Goal: Task Accomplishment & Management: Manage account settings

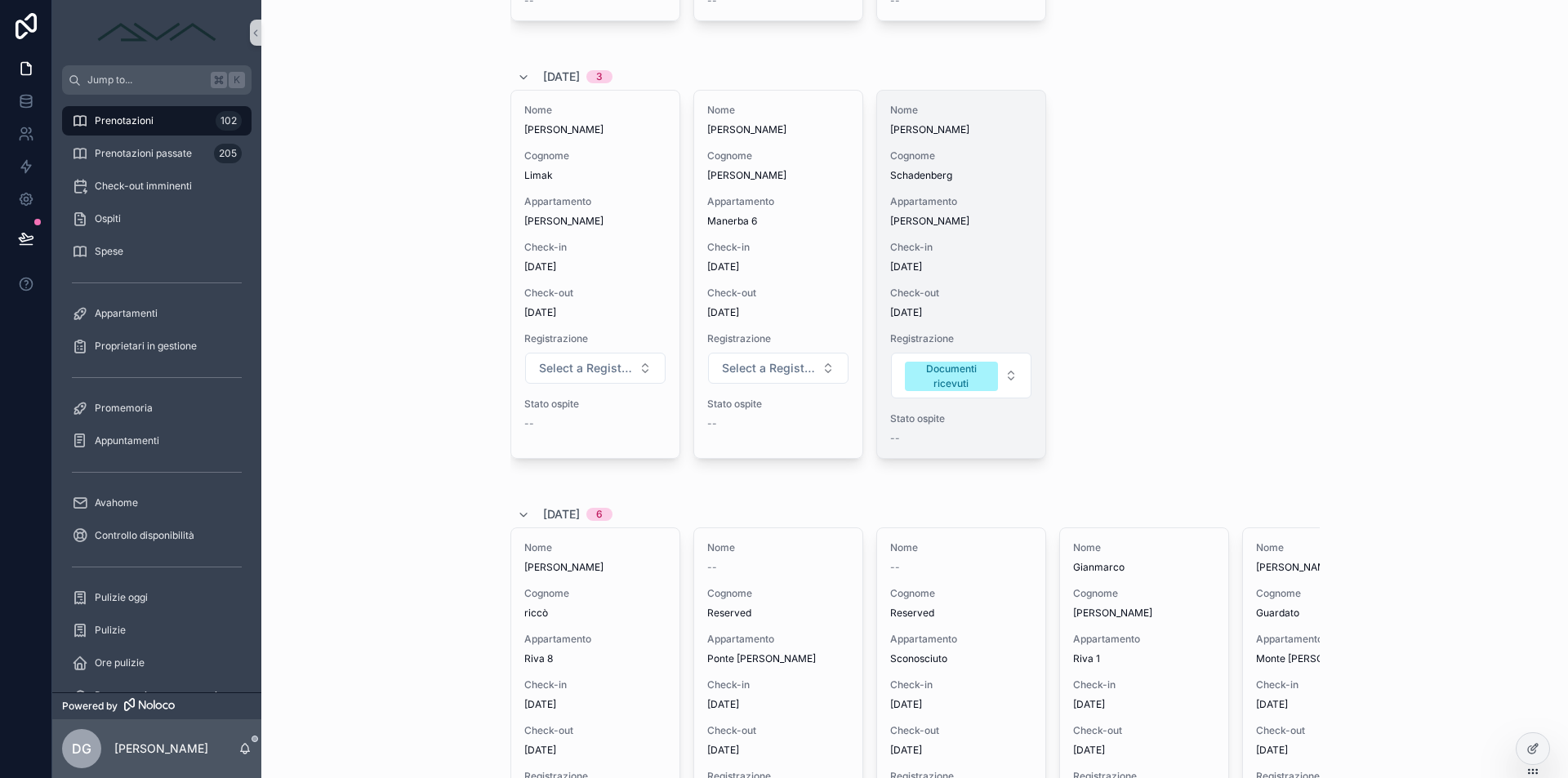
scroll to position [7, 0]
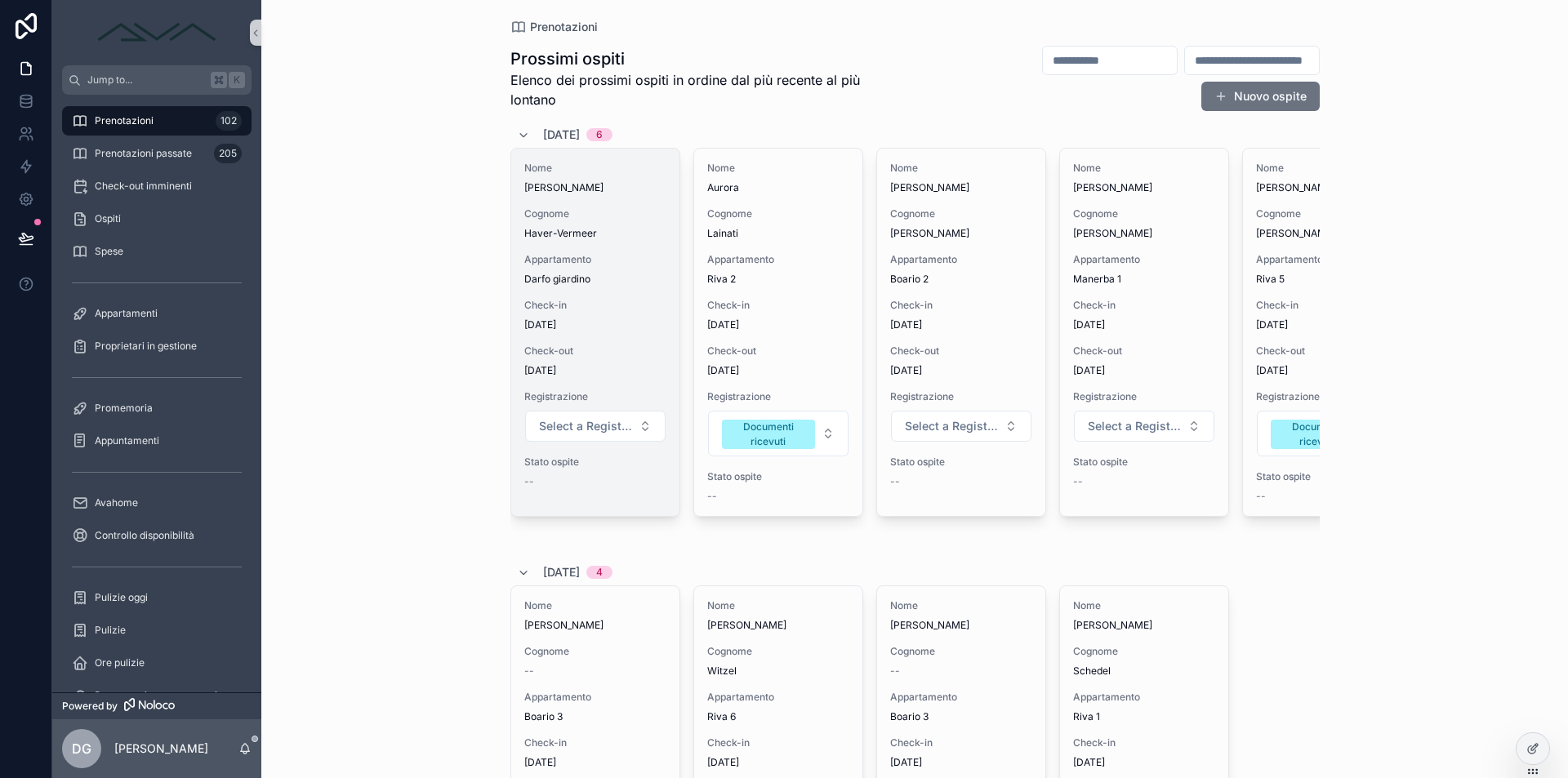
click at [658, 327] on span "[DATE]" at bounding box center [595, 324] width 142 height 13
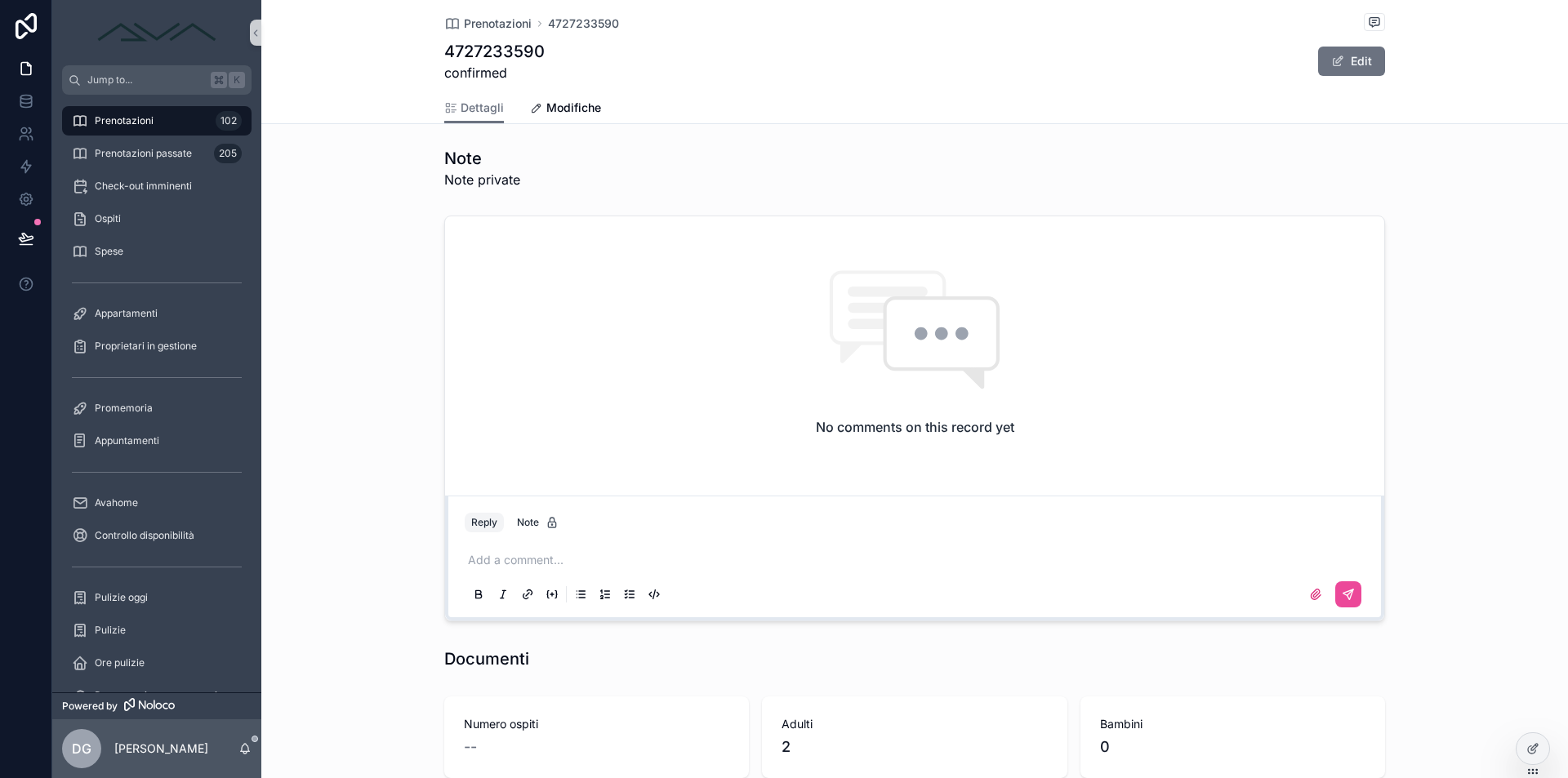
scroll to position [1781, 0]
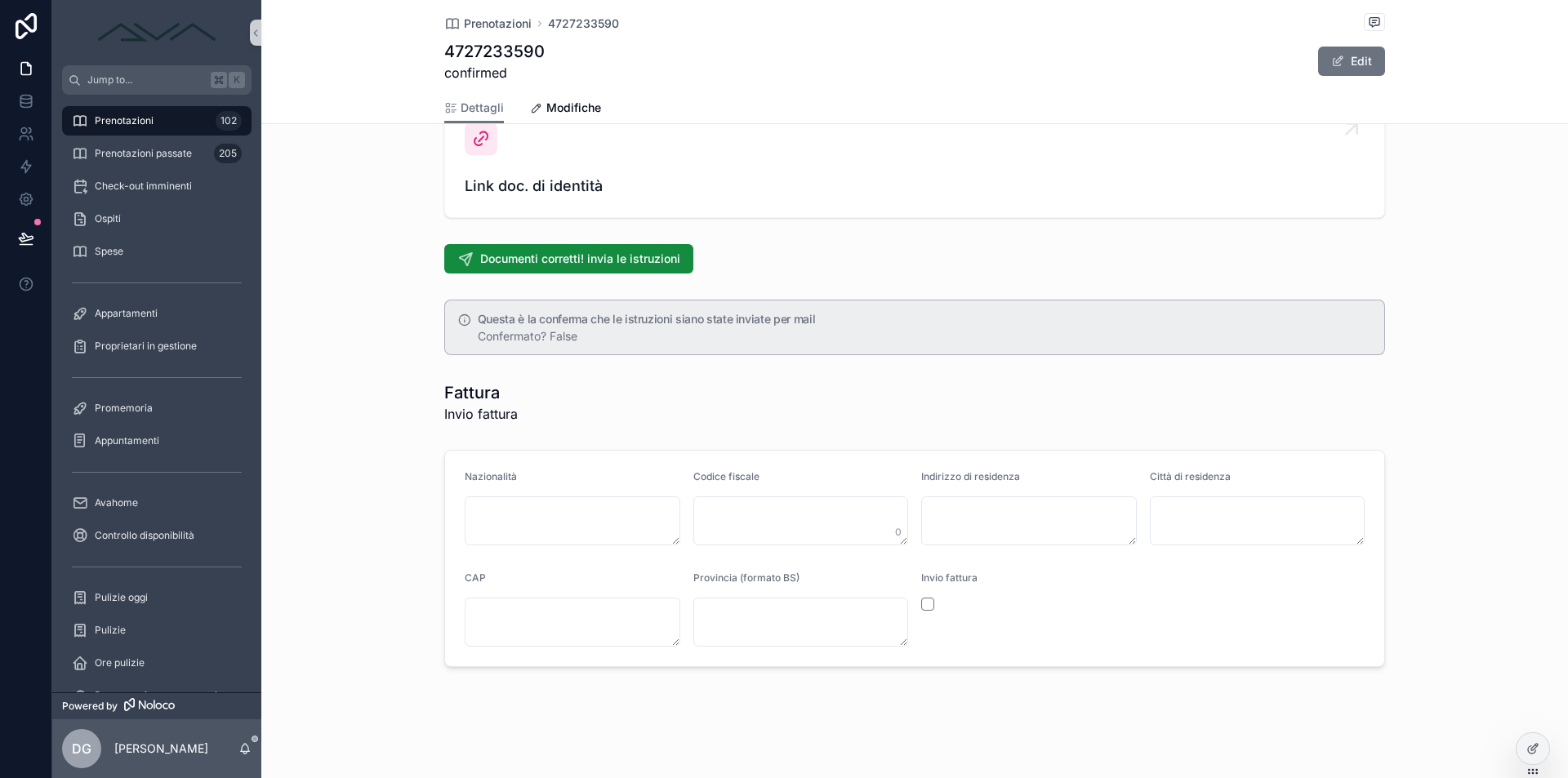
click at [551, 183] on span "Link doc. di identità" at bounding box center [914, 186] width 899 height 23
click at [477, 138] on icon "scrollable content" at bounding box center [481, 138] width 20 height 20
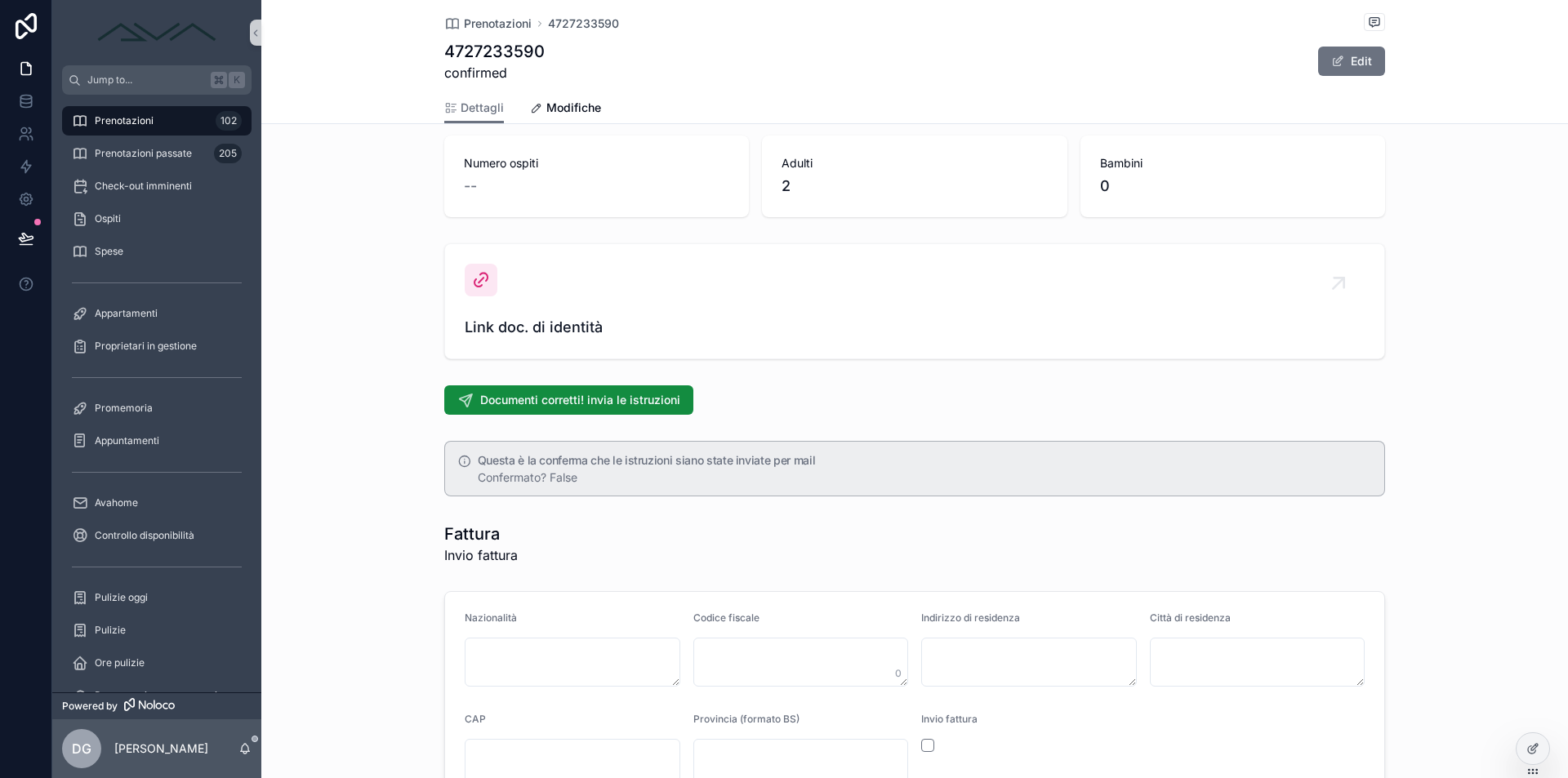
scroll to position [1491, 0]
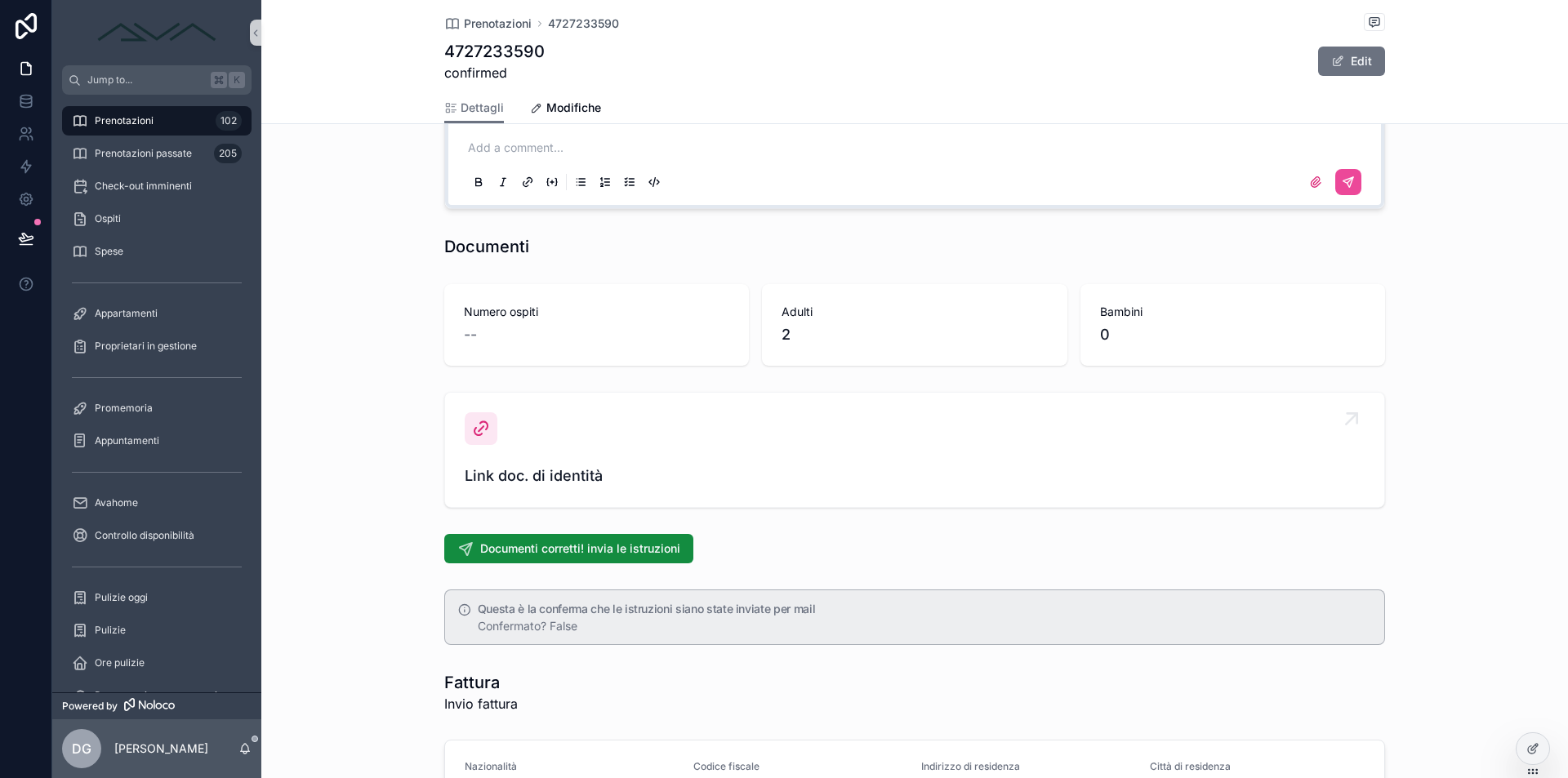
click at [565, 457] on div "Link doc. di identità" at bounding box center [914, 449] width 899 height 75
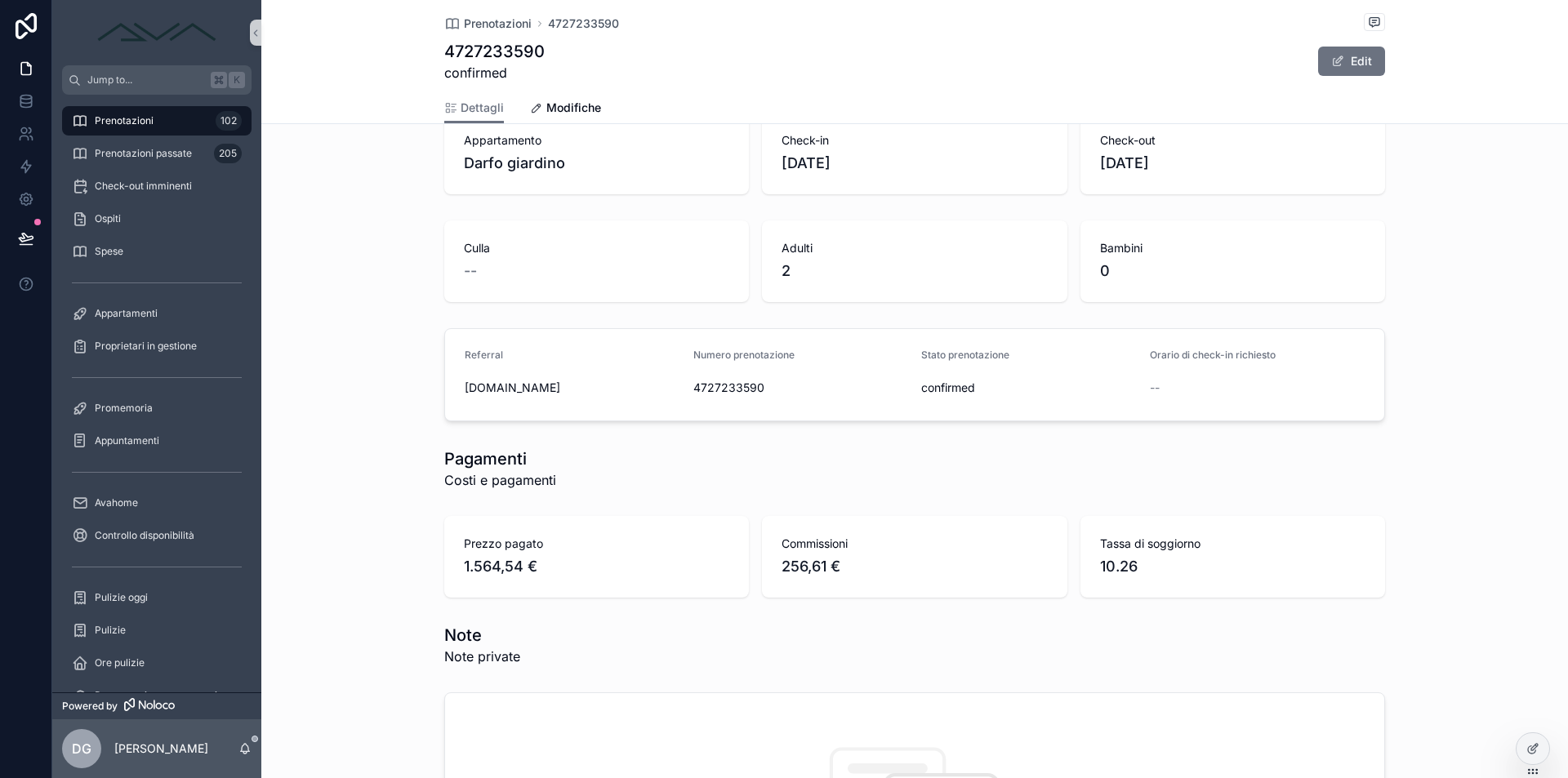
scroll to position [0, 0]
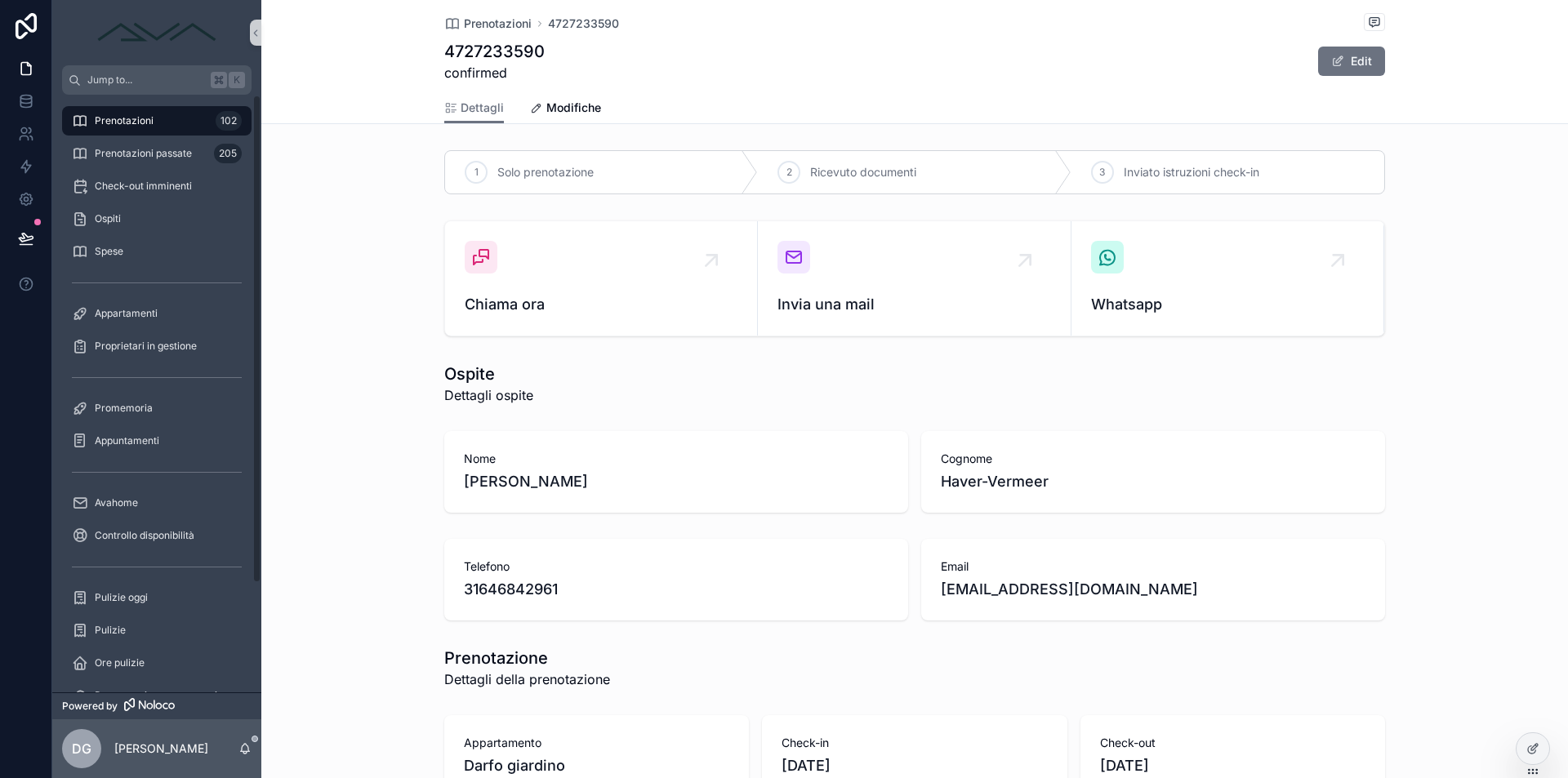
click at [153, 119] on div "Prenotazioni 102" at bounding box center [156, 121] width 170 height 26
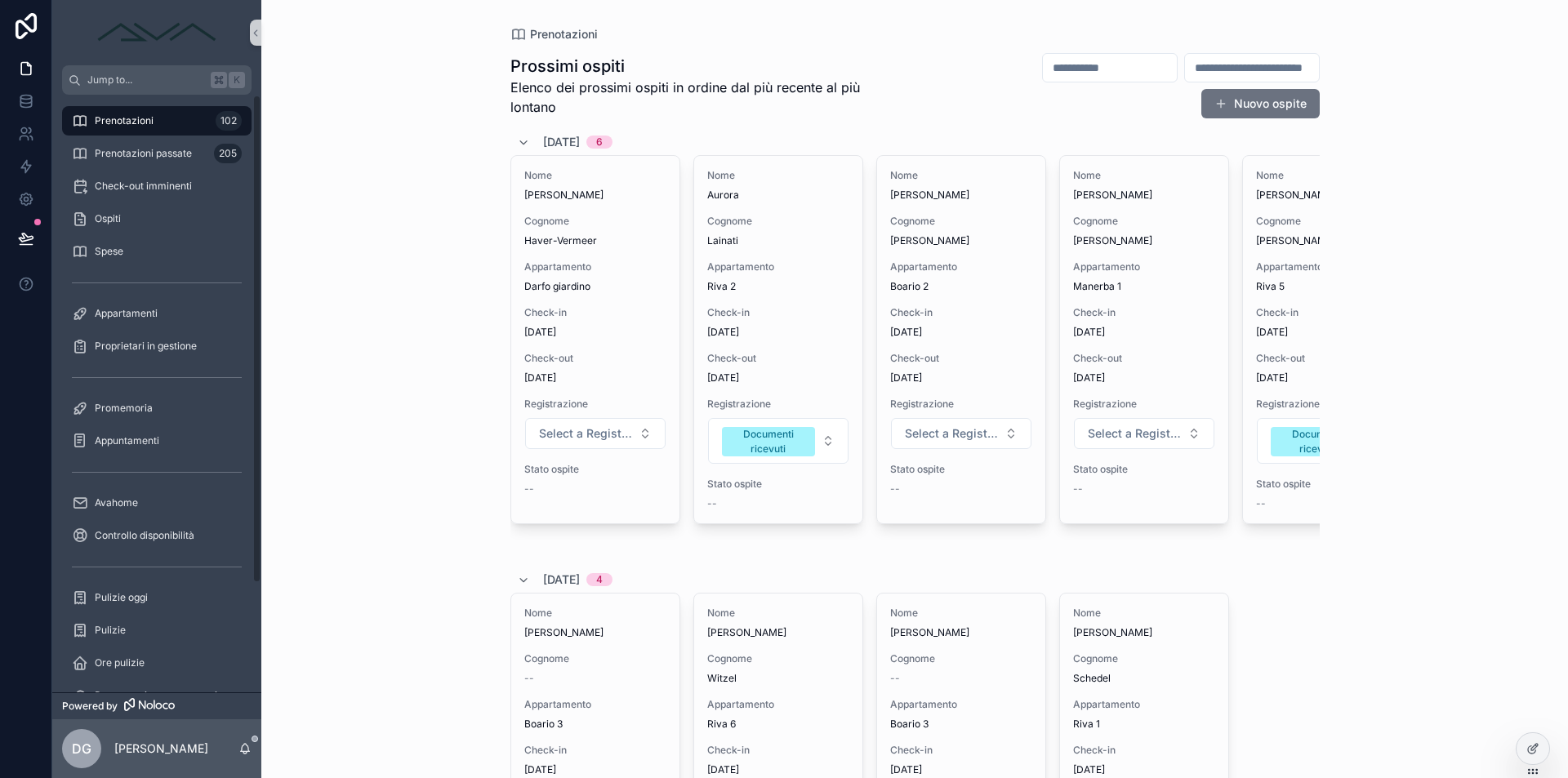
click at [1185, 62] on input "scrollable content" at bounding box center [1252, 68] width 134 height 23
paste input "**********"
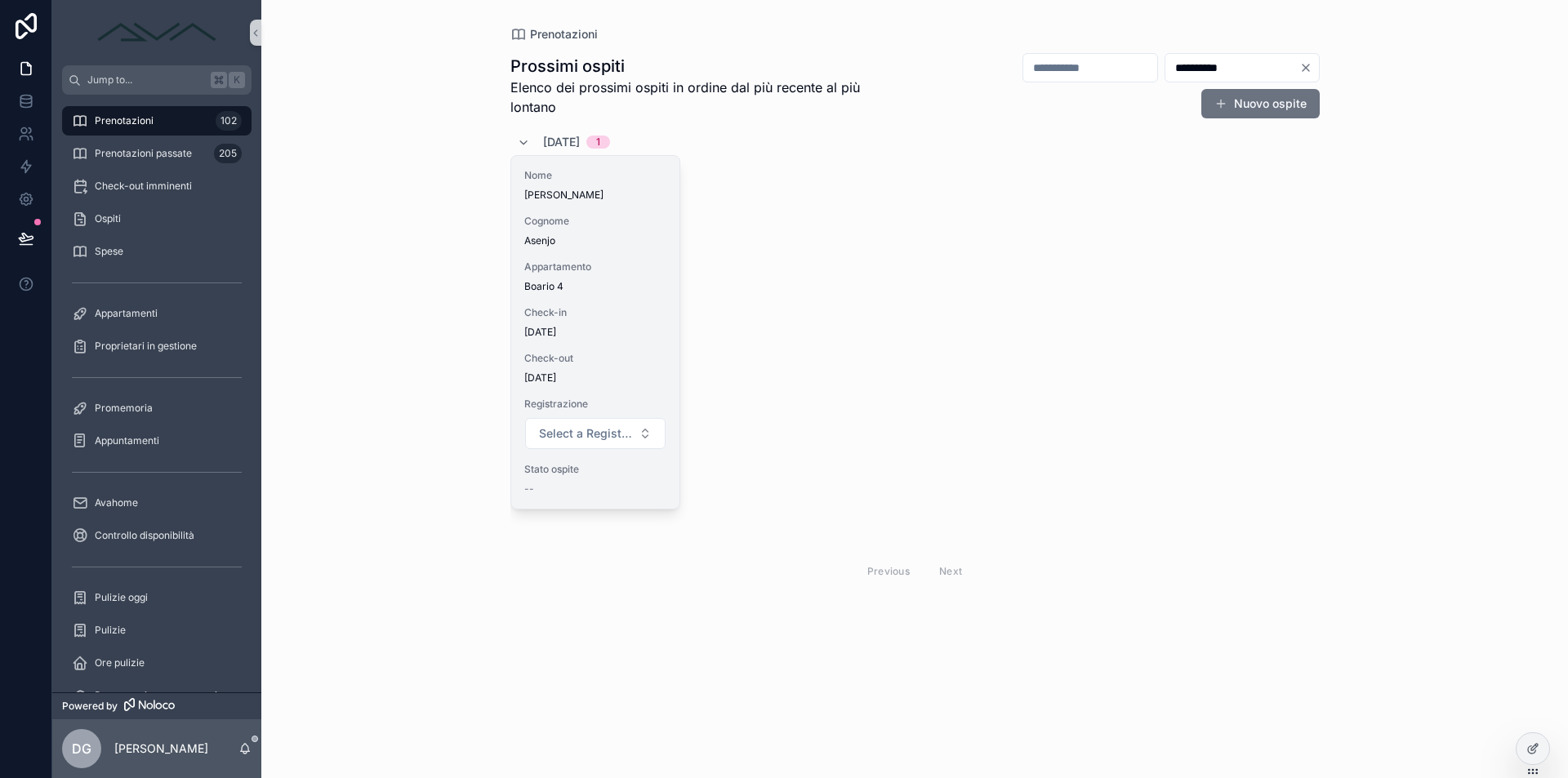
type input "**********"
click at [622, 261] on span "Appartamento" at bounding box center [595, 267] width 142 height 13
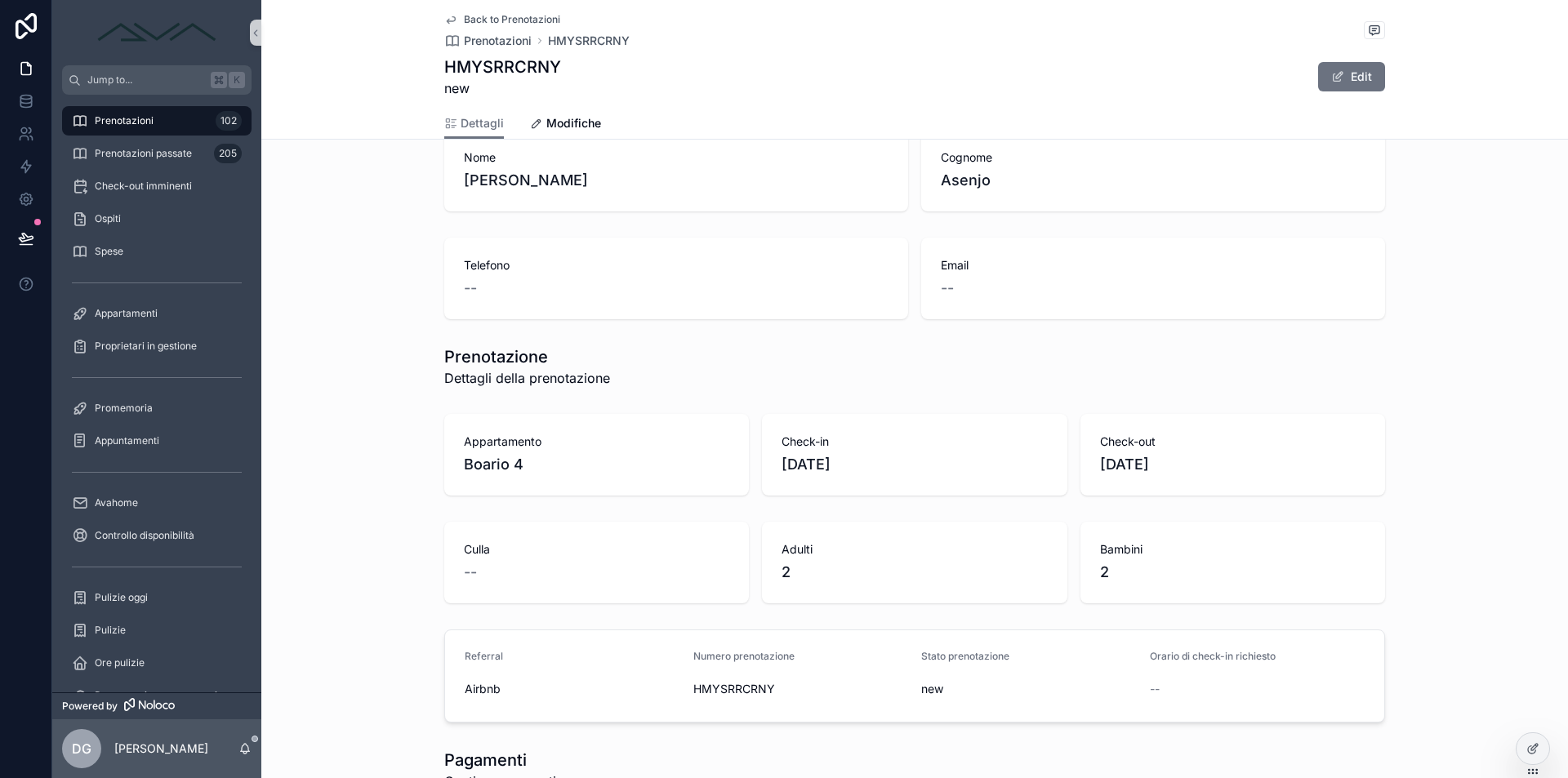
scroll to position [641, 0]
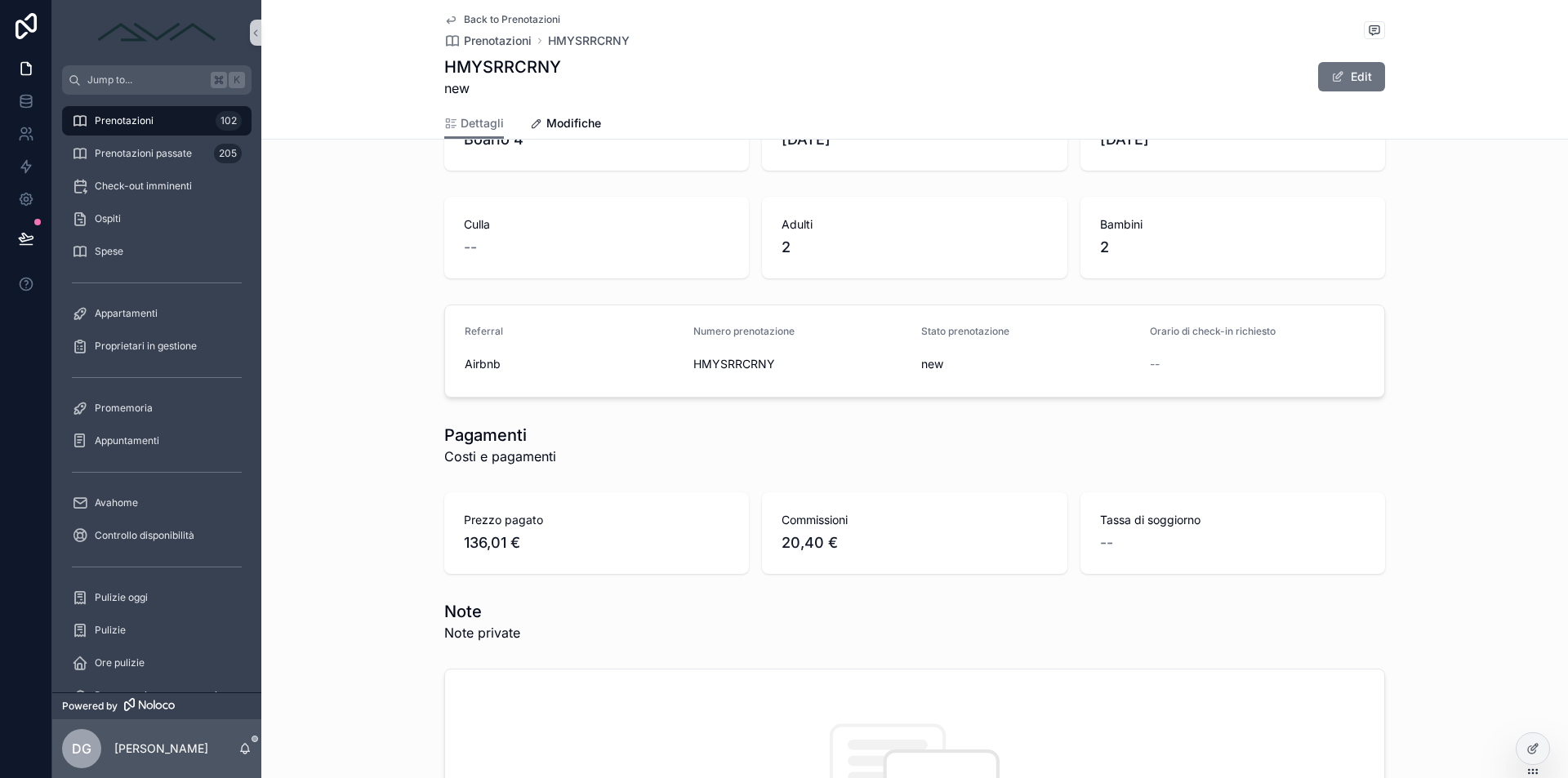
click at [749, 365] on span "HMYSRRCRNY" at bounding box center [801, 364] width 216 height 17
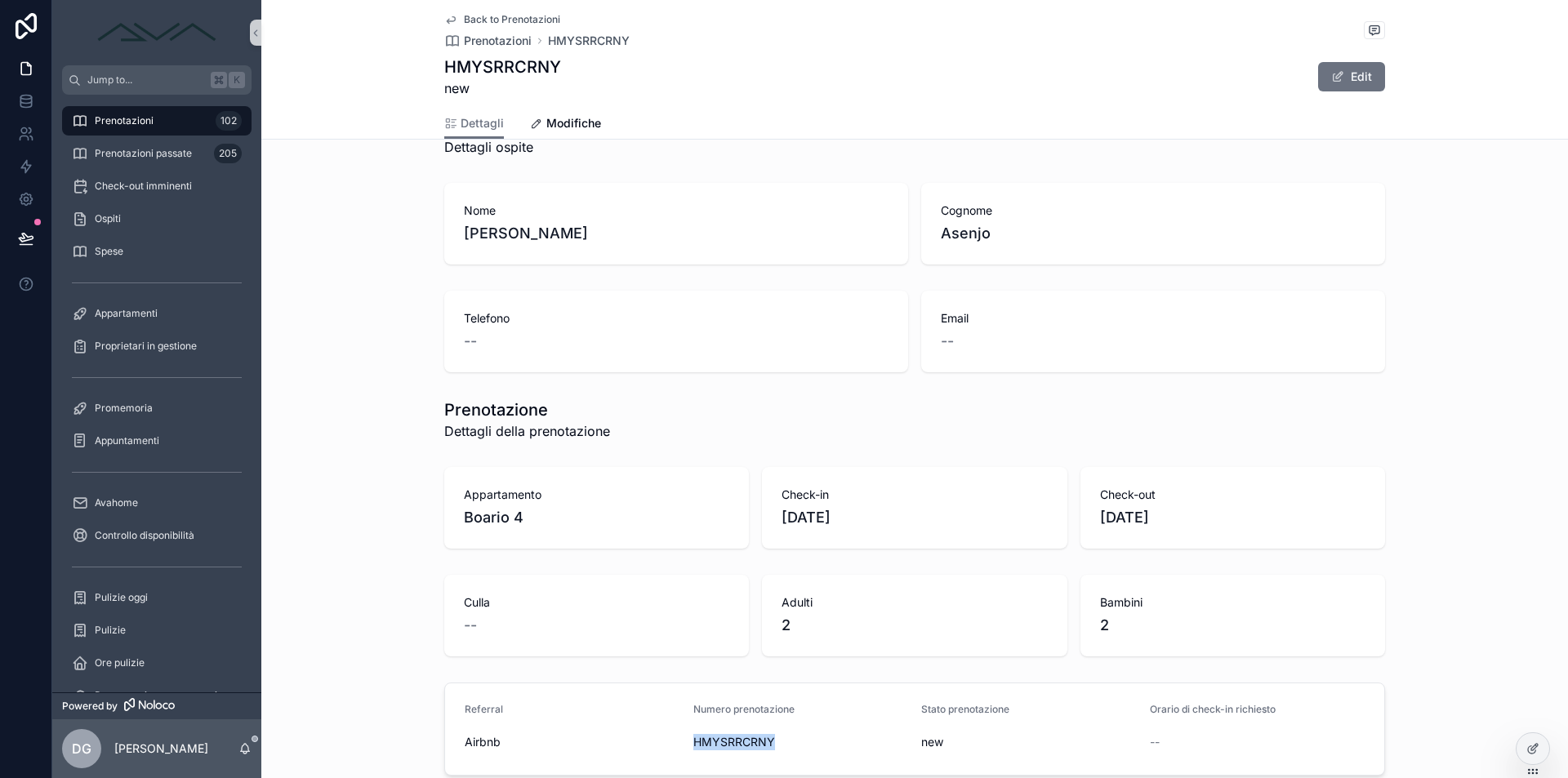
scroll to position [556, 0]
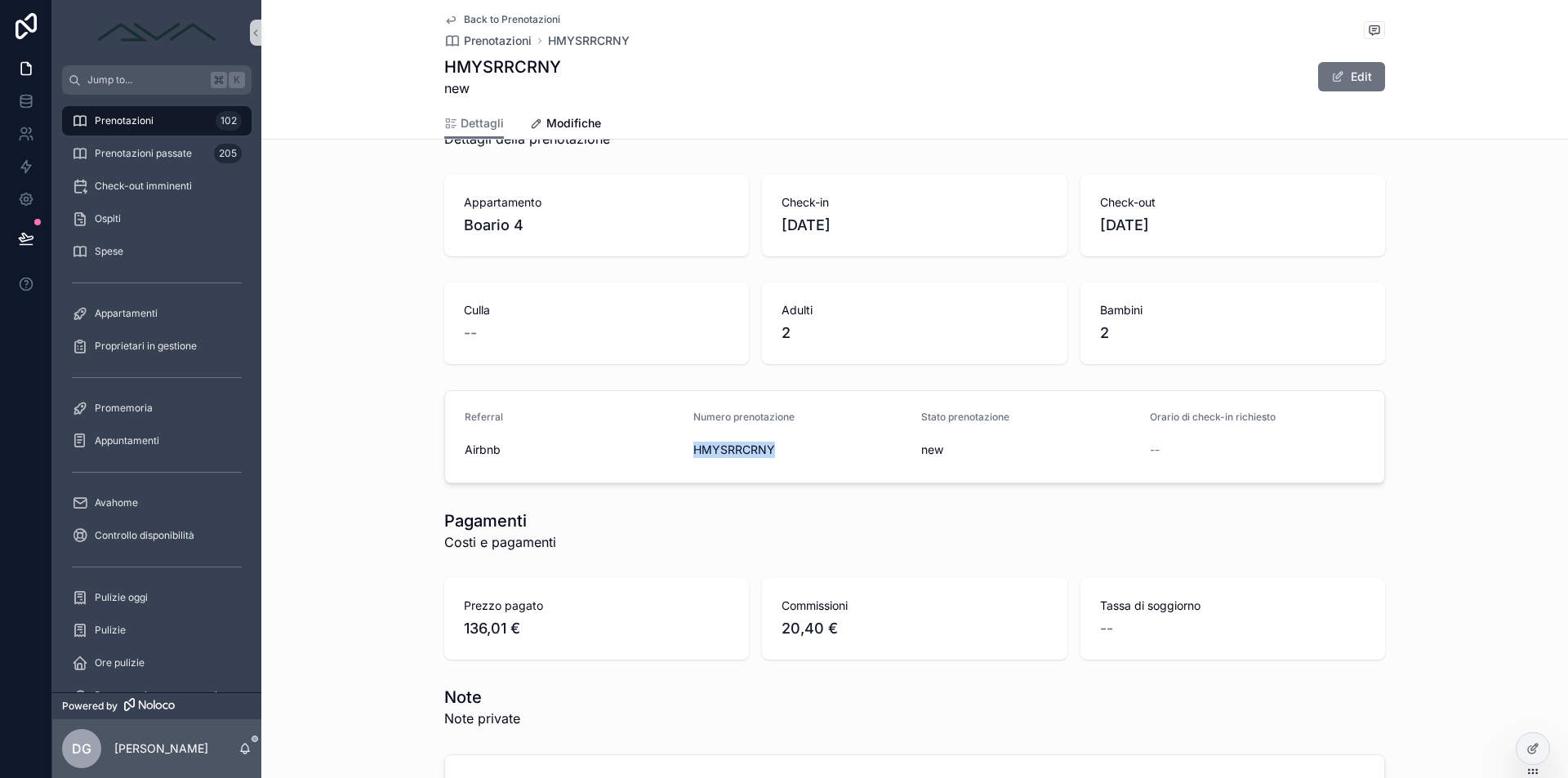
copy span "HMYSRRCRNY"
click at [138, 155] on span "Prenotazioni passate" at bounding box center [143, 153] width 97 height 13
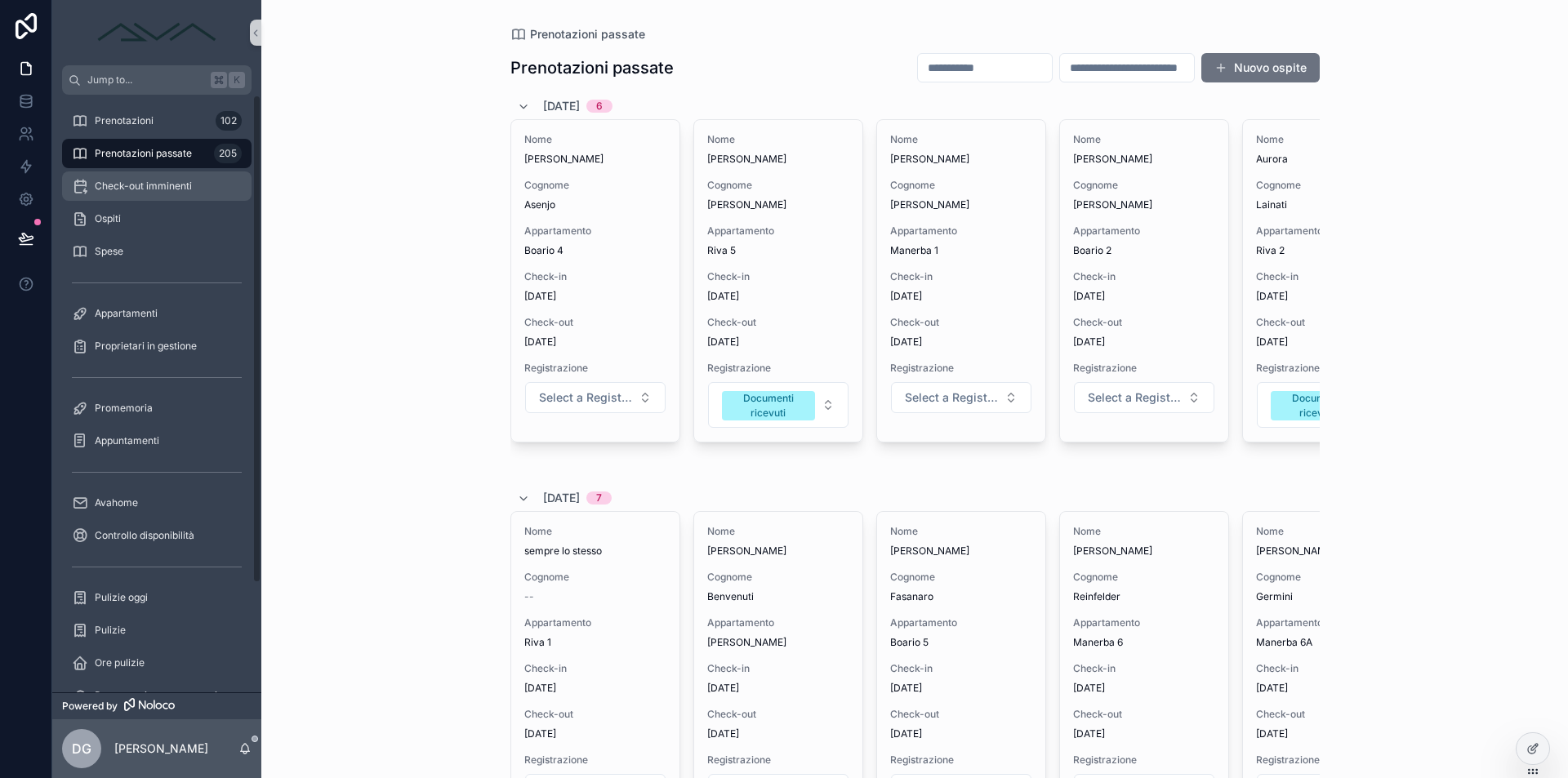
click at [151, 191] on span "Check-out imminenti" at bounding box center [143, 186] width 97 height 13
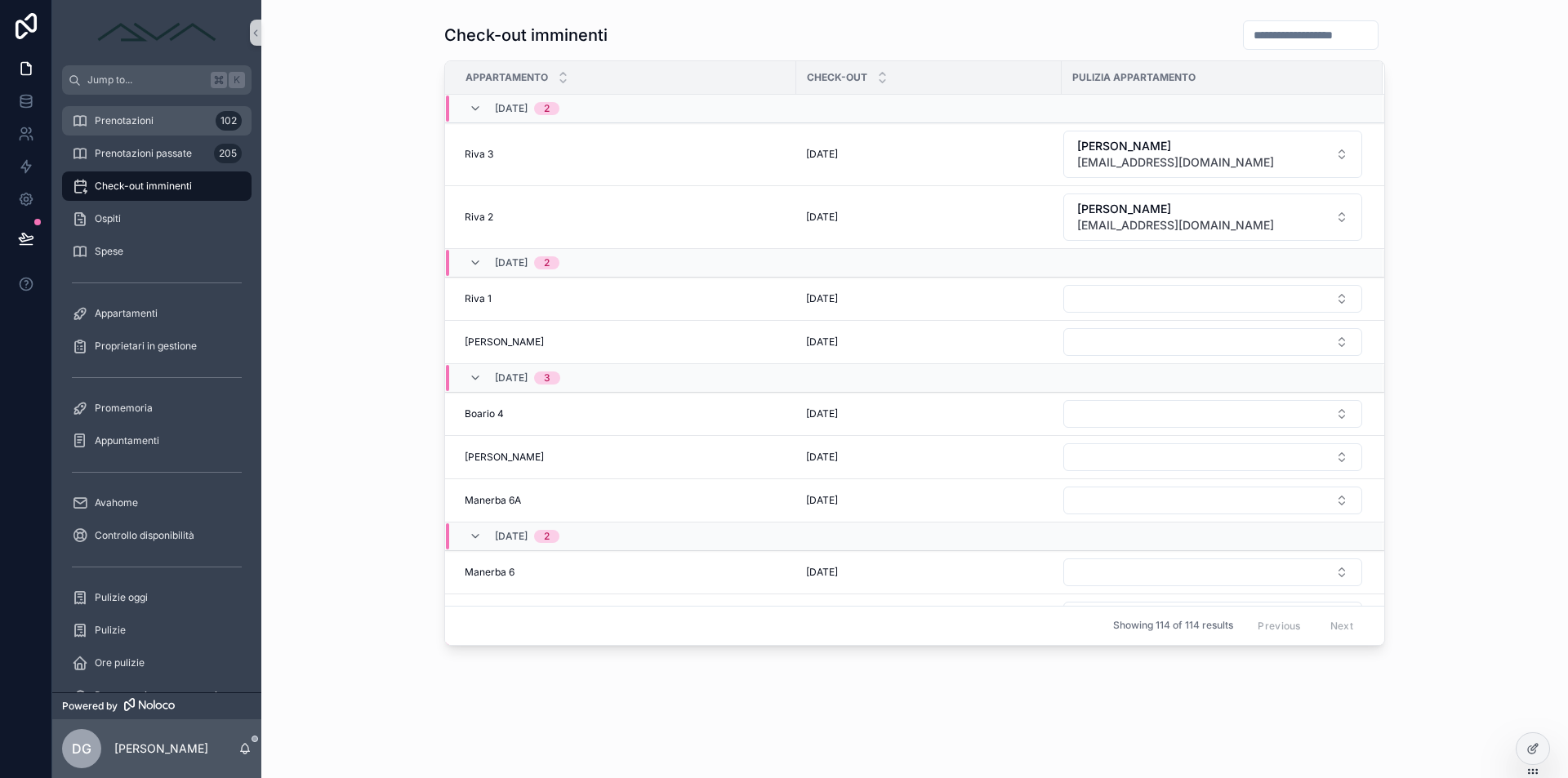
click at [146, 117] on span "Prenotazioni" at bounding box center [124, 121] width 59 height 13
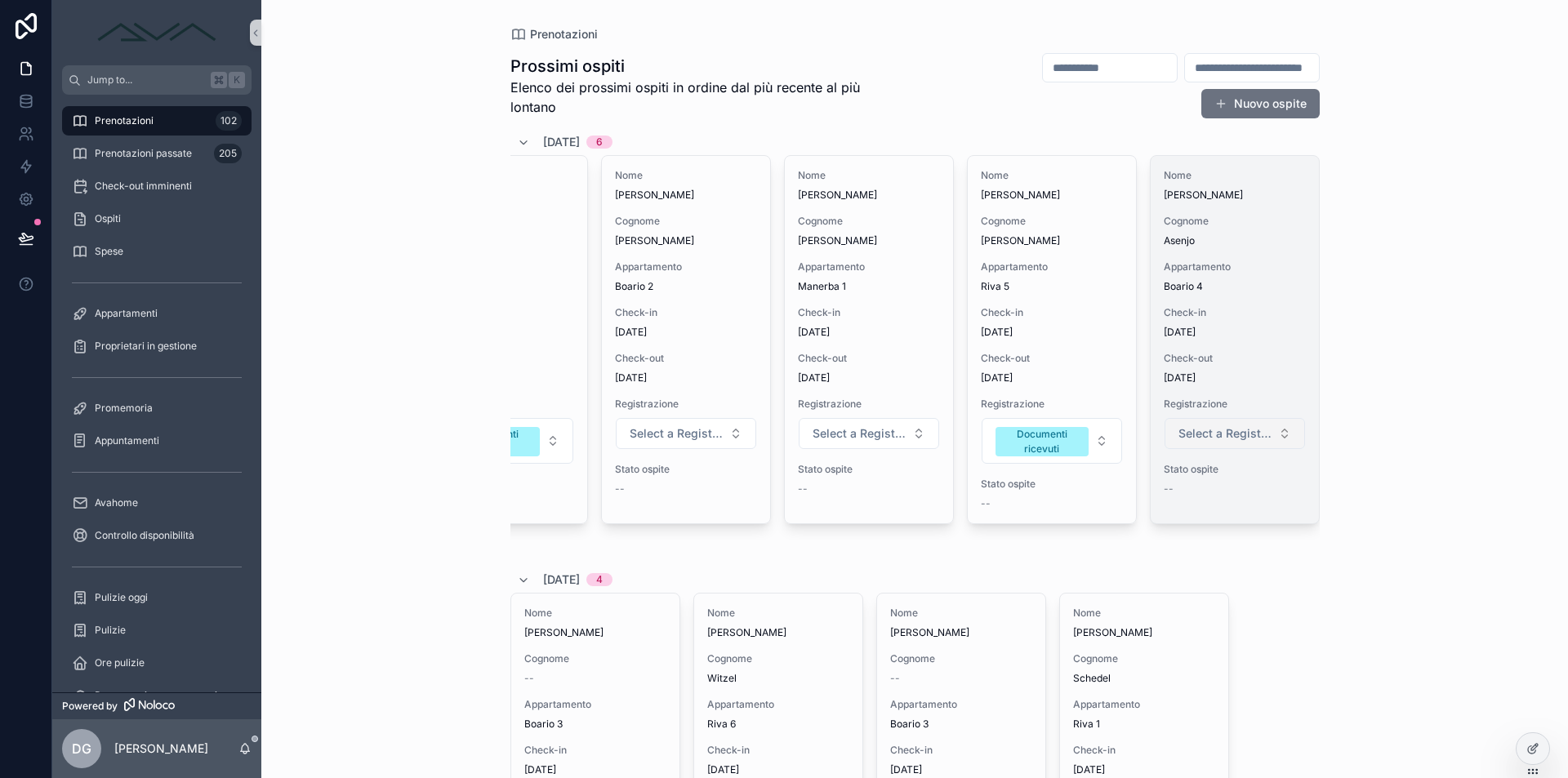
scroll to position [0, 243]
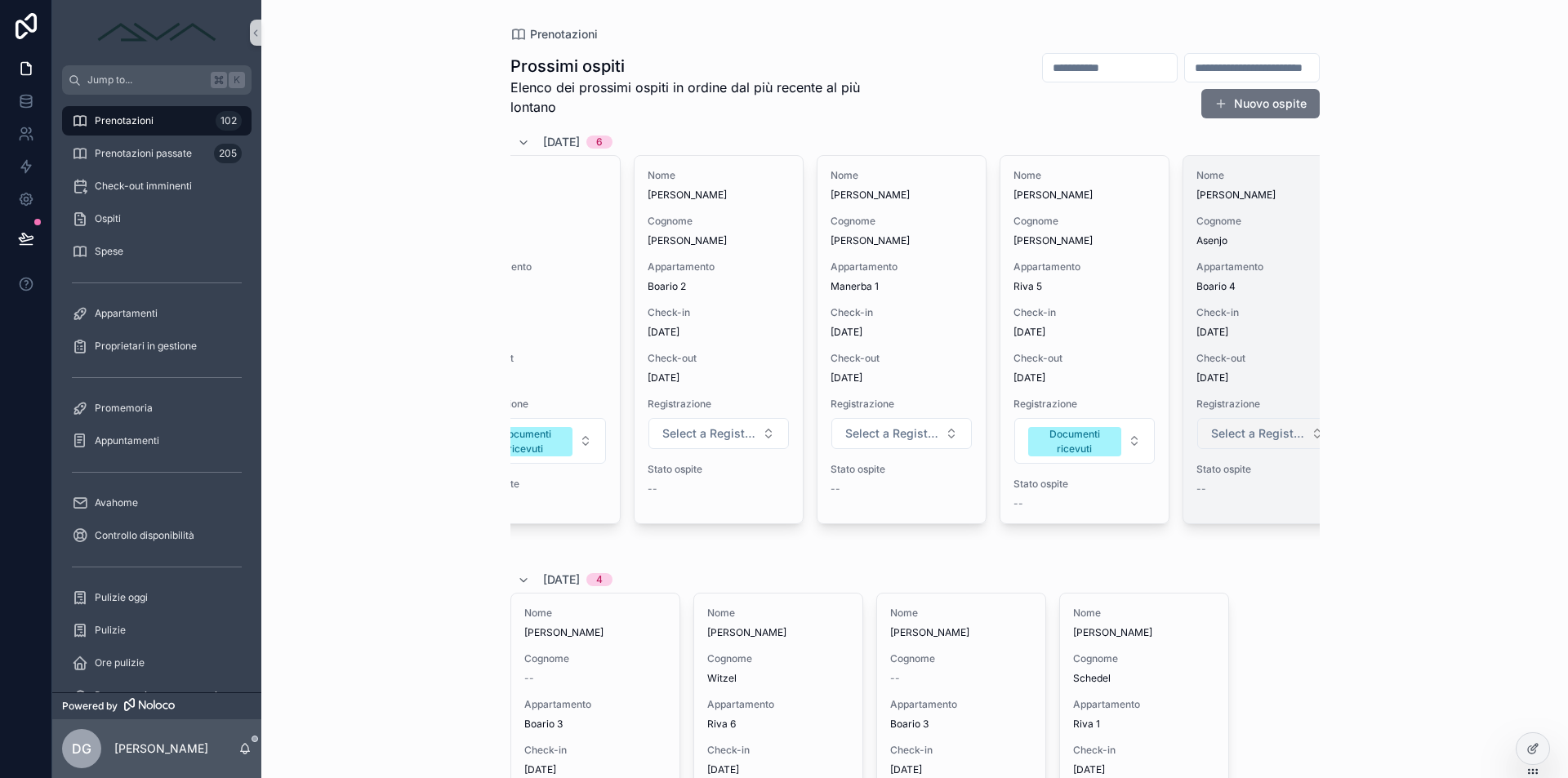
click at [1241, 434] on span "Select a Registrazione" at bounding box center [1257, 433] width 93 height 17
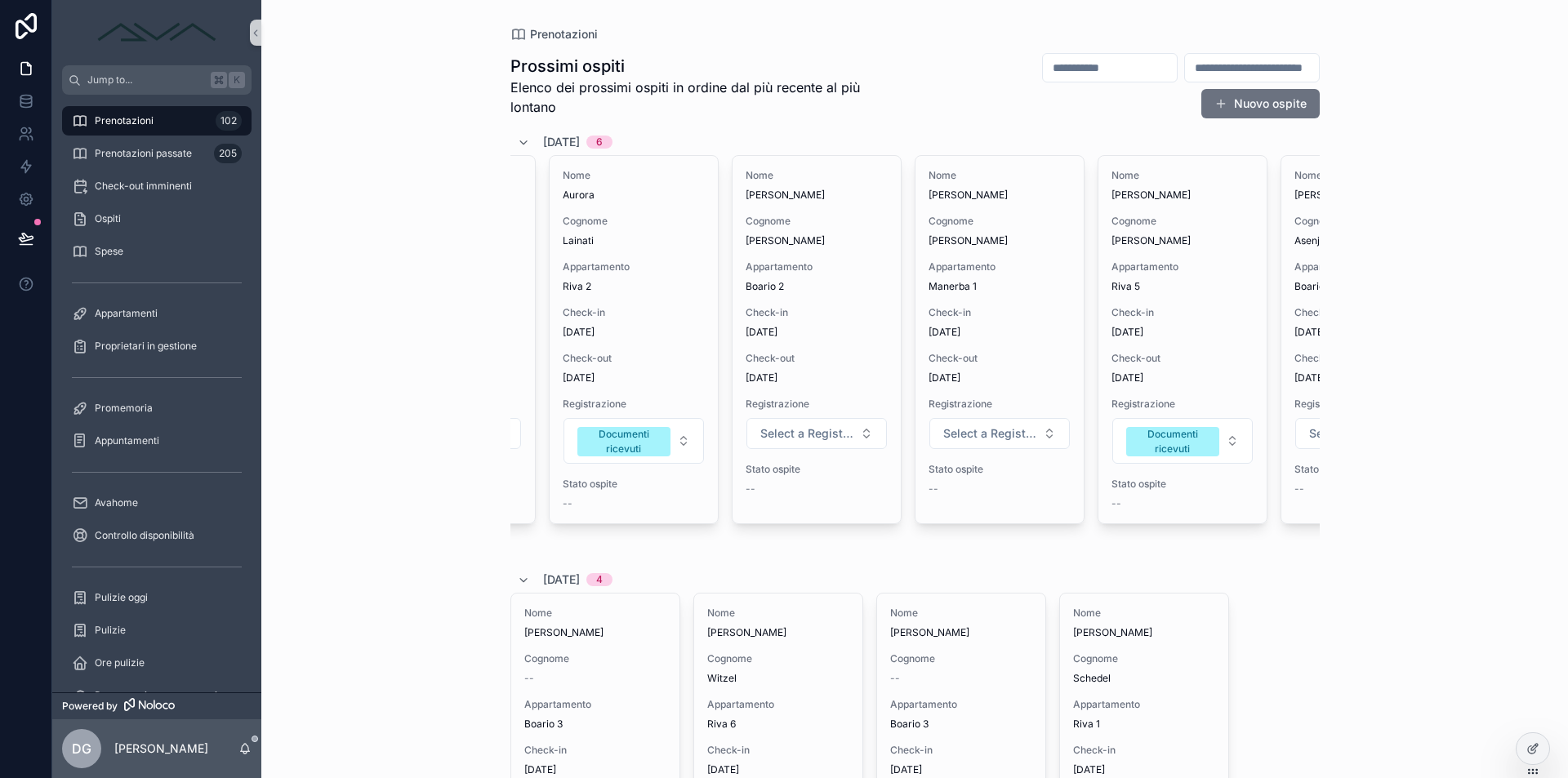
scroll to position [0, 0]
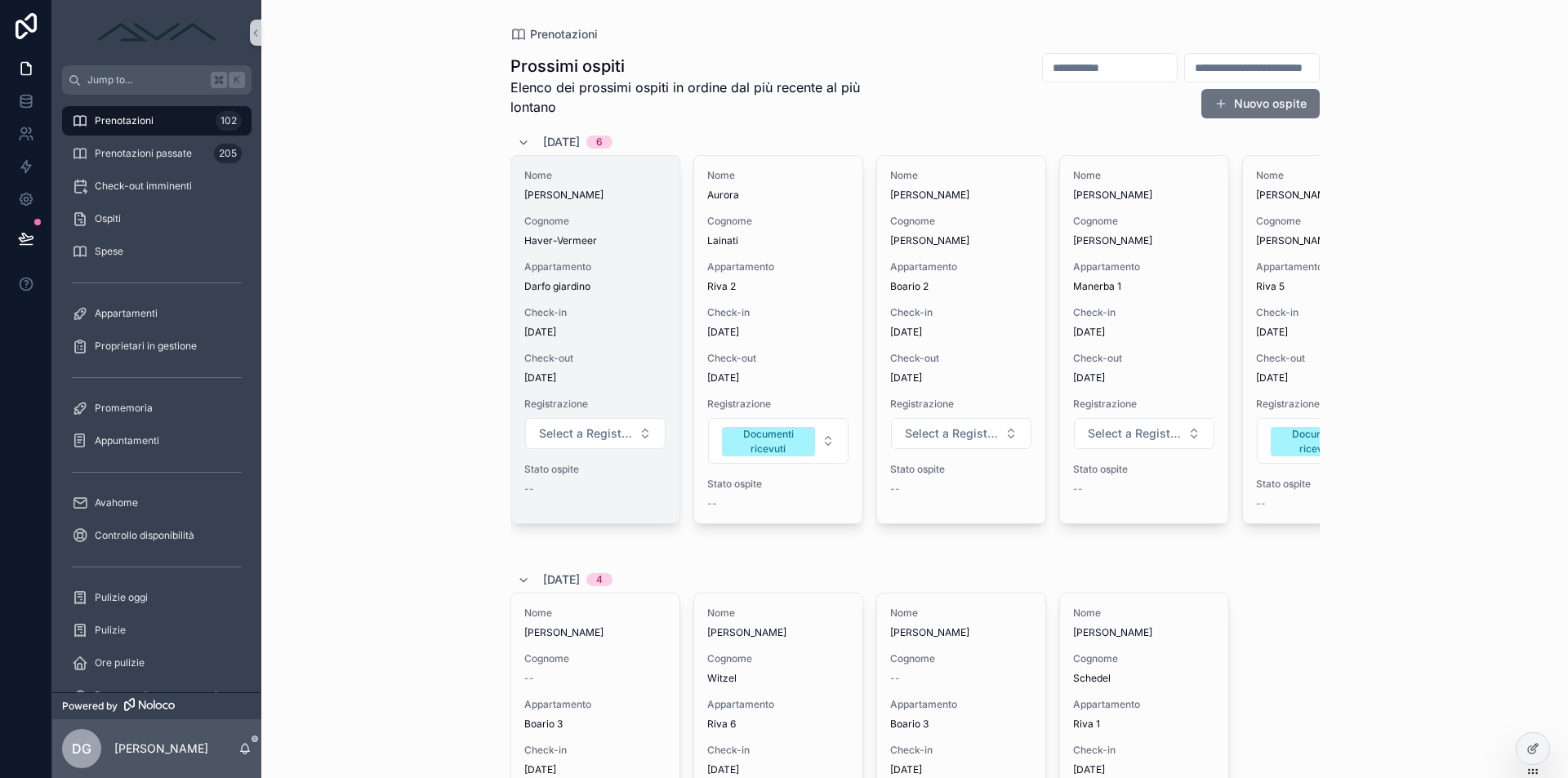
click at [613, 290] on span "Darfo giardino" at bounding box center [595, 286] width 142 height 13
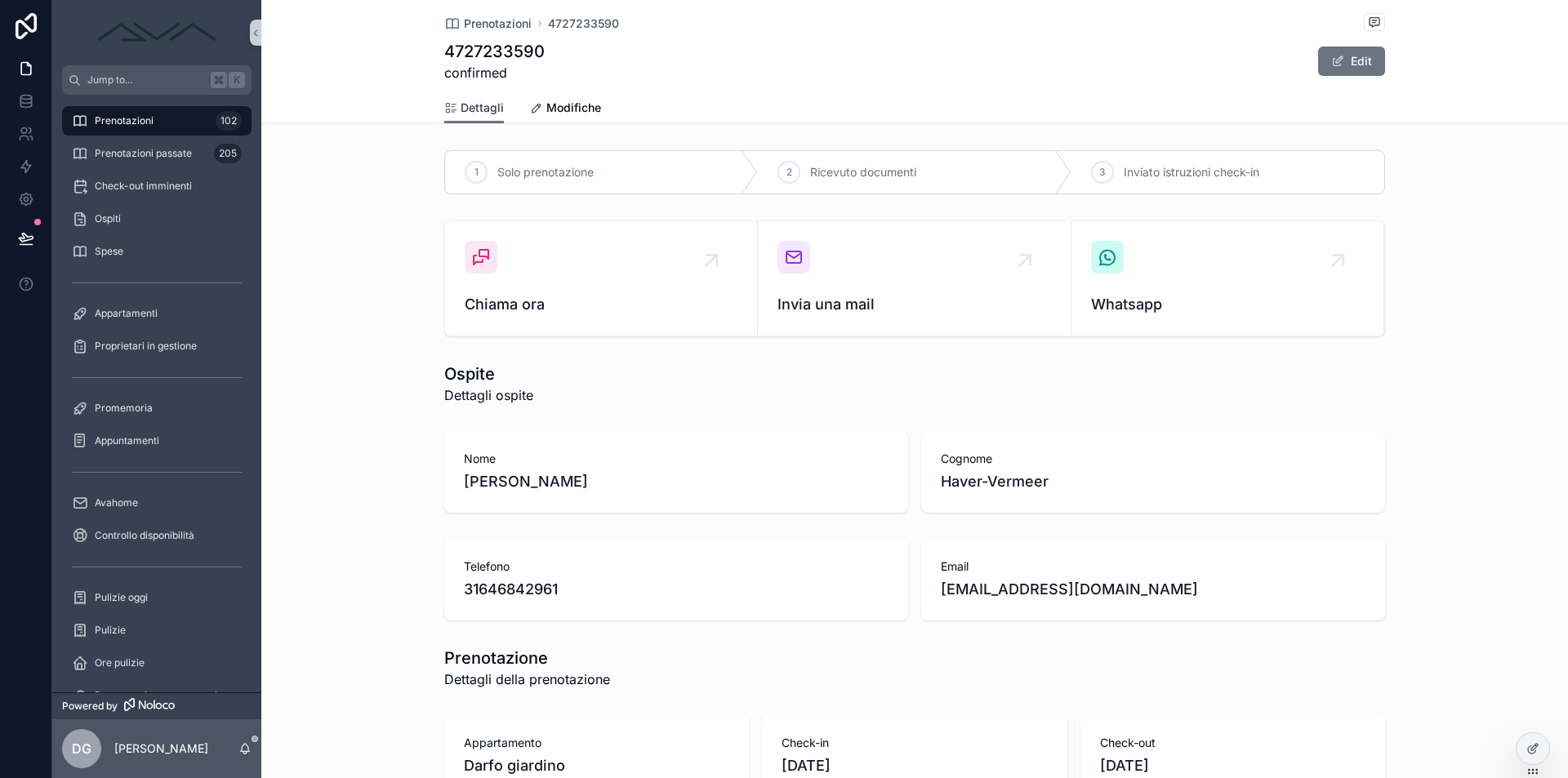
drag, startPoint x: 492, startPoint y: 108, endPoint x: 483, endPoint y: 107, distance: 9.1
click at [492, 109] on span "Dettagli" at bounding box center [482, 108] width 44 height 17
click at [195, 121] on div "Prenotazioni 102" at bounding box center [156, 121] width 170 height 26
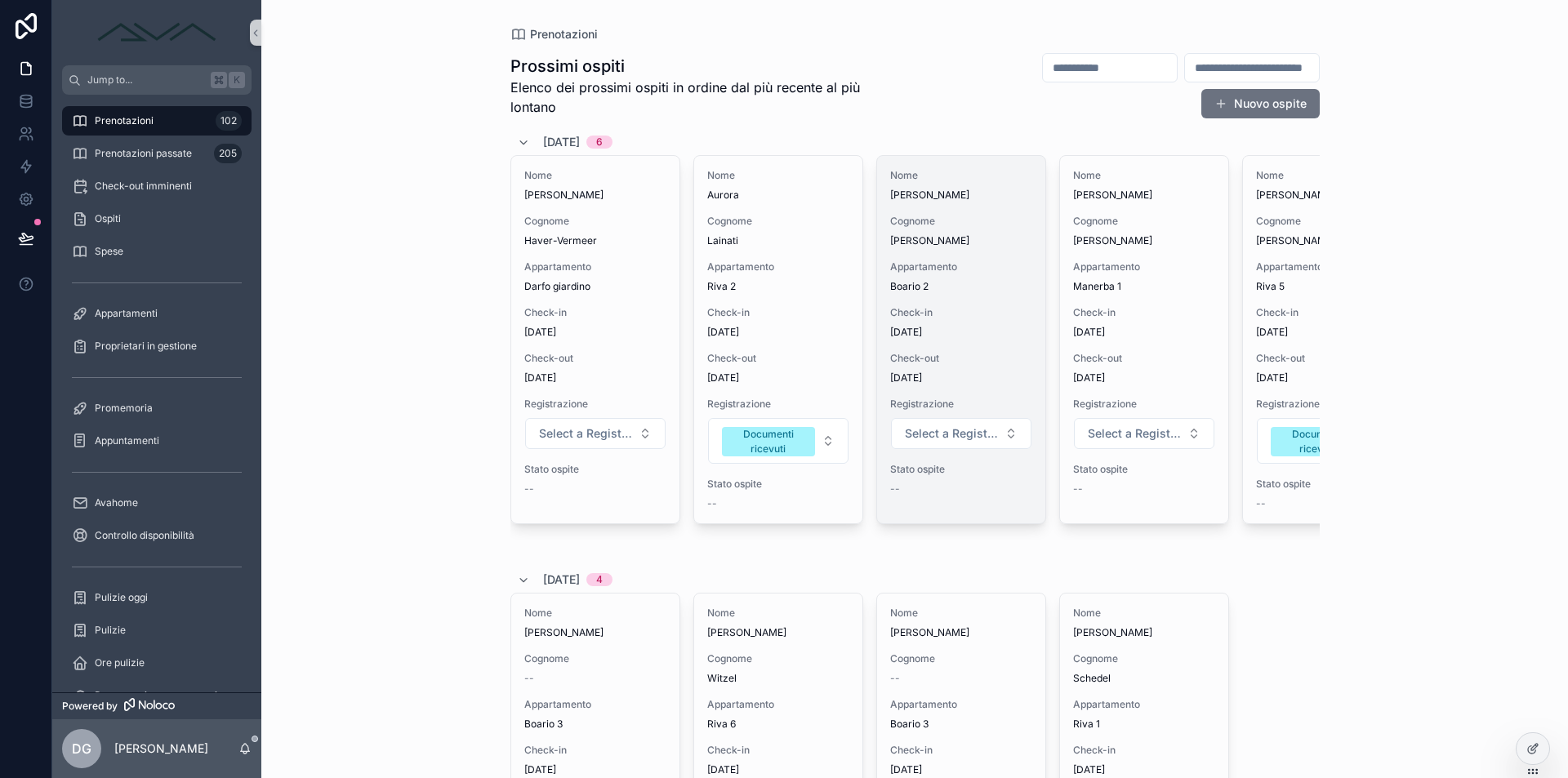
click at [948, 304] on div "Nome Laura Cognome Prestifilippo Appartamento Boario 2 Check-in 01/09/2025 Chec…" at bounding box center [961, 339] width 168 height 367
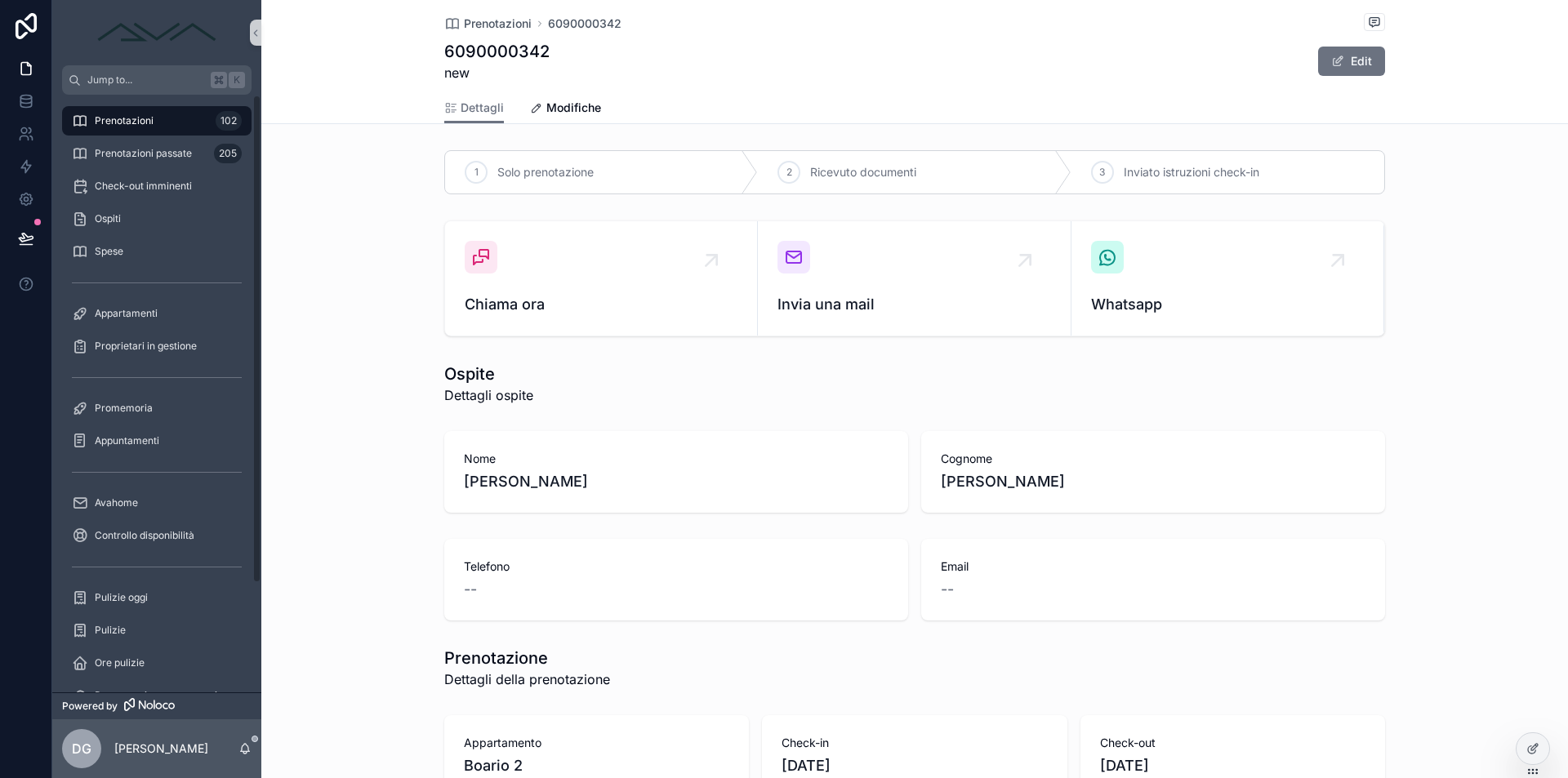
click at [118, 114] on span "Prenotazioni" at bounding box center [124, 121] width 59 height 13
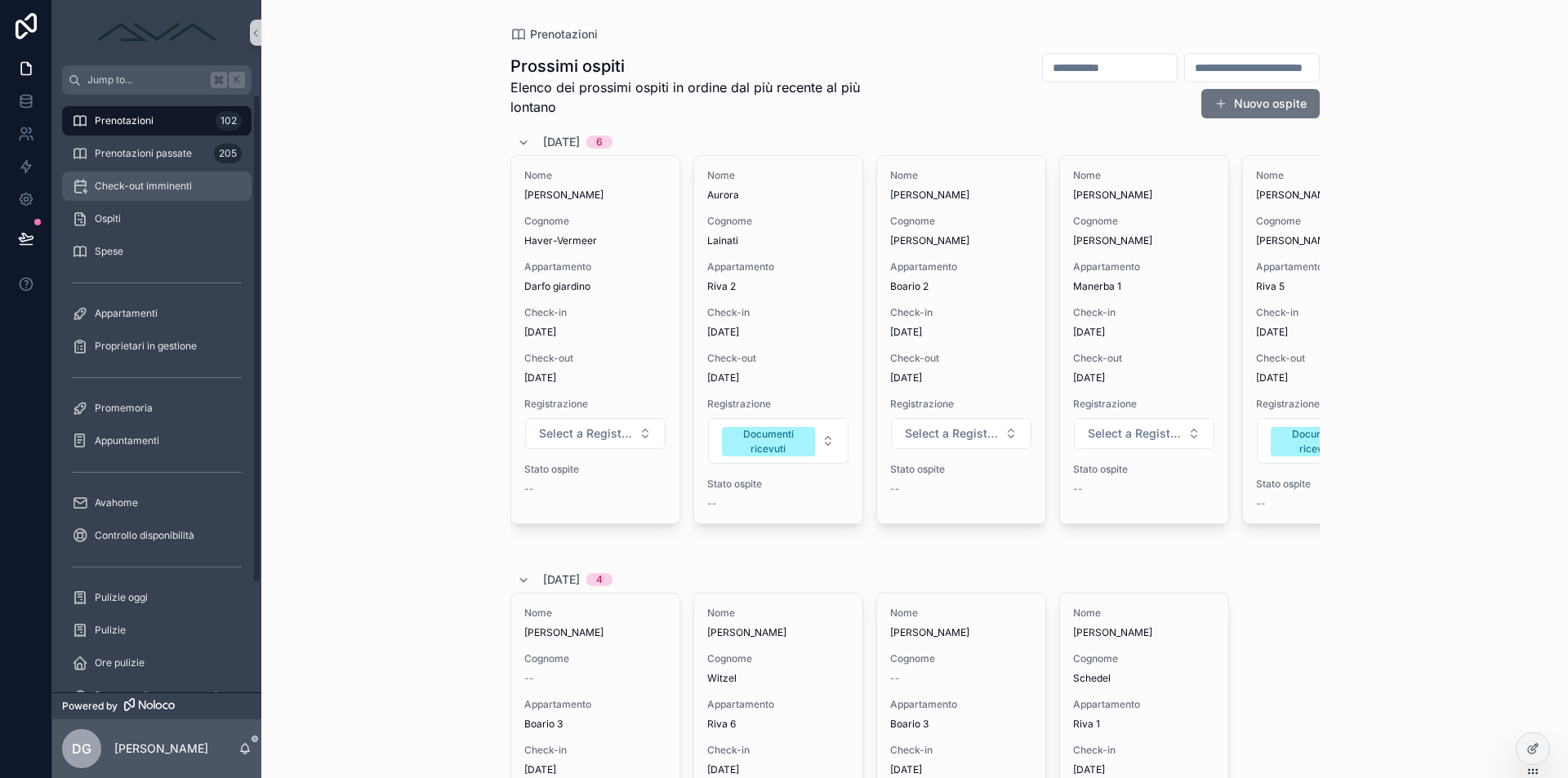
click at [170, 175] on div "Check-out imminenti" at bounding box center [156, 186] width 170 height 26
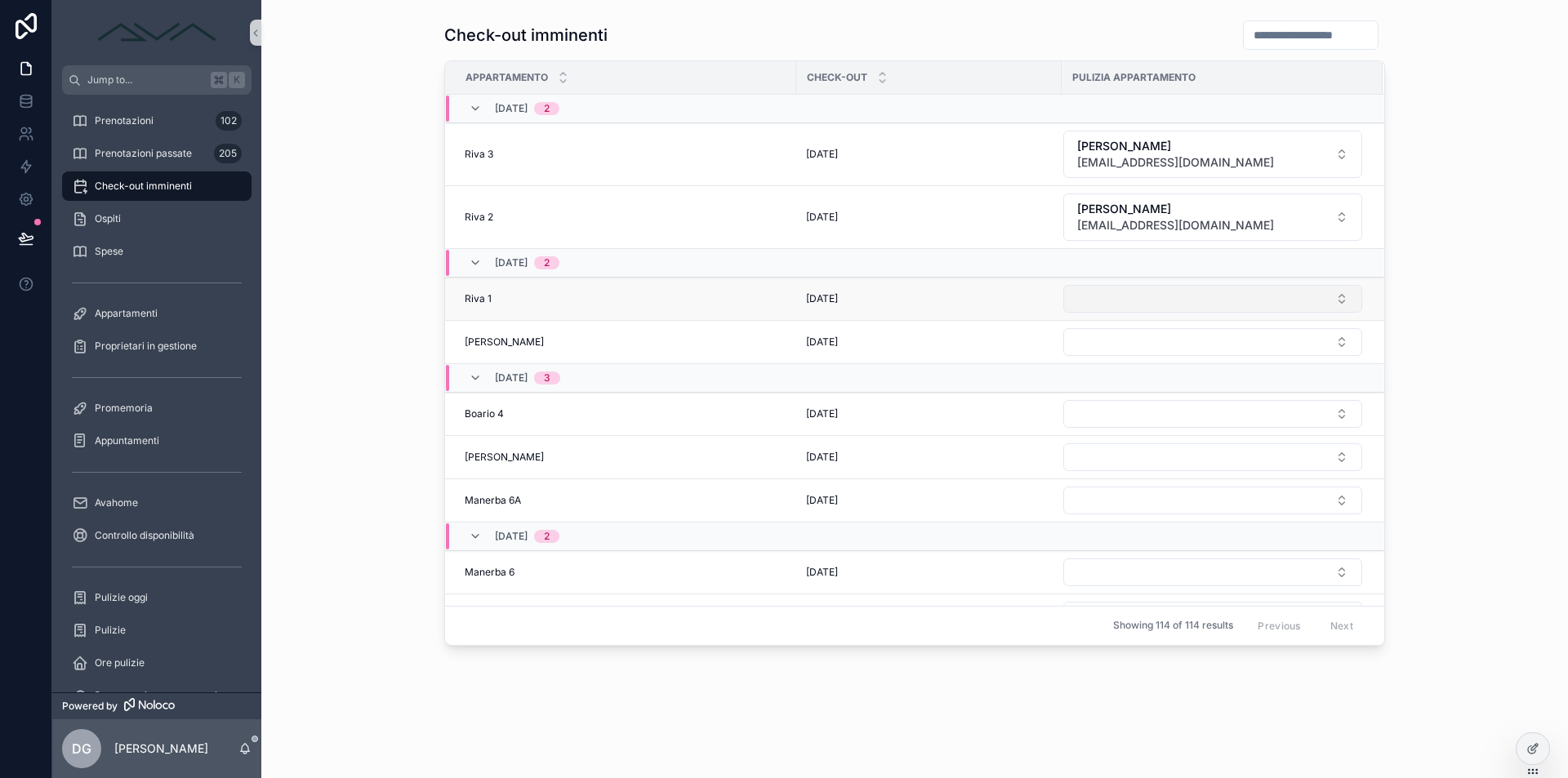
click at [1160, 304] on button "Select Button" at bounding box center [1212, 298] width 299 height 28
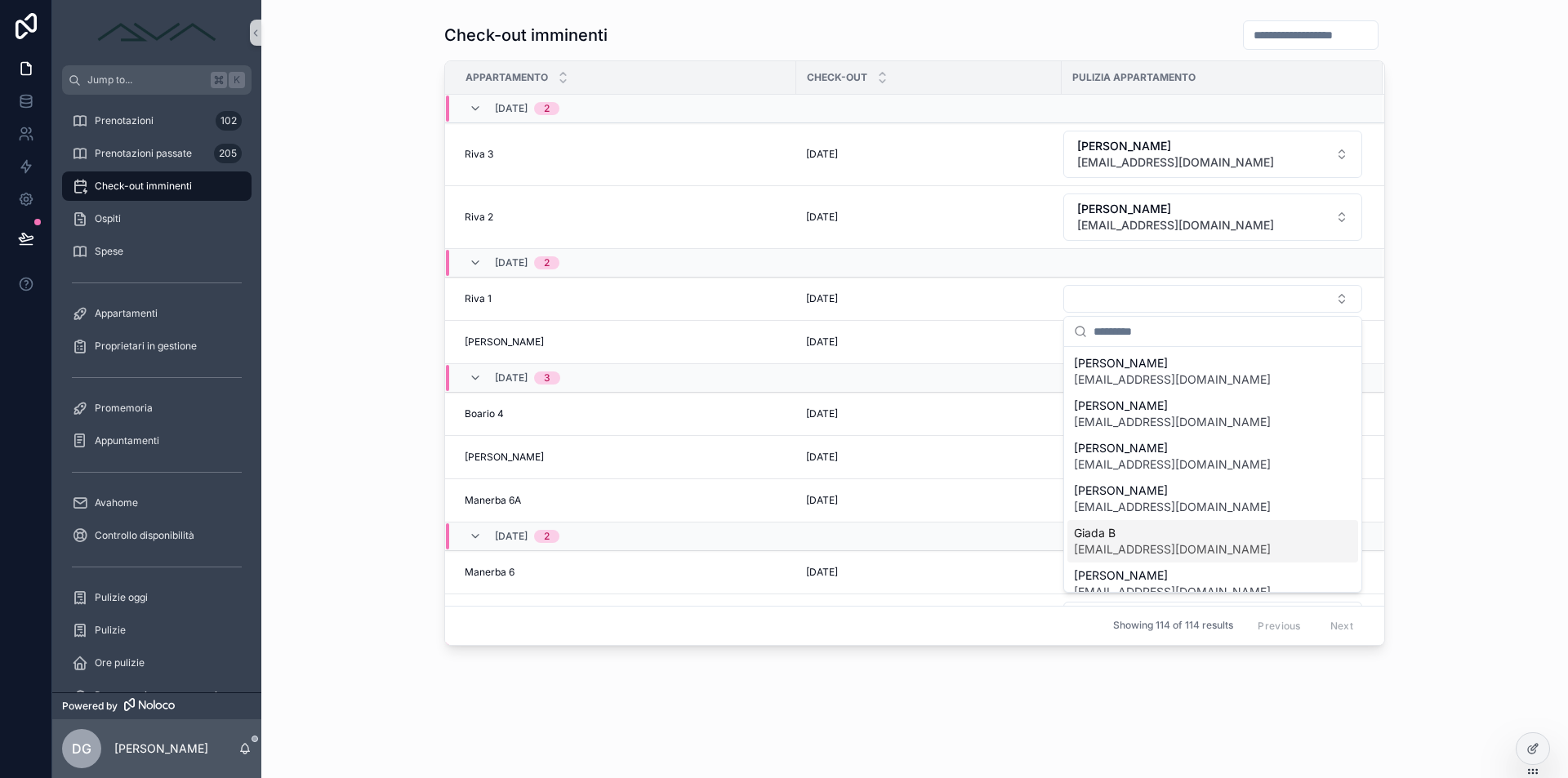
click at [1157, 533] on span "Giada B" at bounding box center [1172, 533] width 197 height 17
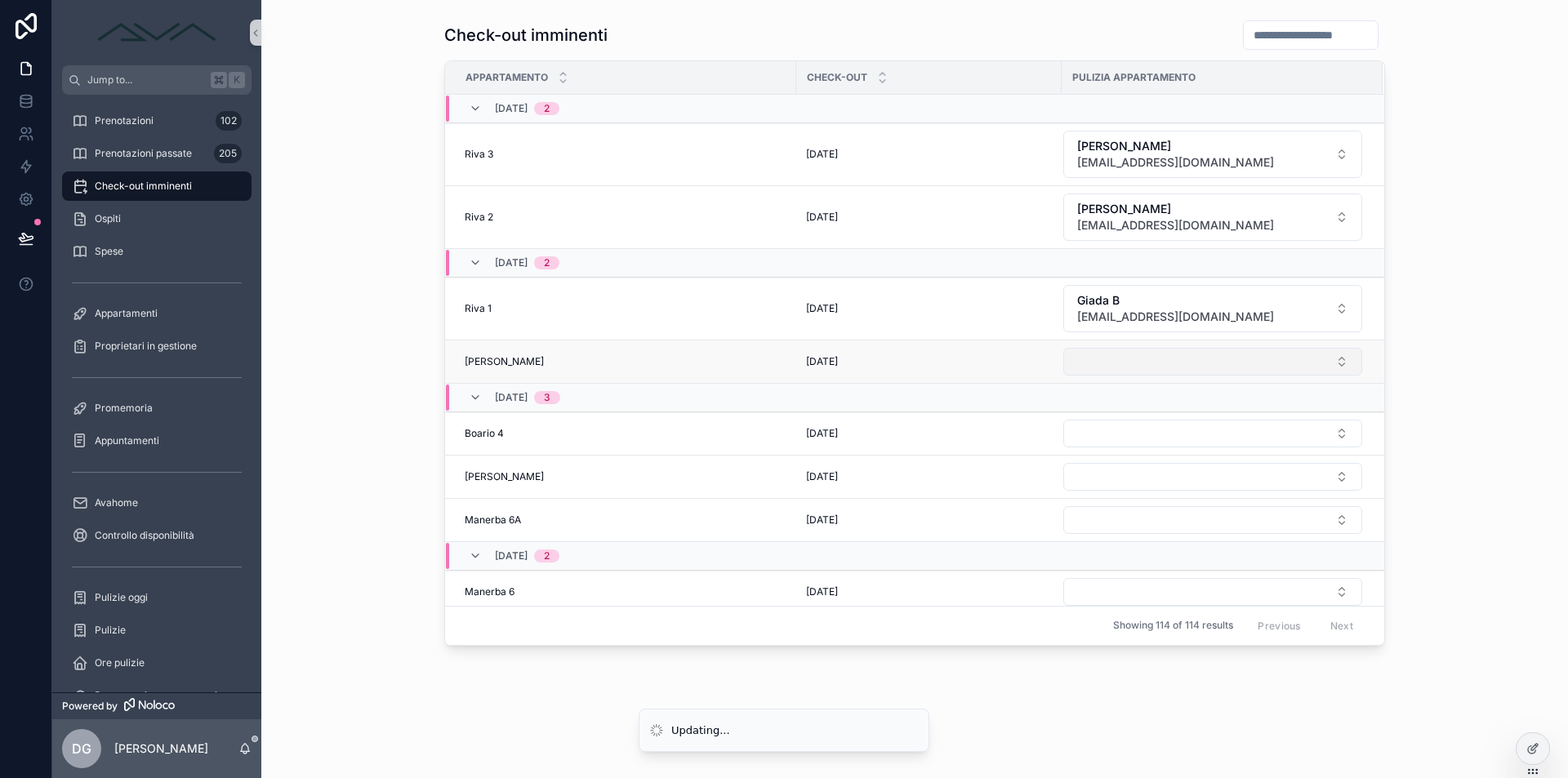
click at [1122, 353] on button "Select Button" at bounding box center [1212, 362] width 299 height 28
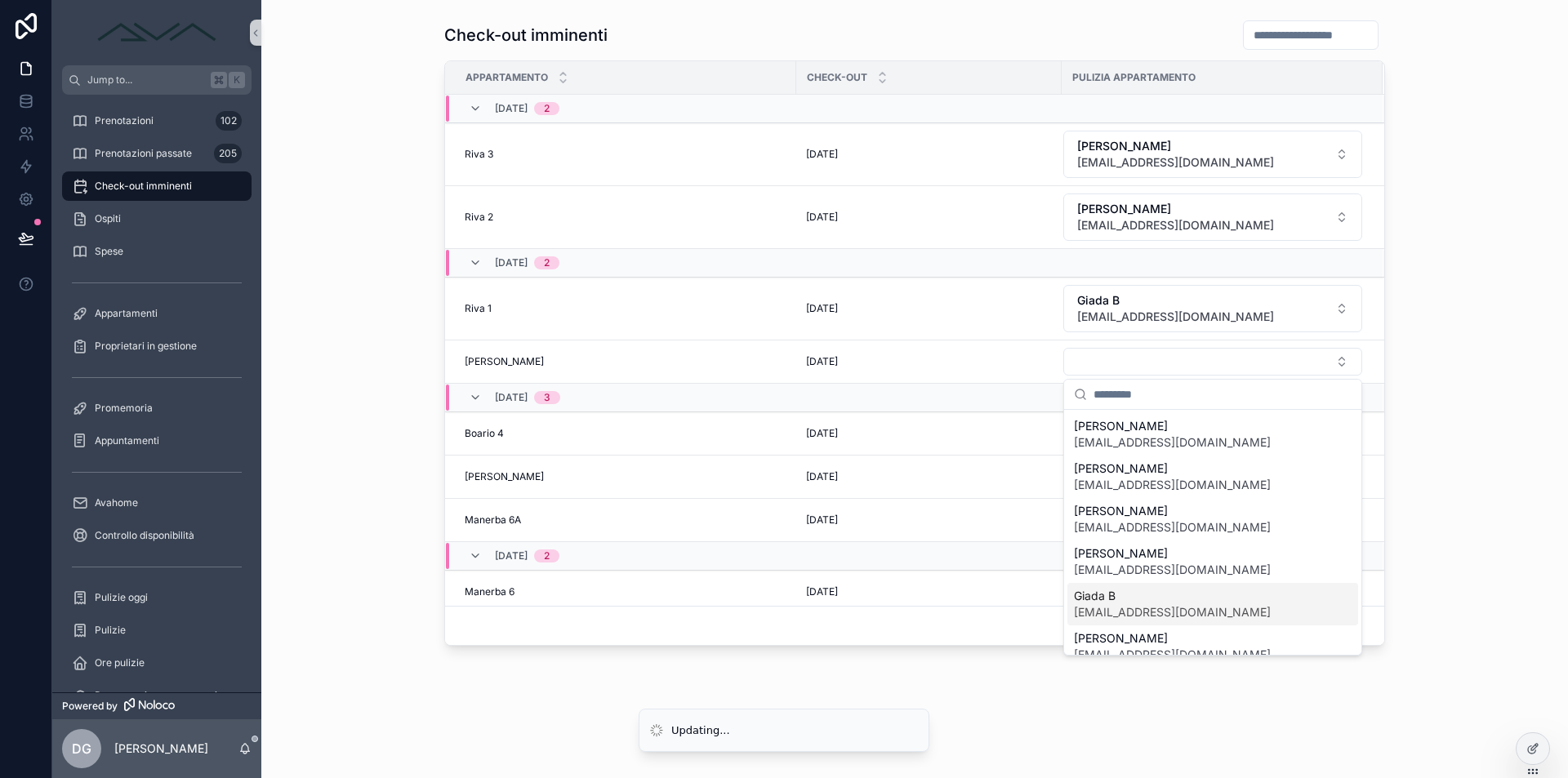
click at [1136, 609] on span "[EMAIL_ADDRESS][DOMAIN_NAME]" at bounding box center [1172, 613] width 197 height 17
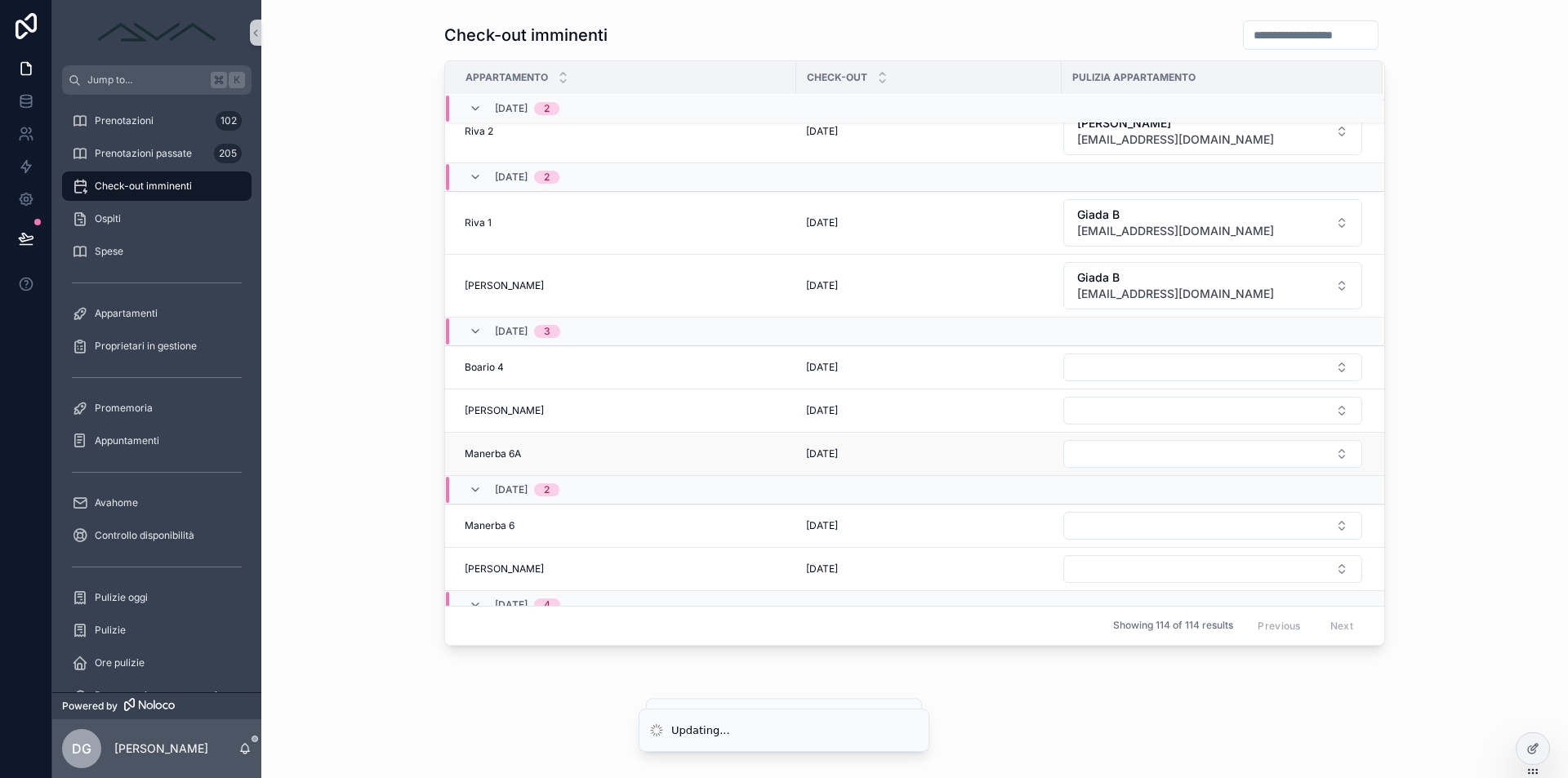
scroll to position [107, 0]
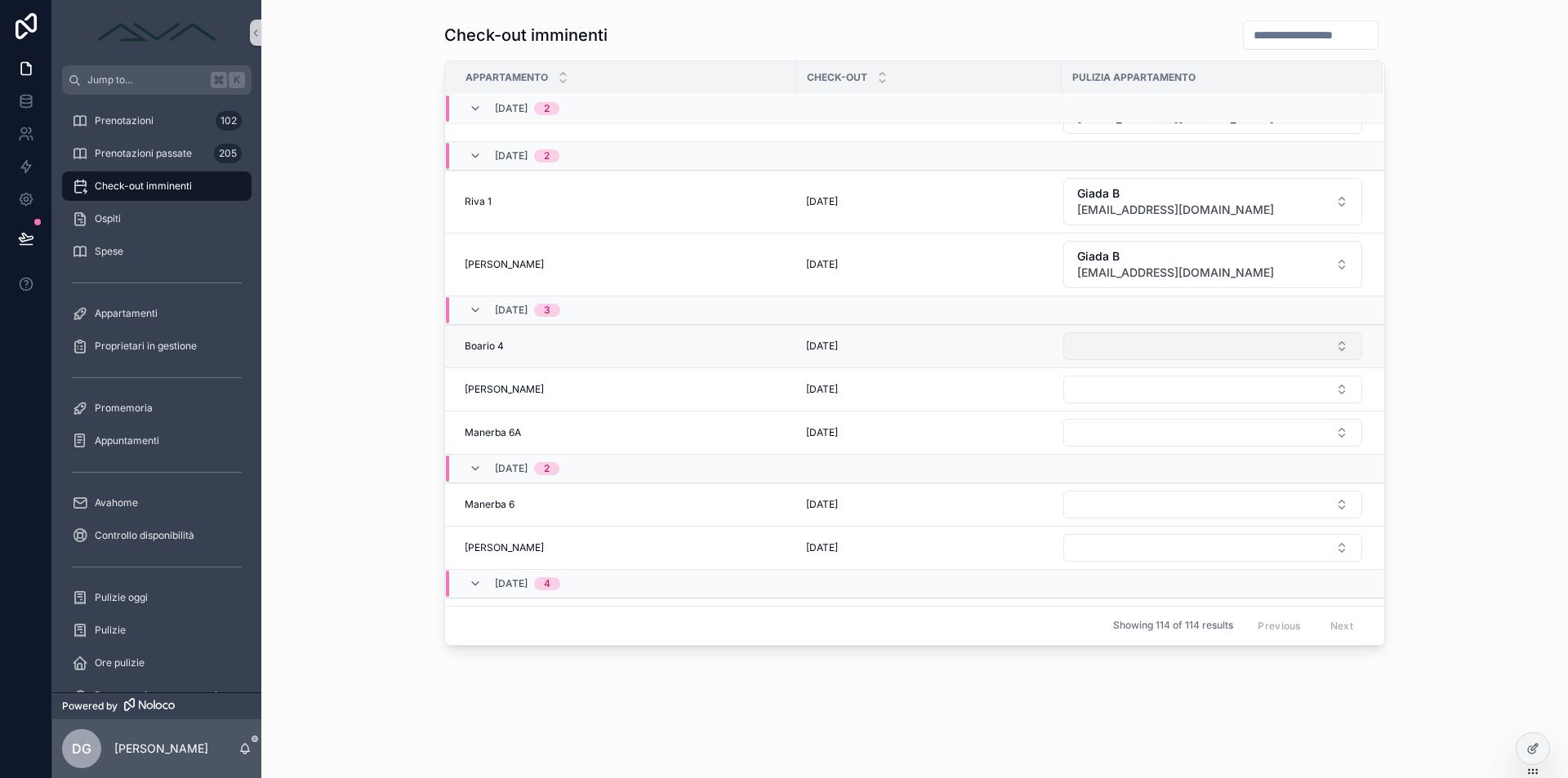
click at [1229, 352] on button "Select Button" at bounding box center [1212, 346] width 299 height 28
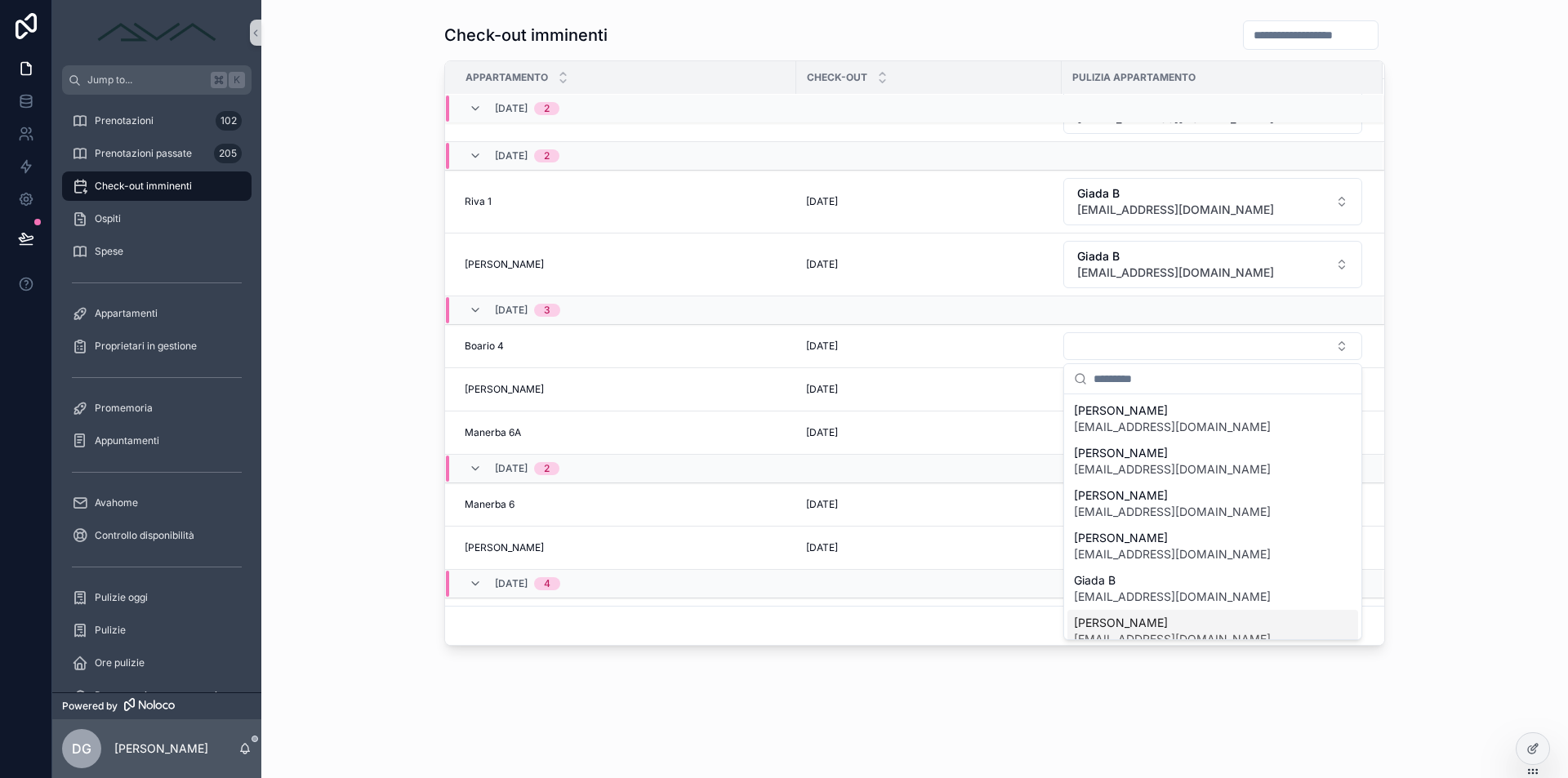
click at [1116, 615] on span "[PERSON_NAME]" at bounding box center [1172, 623] width 197 height 17
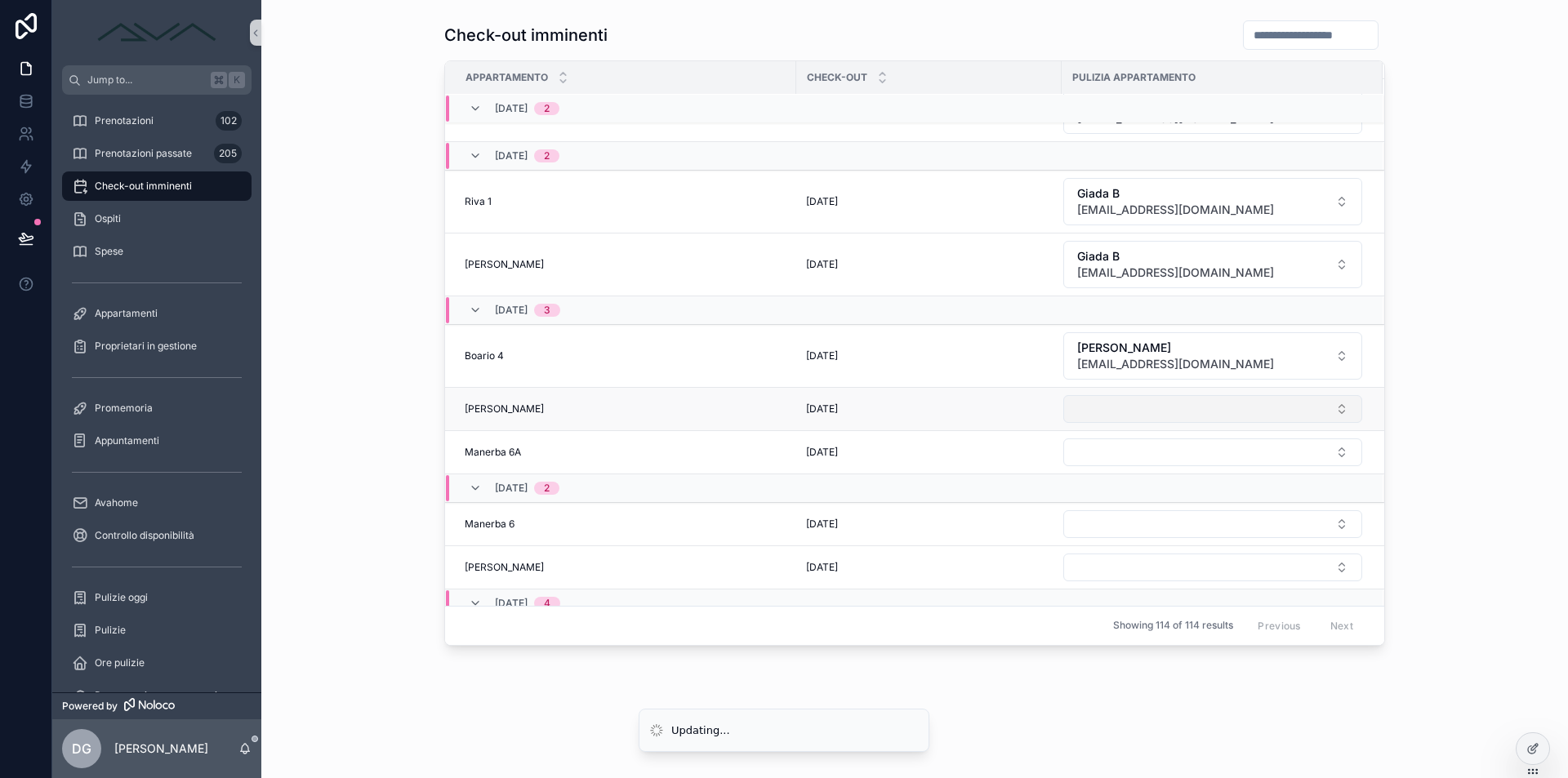
click at [1119, 422] on button "Select Button" at bounding box center [1212, 409] width 299 height 28
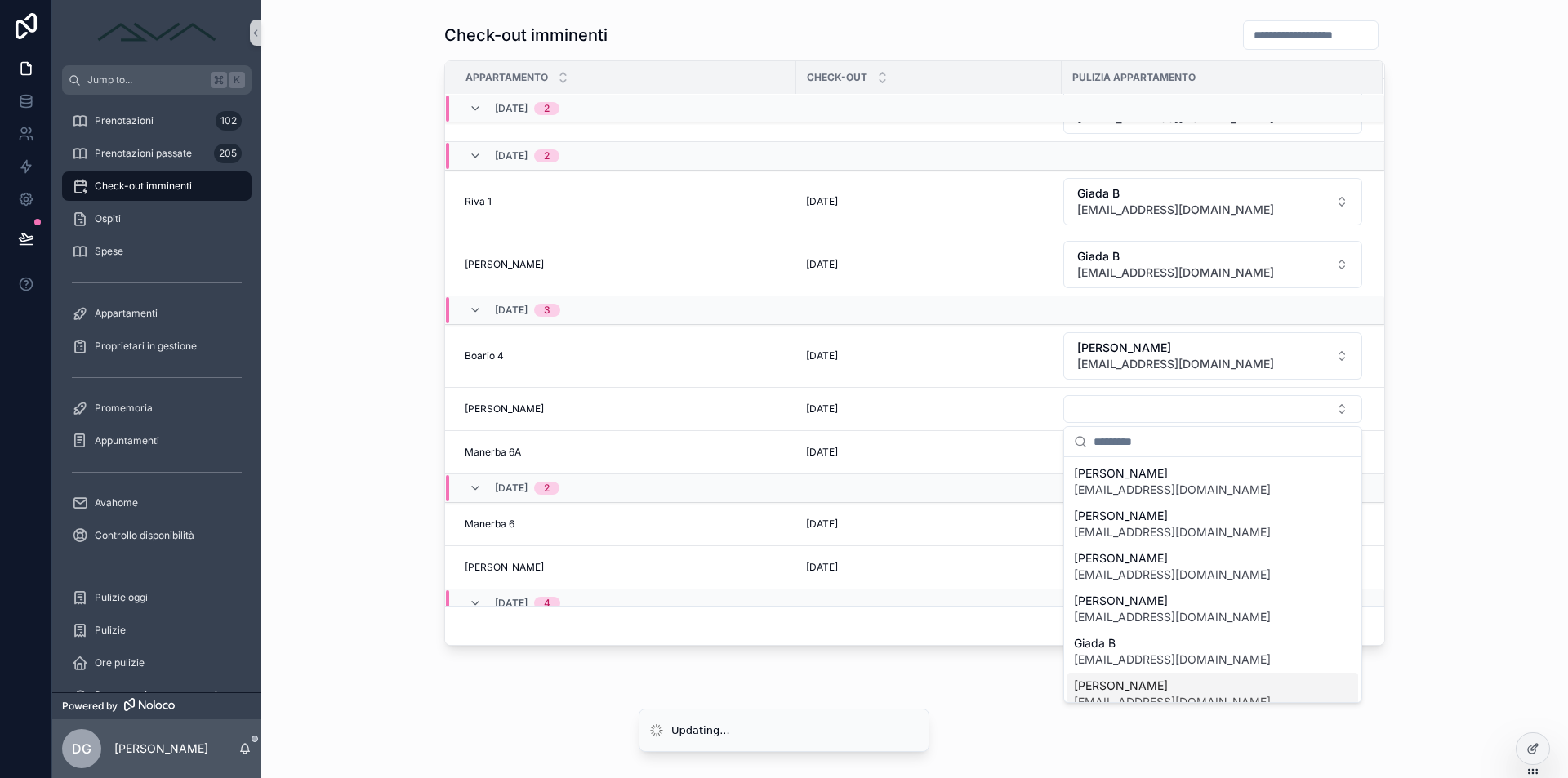
click at [1139, 685] on span "[PERSON_NAME]" at bounding box center [1172, 686] width 197 height 17
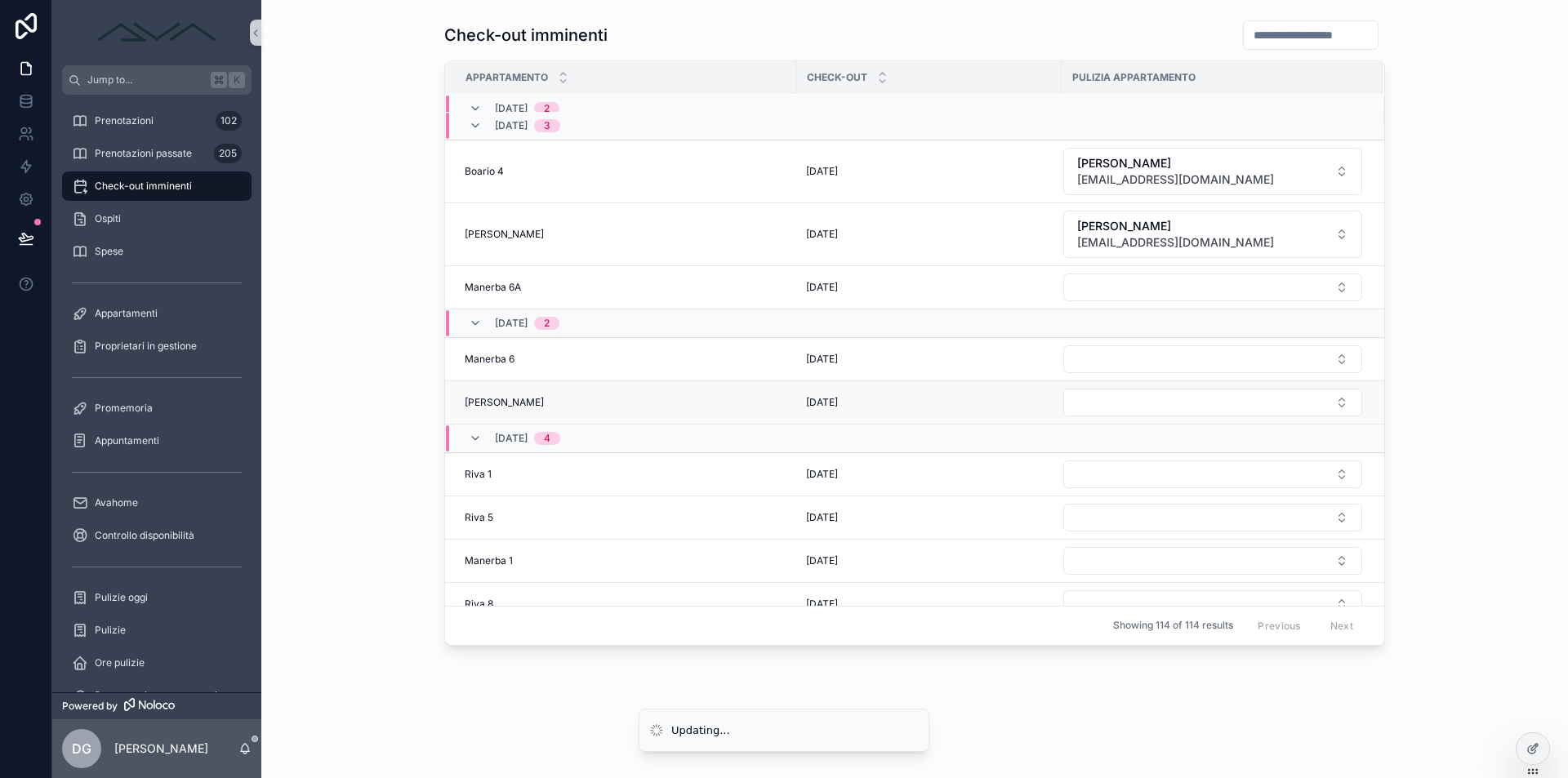
scroll to position [328, 0]
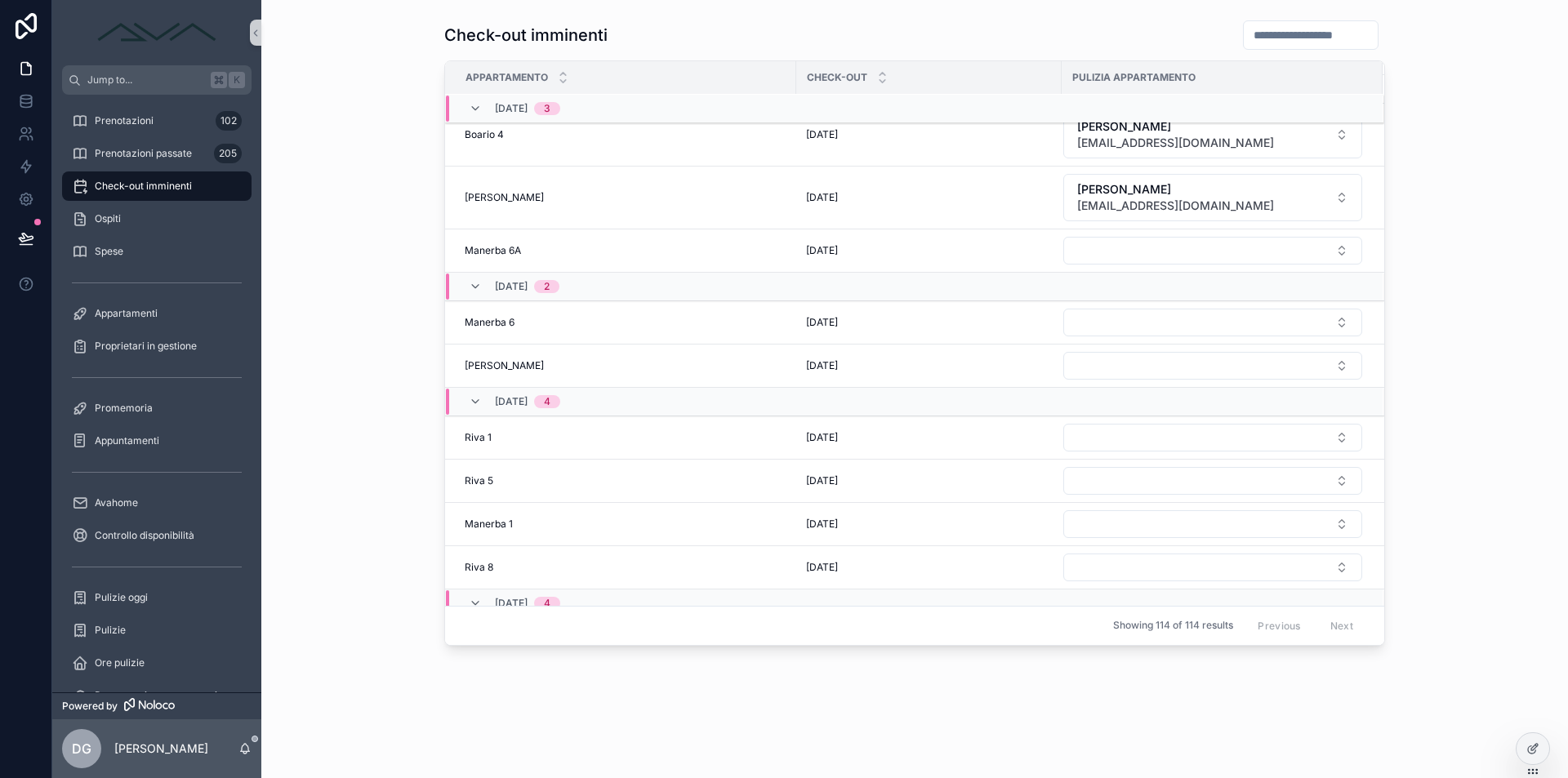
click at [1120, 368] on button "Select Button" at bounding box center [1212, 365] width 299 height 28
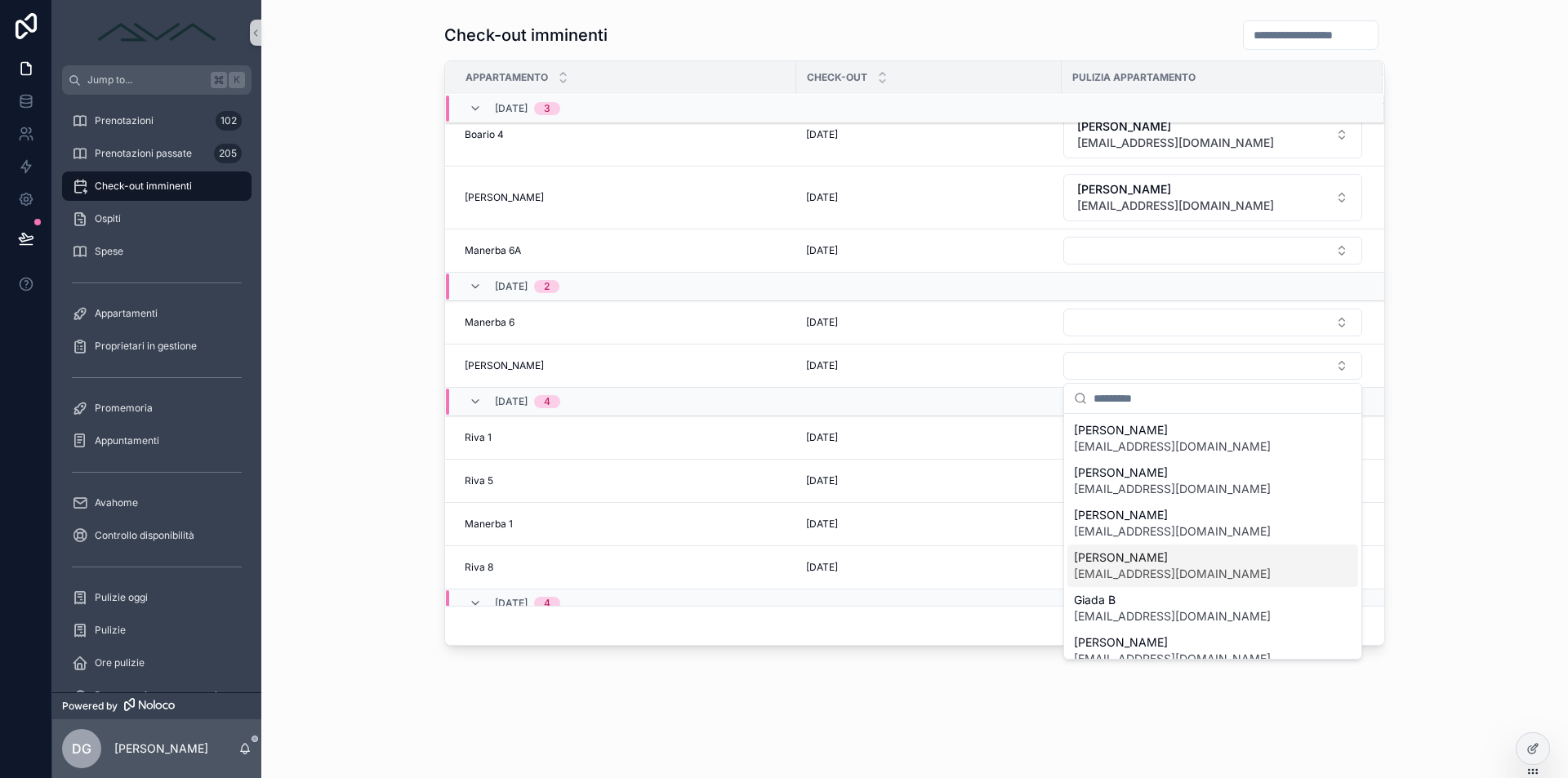
drag, startPoint x: 1140, startPoint y: 586, endPoint x: 1139, endPoint y: 596, distance: 10.0
click at [1140, 597] on div "[PERSON_NAME] [EMAIL_ADDRESS][DOMAIN_NAME] [PERSON_NAME] [PERSON_NAME][EMAIL_AD…" at bounding box center [1212, 608] width 291 height 382
click at [1125, 604] on span "Giada B" at bounding box center [1172, 600] width 197 height 17
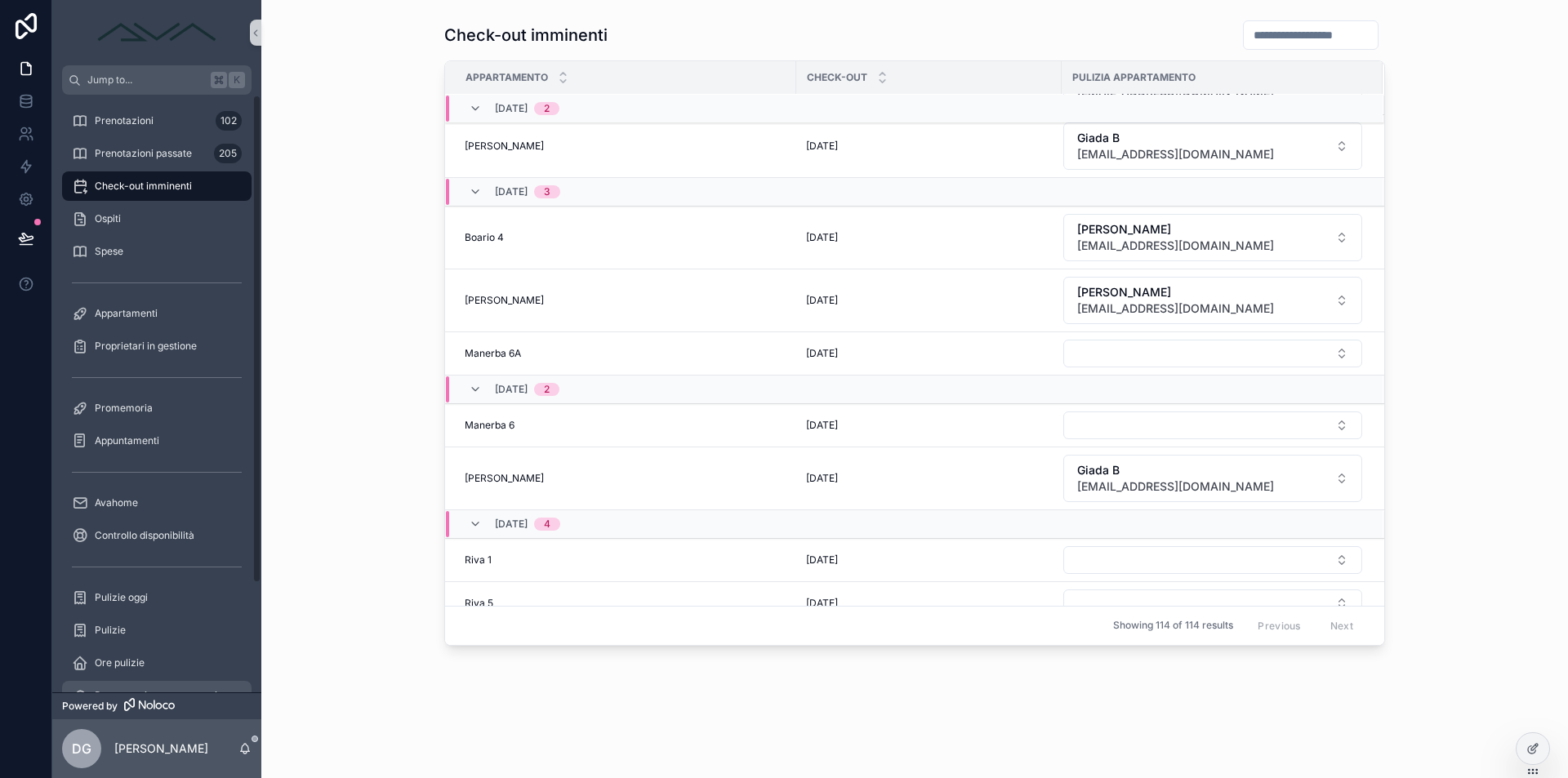
scroll to position [134, 0]
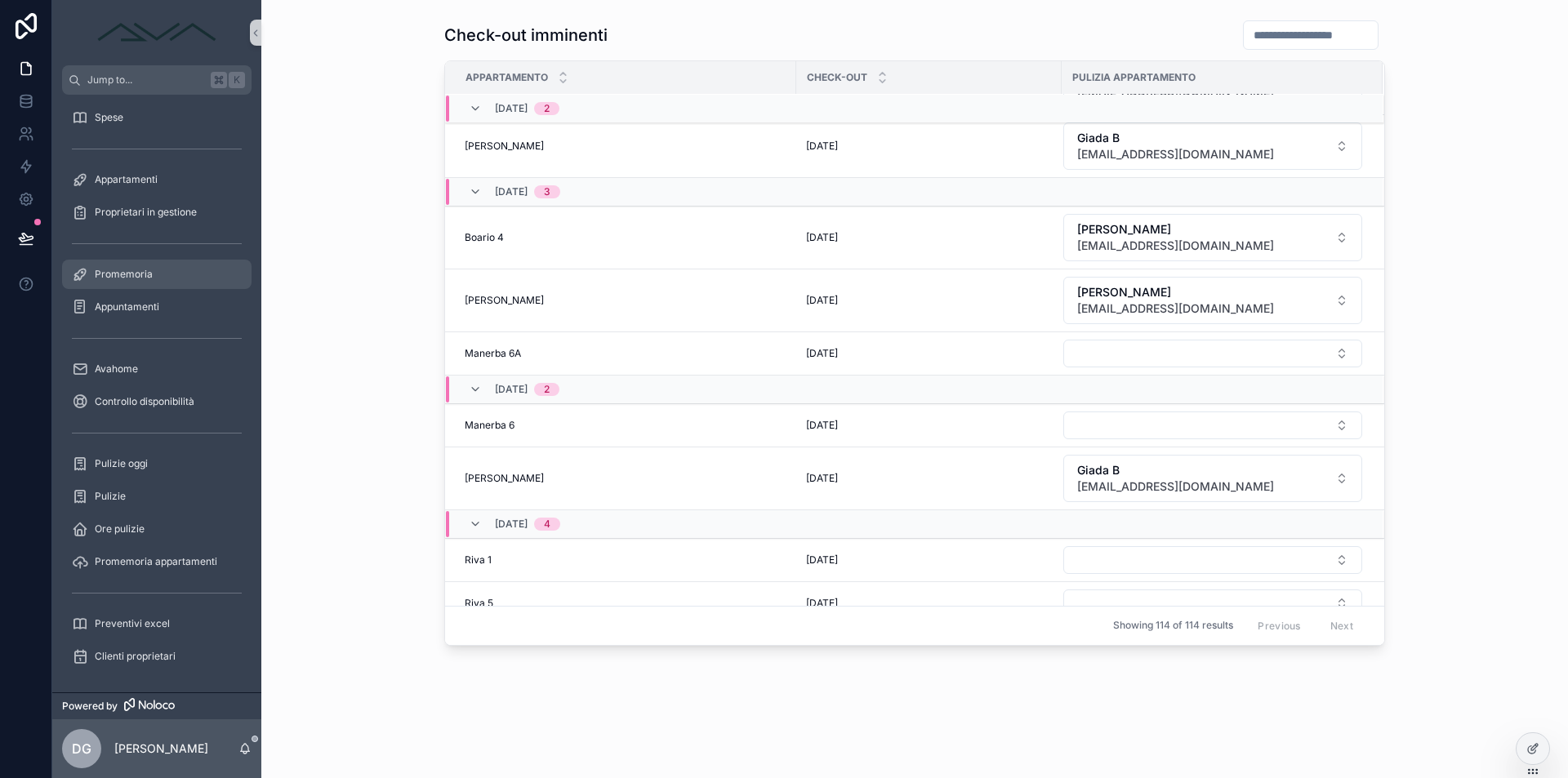
click at [165, 266] on div "Promemoria" at bounding box center [156, 274] width 170 height 26
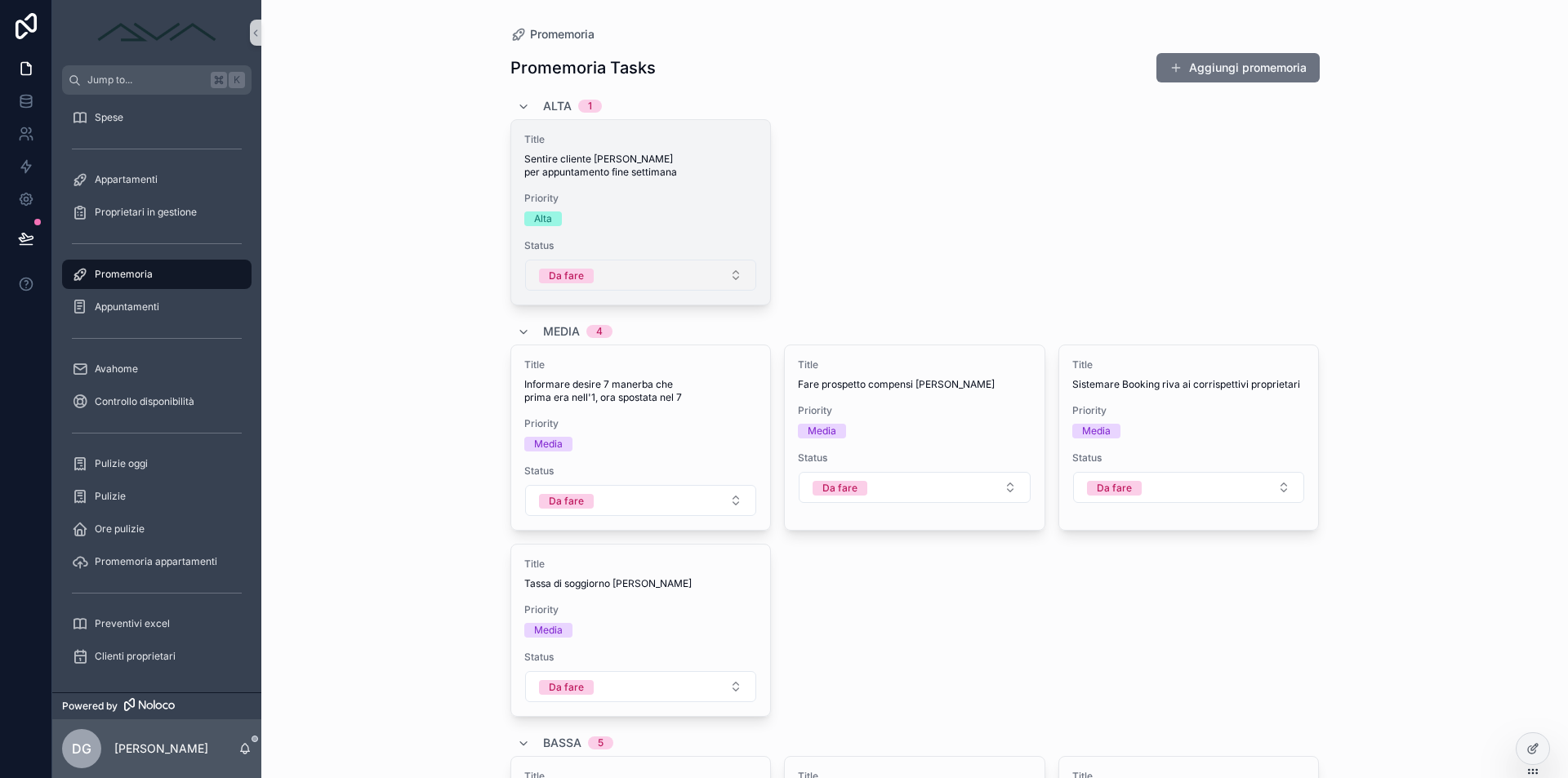
click at [615, 284] on button "Da fare" at bounding box center [640, 274] width 232 height 31
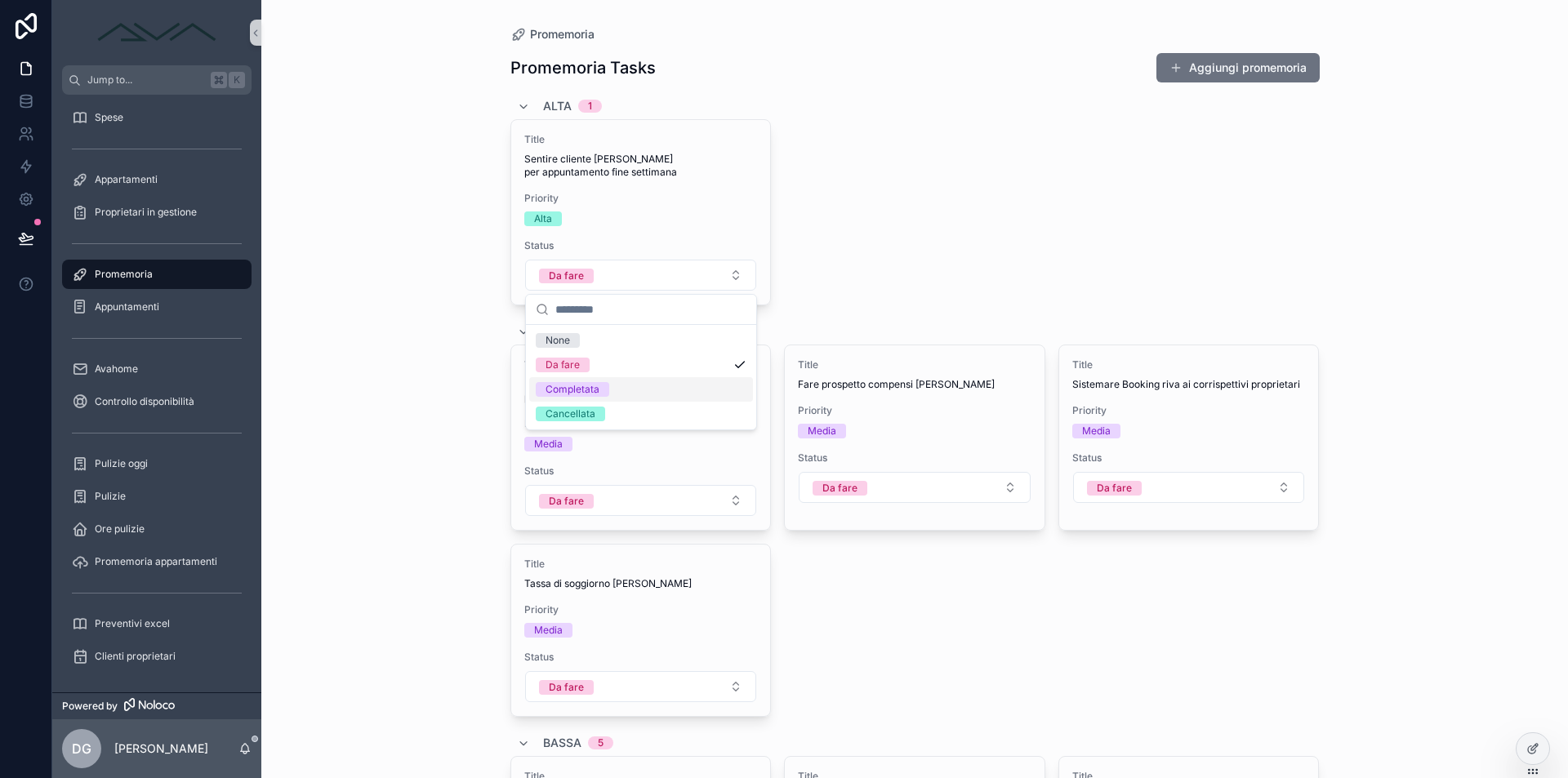
click at [623, 385] on div "Completata" at bounding box center [641, 389] width 224 height 24
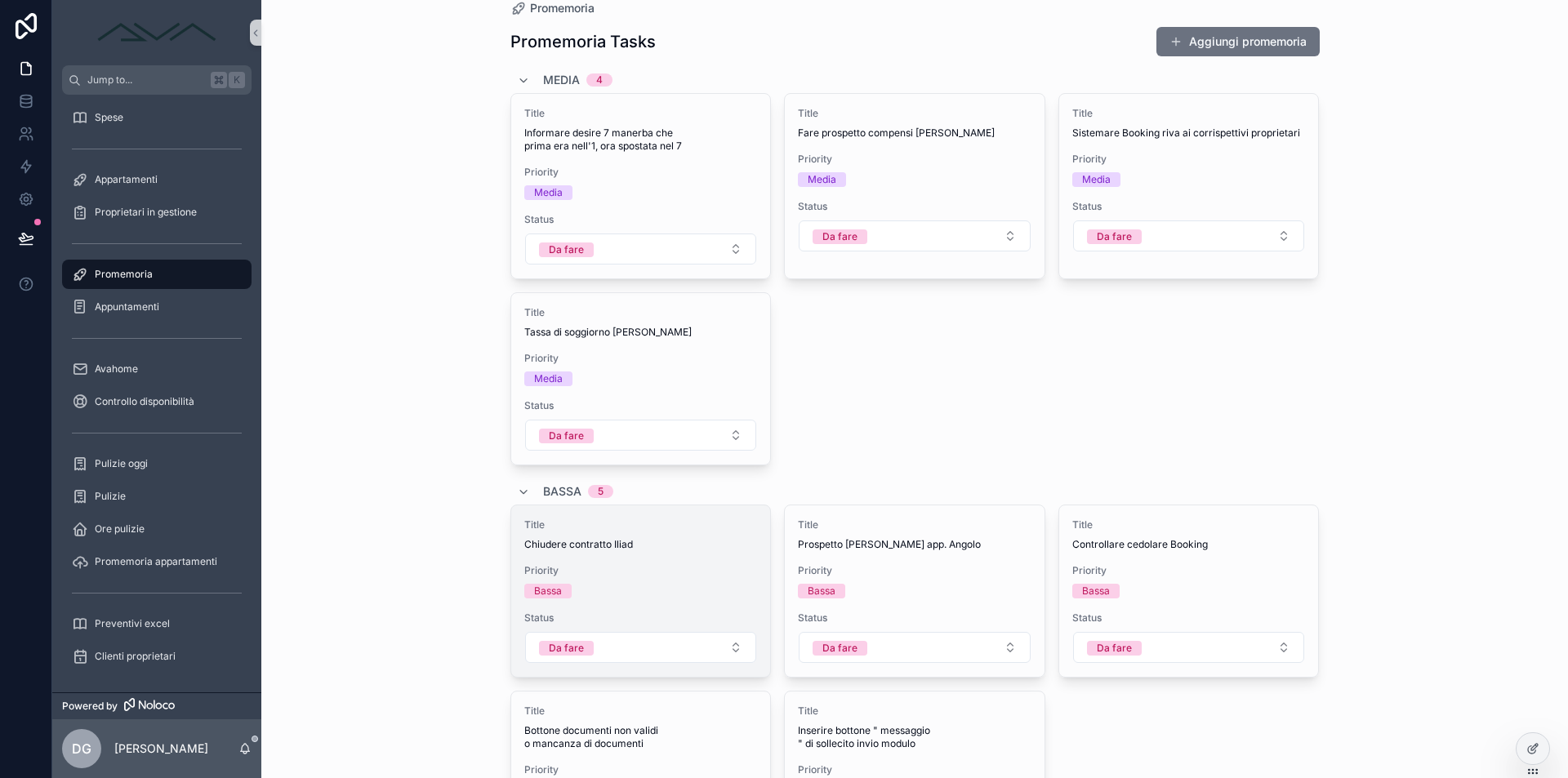
scroll to position [88, 0]
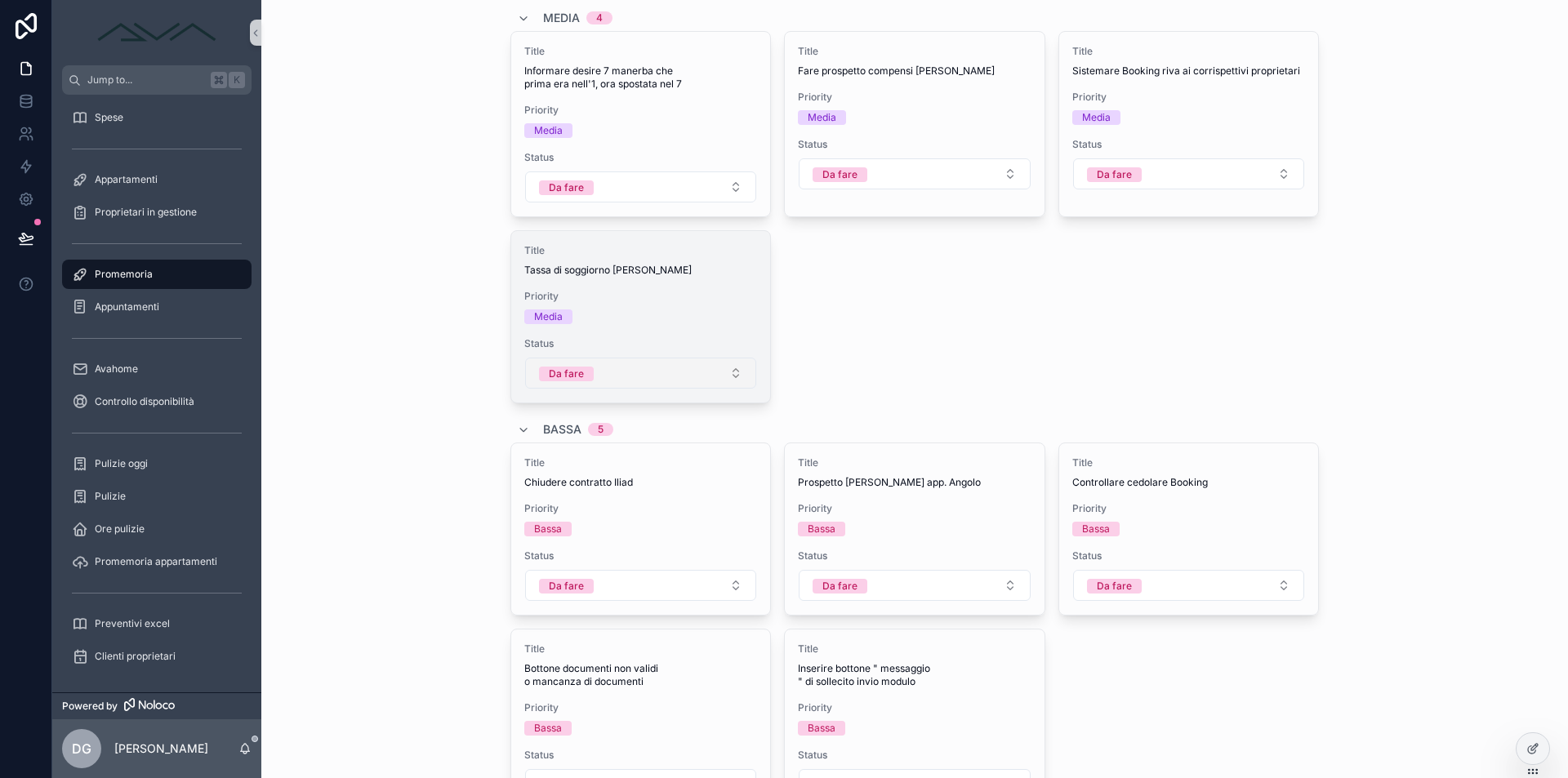
click at [658, 371] on button "Da fare" at bounding box center [640, 373] width 232 height 31
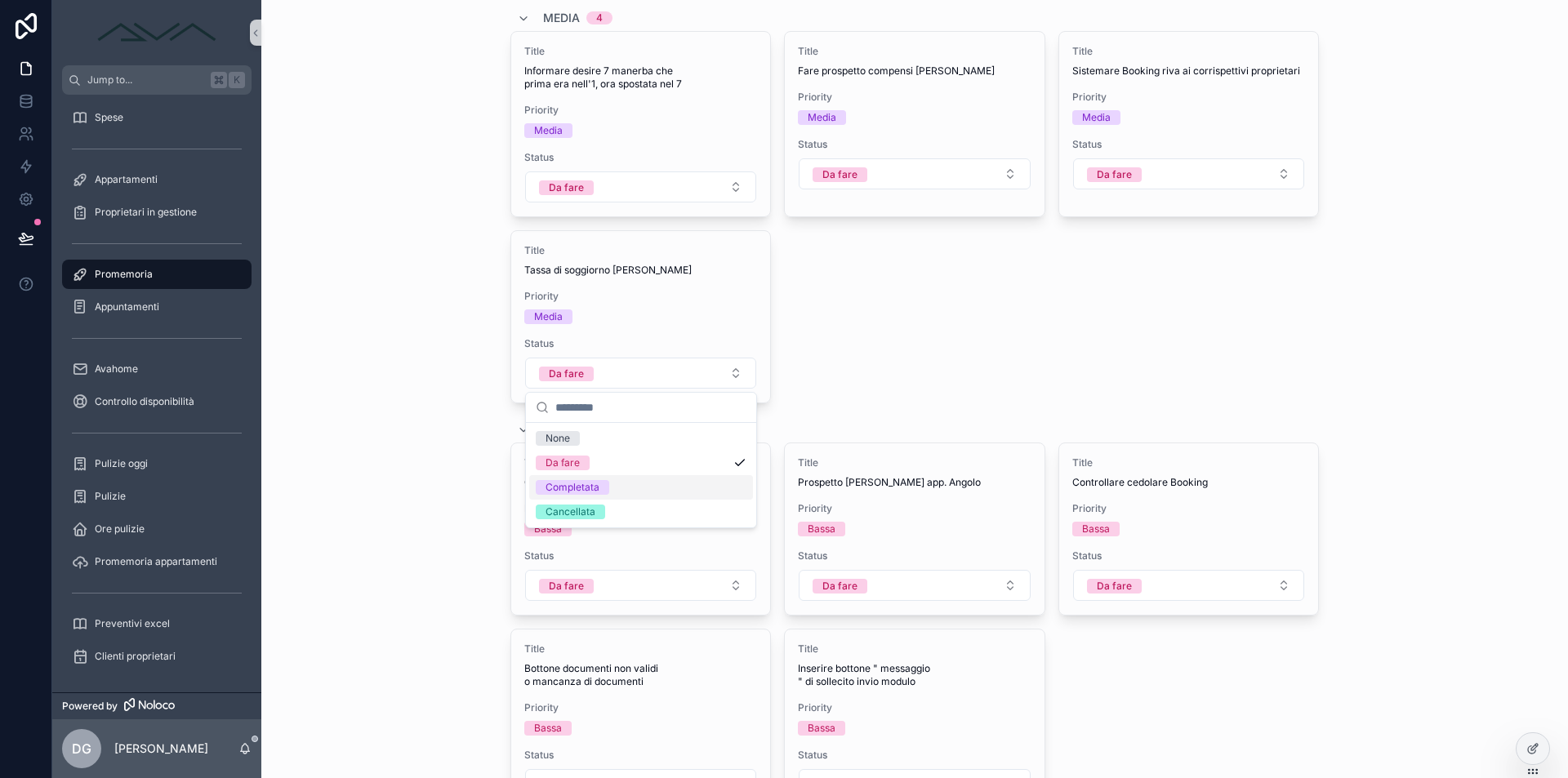
click at [588, 485] on div "Completata" at bounding box center [572, 487] width 54 height 15
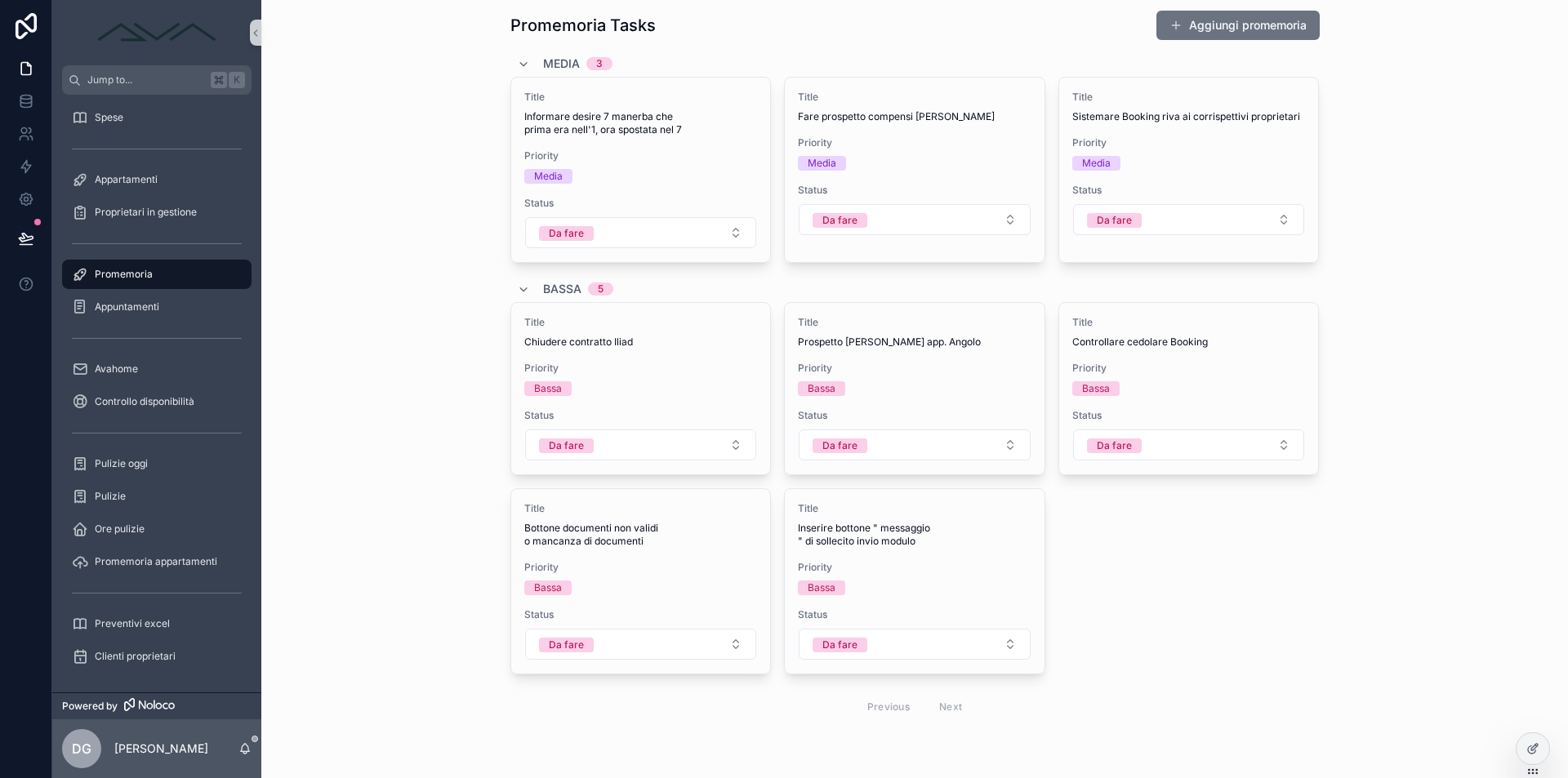
scroll to position [0, 0]
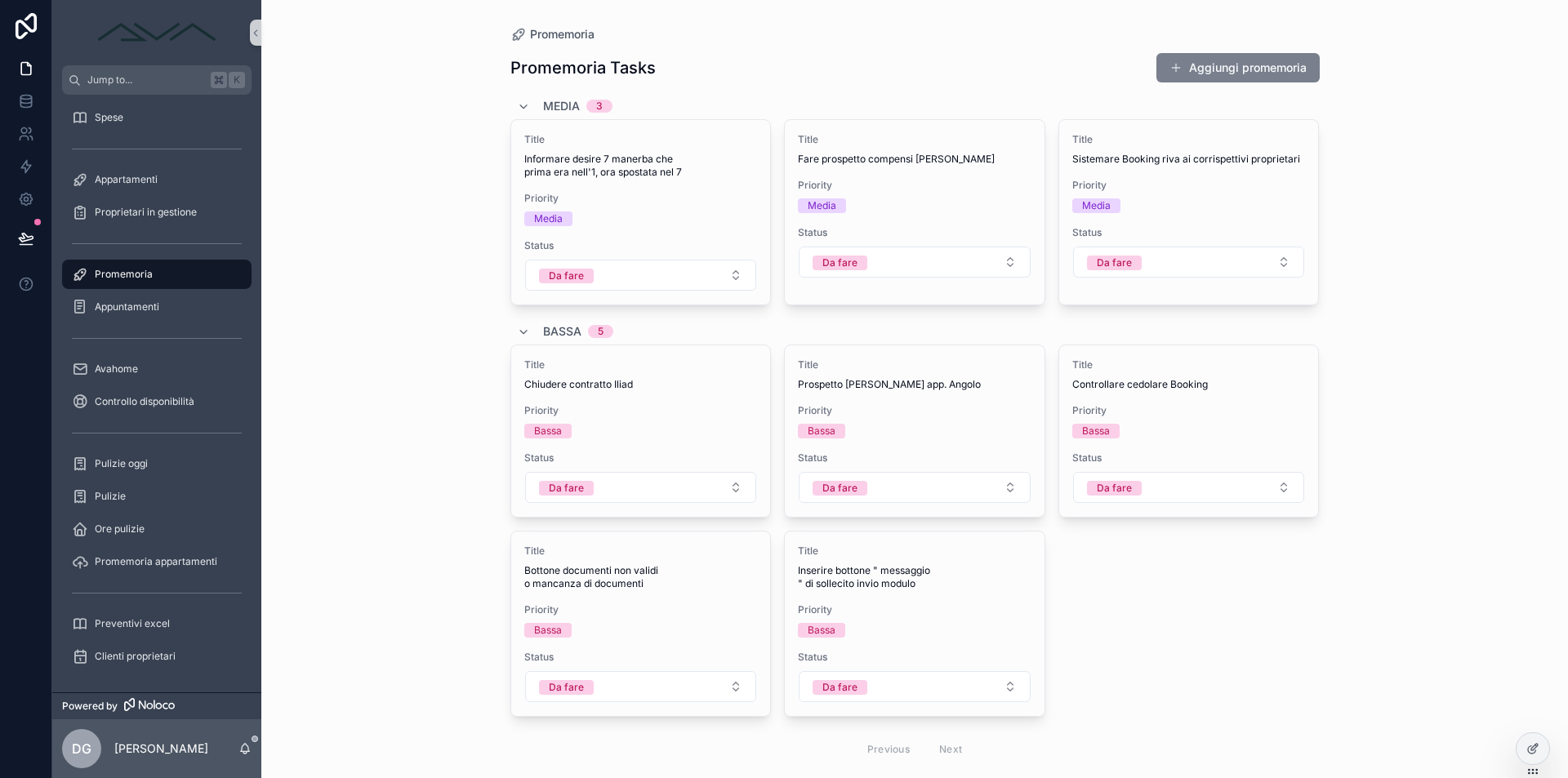
click at [1247, 68] on button "Aggiungi promemoria" at bounding box center [1238, 68] width 164 height 30
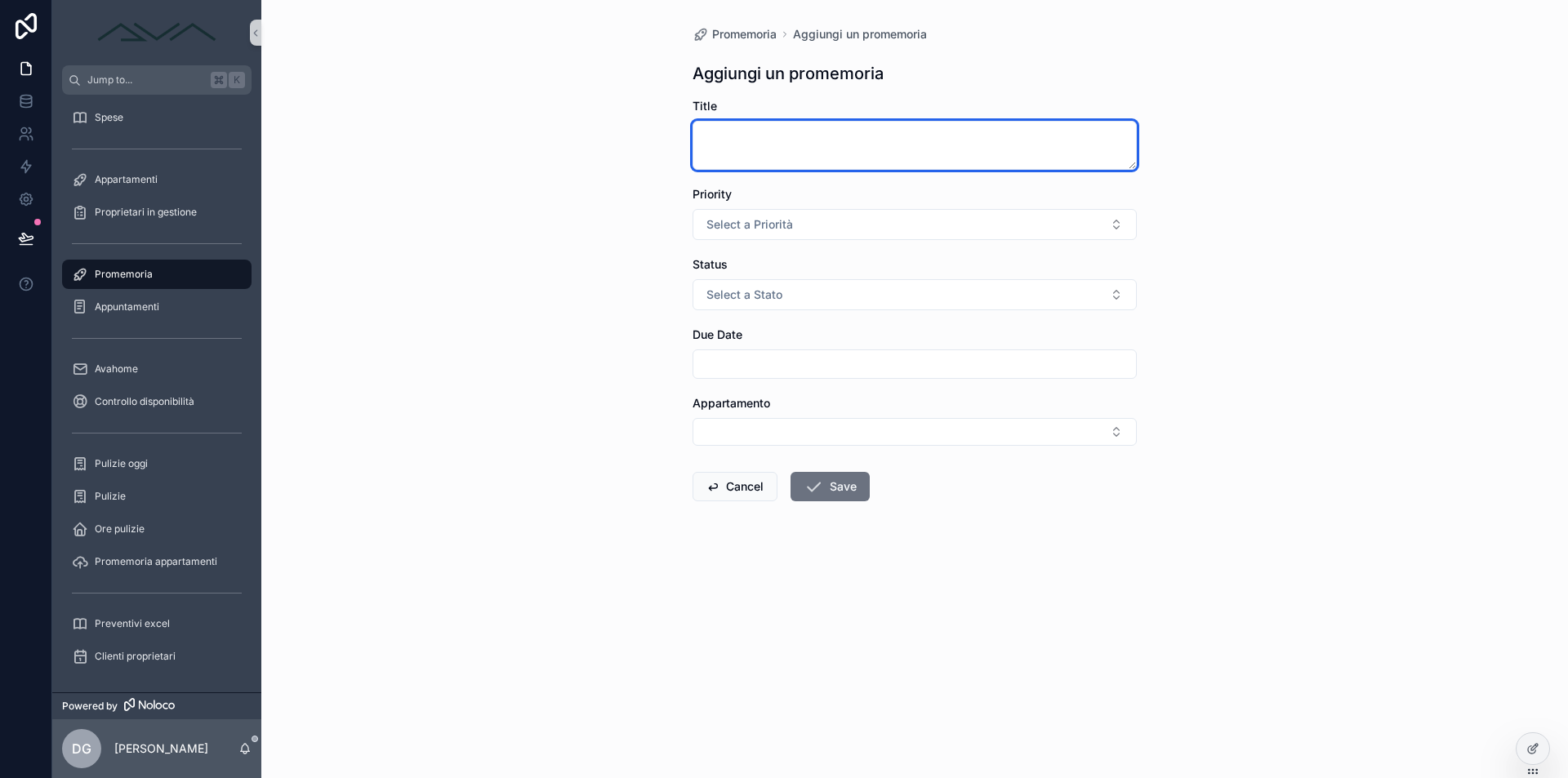
click at [806, 159] on textarea "scrollable content" at bounding box center [914, 145] width 445 height 49
type textarea "*"
click at [729, 497] on button "Cancel" at bounding box center [734, 486] width 85 height 30
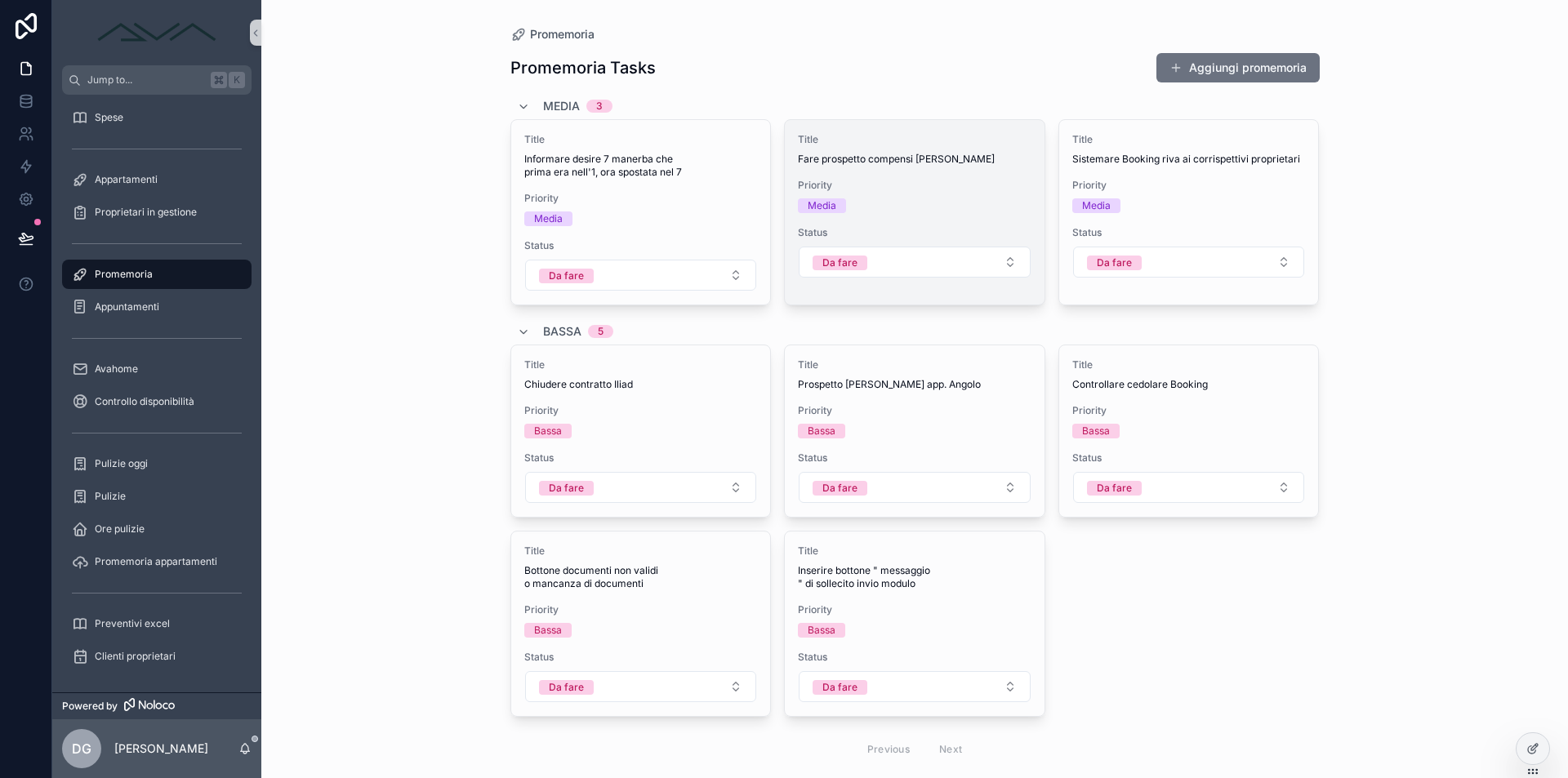
click at [868, 188] on span "Priority" at bounding box center [914, 185] width 233 height 13
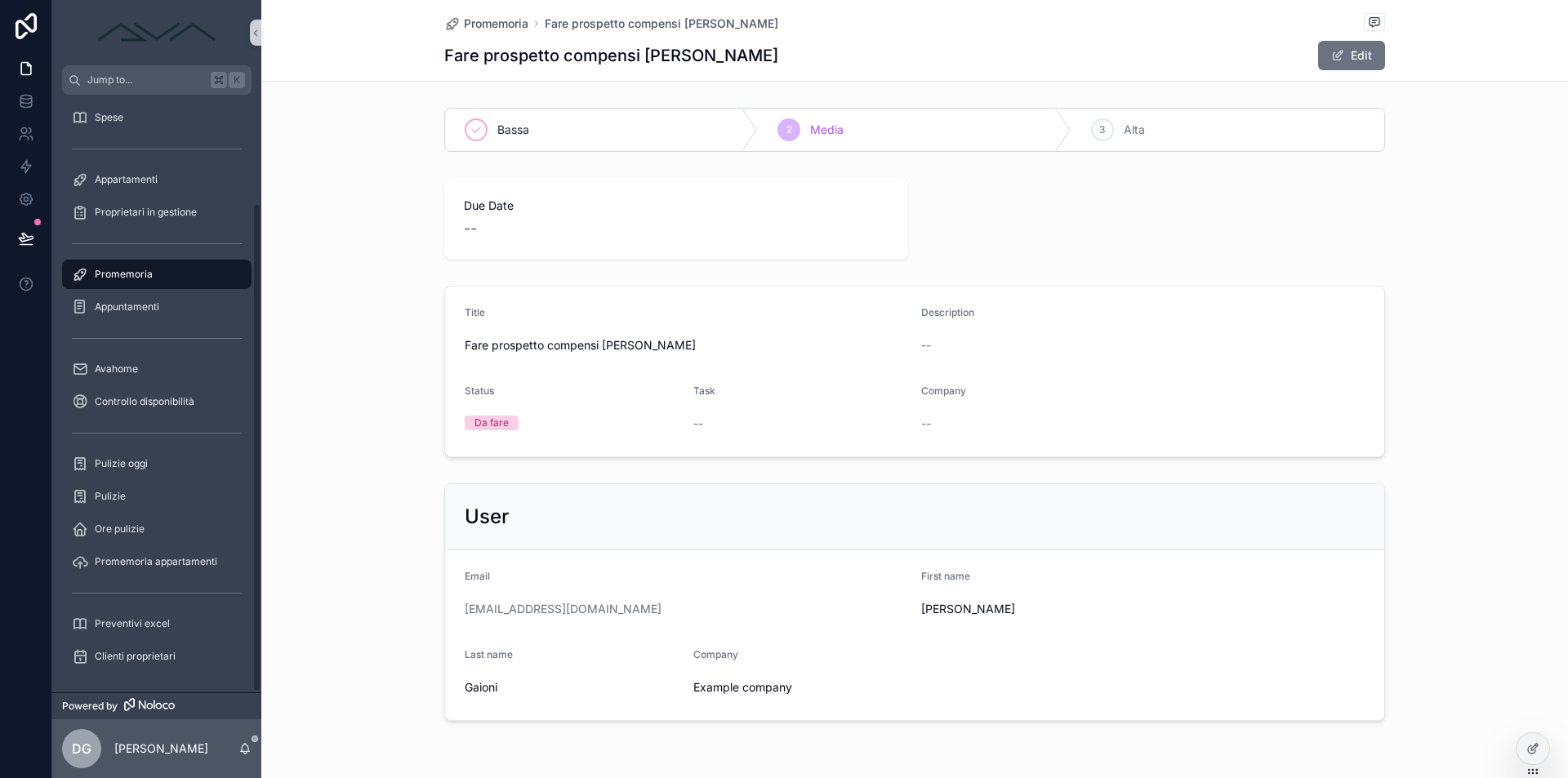
click at [132, 269] on span "Promemoria" at bounding box center [124, 274] width 58 height 13
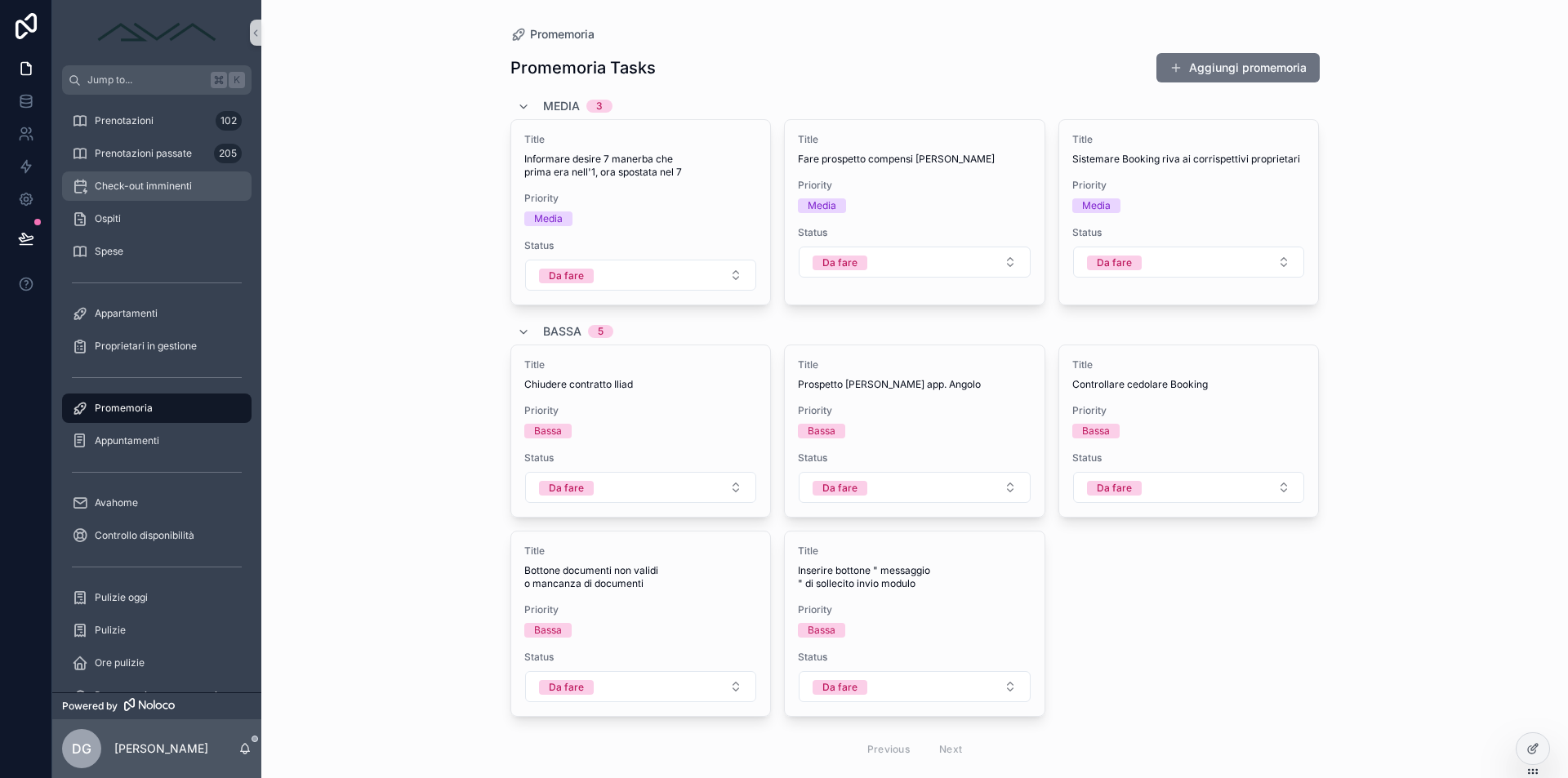
click at [172, 185] on span "Check-out imminenti" at bounding box center [143, 186] width 97 height 13
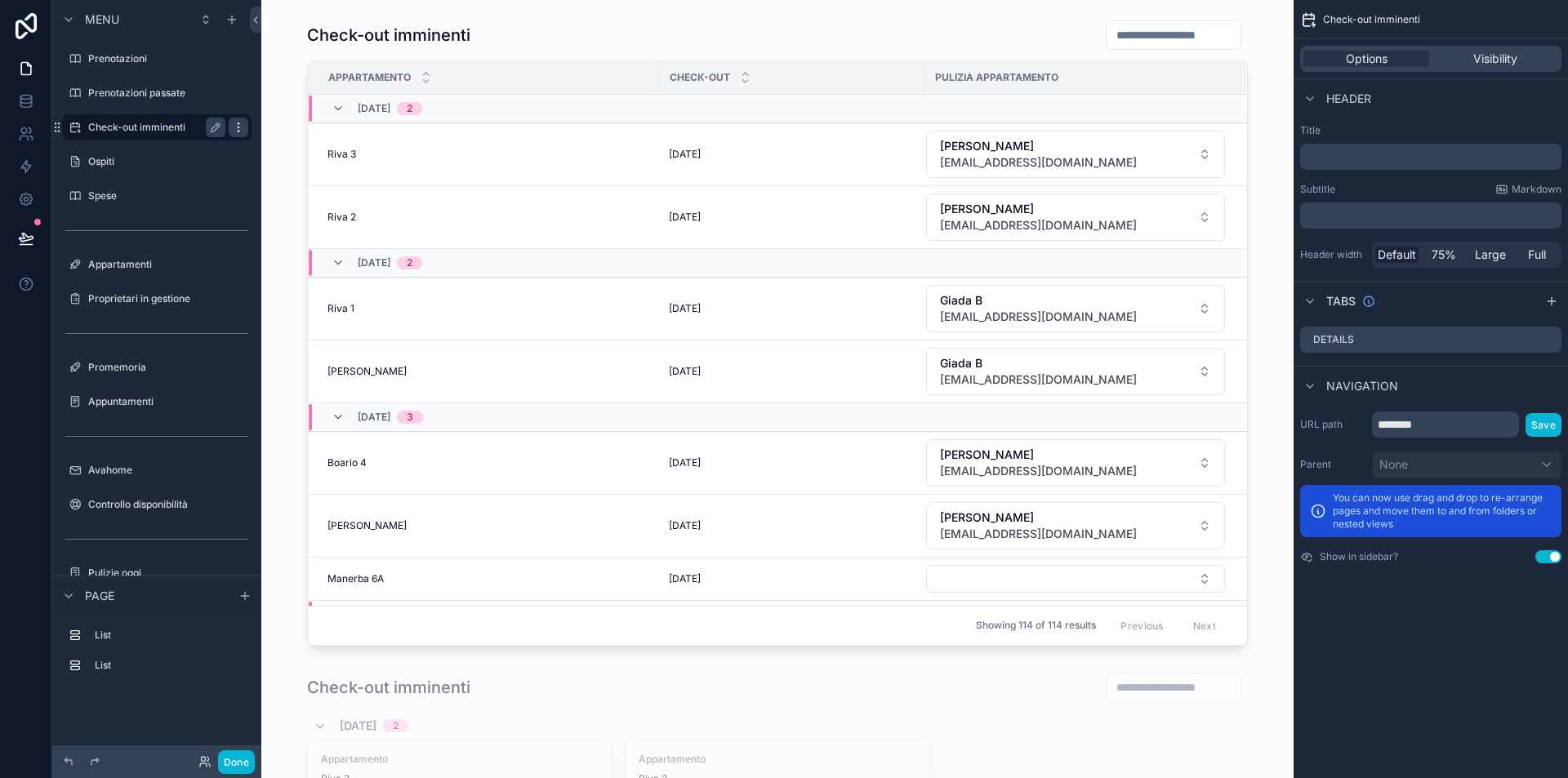
click at [237, 126] on icon "scrollable content" at bounding box center [238, 127] width 13 height 13
click at [293, 144] on span "Clone" at bounding box center [306, 145] width 30 height 17
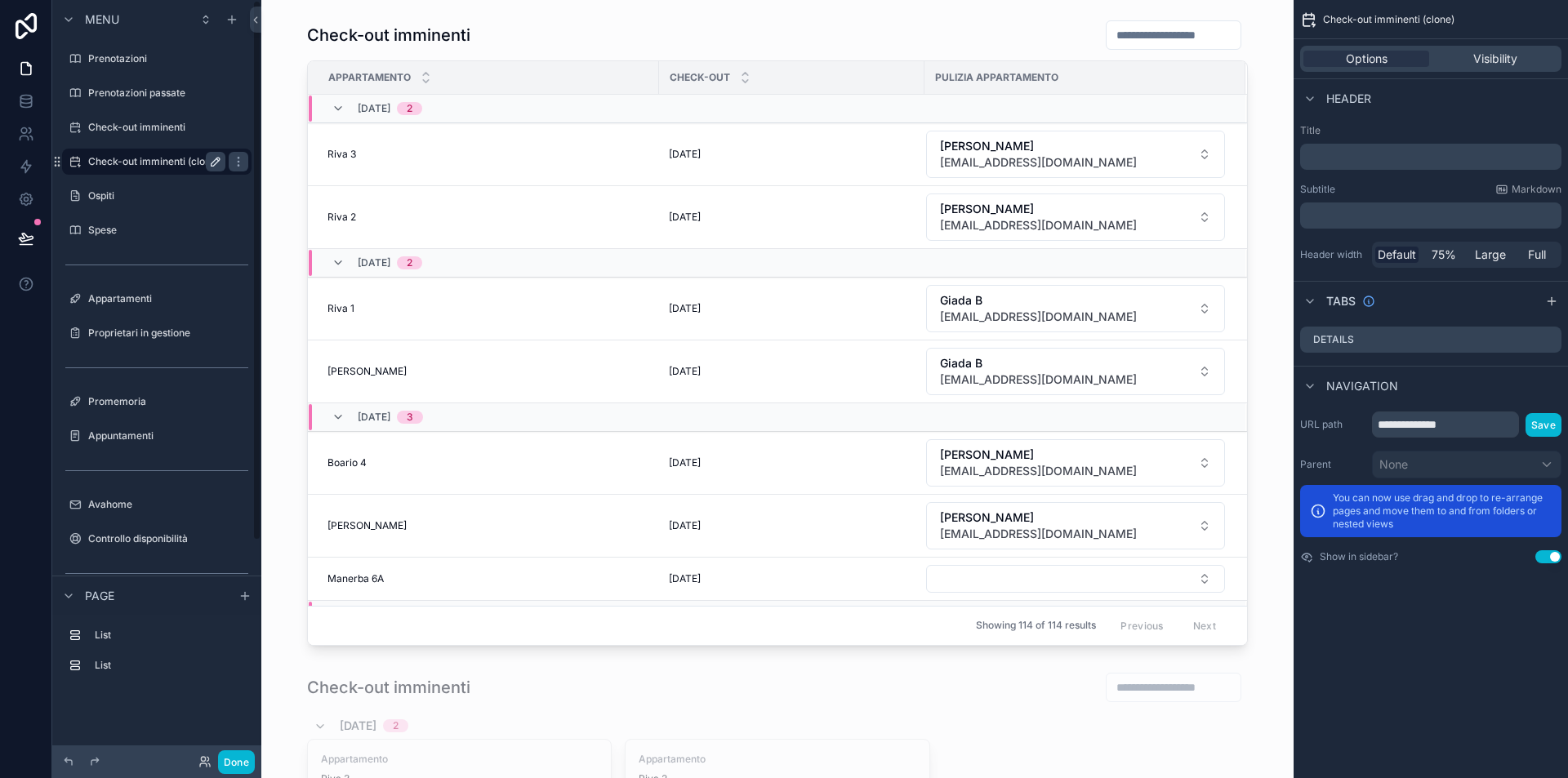
drag, startPoint x: 149, startPoint y: 157, endPoint x: 209, endPoint y: 157, distance: 60.0
click at [151, 158] on label "Check-out imminenti (clone)" at bounding box center [153, 162] width 131 height 13
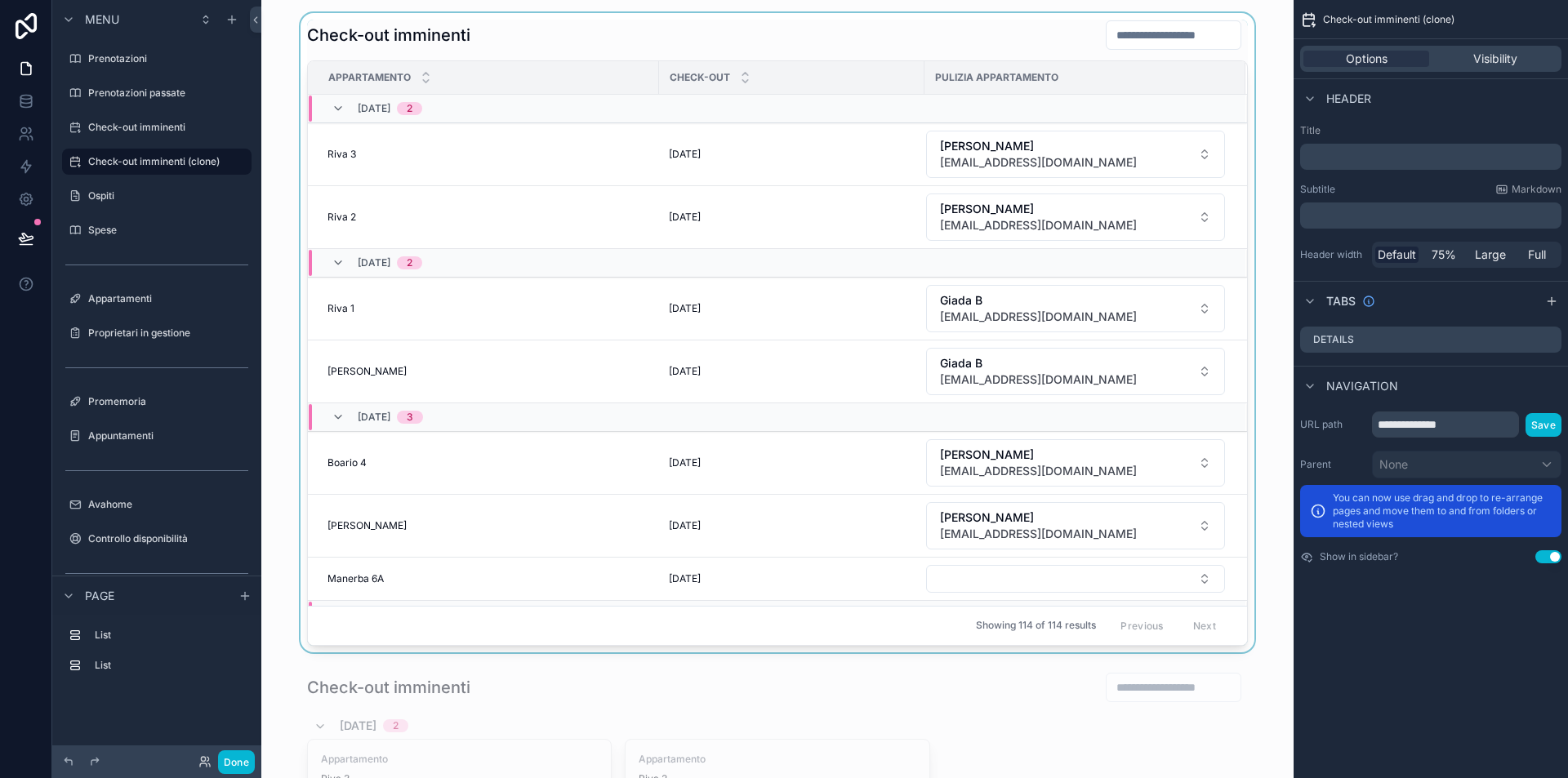
click at [1010, 33] on div "scrollable content" at bounding box center [777, 332] width 1006 height 639
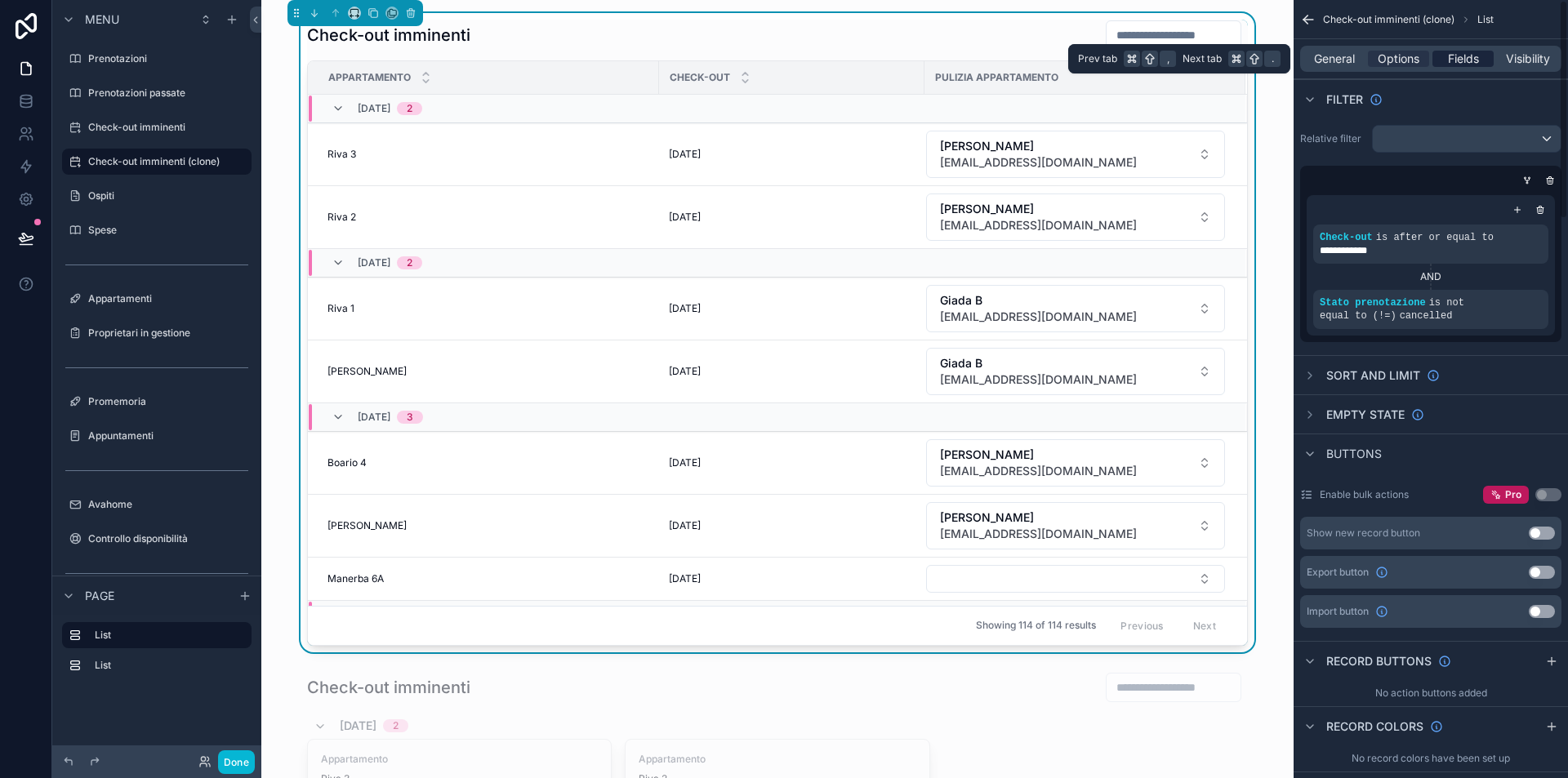
click at [1477, 53] on span "Fields" at bounding box center [1463, 59] width 31 height 17
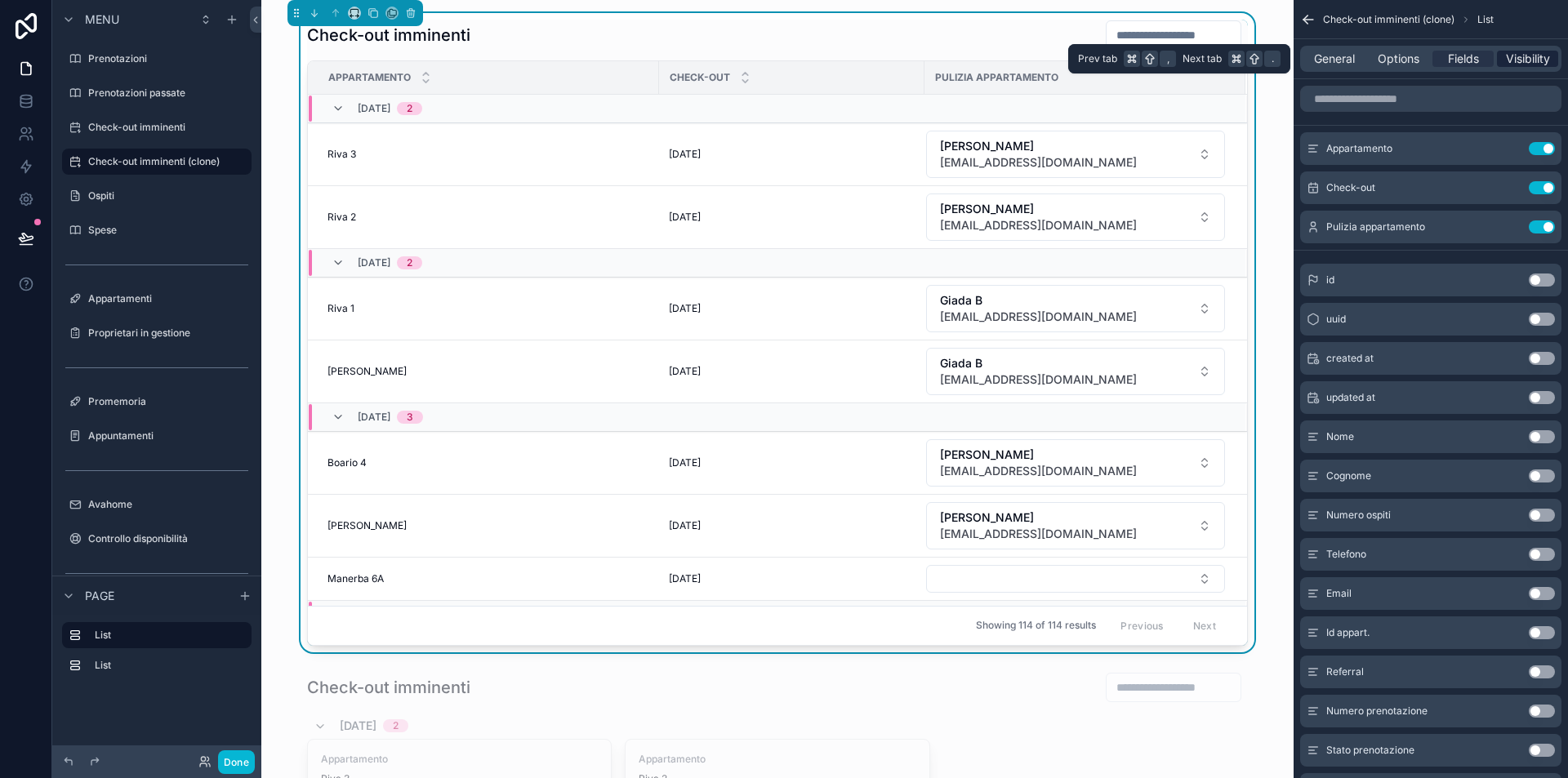
click at [1535, 53] on span "Visibility" at bounding box center [1527, 59] width 44 height 17
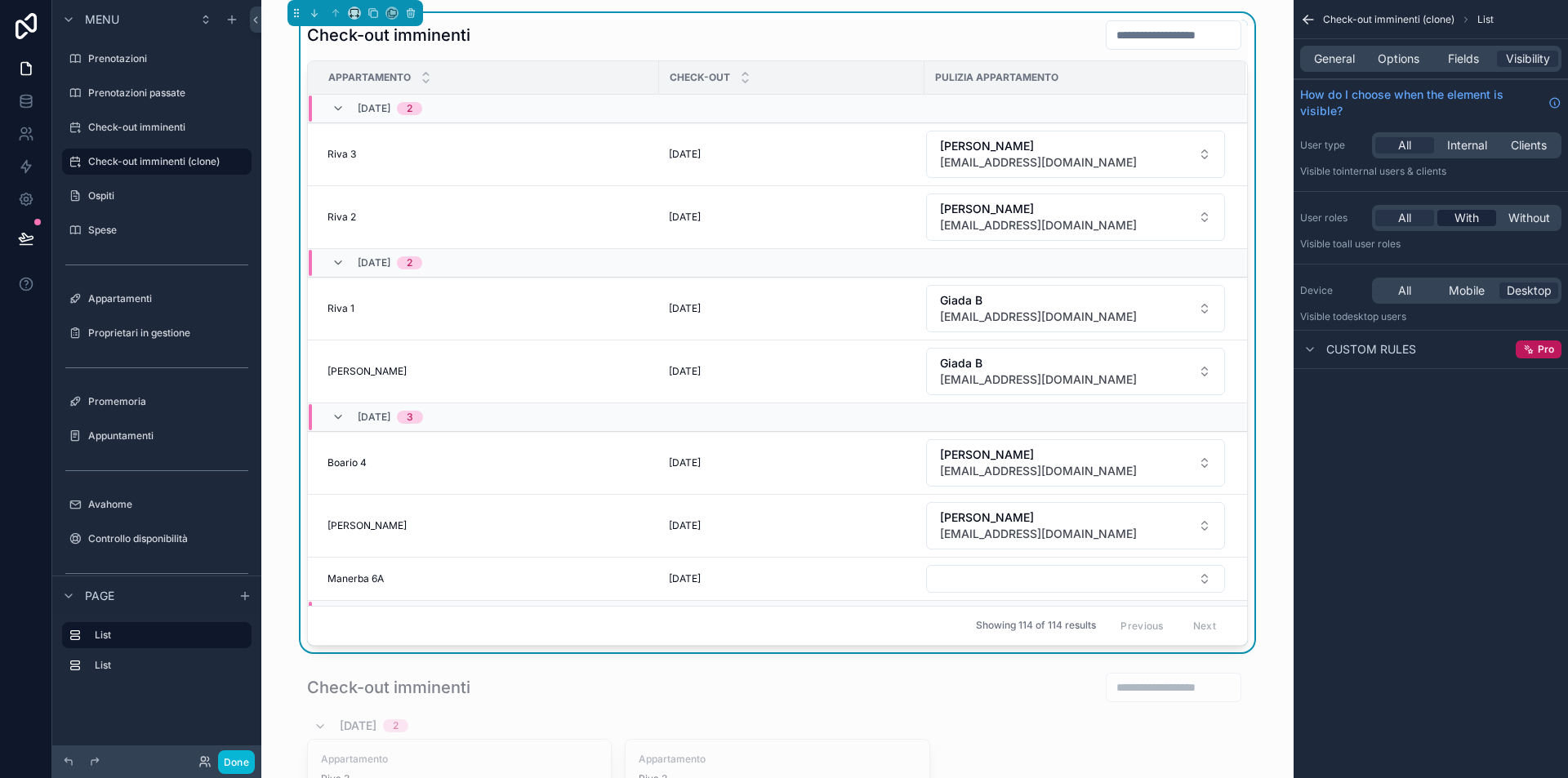
click at [1464, 224] on span "With" at bounding box center [1467, 218] width 24 height 17
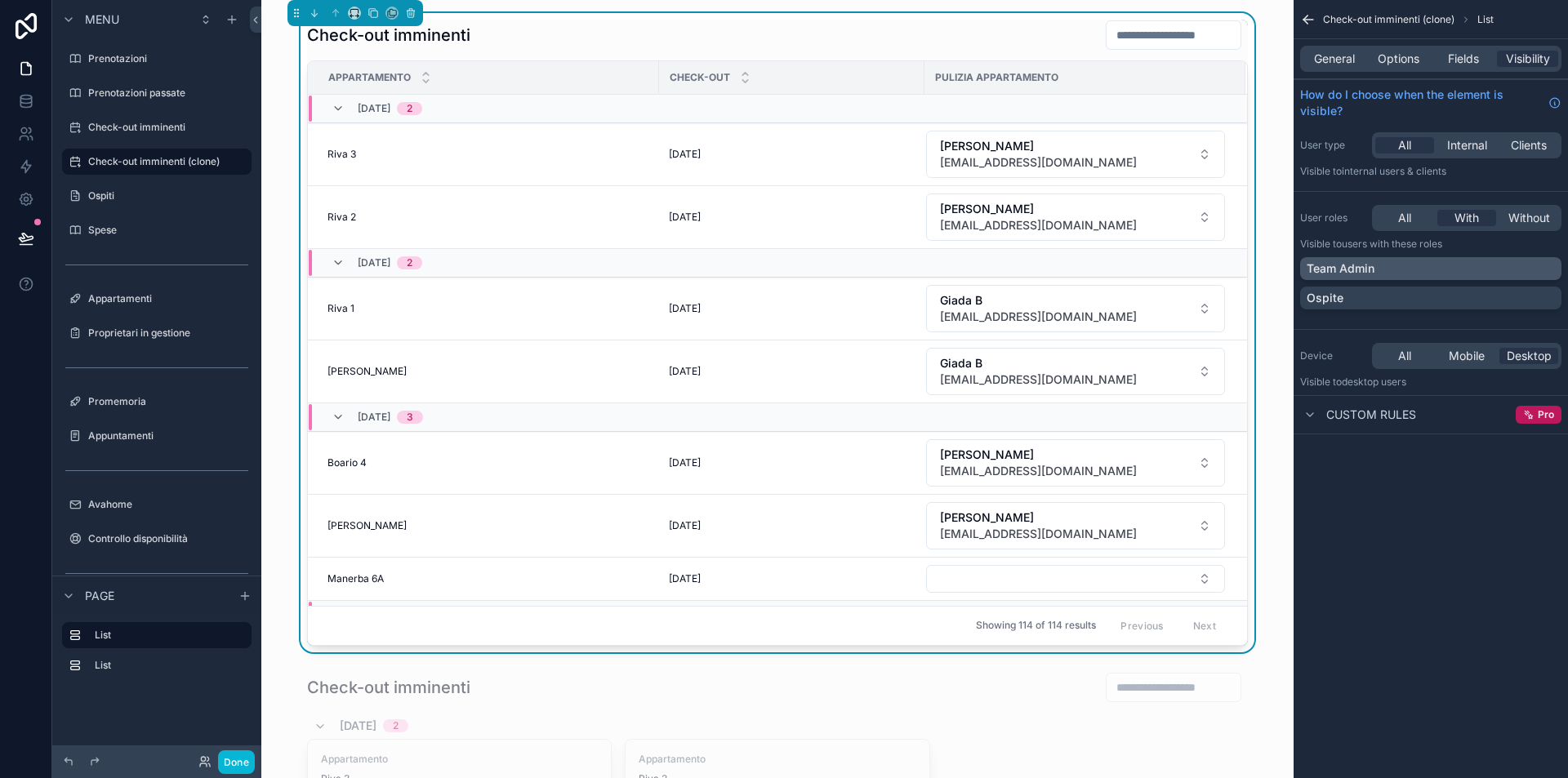
click at [1394, 272] on div "Team Admin" at bounding box center [1430, 269] width 248 height 17
click at [1455, 60] on span "Fields" at bounding box center [1463, 59] width 31 height 17
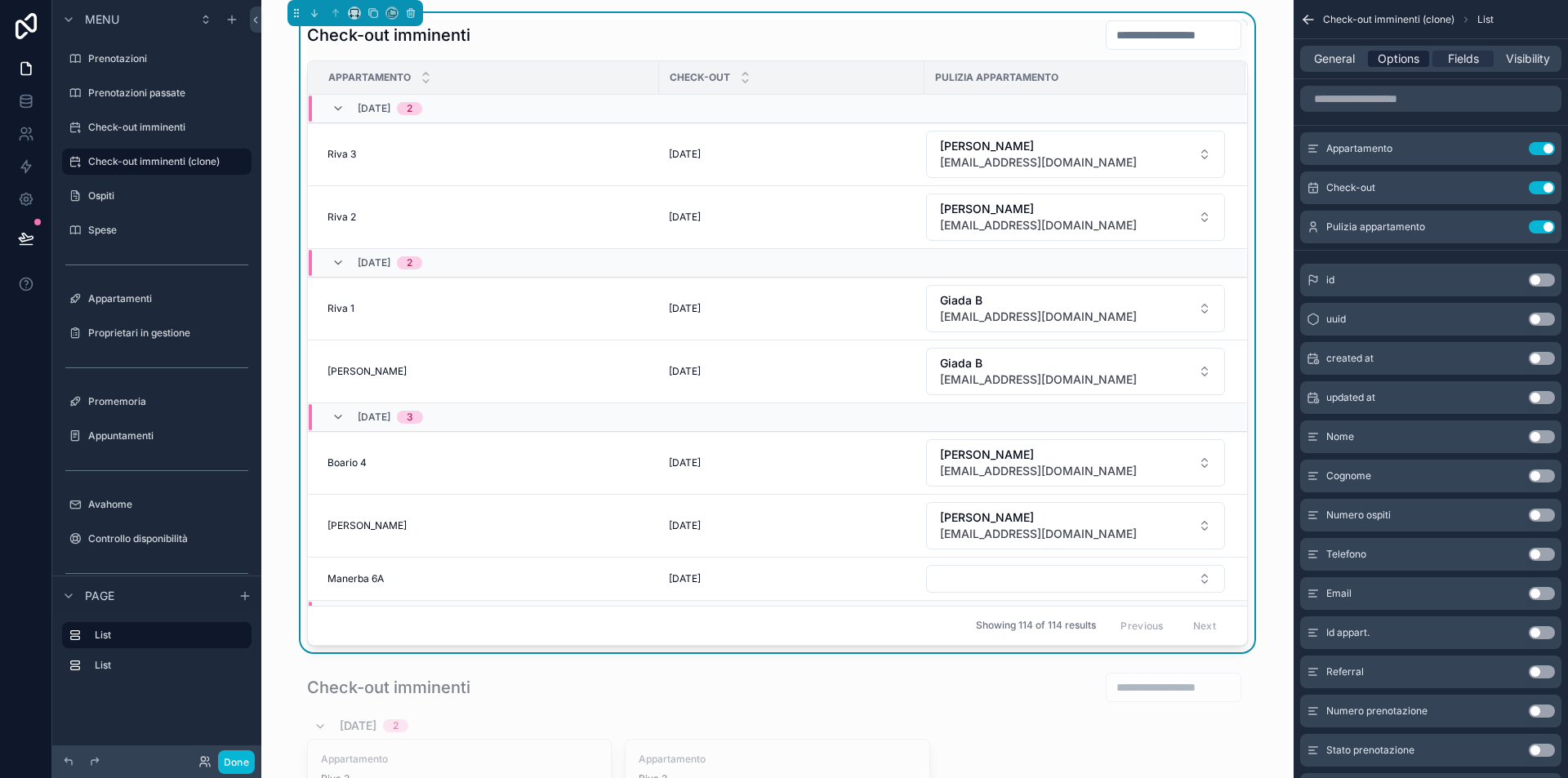
click at [1407, 53] on span "Options" at bounding box center [1398, 59] width 42 height 17
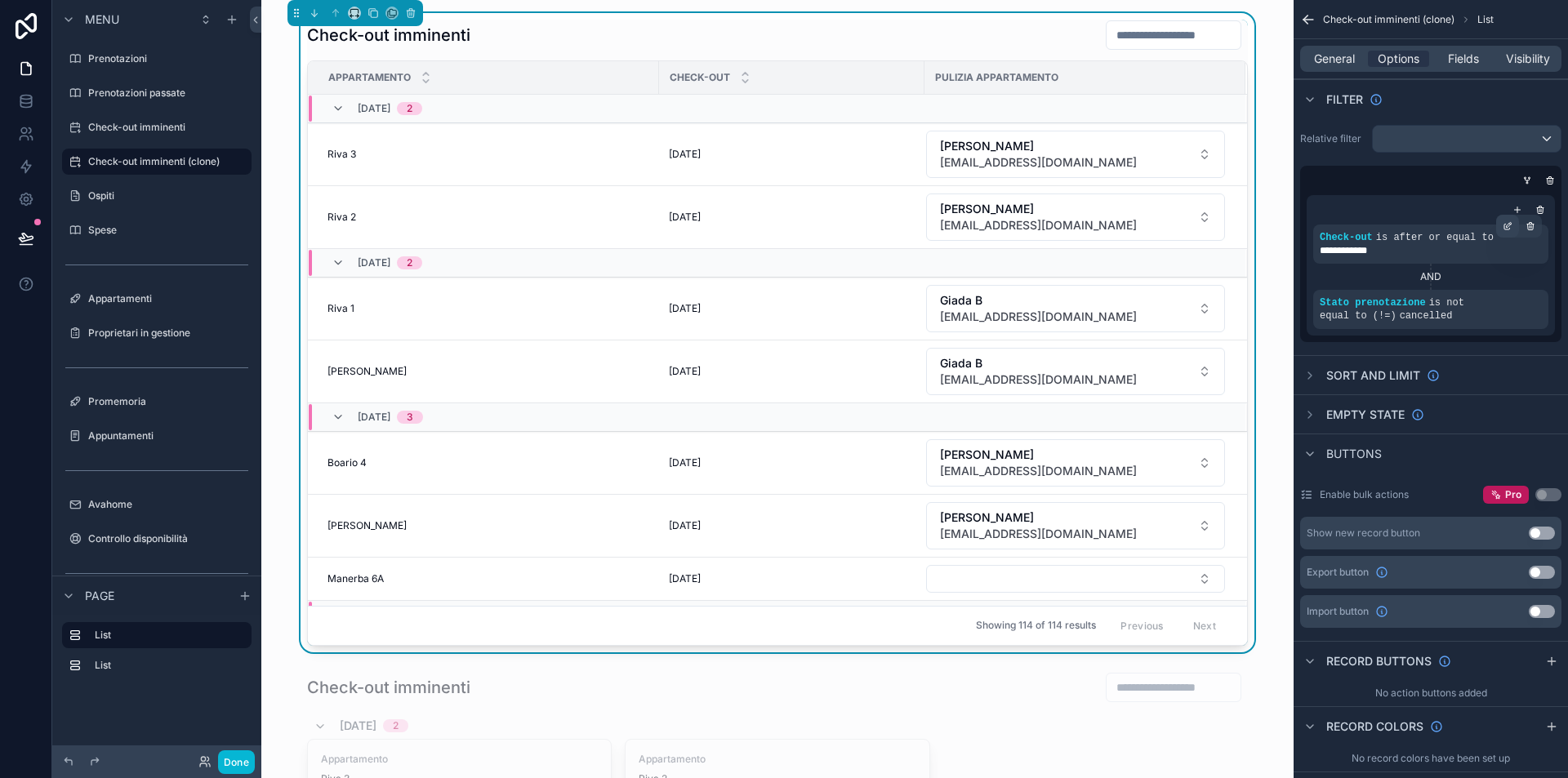
click at [1507, 224] on icon "scrollable content" at bounding box center [1507, 226] width 10 height 10
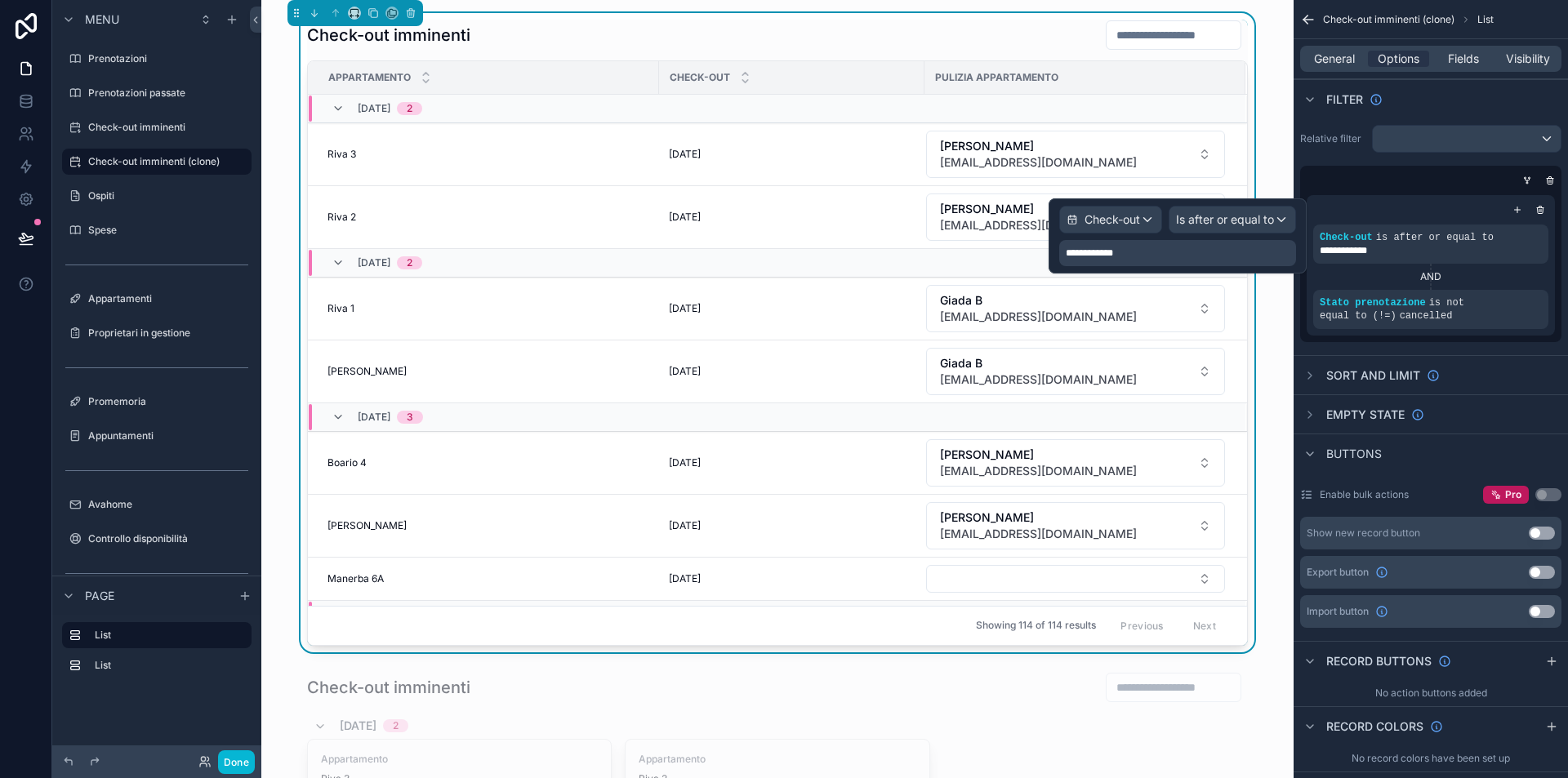
click at [1200, 210] on div "Is after or equal to" at bounding box center [1231, 219] width 126 height 26
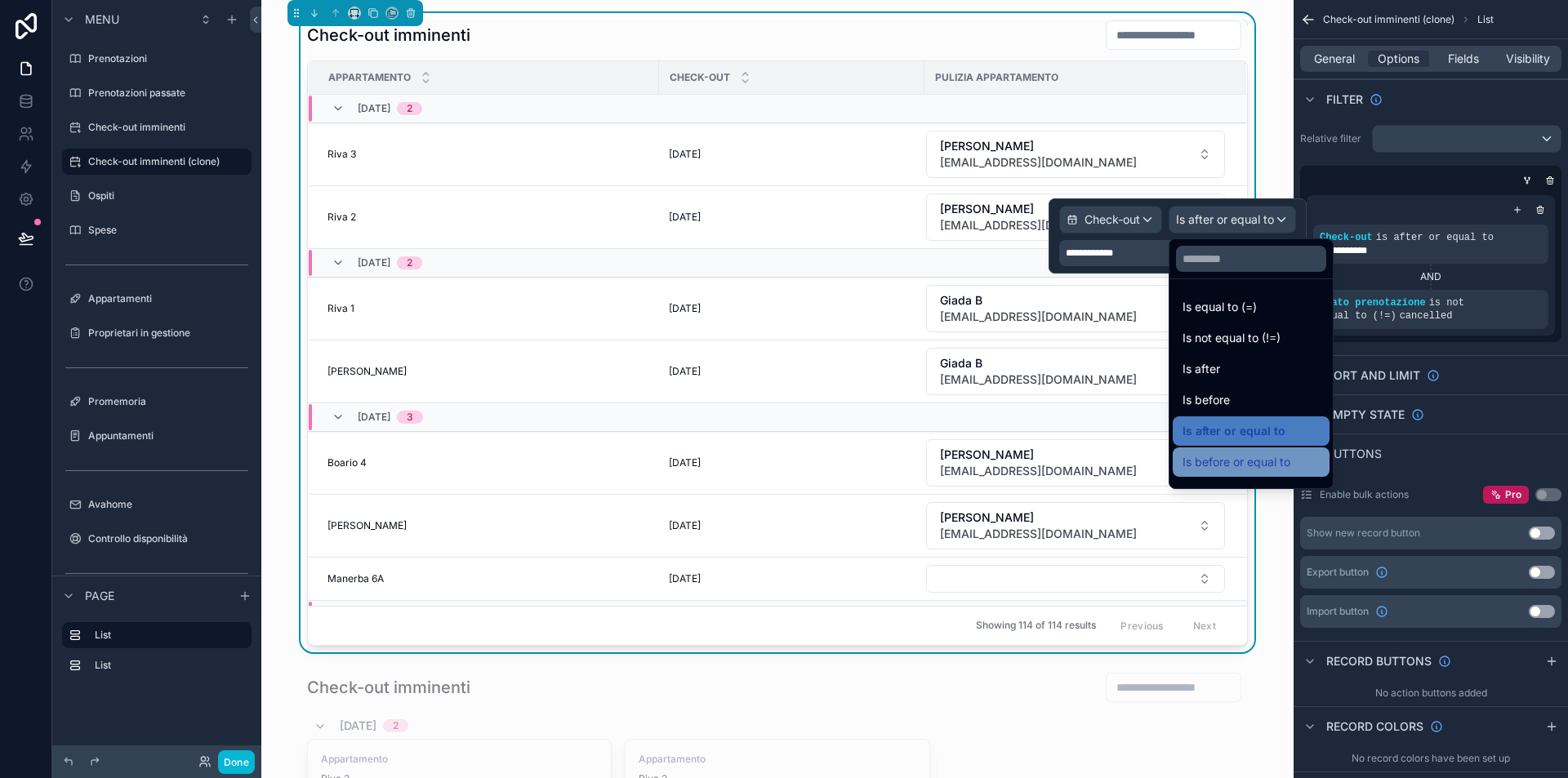
click at [1259, 465] on span "Is before or equal to" at bounding box center [1236, 461] width 108 height 20
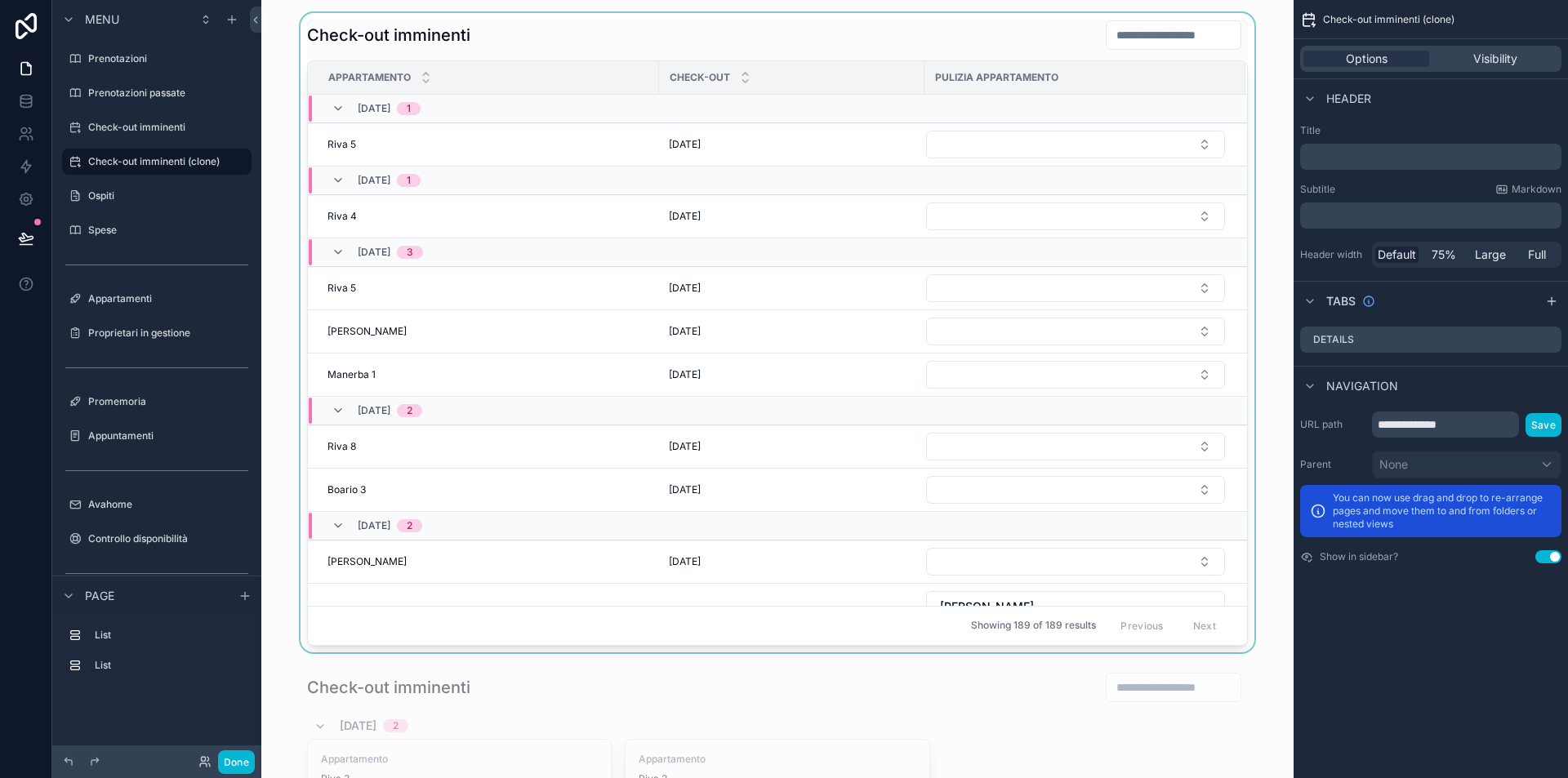
click at [826, 40] on div "scrollable content" at bounding box center [777, 332] width 1006 height 639
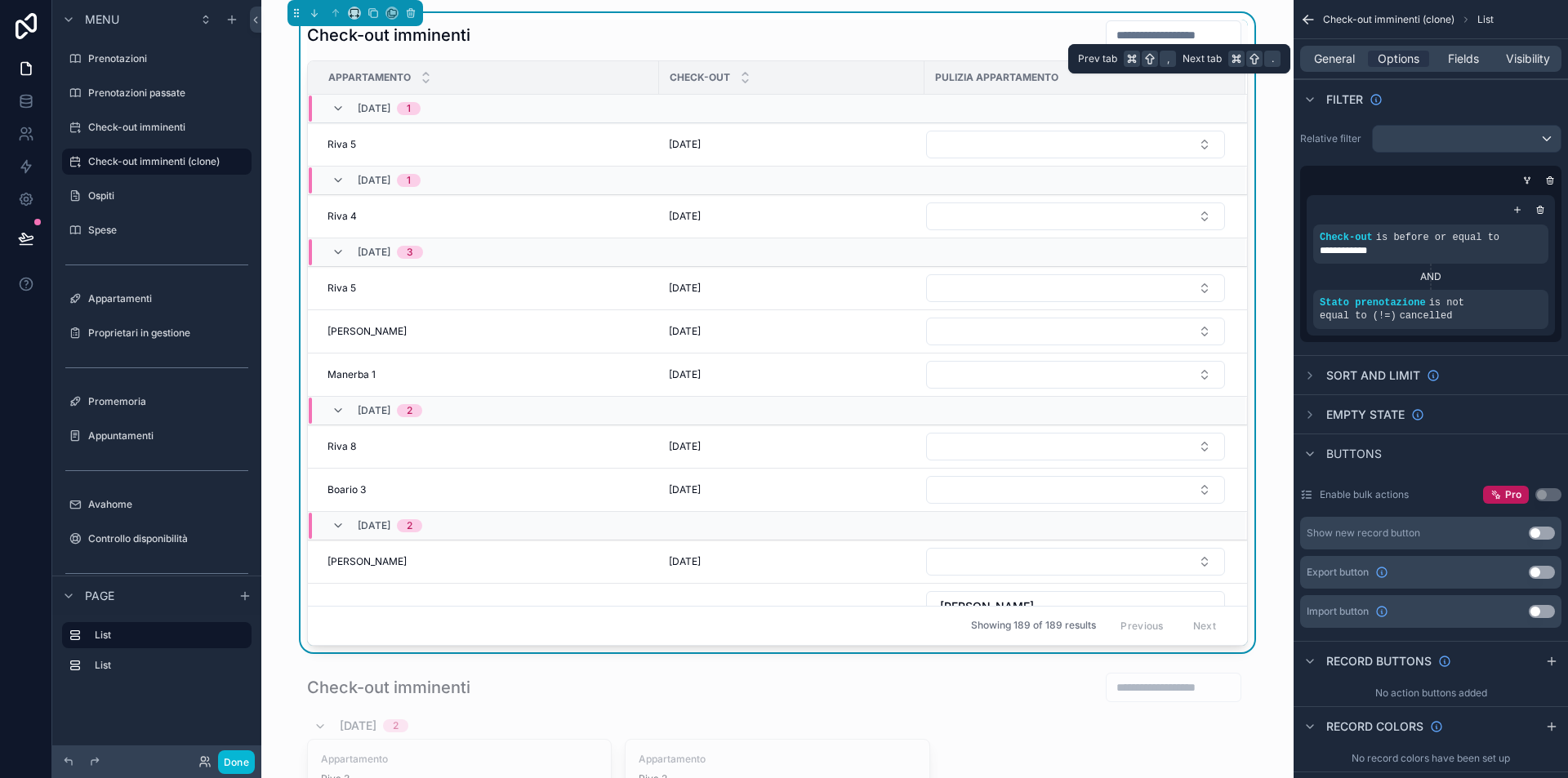
click at [1347, 48] on div "General Options Fields Visibility" at bounding box center [1430, 59] width 261 height 26
click at [1349, 58] on span "General" at bounding box center [1335, 59] width 41 height 17
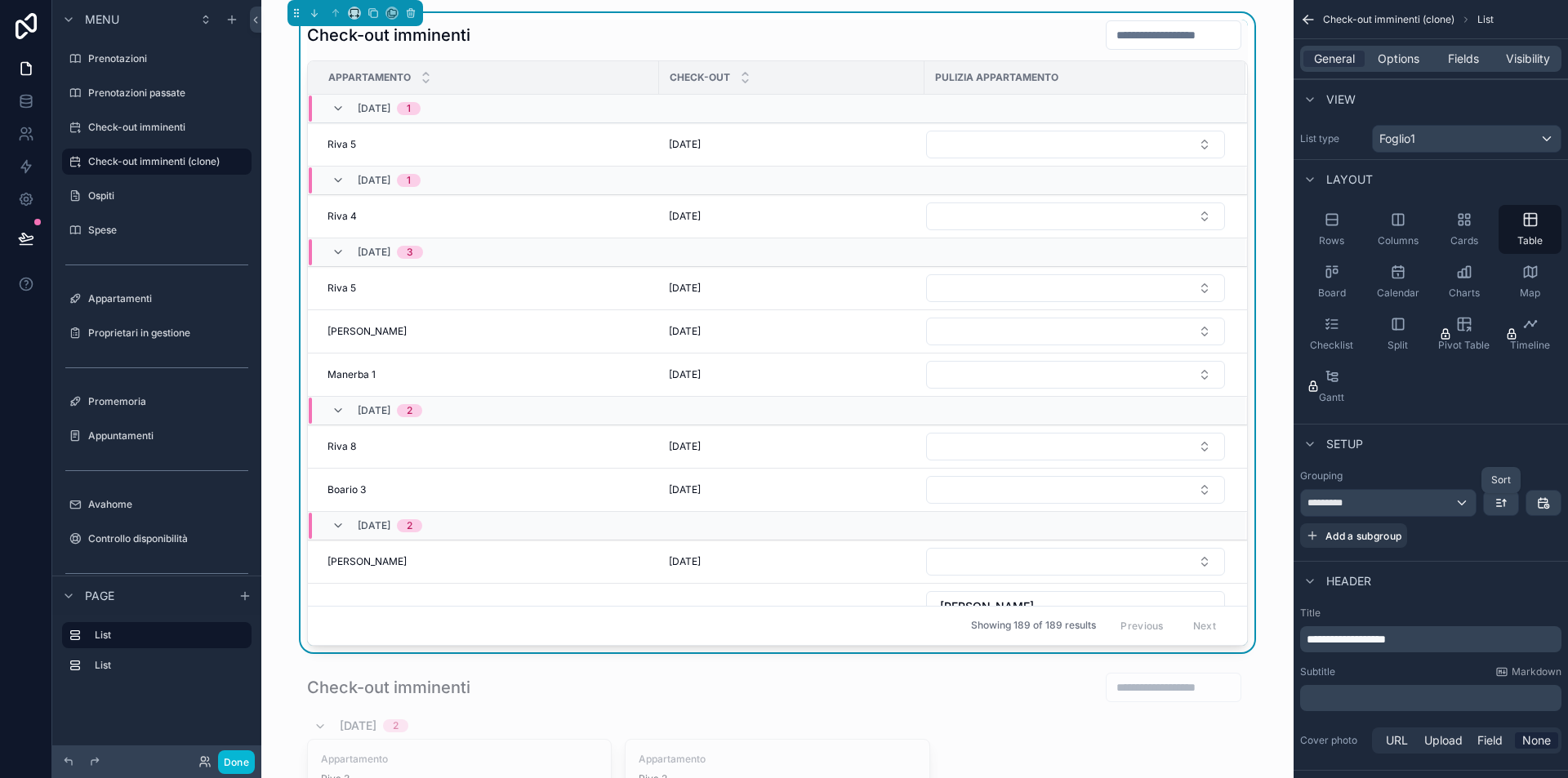
click at [1506, 498] on icon "scrollable content" at bounding box center [1501, 503] width 13 height 13
click at [1468, 577] on span "Newest -> Oldest" at bounding box center [1455, 570] width 93 height 20
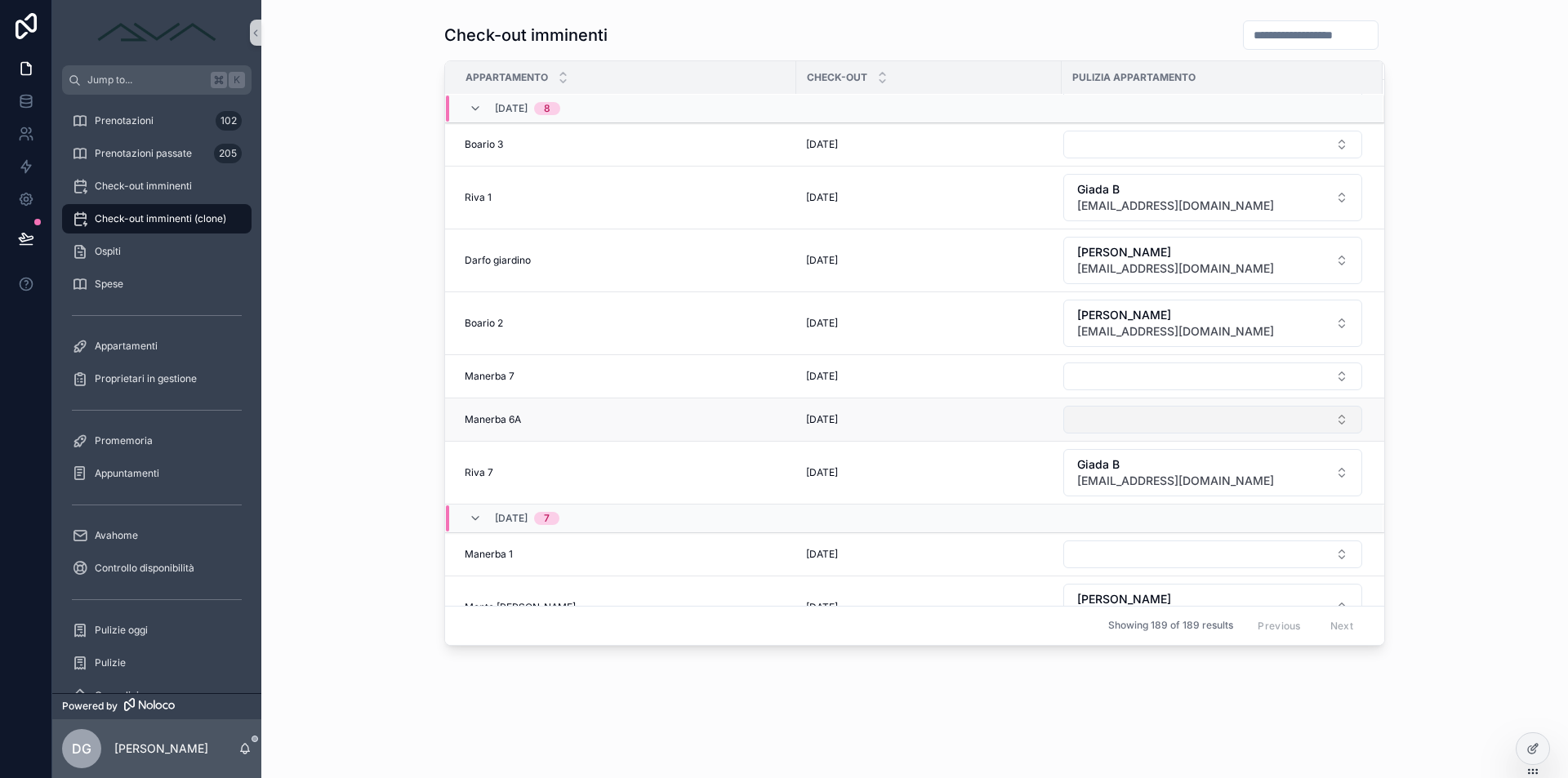
scroll to position [229, 0]
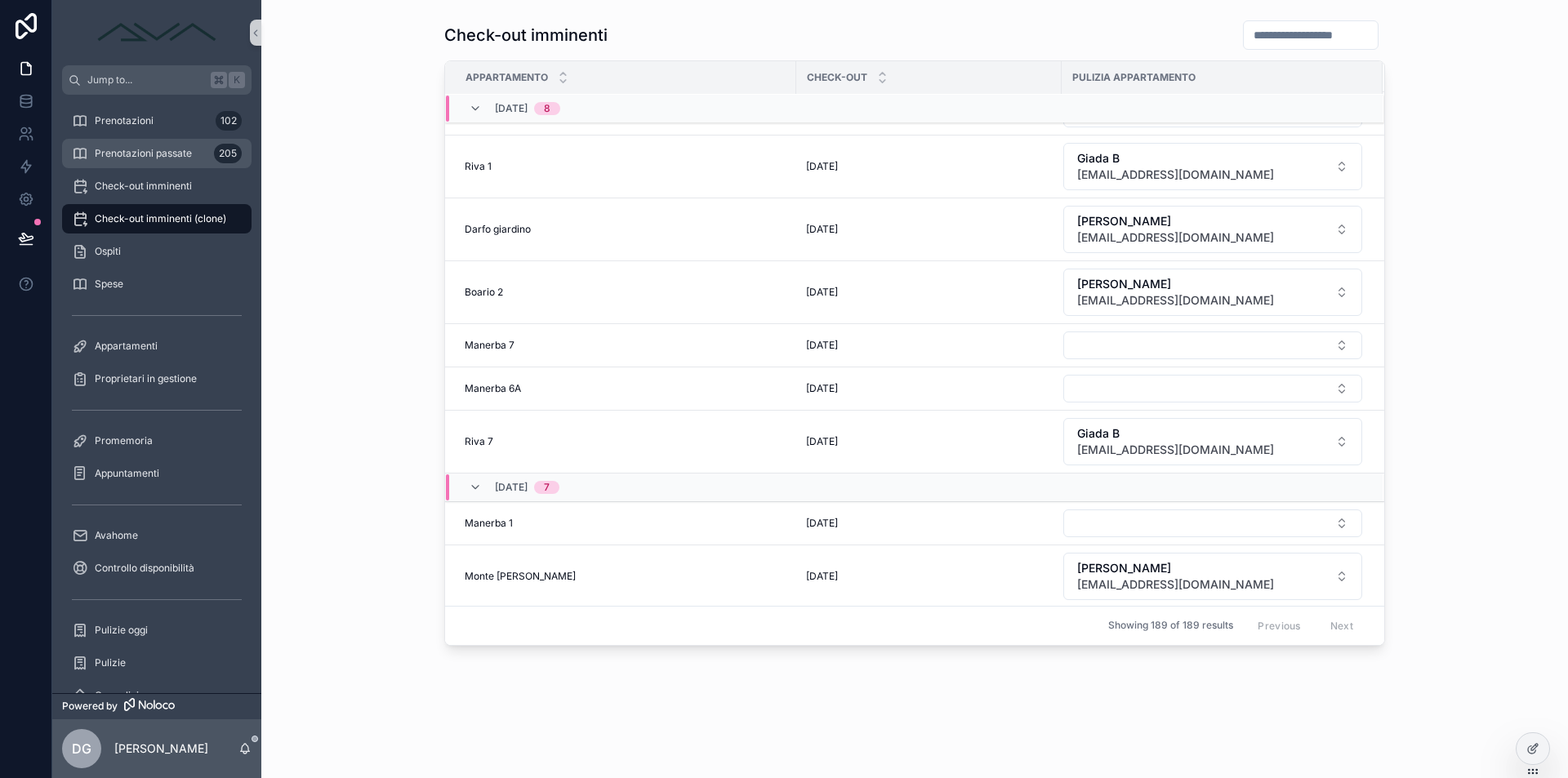
click at [147, 149] on span "Prenotazioni passate" at bounding box center [143, 153] width 97 height 13
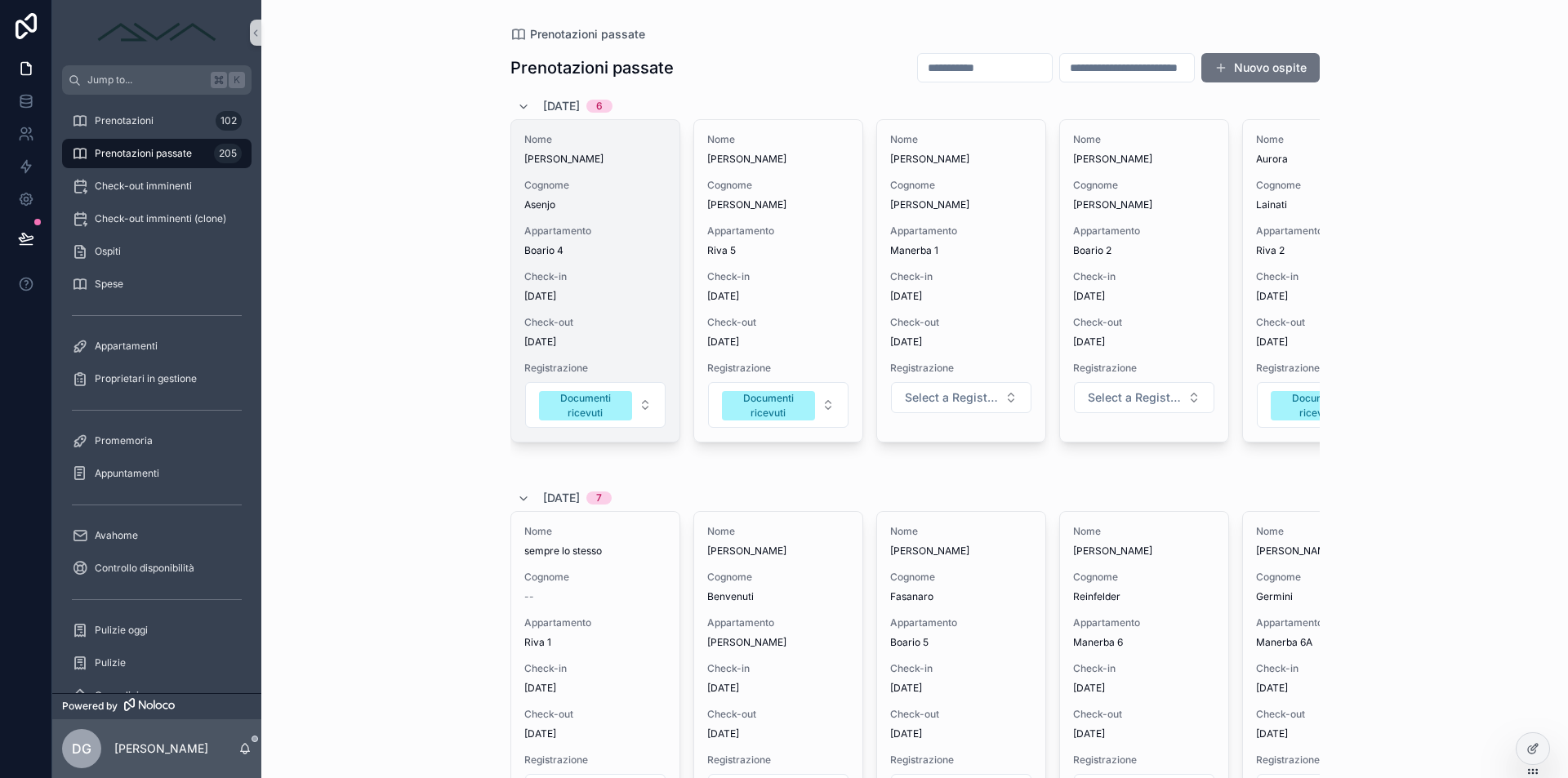
click at [631, 249] on span "Boario 4" at bounding box center [595, 250] width 142 height 13
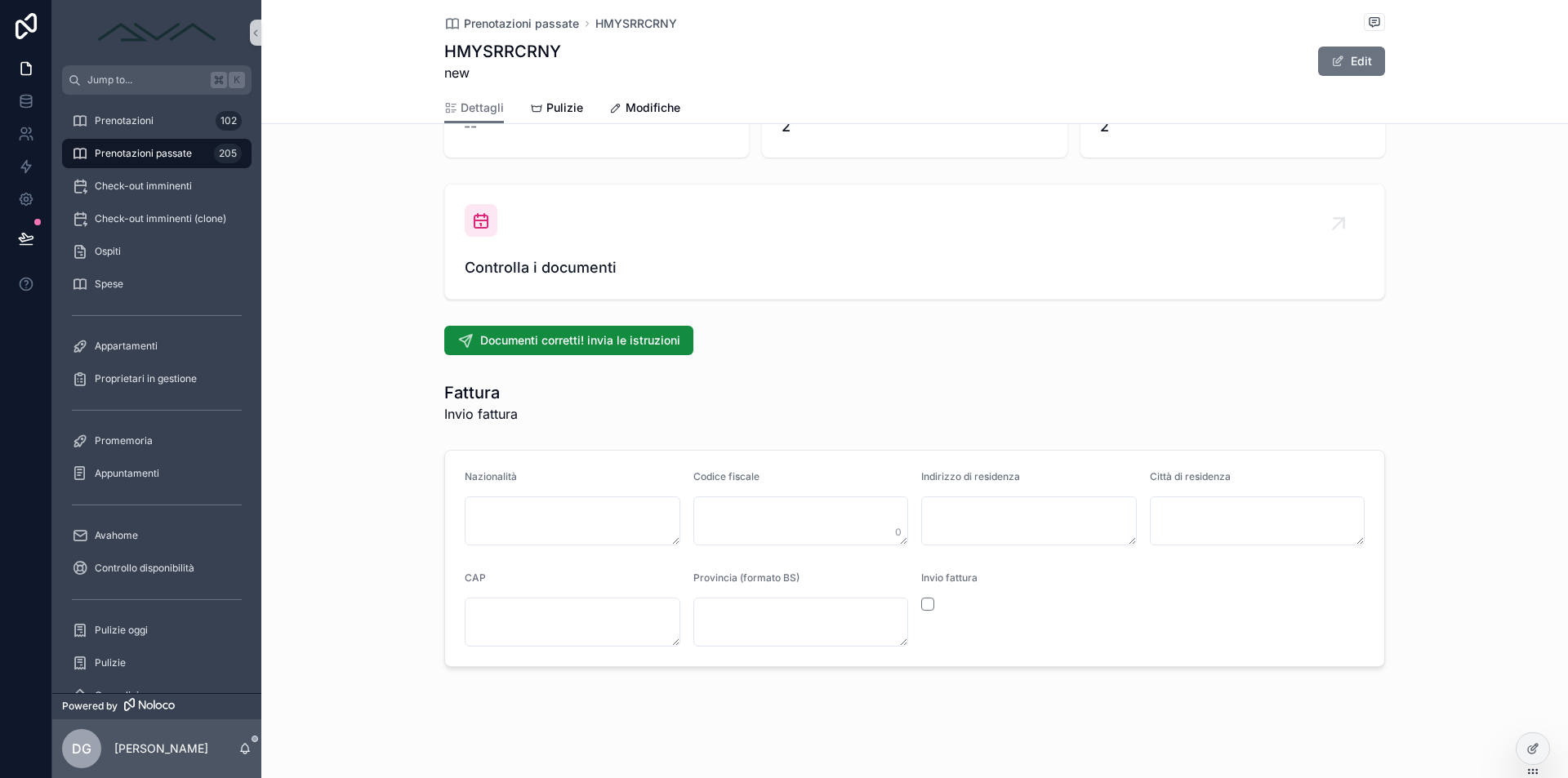
scroll to position [1577, 0]
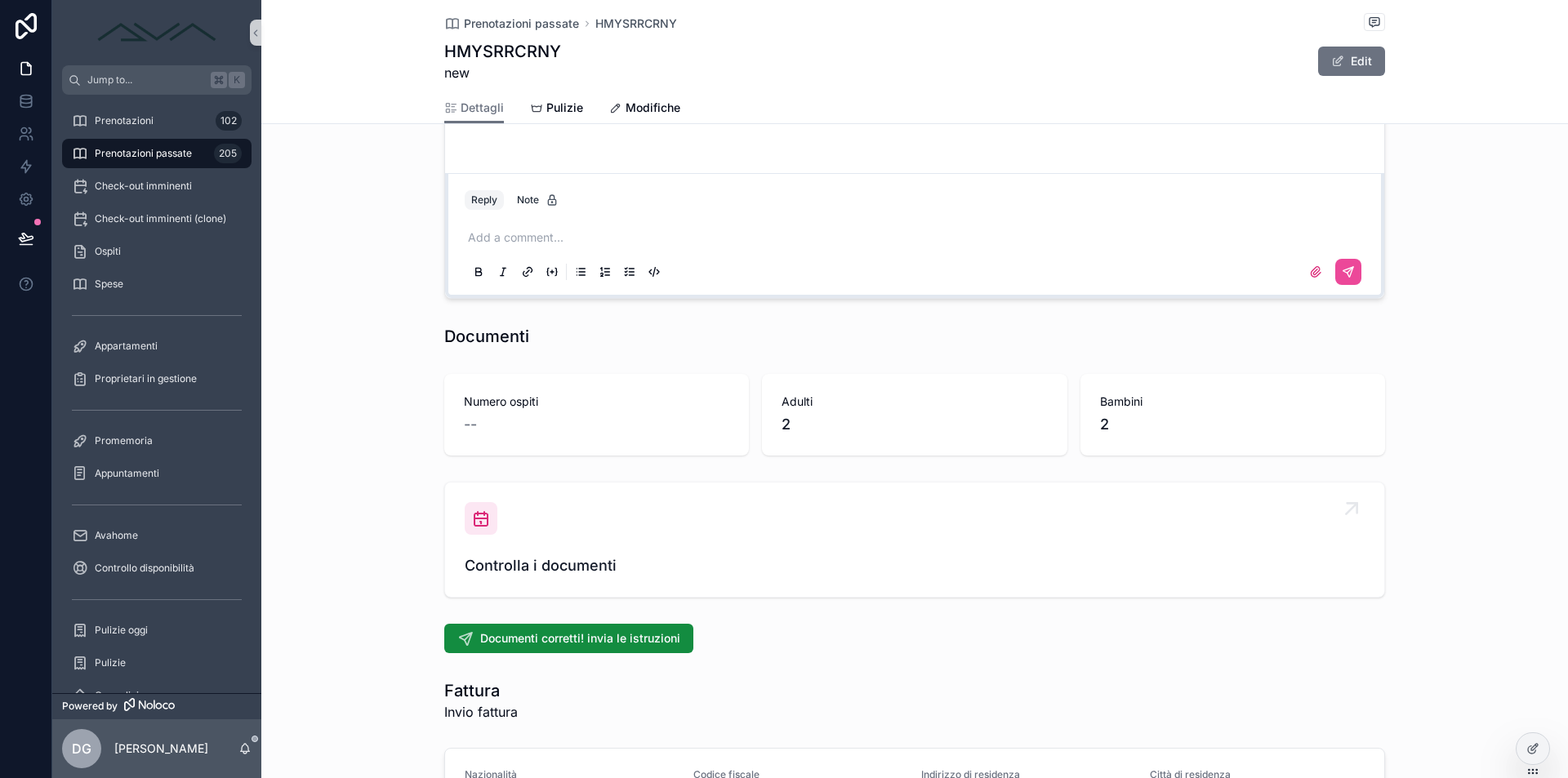
click at [597, 549] on div "Controlla i documenti" at bounding box center [914, 539] width 899 height 75
click at [481, 524] on icon "scrollable content" at bounding box center [481, 518] width 20 height 20
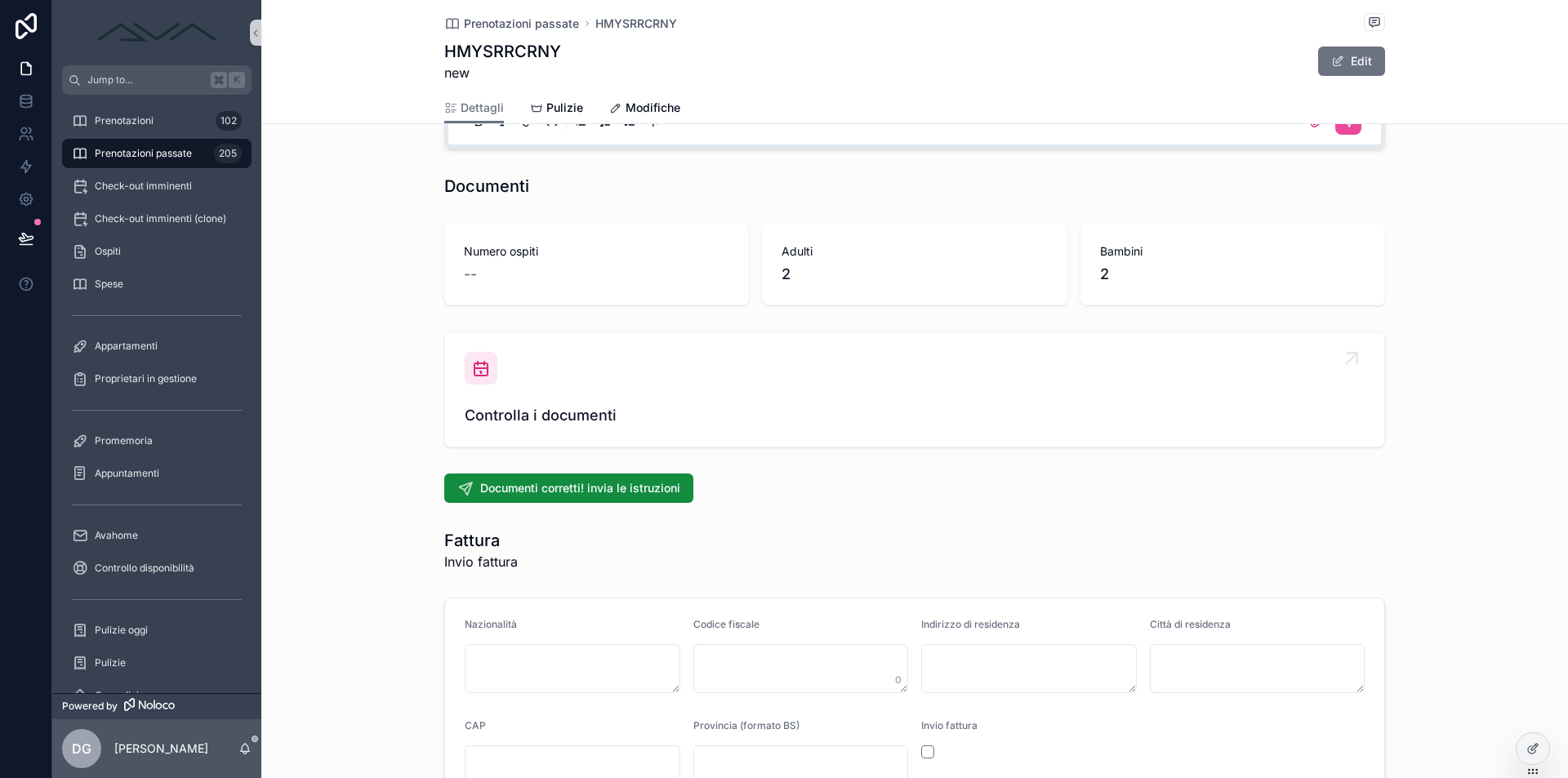
click at [495, 410] on span "Controlla i documenti" at bounding box center [914, 415] width 899 height 23
click at [482, 361] on icon "scrollable content" at bounding box center [481, 367] width 20 height 20
click at [574, 368] on div "Controlla i documenti" at bounding box center [914, 389] width 899 height 75
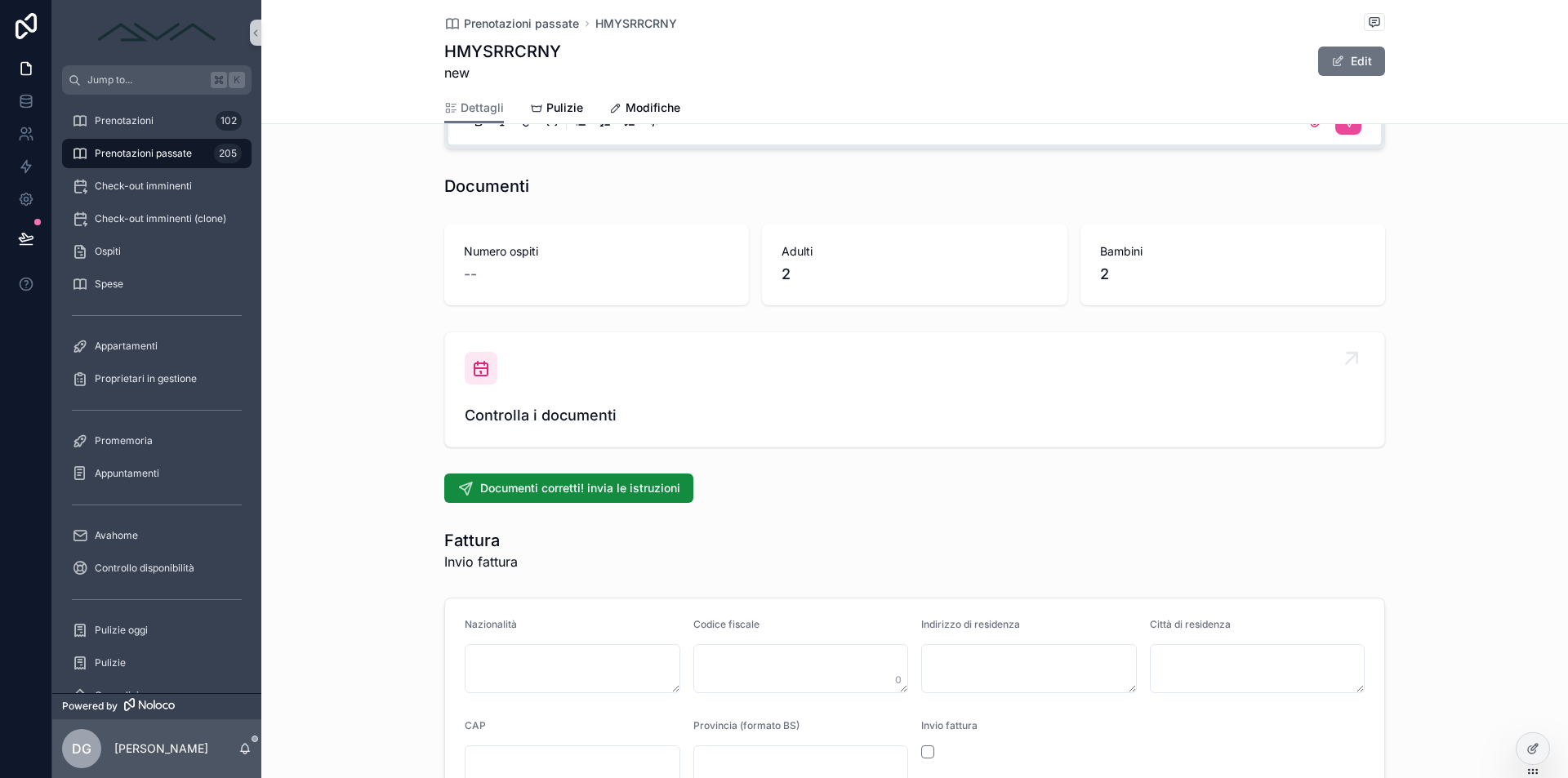
drag, startPoint x: 574, startPoint y: 368, endPoint x: 583, endPoint y: 372, distance: 9.8
click at [577, 370] on div "Controlla i documenti" at bounding box center [914, 389] width 899 height 75
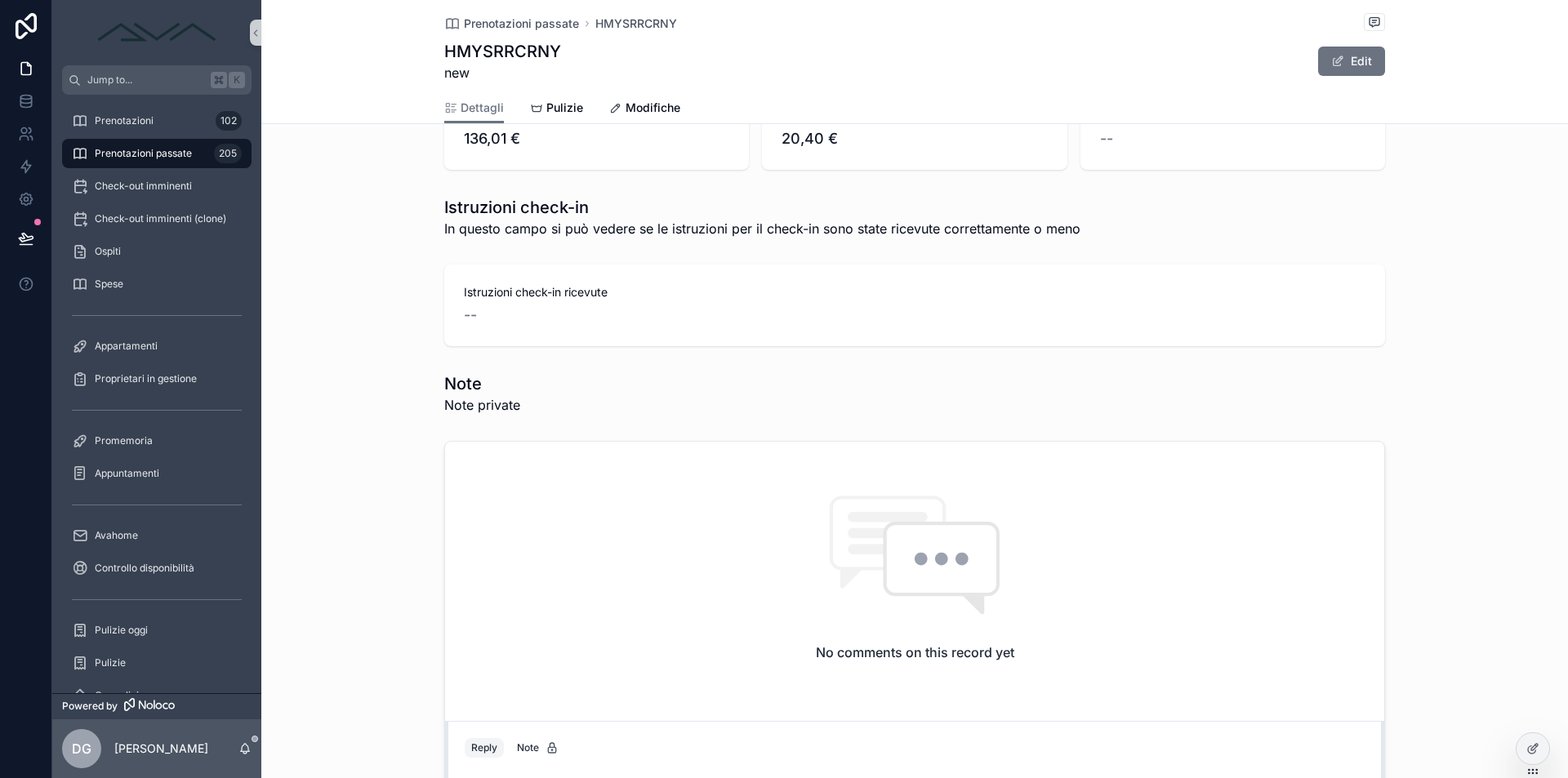
scroll to position [1808, 0]
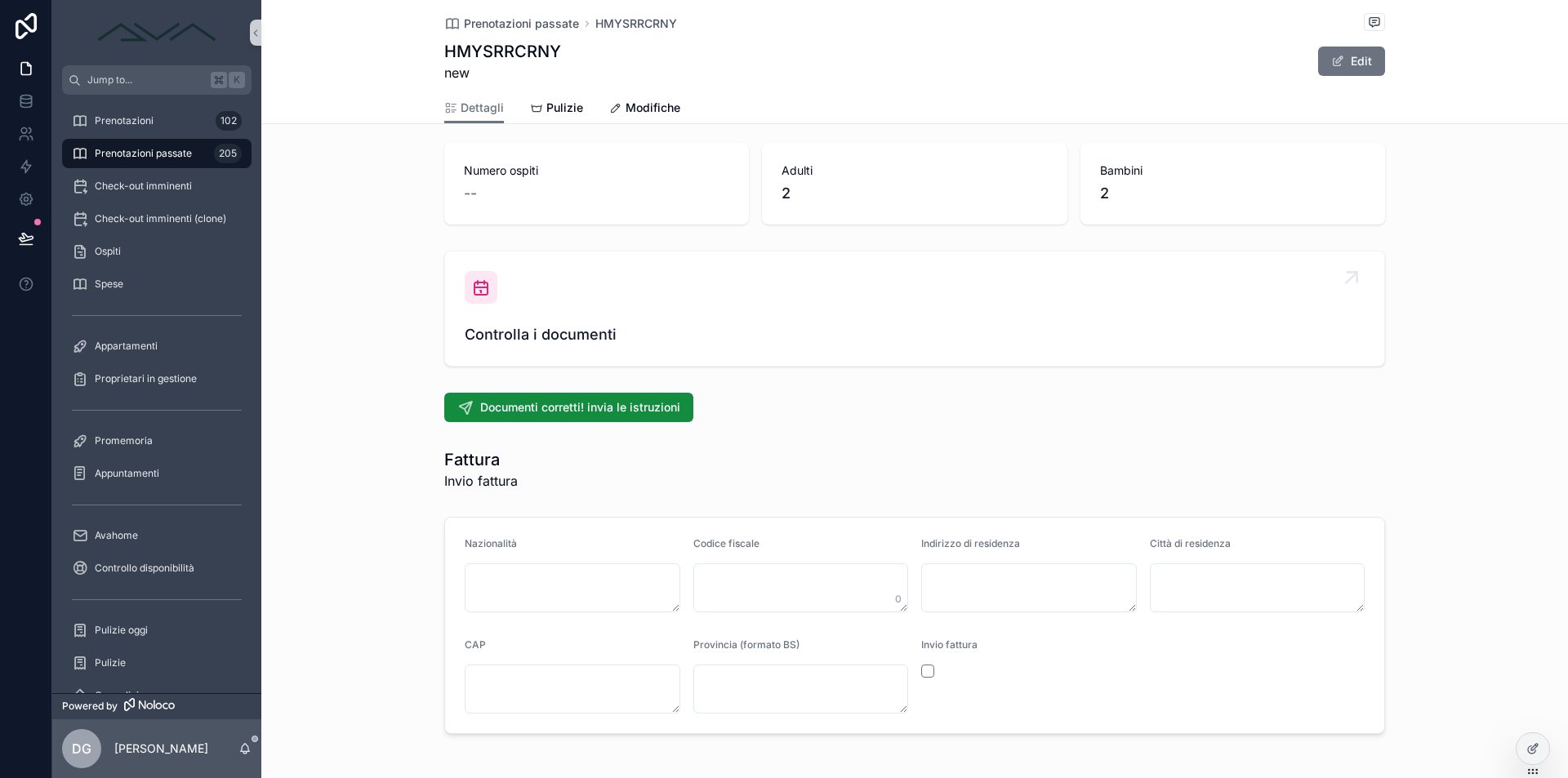
click at [542, 295] on div "Controlla i documenti" at bounding box center [914, 308] width 899 height 75
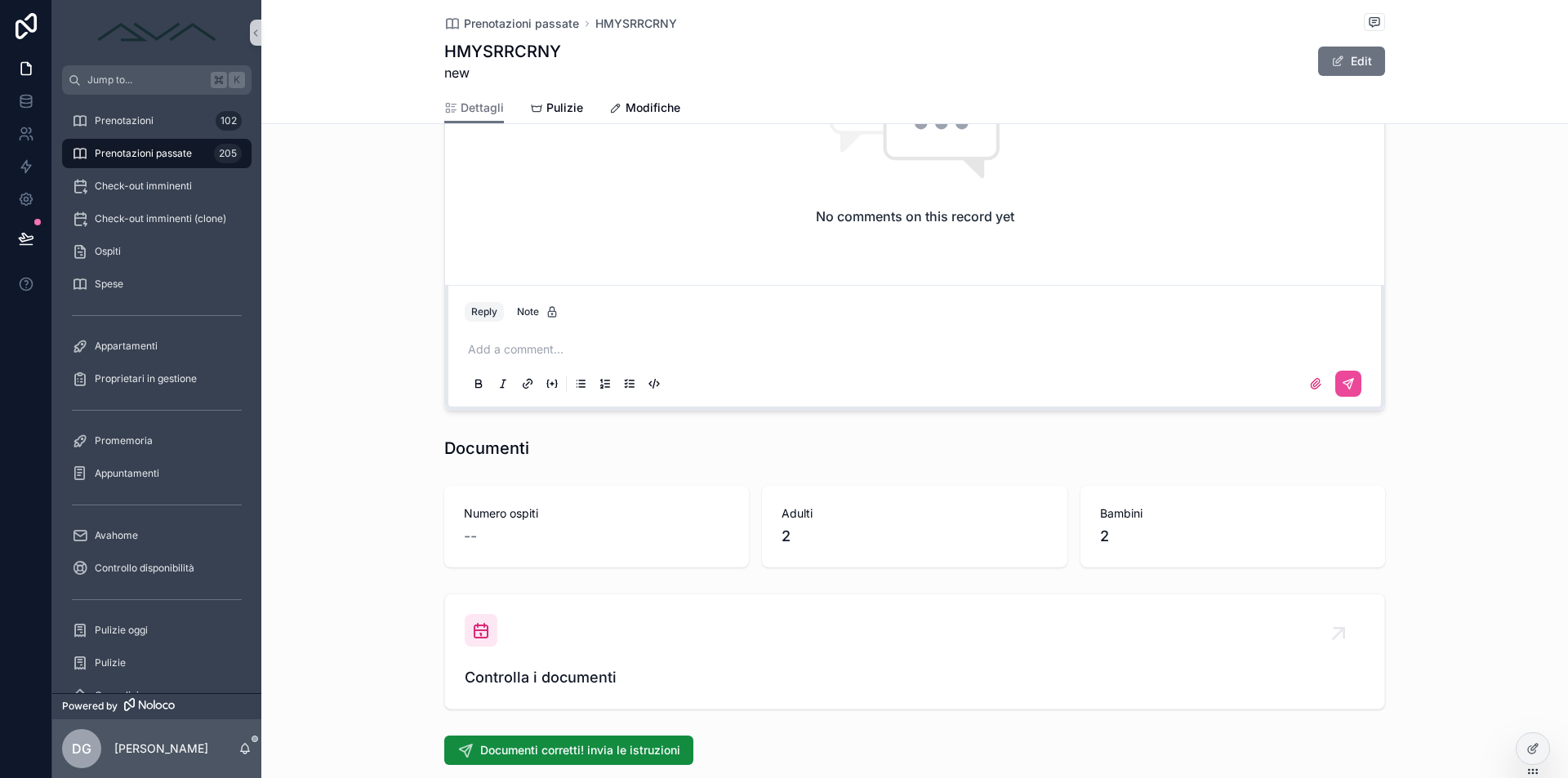
scroll to position [1592, 0]
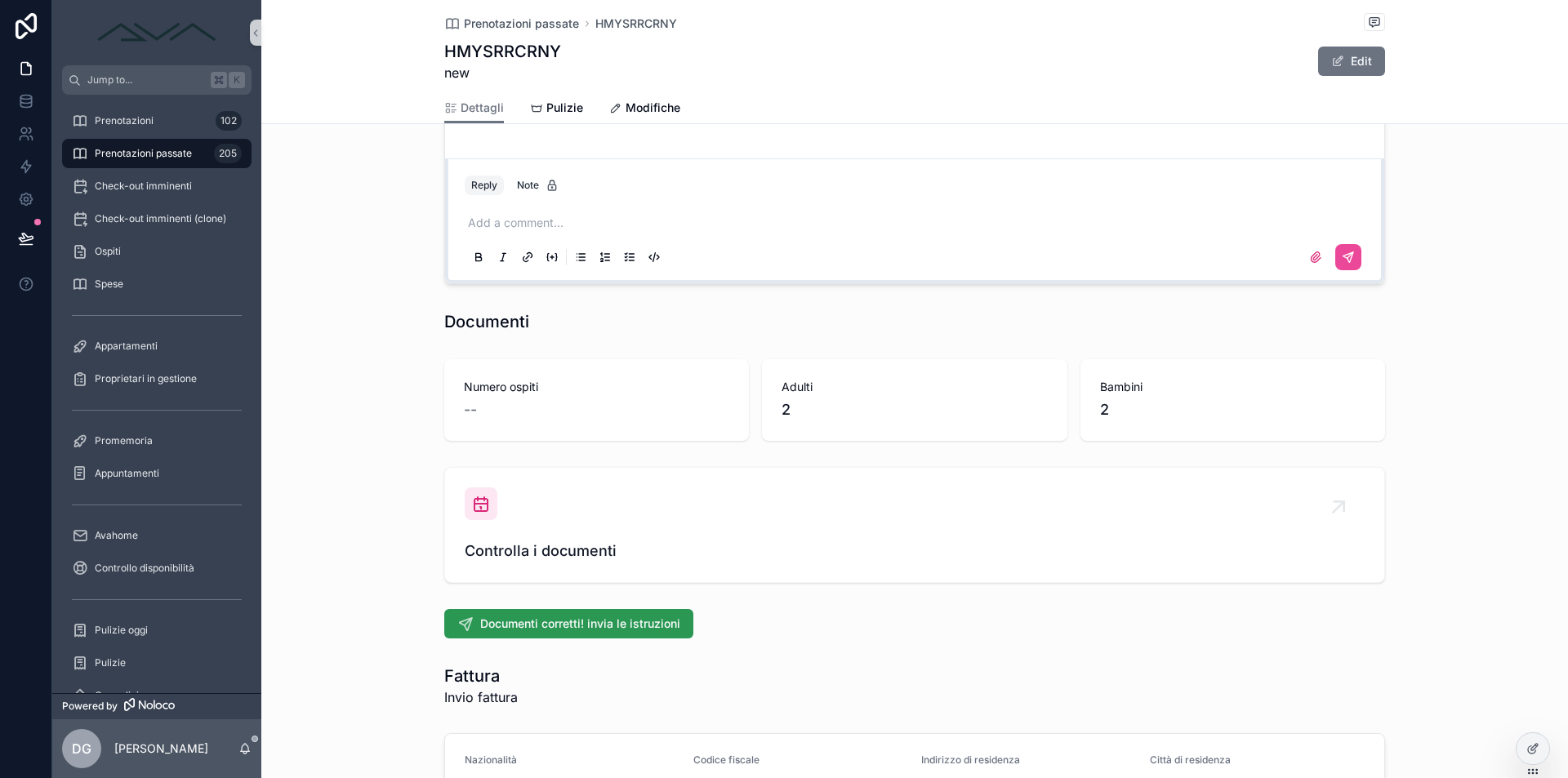
click at [563, 632] on button "Documenti corretti! invia le istruzioni" at bounding box center [569, 624] width 249 height 30
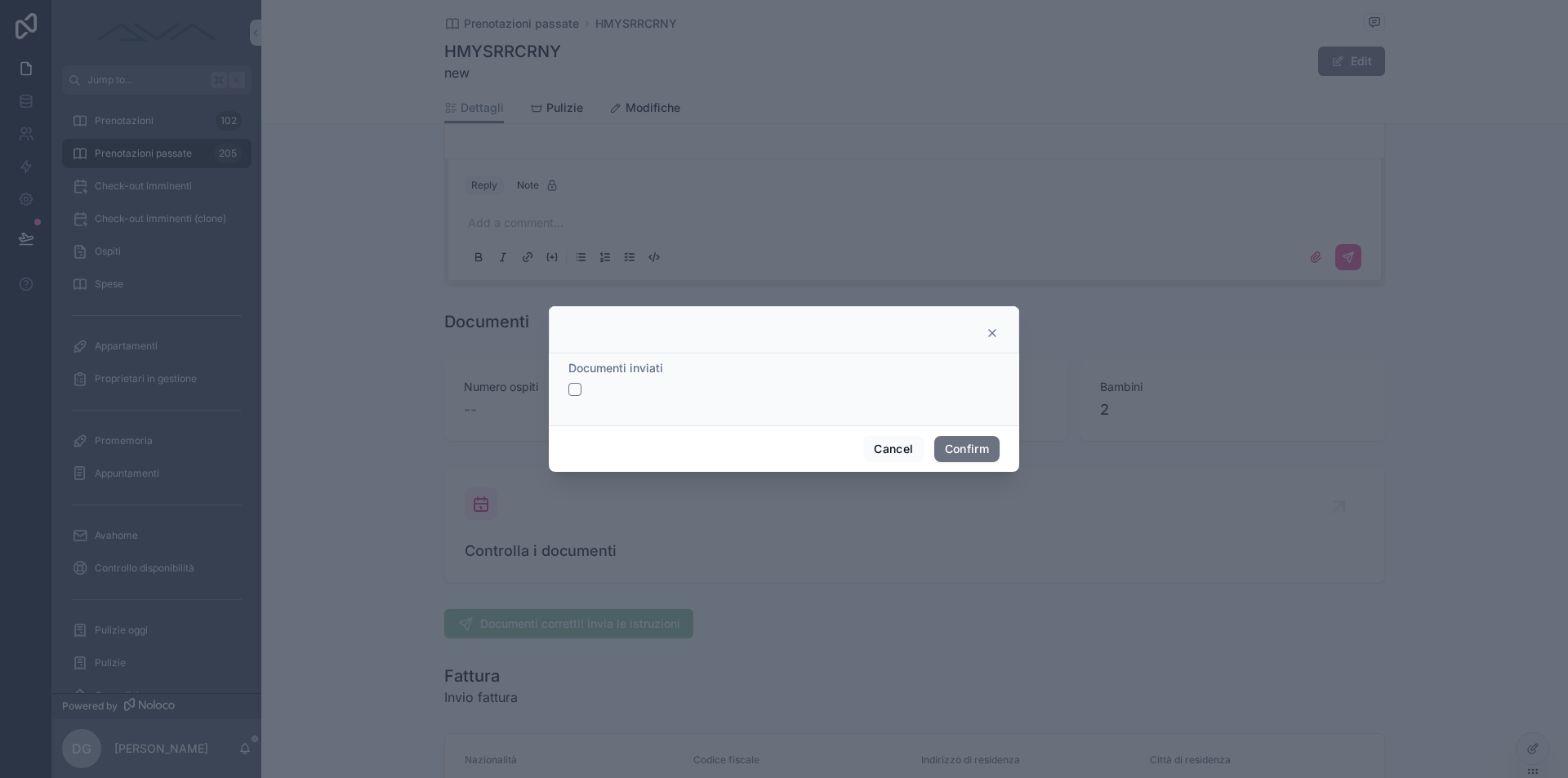
click at [579, 392] on button "button" at bounding box center [575, 389] width 13 height 13
click at [966, 451] on button "Confirm" at bounding box center [966, 449] width 65 height 26
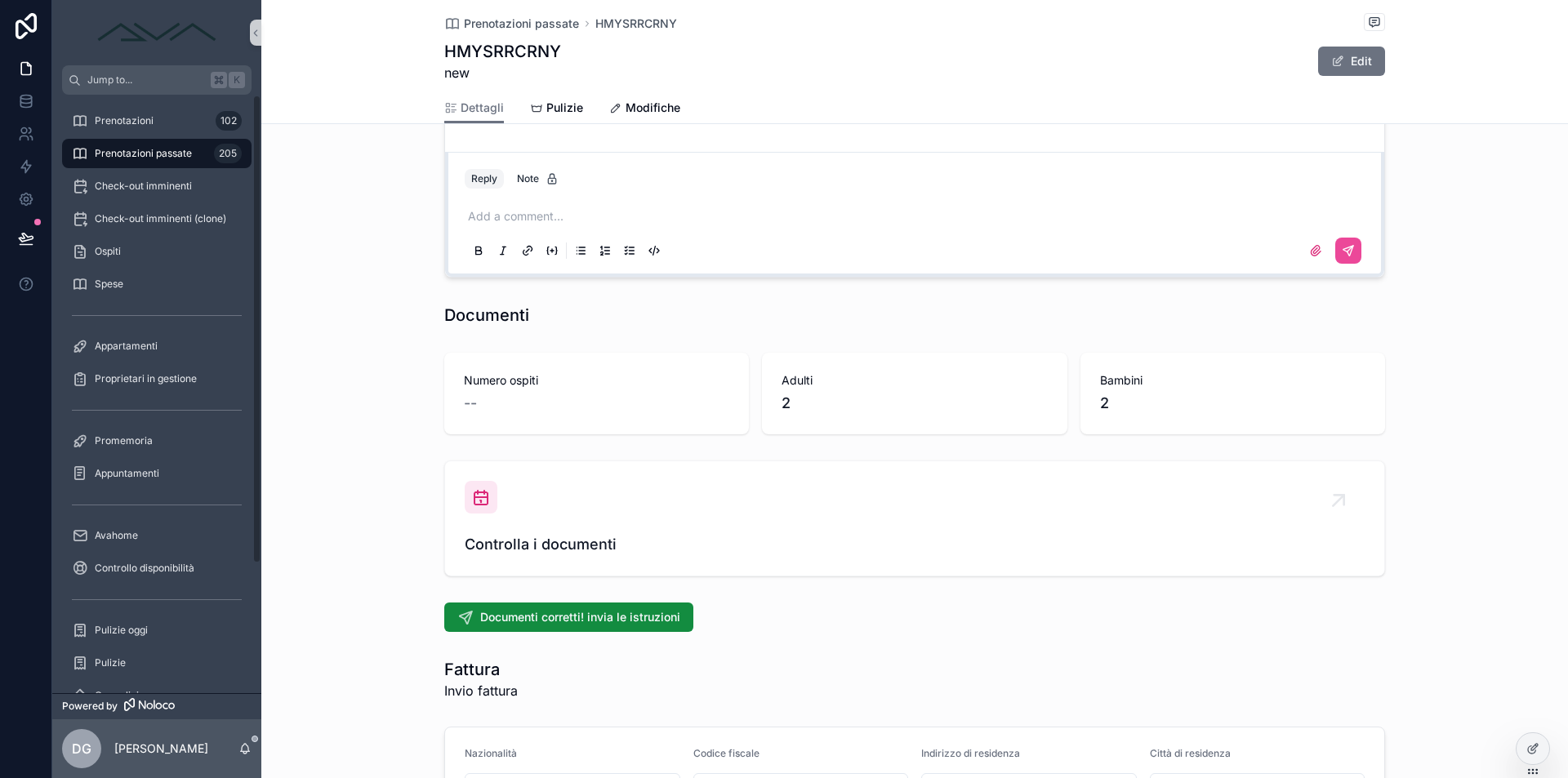
click at [107, 157] on span "Prenotazioni passate" at bounding box center [143, 153] width 97 height 13
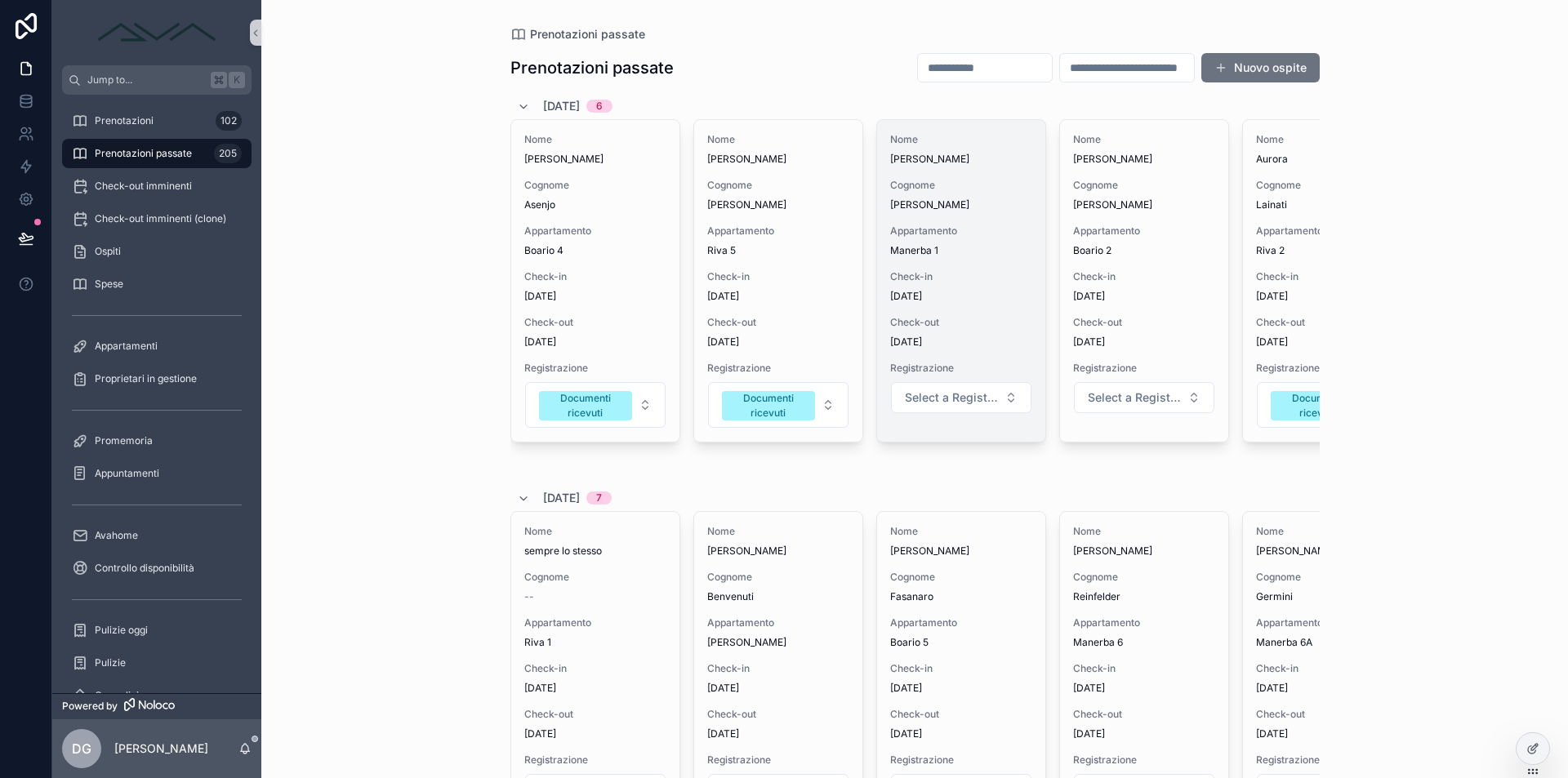
scroll to position [0, 275]
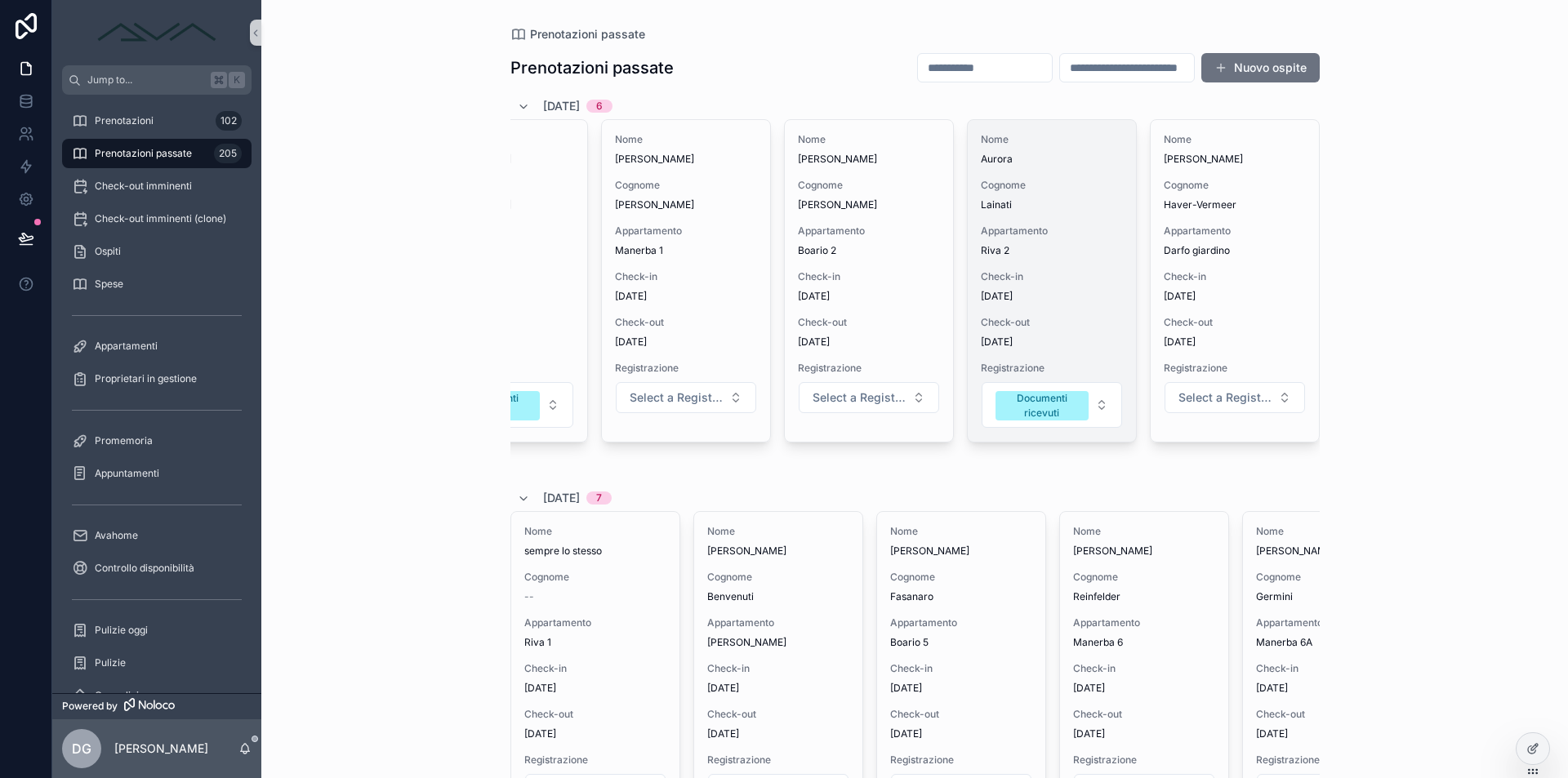
click at [1054, 277] on span "Check-in" at bounding box center [1051, 277] width 142 height 13
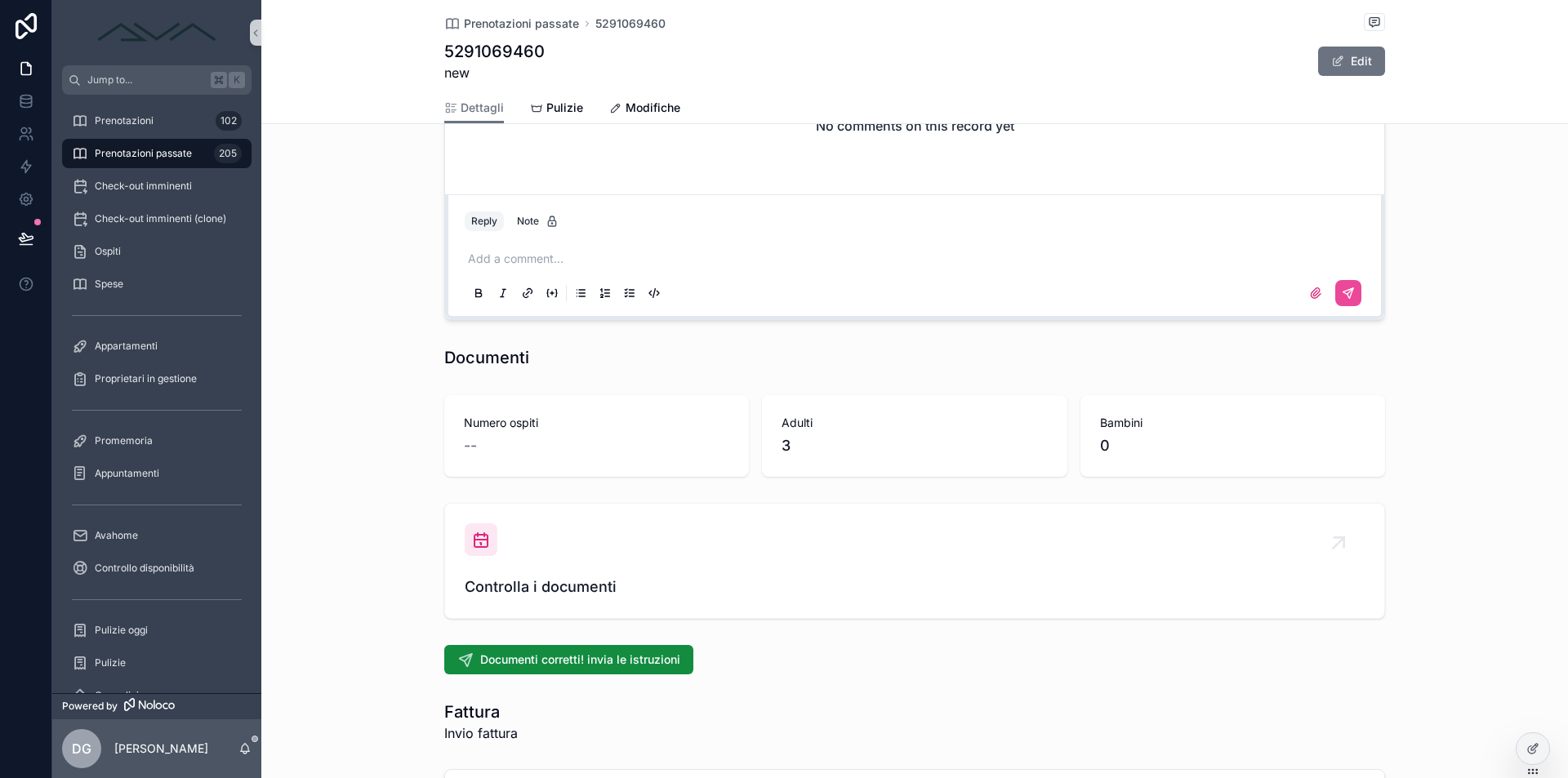
scroll to position [1875, 0]
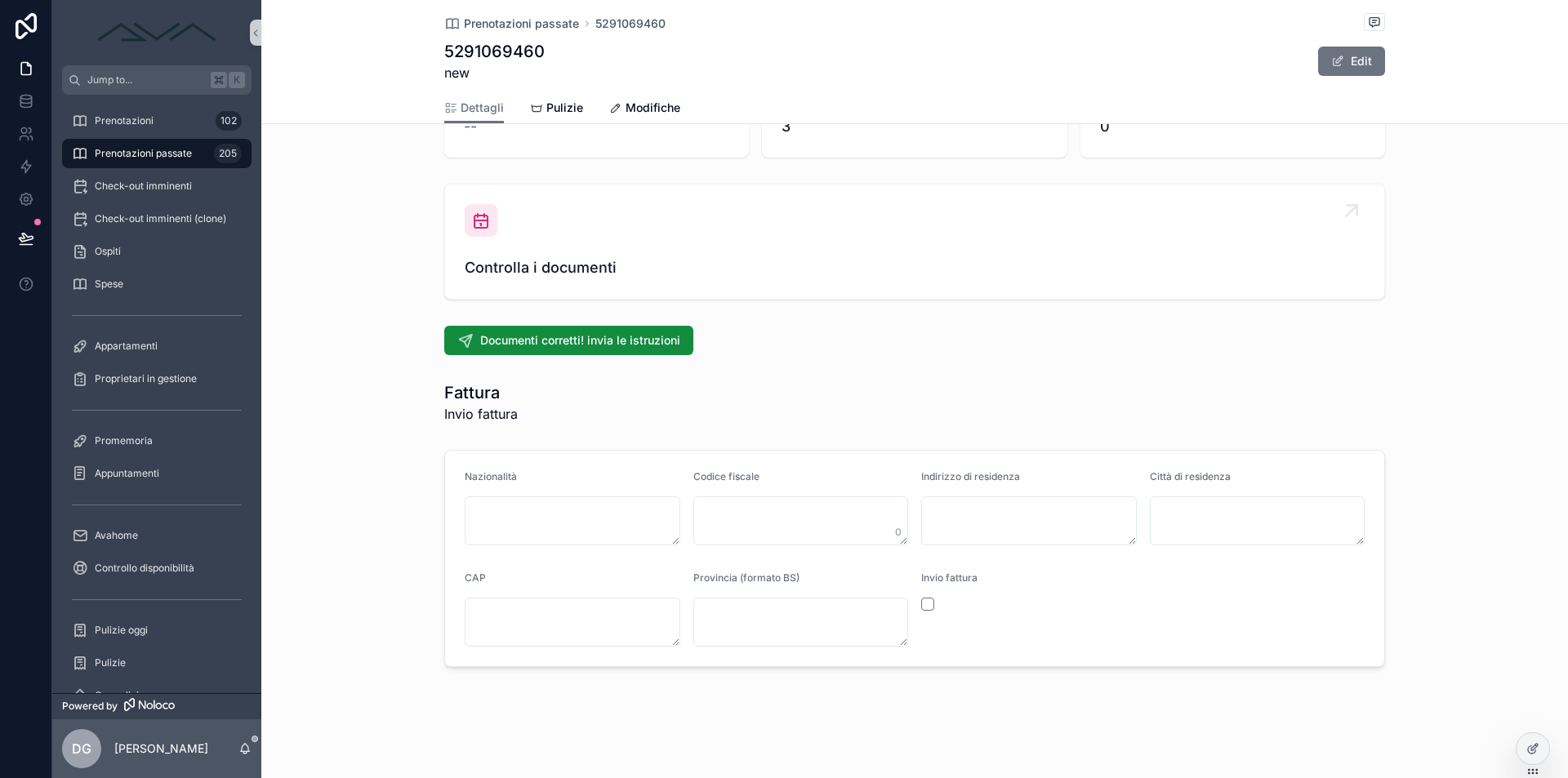
click at [543, 237] on div "Controlla i documenti" at bounding box center [914, 241] width 899 height 75
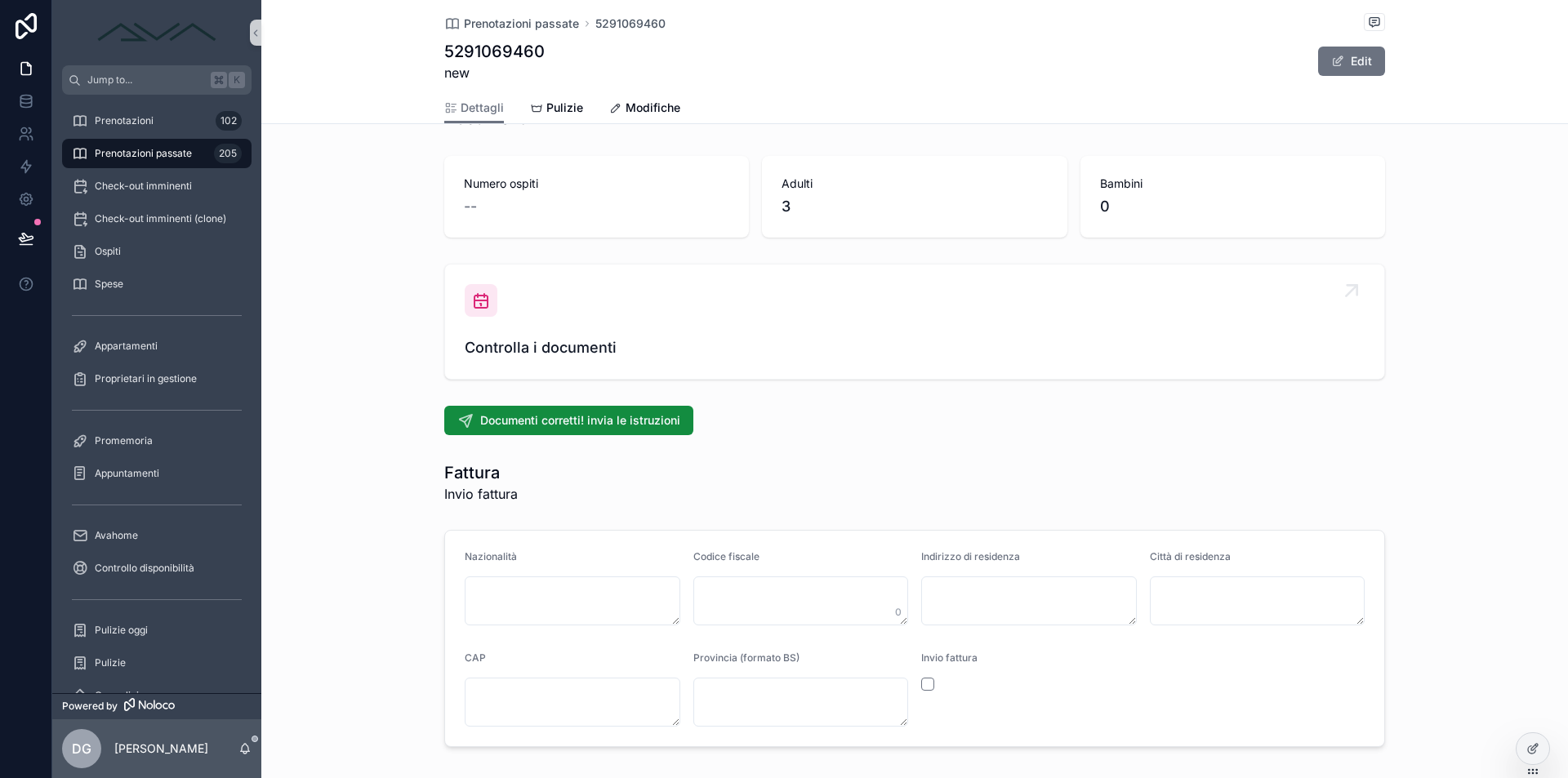
scroll to position [1875, 0]
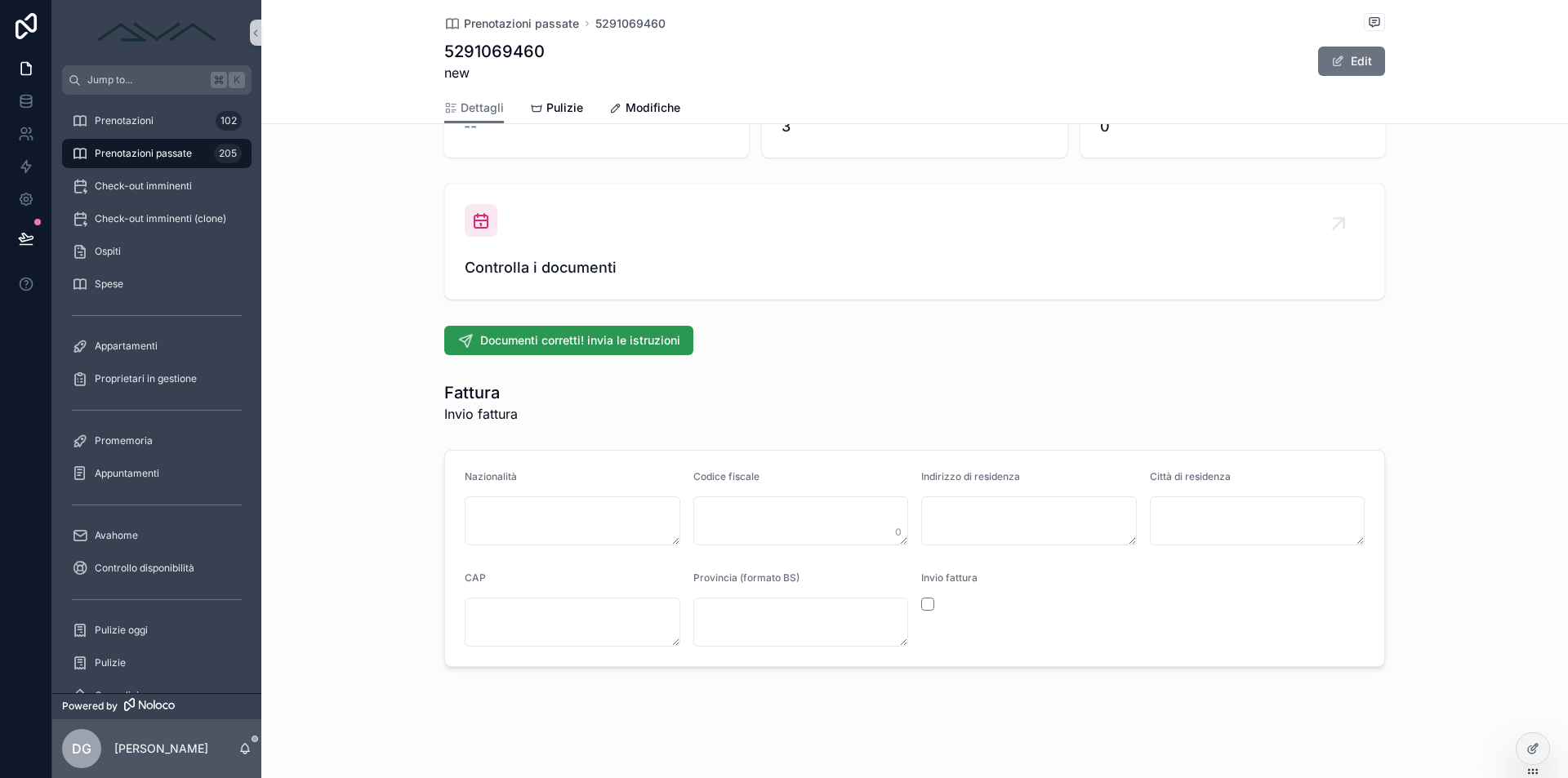
click at [558, 339] on span "Documenti corretti! invia le istruzioni" at bounding box center [579, 340] width 200 height 17
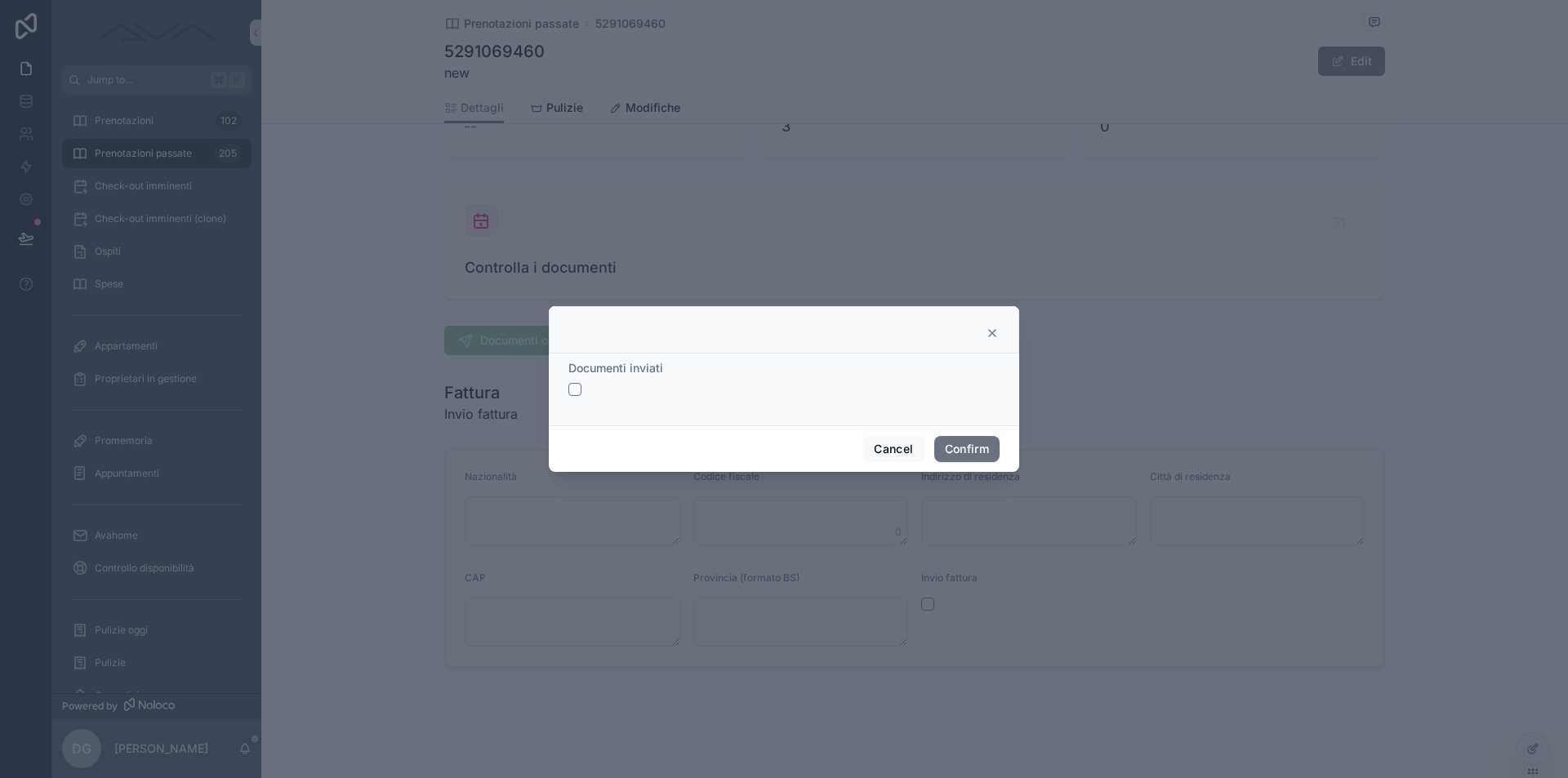
click at [580, 391] on button "button" at bounding box center [575, 389] width 13 height 13
click at [984, 453] on button "Confirm" at bounding box center [966, 449] width 65 height 26
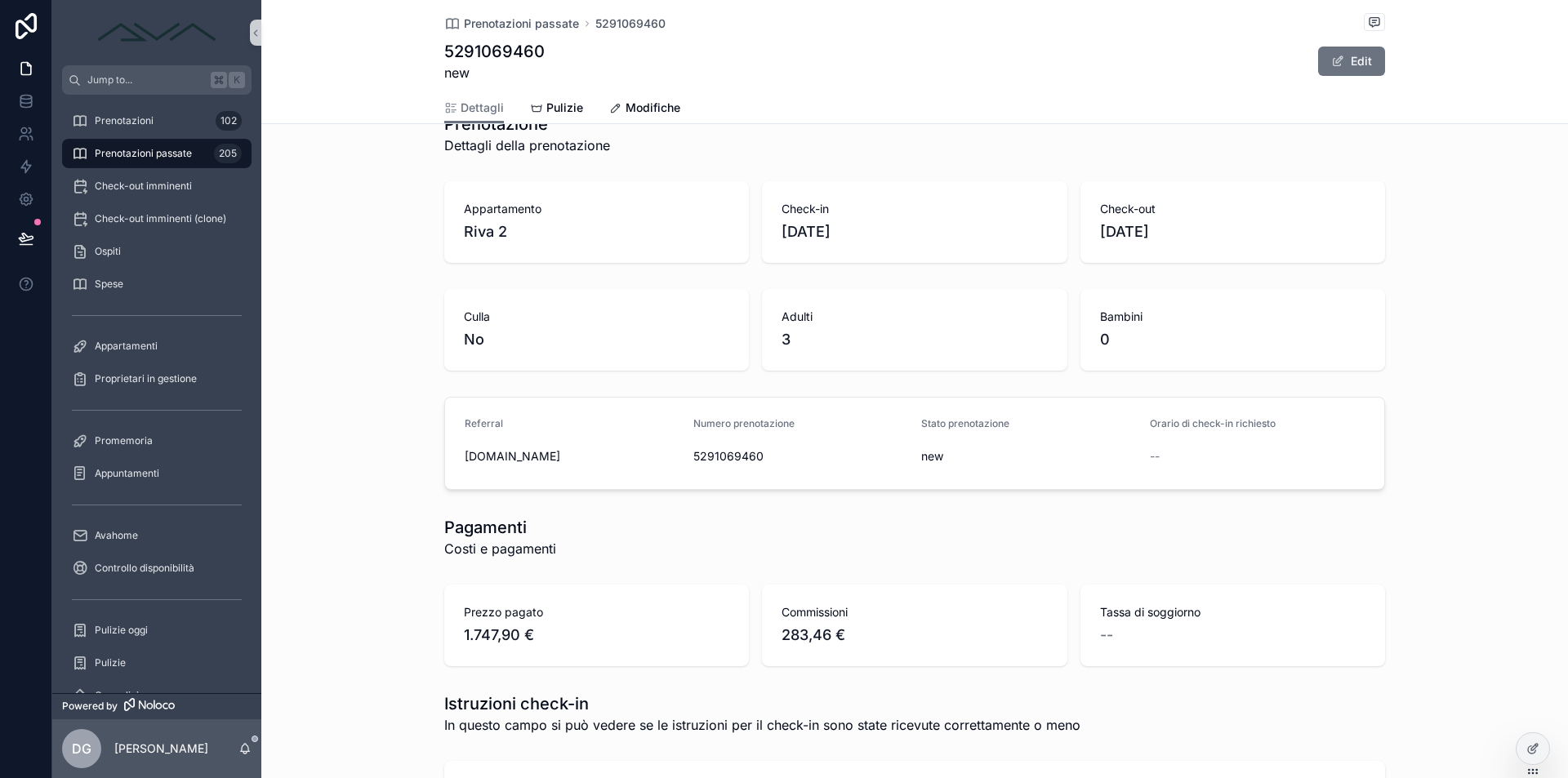
scroll to position [0, 0]
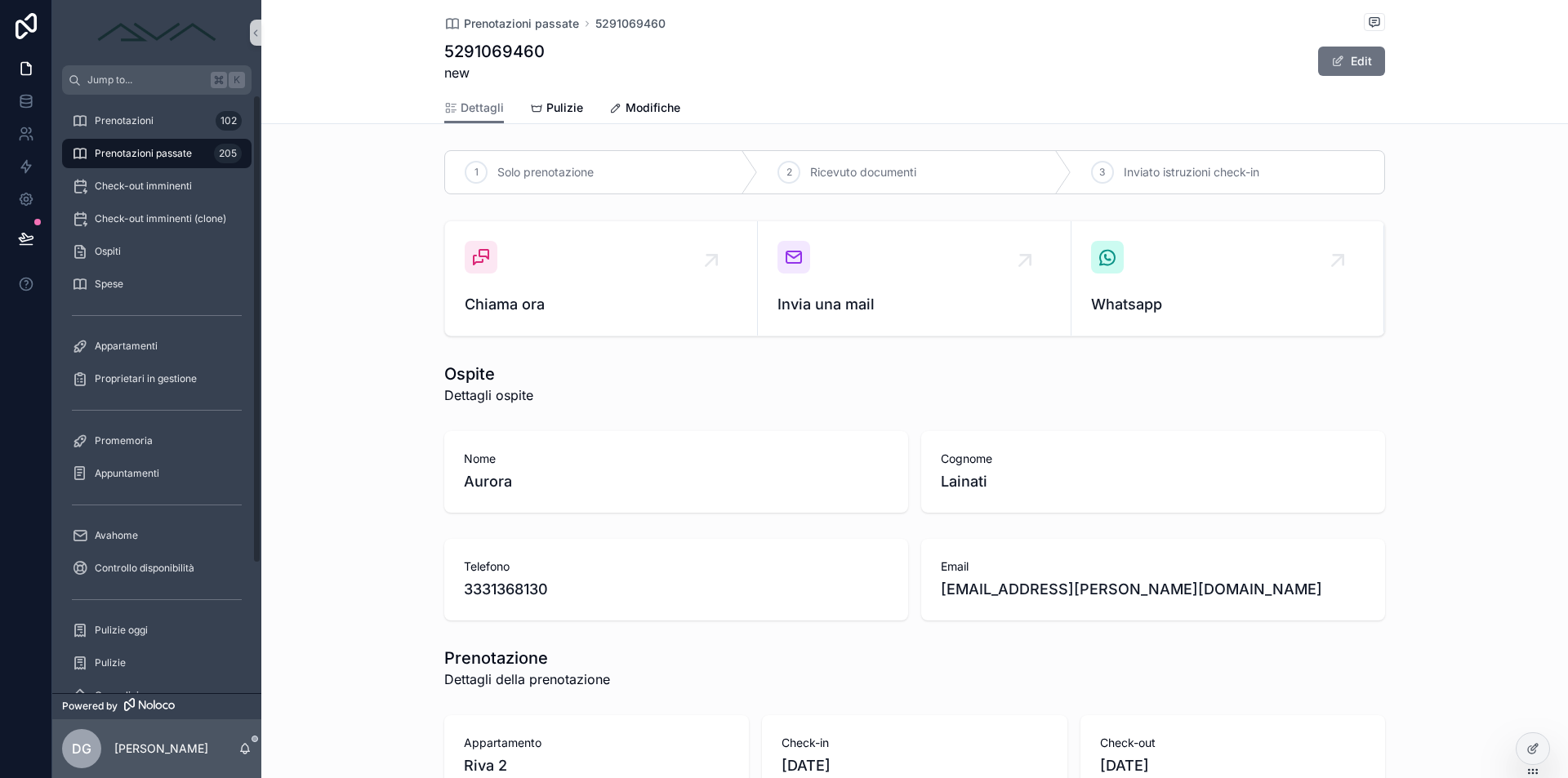
click at [197, 154] on div "Prenotazioni passate 205" at bounding box center [156, 153] width 170 height 26
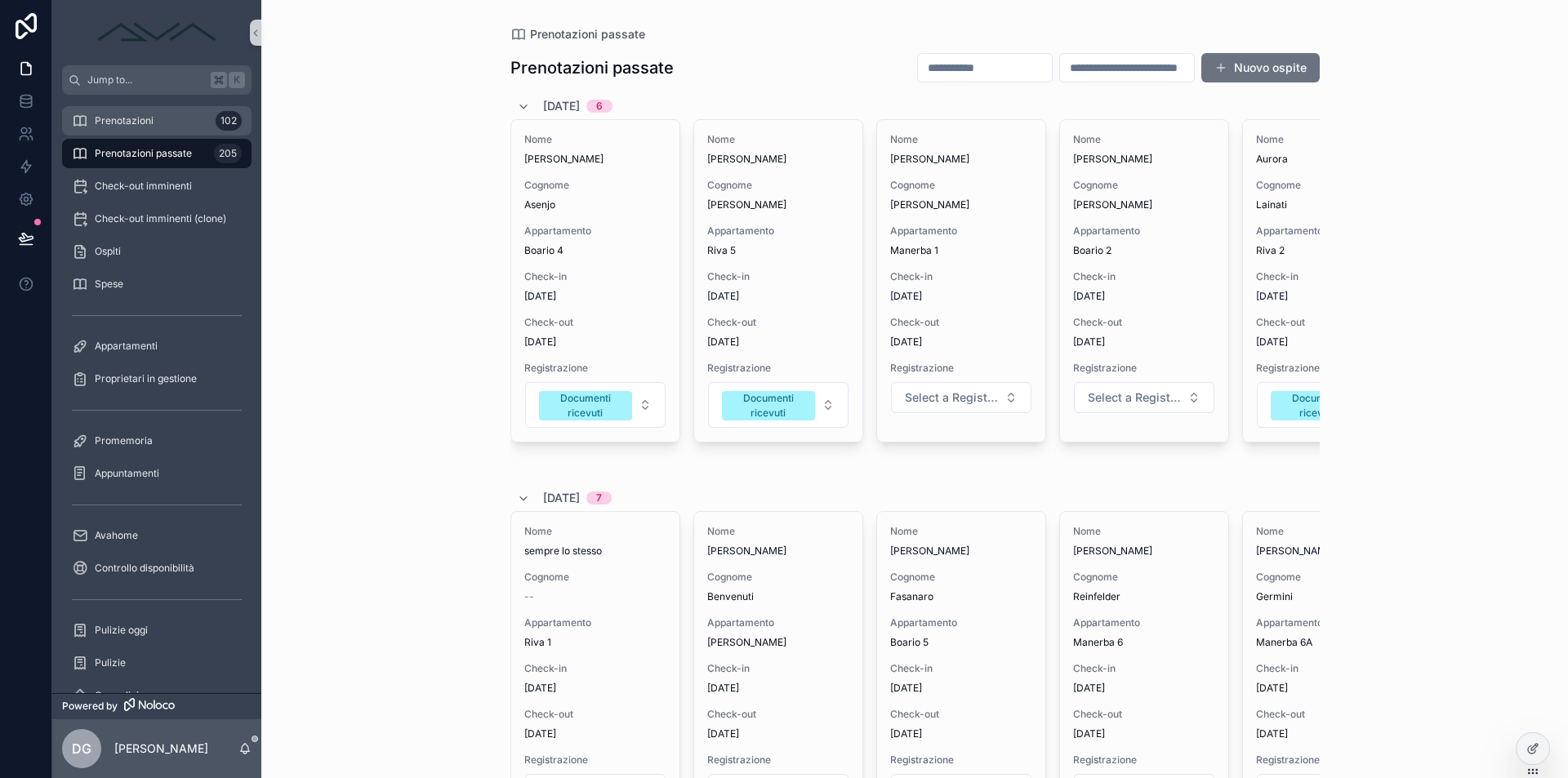
click at [174, 124] on div "Prenotazioni 102" at bounding box center [156, 121] width 170 height 26
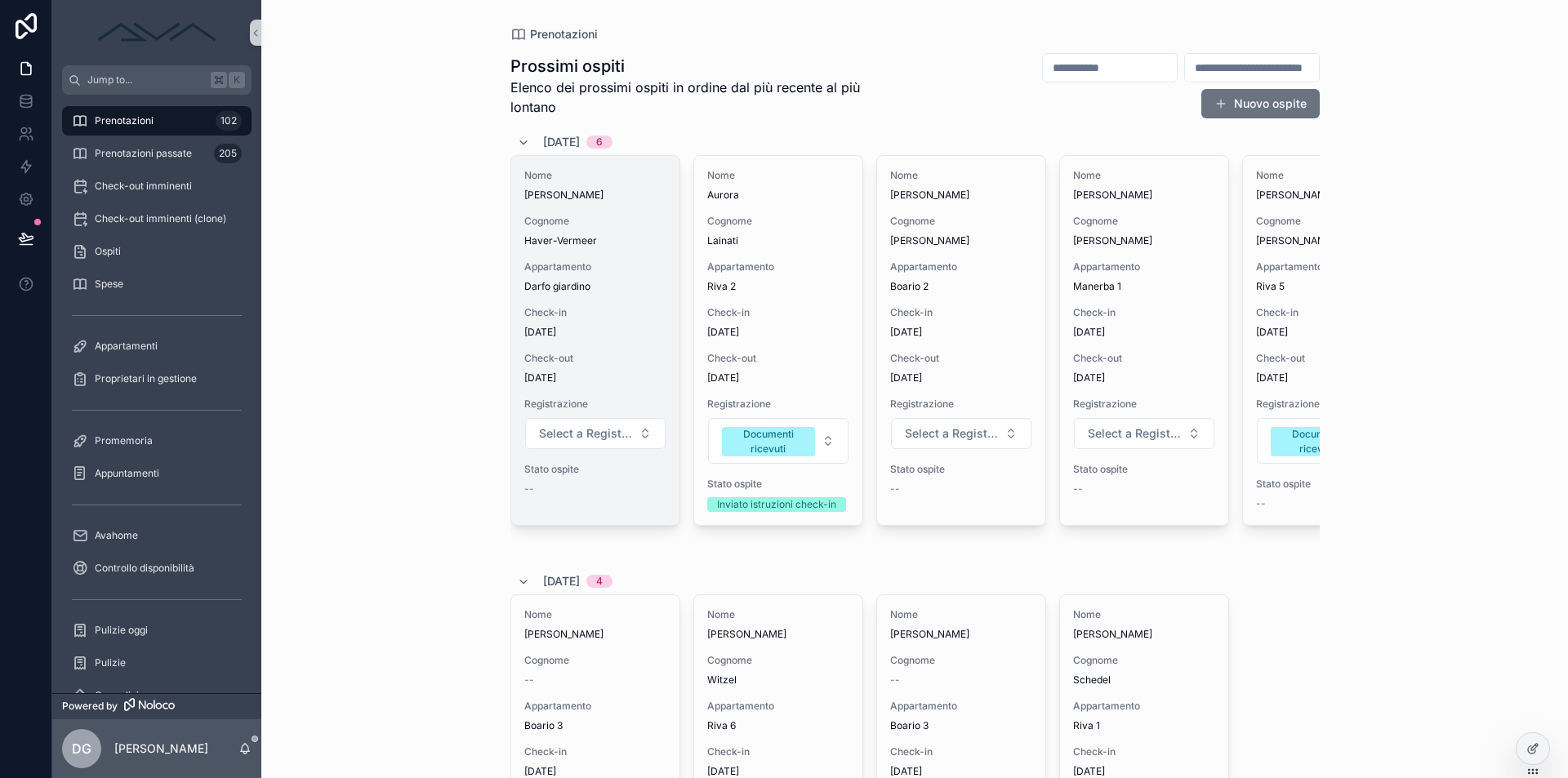
click at [608, 310] on span "Check-in" at bounding box center [595, 312] width 142 height 13
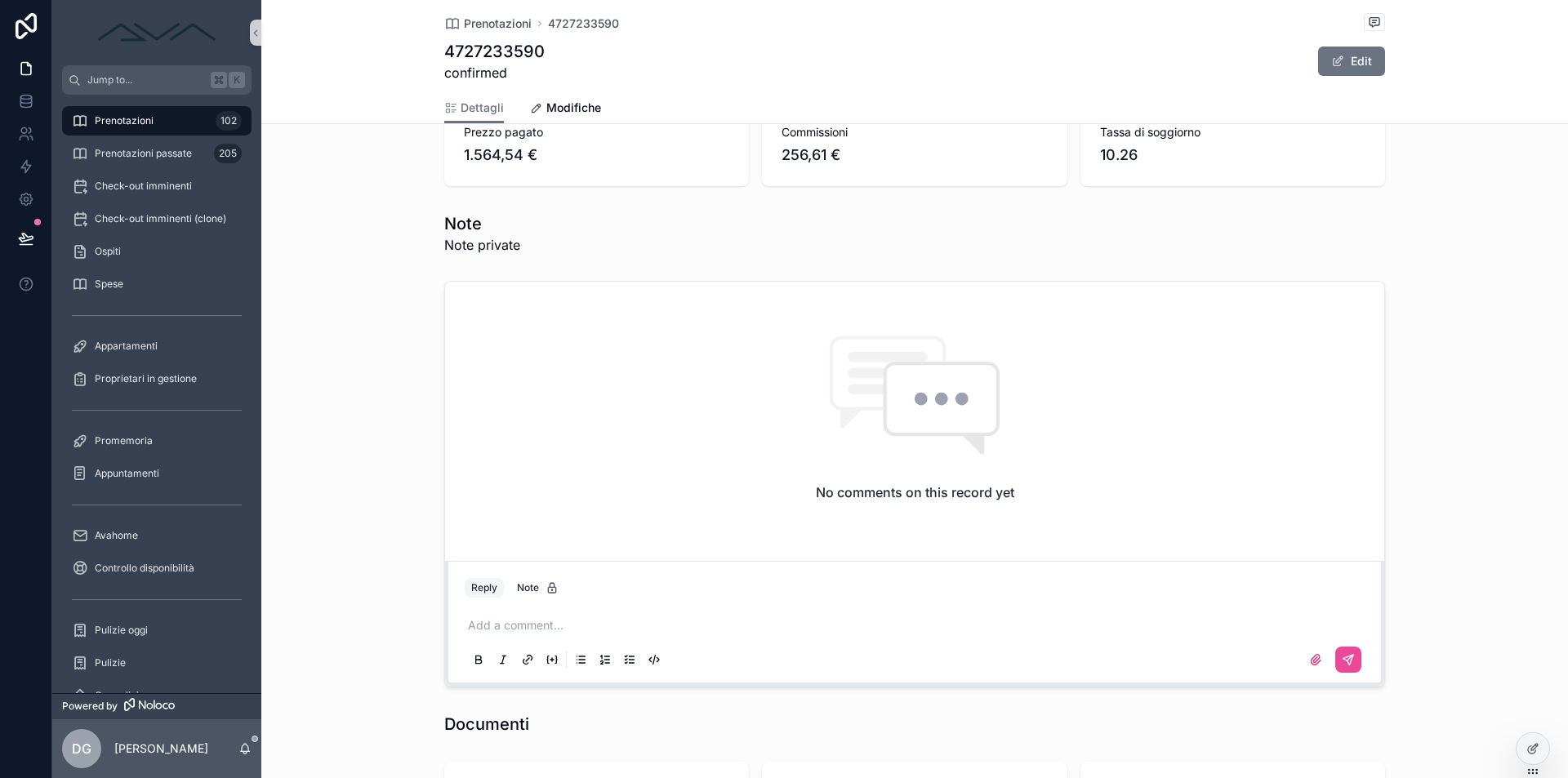
scroll to position [1573, 0]
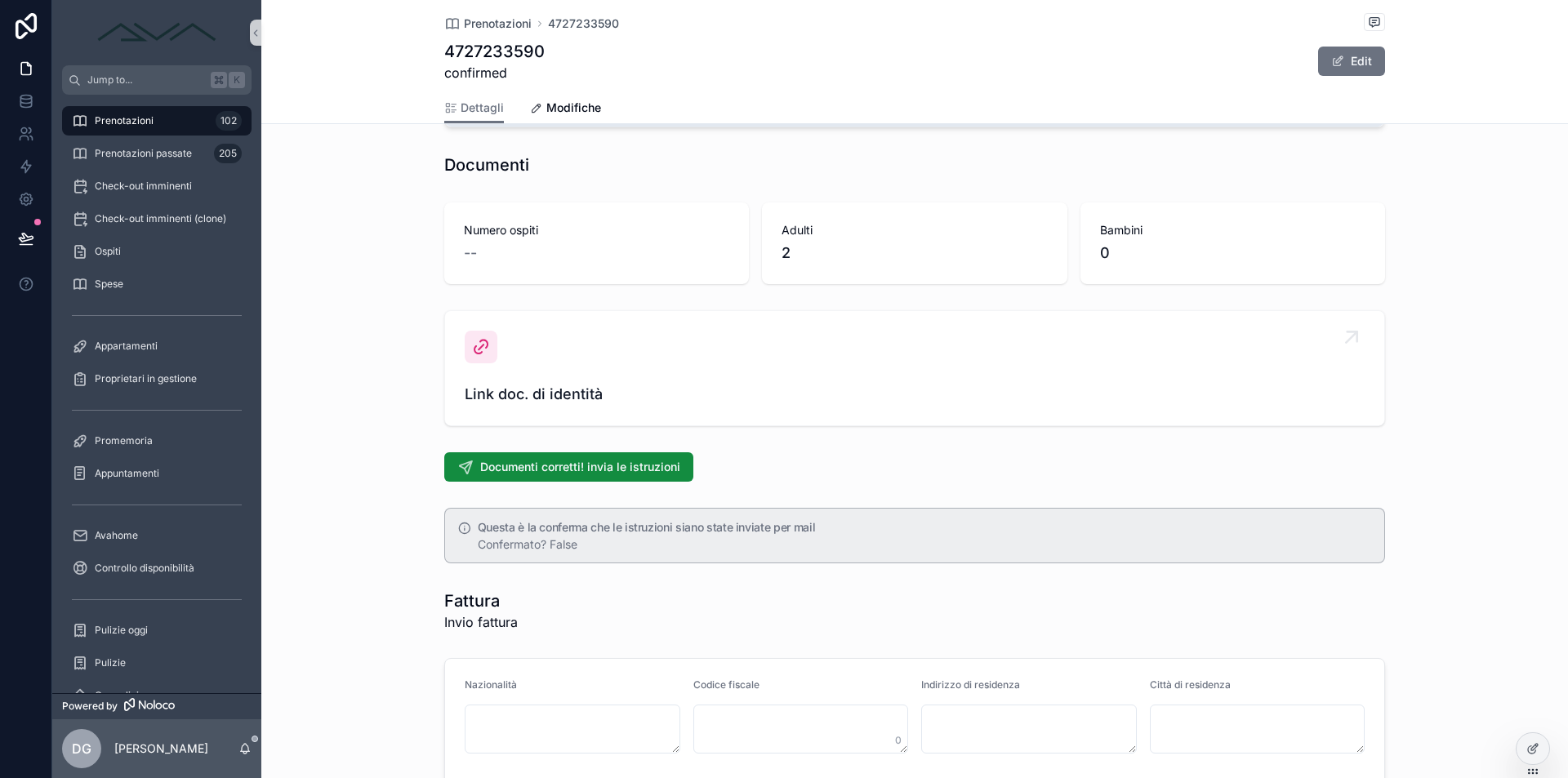
click at [490, 350] on icon "scrollable content" at bounding box center [481, 347] width 20 height 20
click at [486, 353] on icon "scrollable content" at bounding box center [481, 347] width 20 height 20
click at [574, 376] on div "Link doc. di identità" at bounding box center [914, 368] width 899 height 75
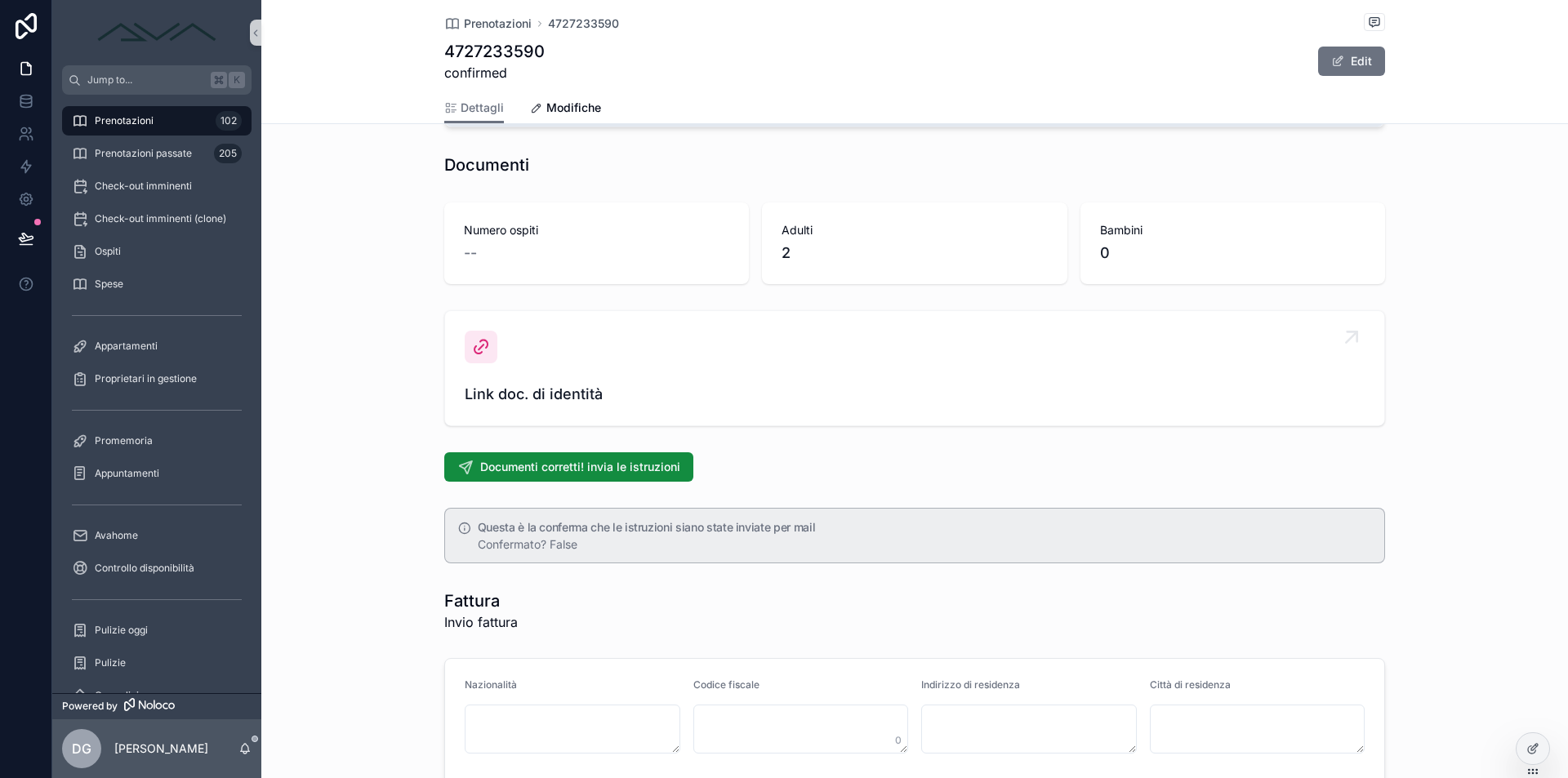
click at [604, 349] on div "Link doc. di identità" at bounding box center [914, 368] width 899 height 75
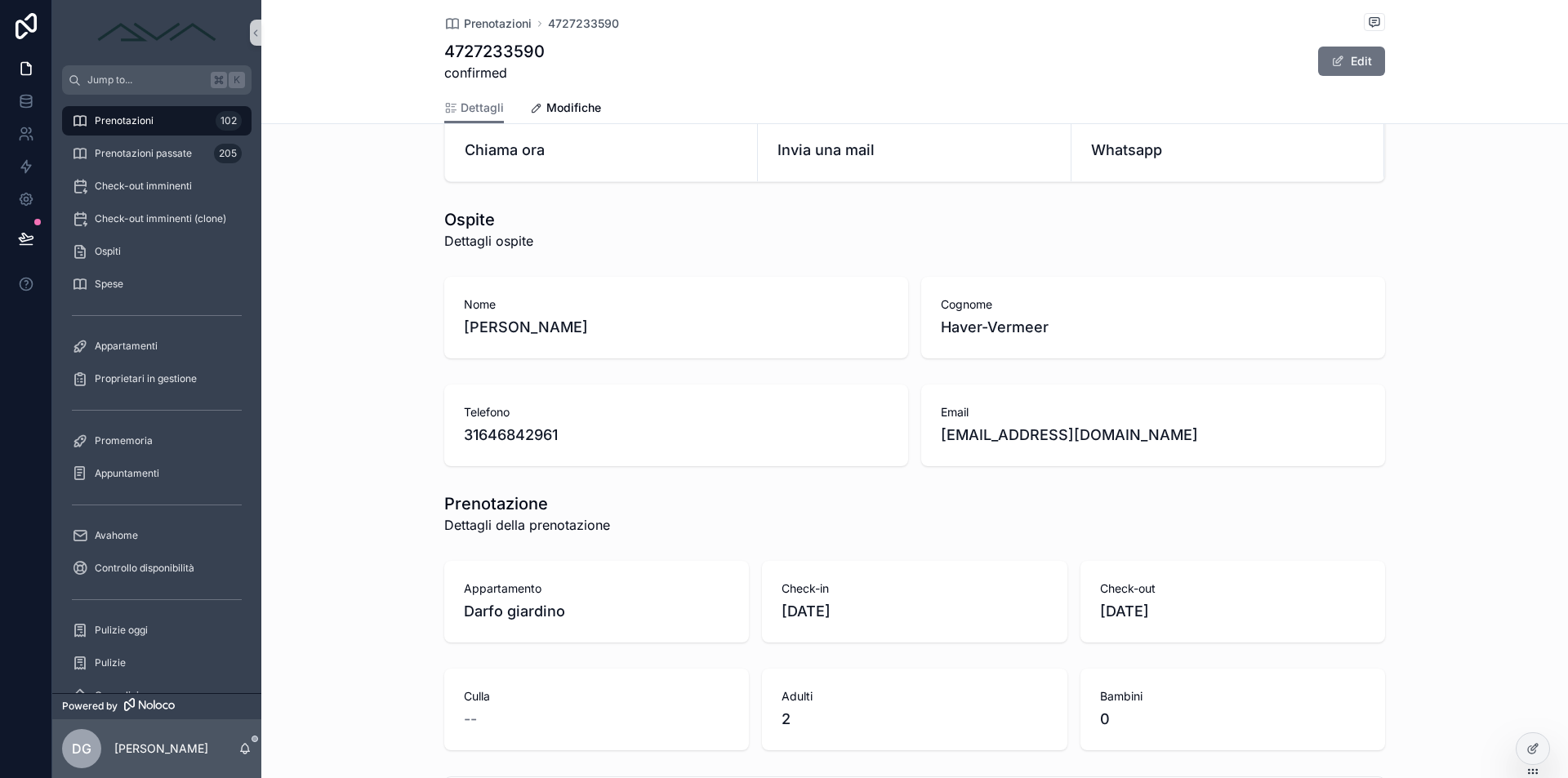
scroll to position [285, 0]
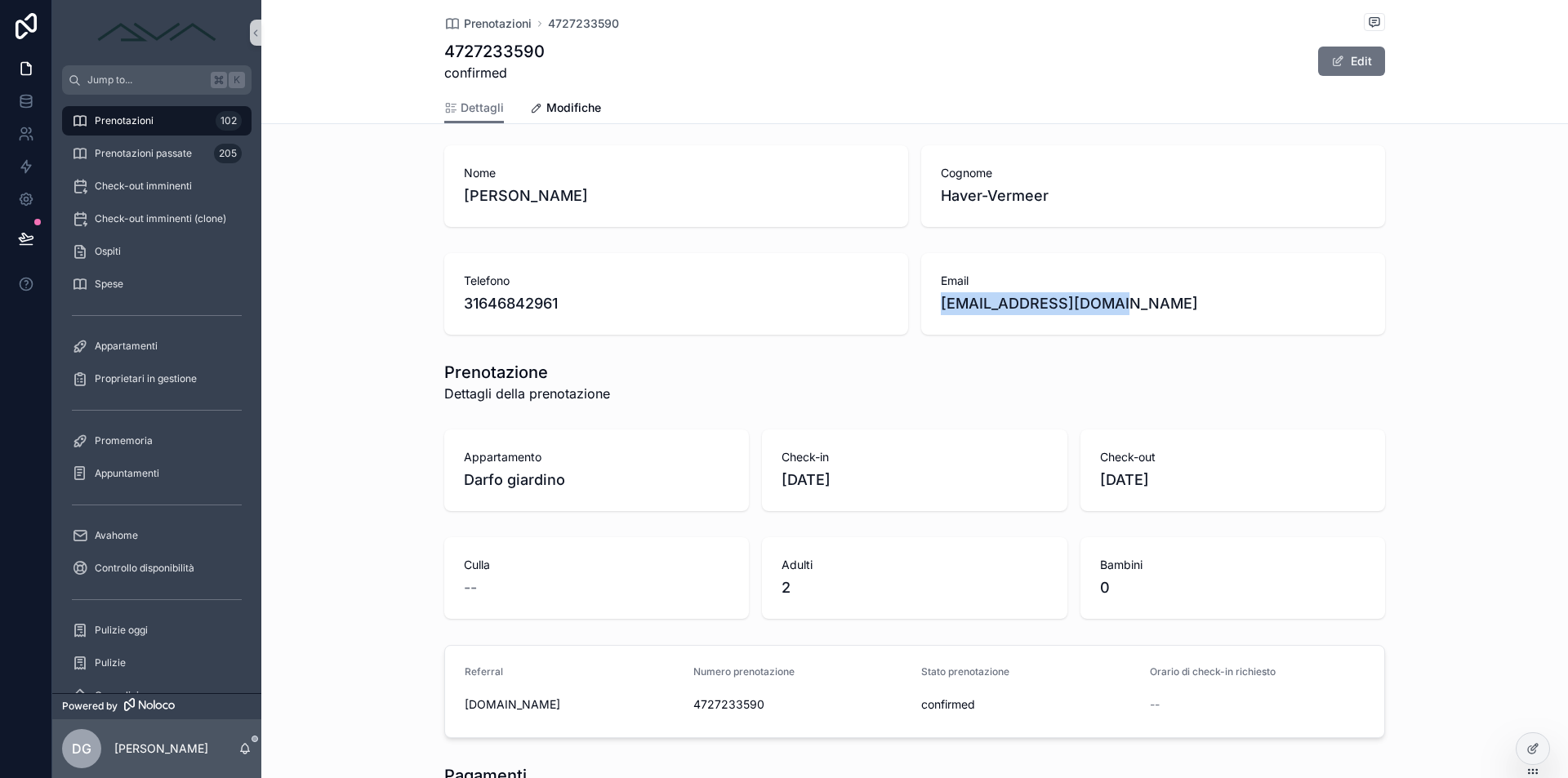
drag, startPoint x: 1121, startPoint y: 305, endPoint x: 934, endPoint y: 297, distance: 187.2
click at [937, 305] on div "Email p.havermeer@gmail.com" at bounding box center [1152, 294] width 464 height 82
copy span "[EMAIL_ADDRESS][DOMAIN_NAME]"
drag, startPoint x: 934, startPoint y: 298, endPoint x: 982, endPoint y: 288, distance: 49.0
click at [972, 296] on span "[EMAIL_ADDRESS][DOMAIN_NAME]" at bounding box center [1152, 303] width 425 height 23
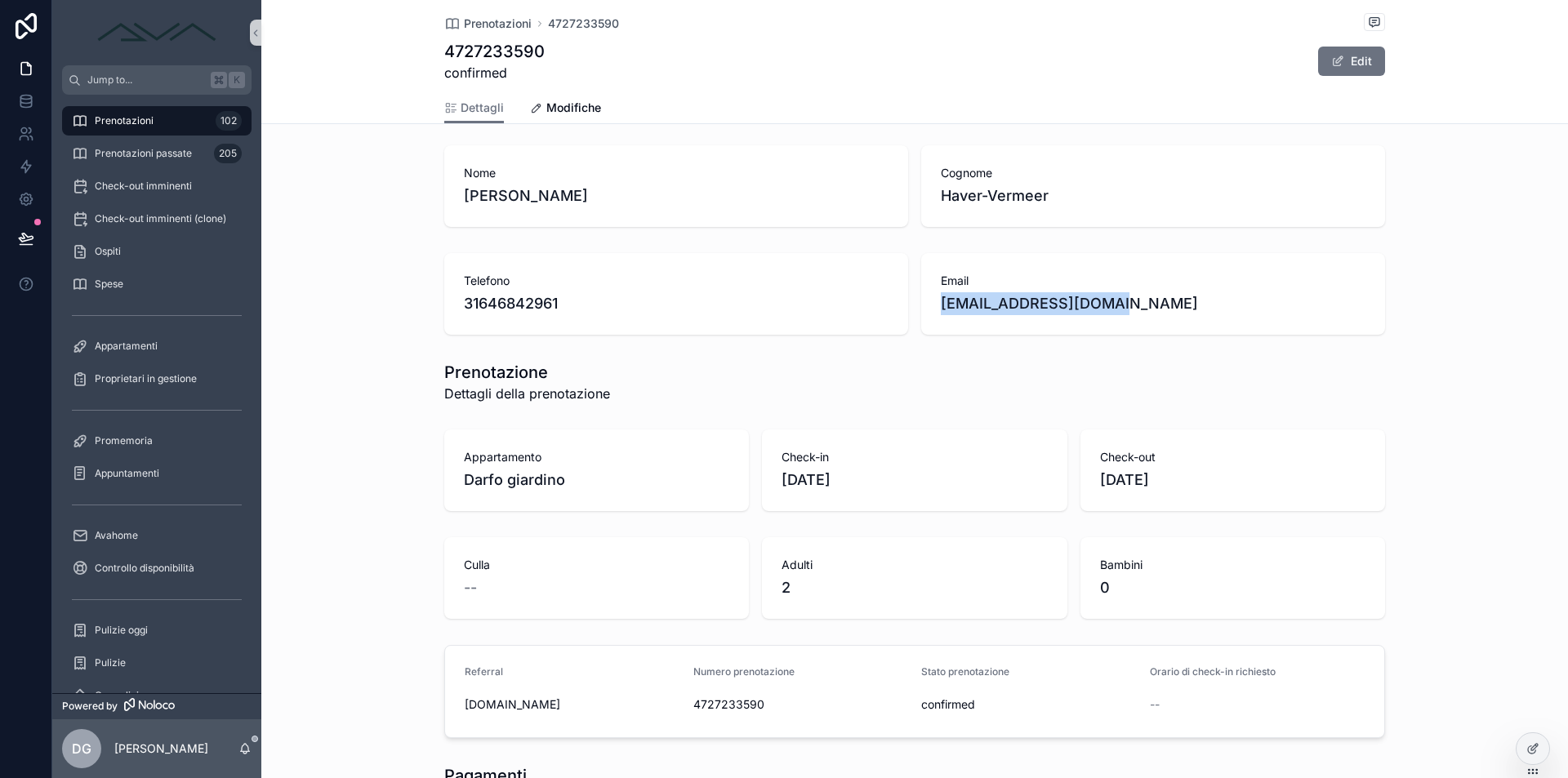
drag, startPoint x: 1161, startPoint y: 310, endPoint x: 942, endPoint y: 305, distance: 219.1
click at [942, 305] on span "[EMAIL_ADDRESS][DOMAIN_NAME]" at bounding box center [1152, 303] width 425 height 23
copy span "[EMAIL_ADDRESS][DOMAIN_NAME]"
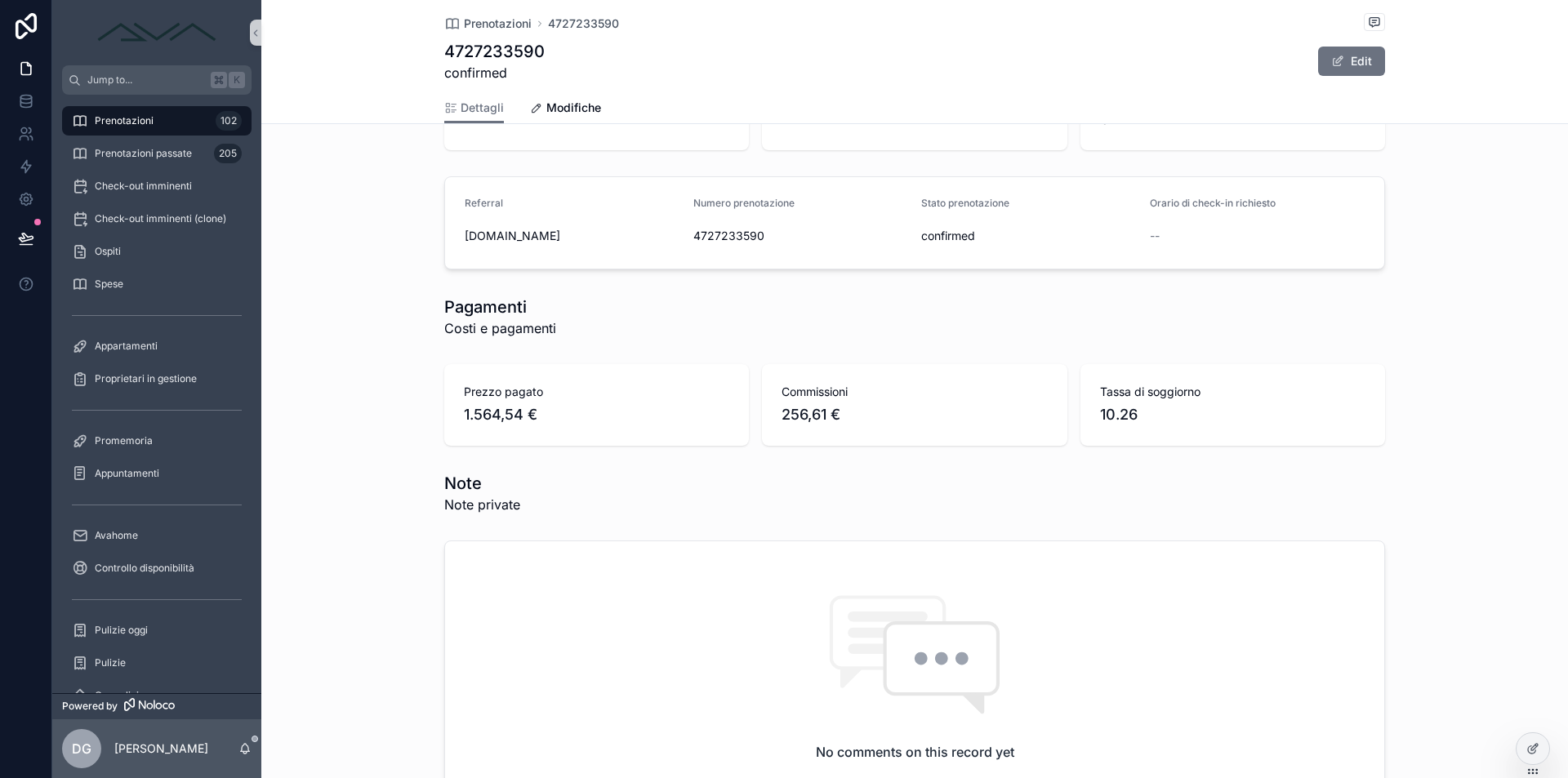
scroll to position [908, 0]
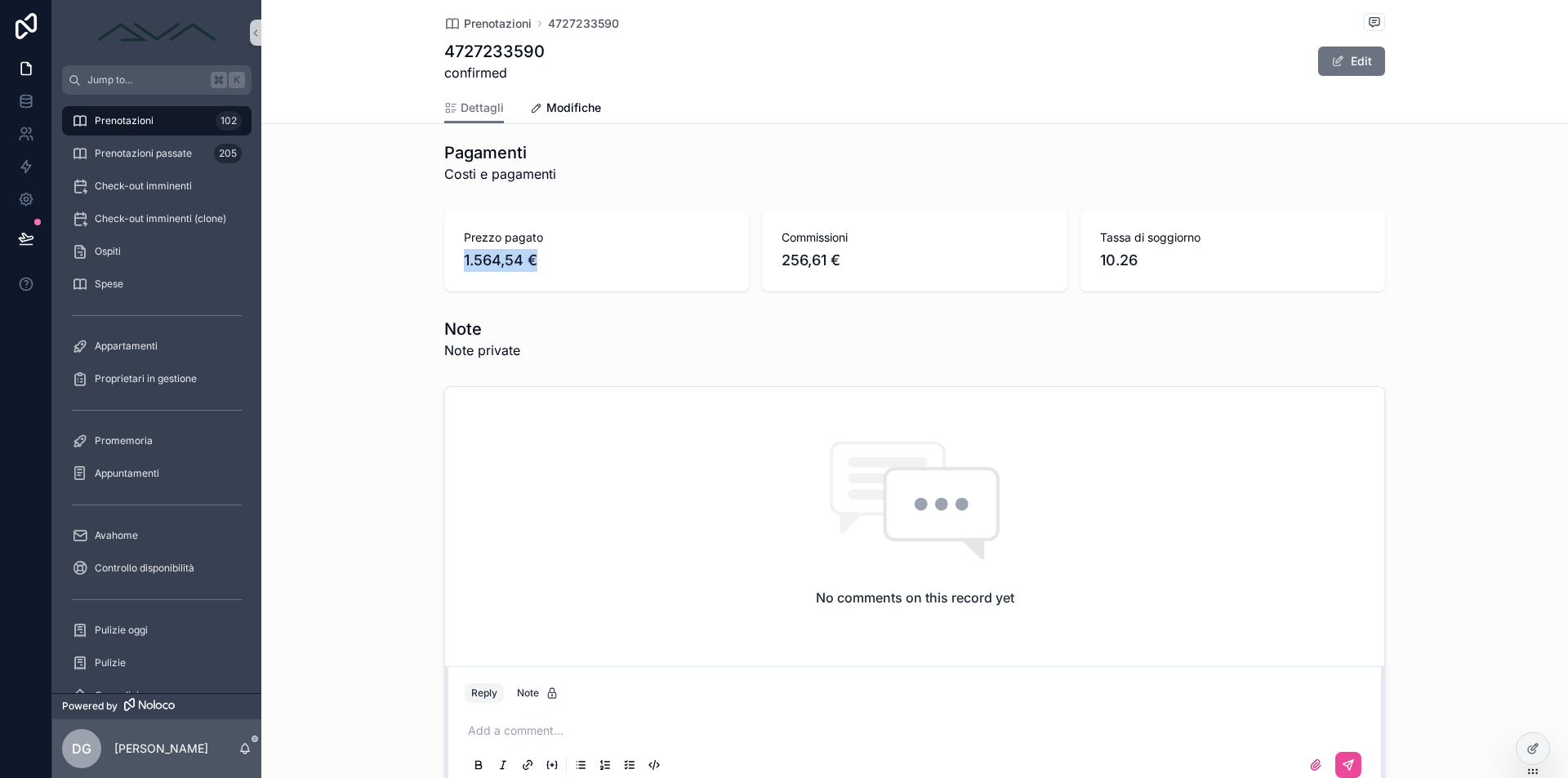
drag, startPoint x: 533, startPoint y: 261, endPoint x: 435, endPoint y: 253, distance: 98.3
click at [435, 253] on div "Prezzo pagato 1.564,54 € Commissioni 256,61 € Tassa di soggiorno 10.26" at bounding box center [914, 251] width 1307 height 95
click at [588, 270] on span "1.564,54 €" at bounding box center [596, 260] width 265 height 23
drag, startPoint x: 853, startPoint y: 256, endPoint x: 717, endPoint y: 252, distance: 136.1
click at [717, 252] on div "Prezzo pagato 1.564,54 € Commissioni 256,61 € Tassa di soggiorno 10.26" at bounding box center [914, 251] width 940 height 82
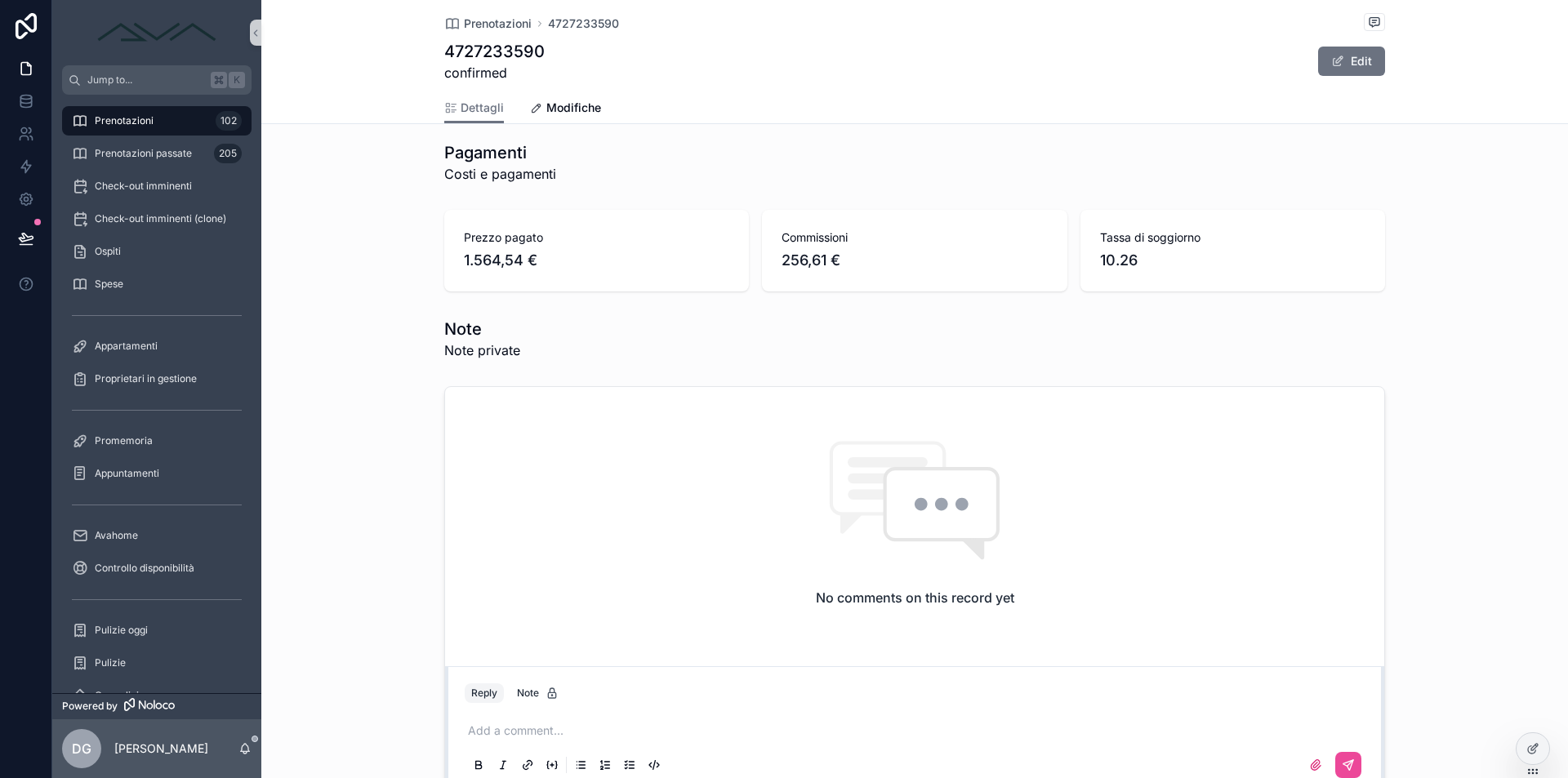
click at [900, 272] on div "Commissioni 256,61 €" at bounding box center [913, 251] width 304 height 82
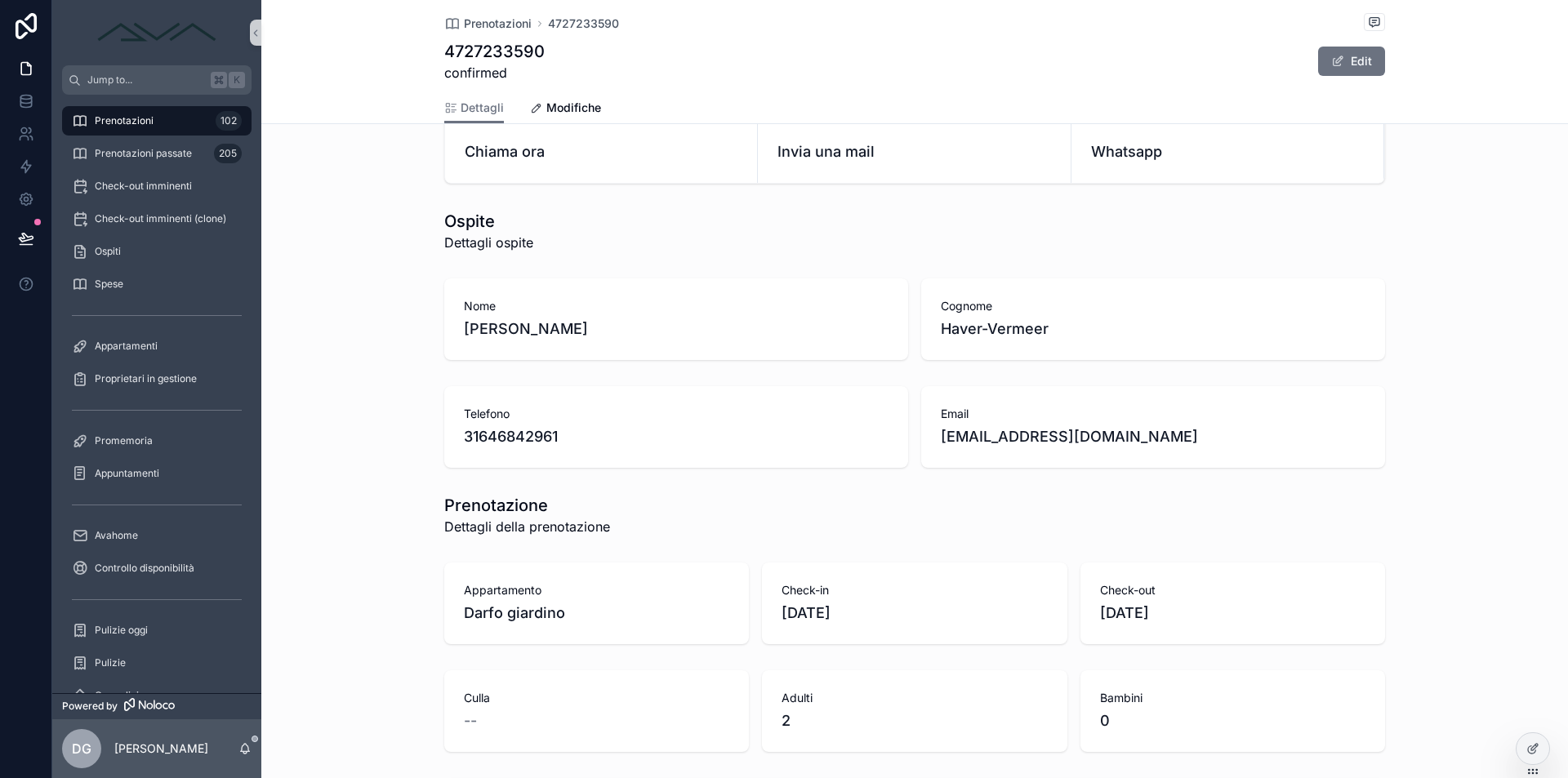
scroll to position [0, 0]
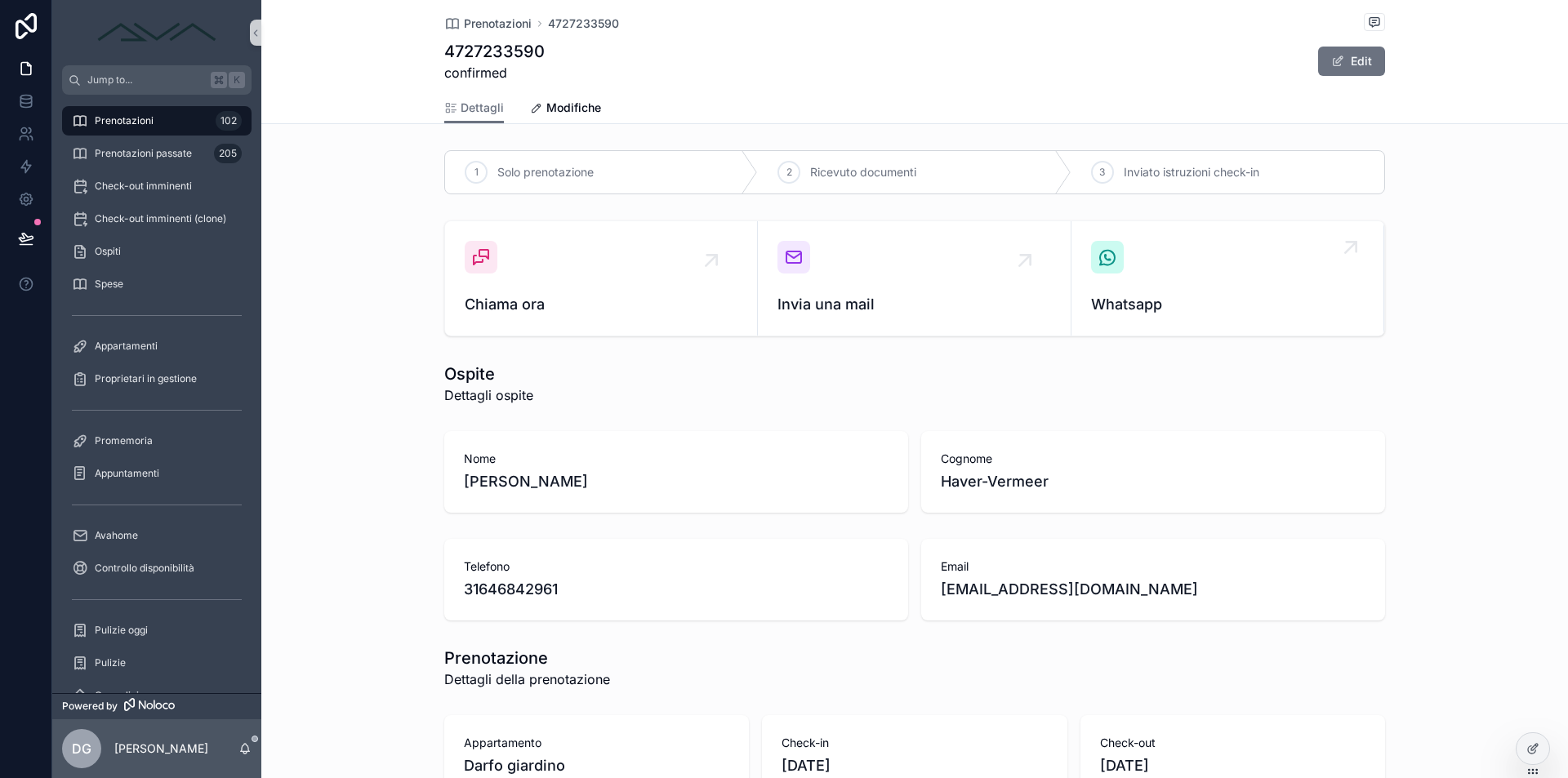
click at [1126, 287] on div "Whatsapp" at bounding box center [1227, 278] width 272 height 75
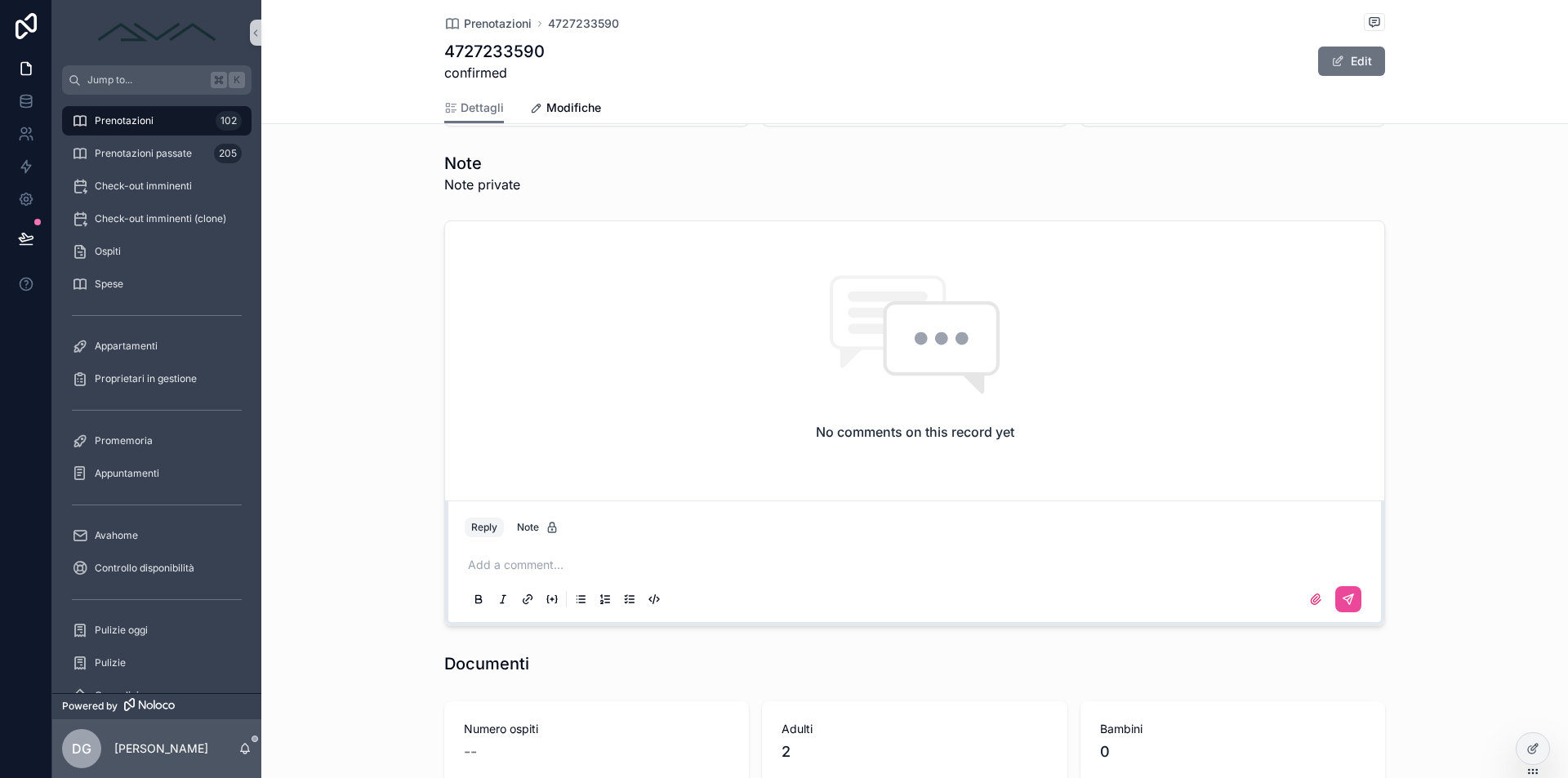
scroll to position [1233, 0]
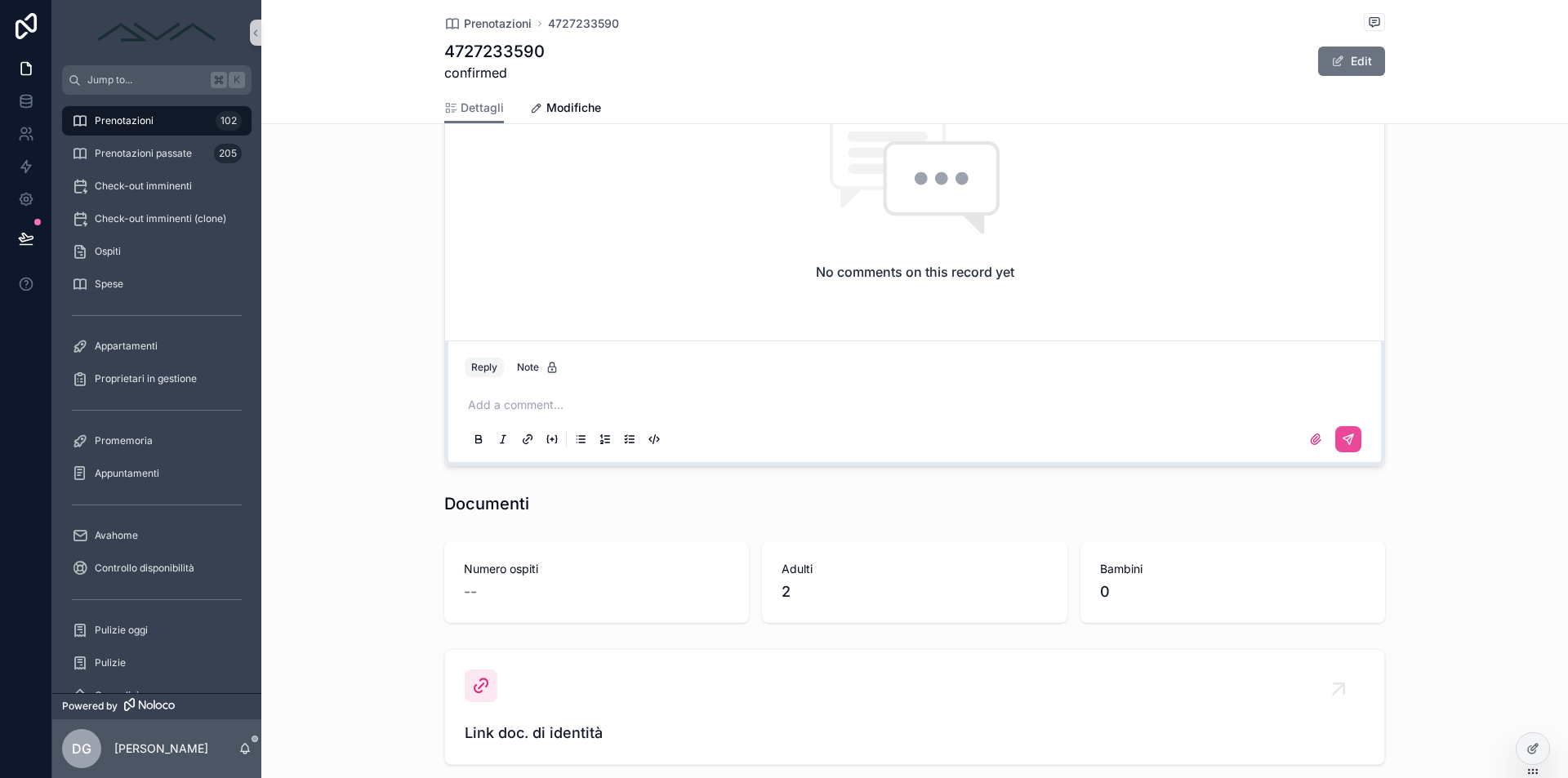
click at [587, 415] on div "Add a comment..." at bounding box center [914, 421] width 899 height 69
click at [590, 403] on p "scrollable content" at bounding box center [917, 405] width 899 height 17
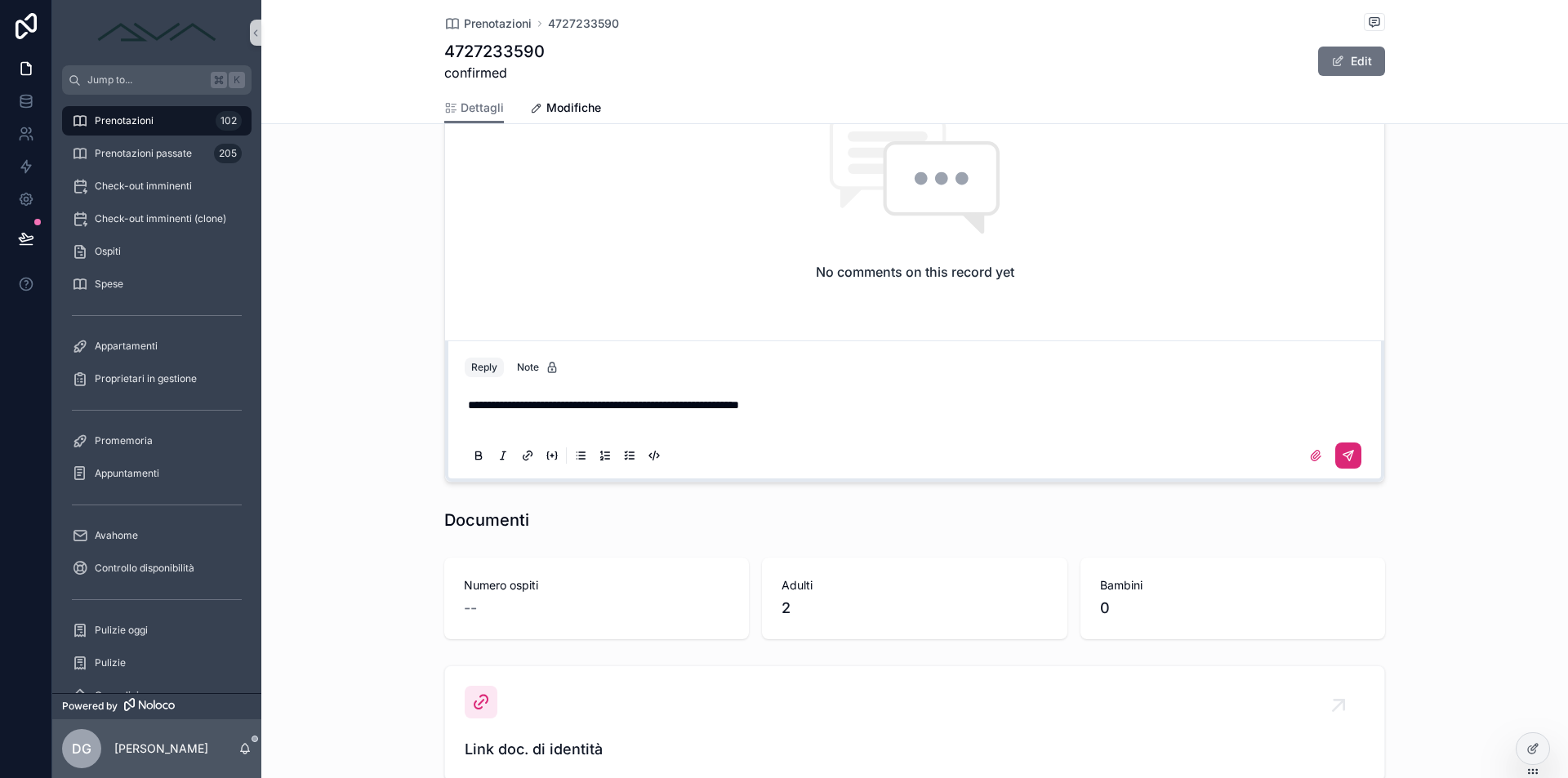
click at [1343, 457] on icon "scrollable content" at bounding box center [1348, 455] width 13 height 13
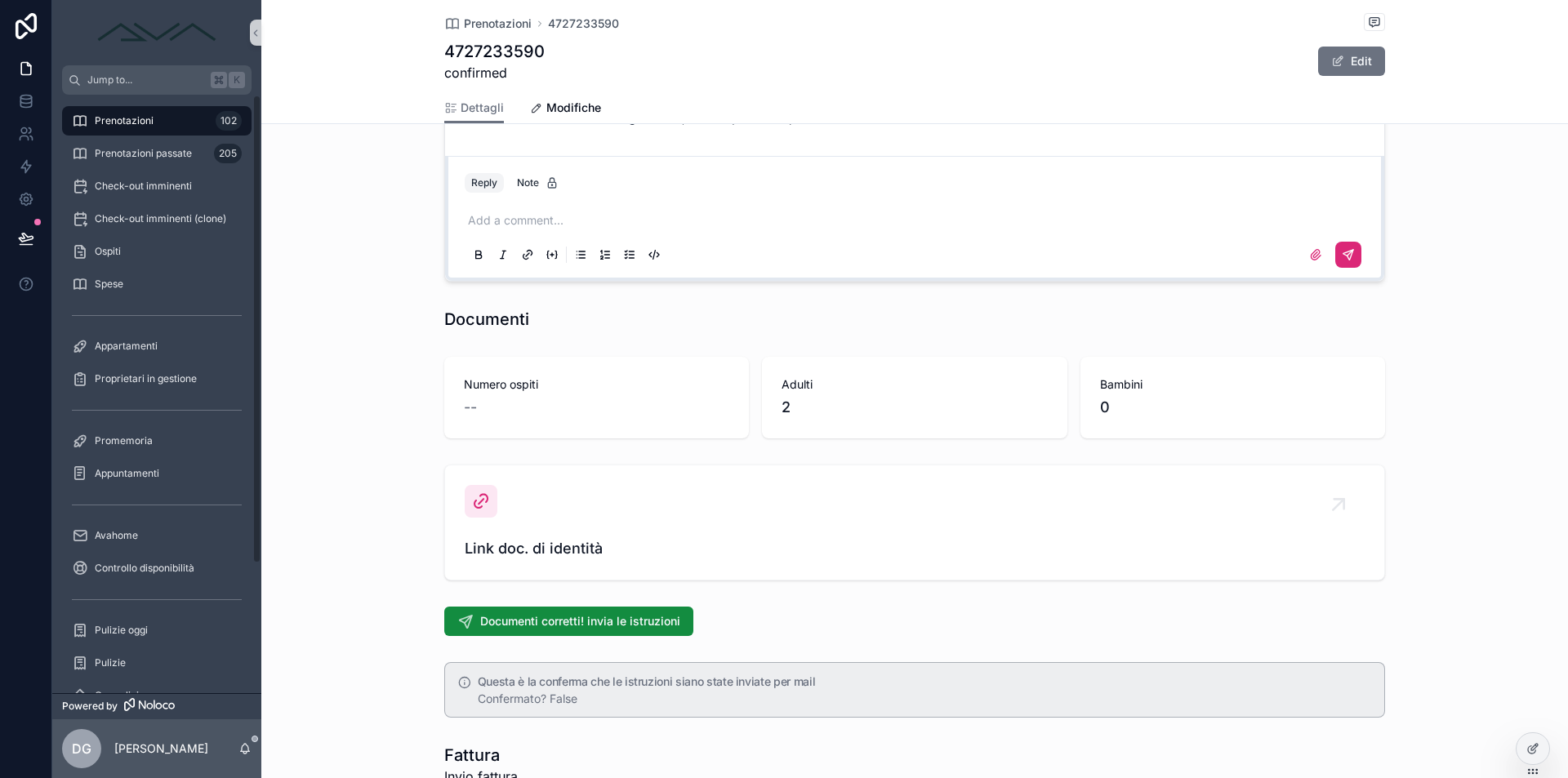
scroll to position [924, 0]
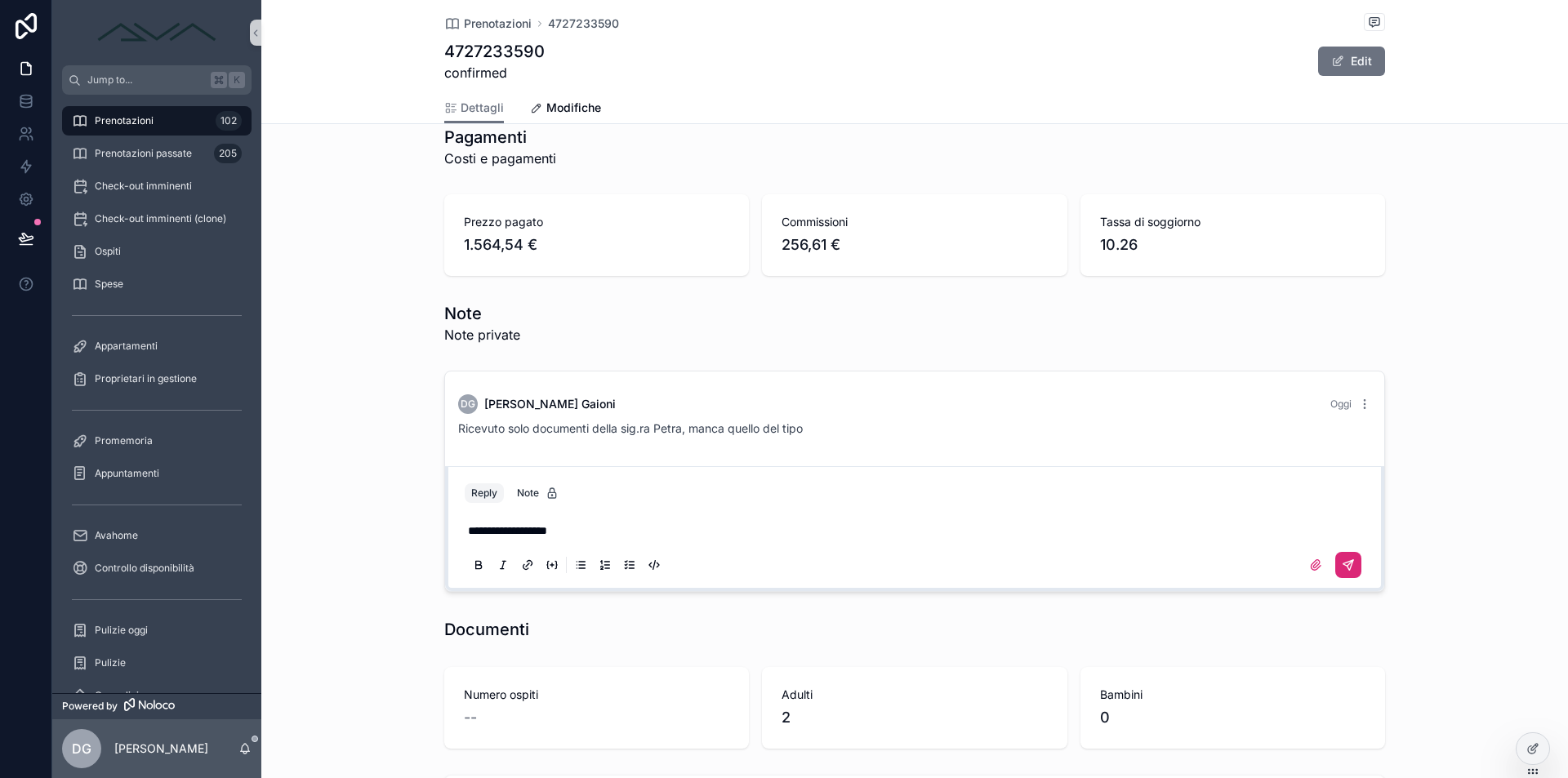
click at [1349, 561] on icon "scrollable content" at bounding box center [1348, 564] width 10 height 10
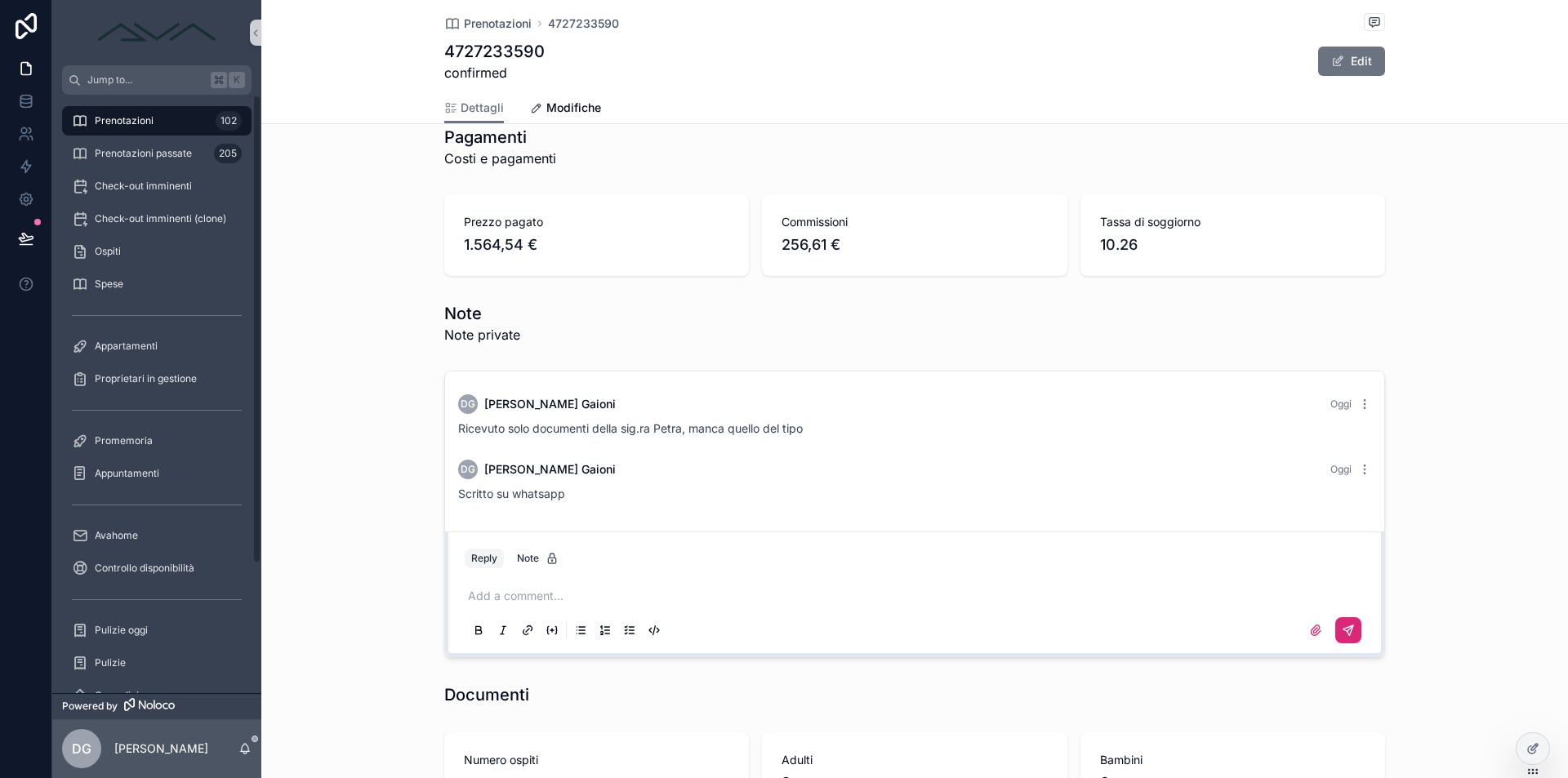
click at [174, 116] on div "Prenotazioni 102" at bounding box center [156, 121] width 170 height 26
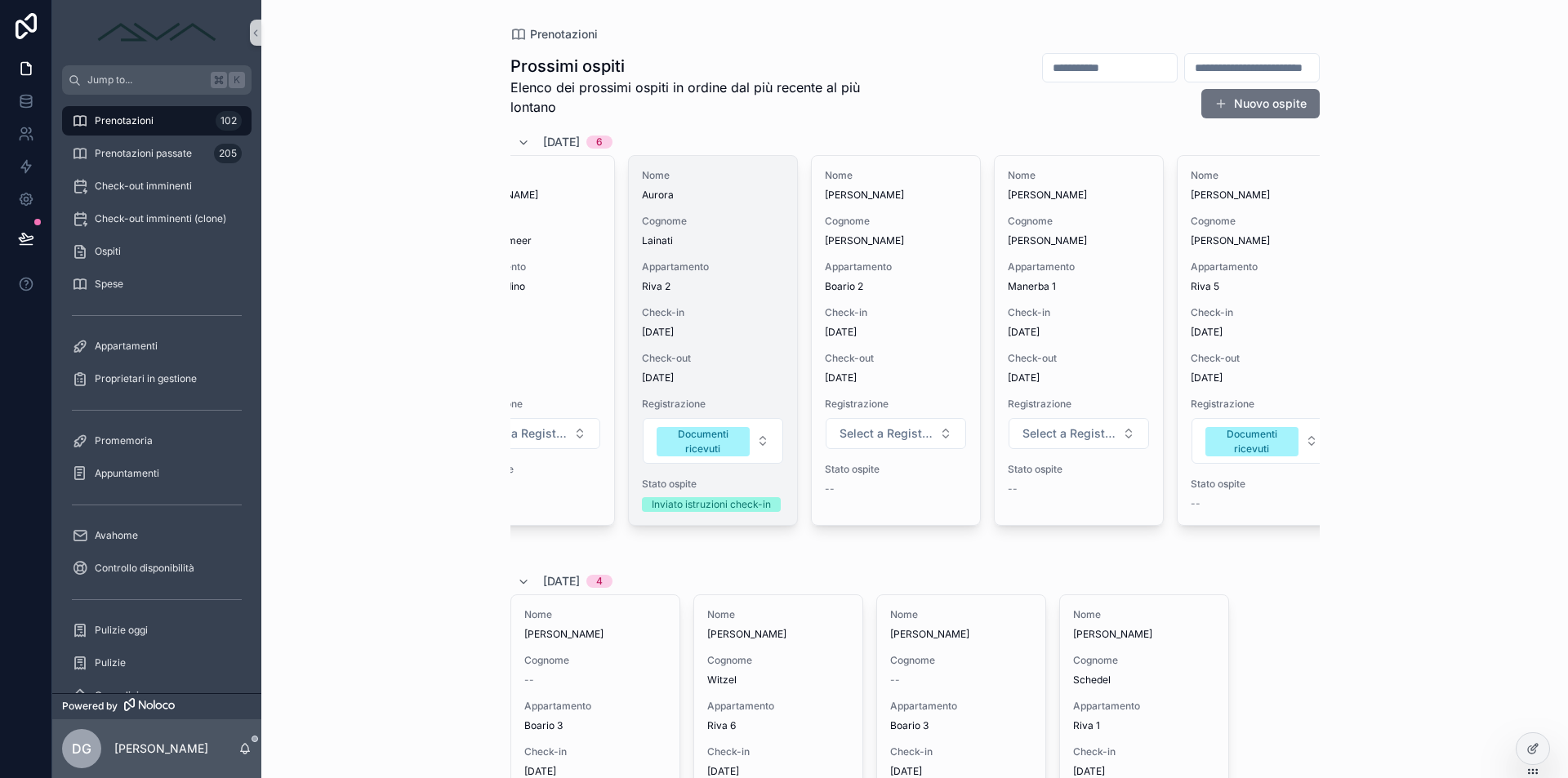
scroll to position [0, 130]
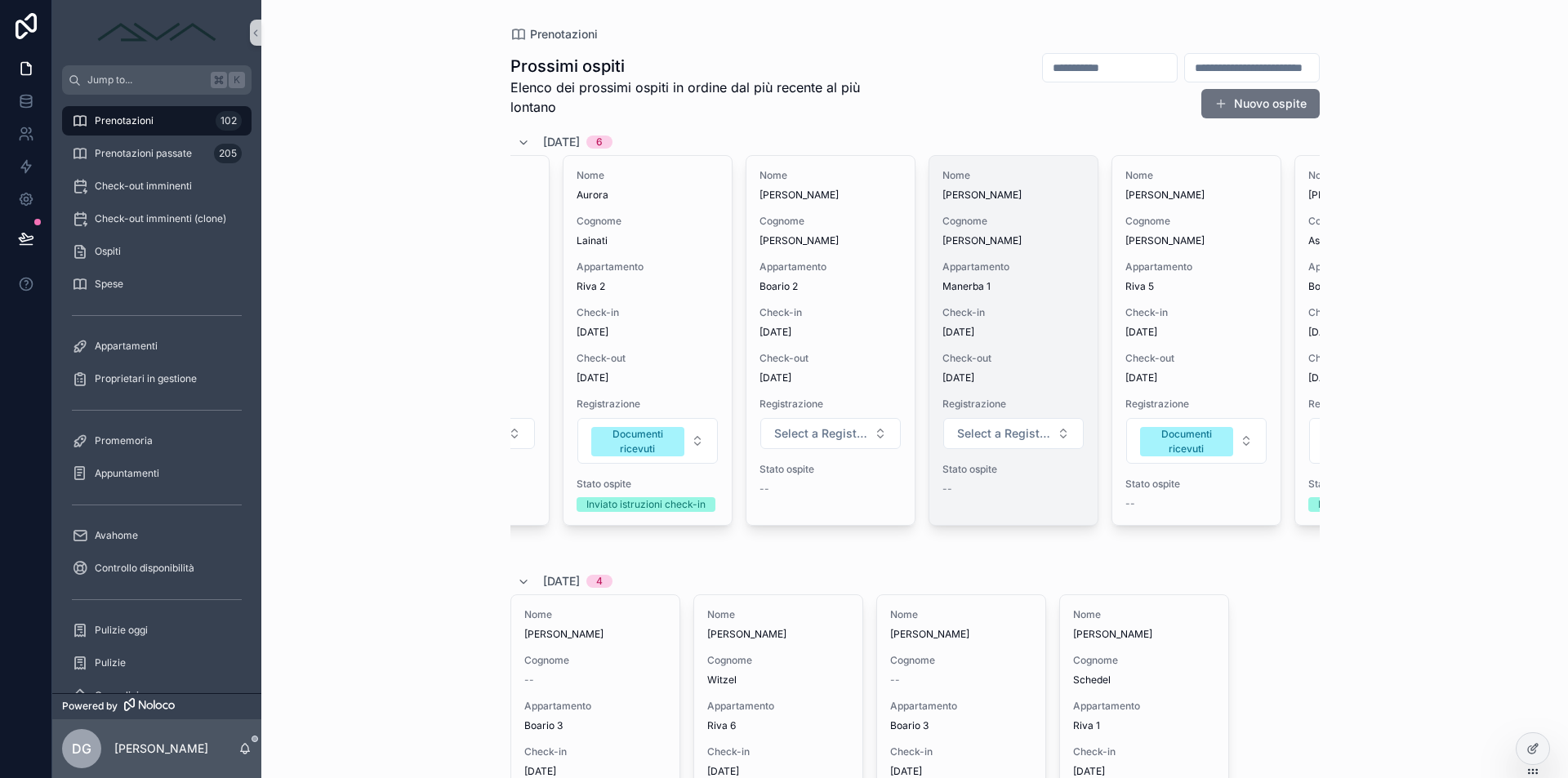
click at [1014, 309] on span "Check-in" at bounding box center [1013, 312] width 142 height 13
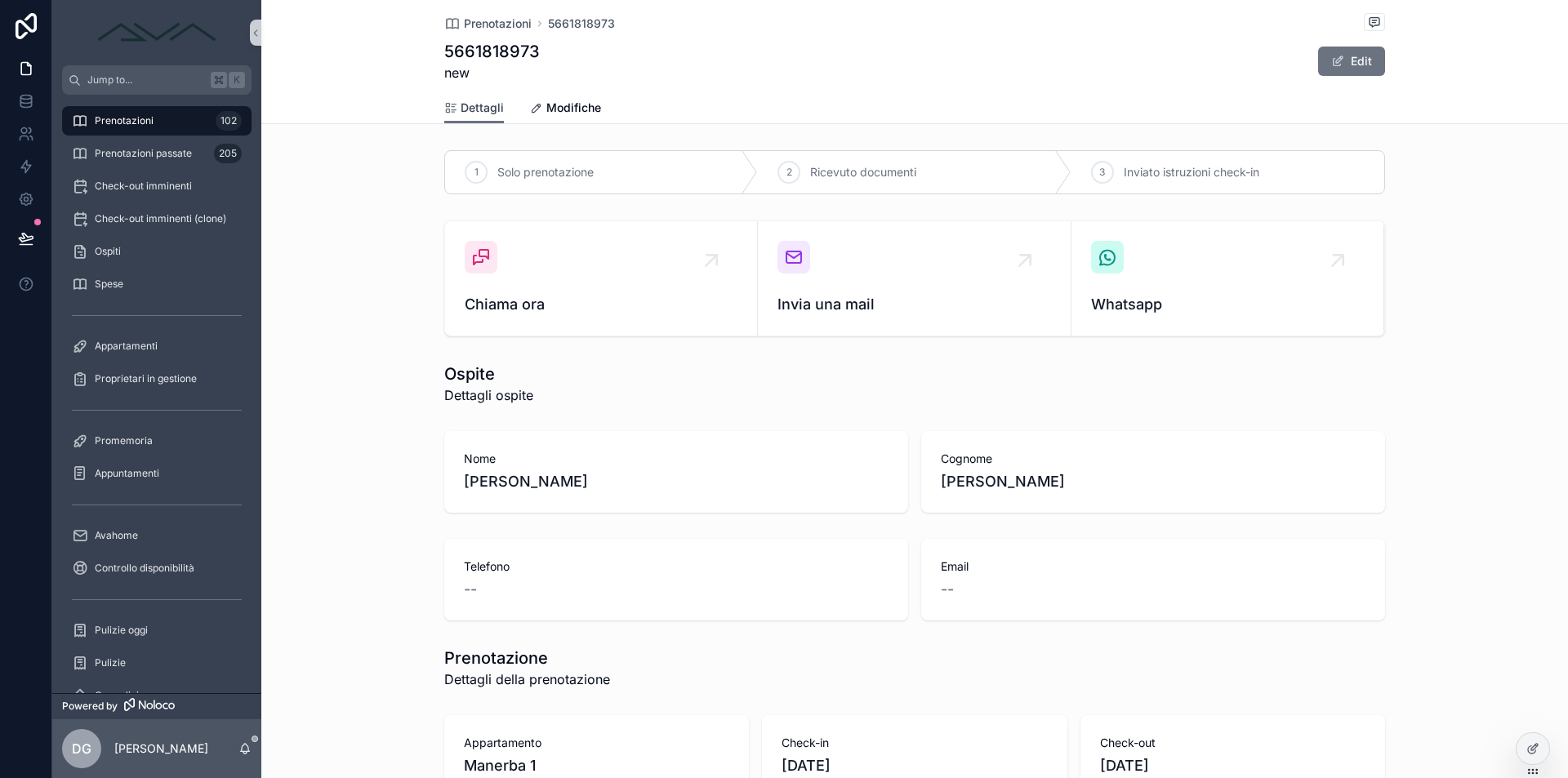
click at [478, 111] on span "Dettagli" at bounding box center [482, 108] width 44 height 17
click at [184, 131] on div "Prenotazioni 102" at bounding box center [156, 121] width 170 height 26
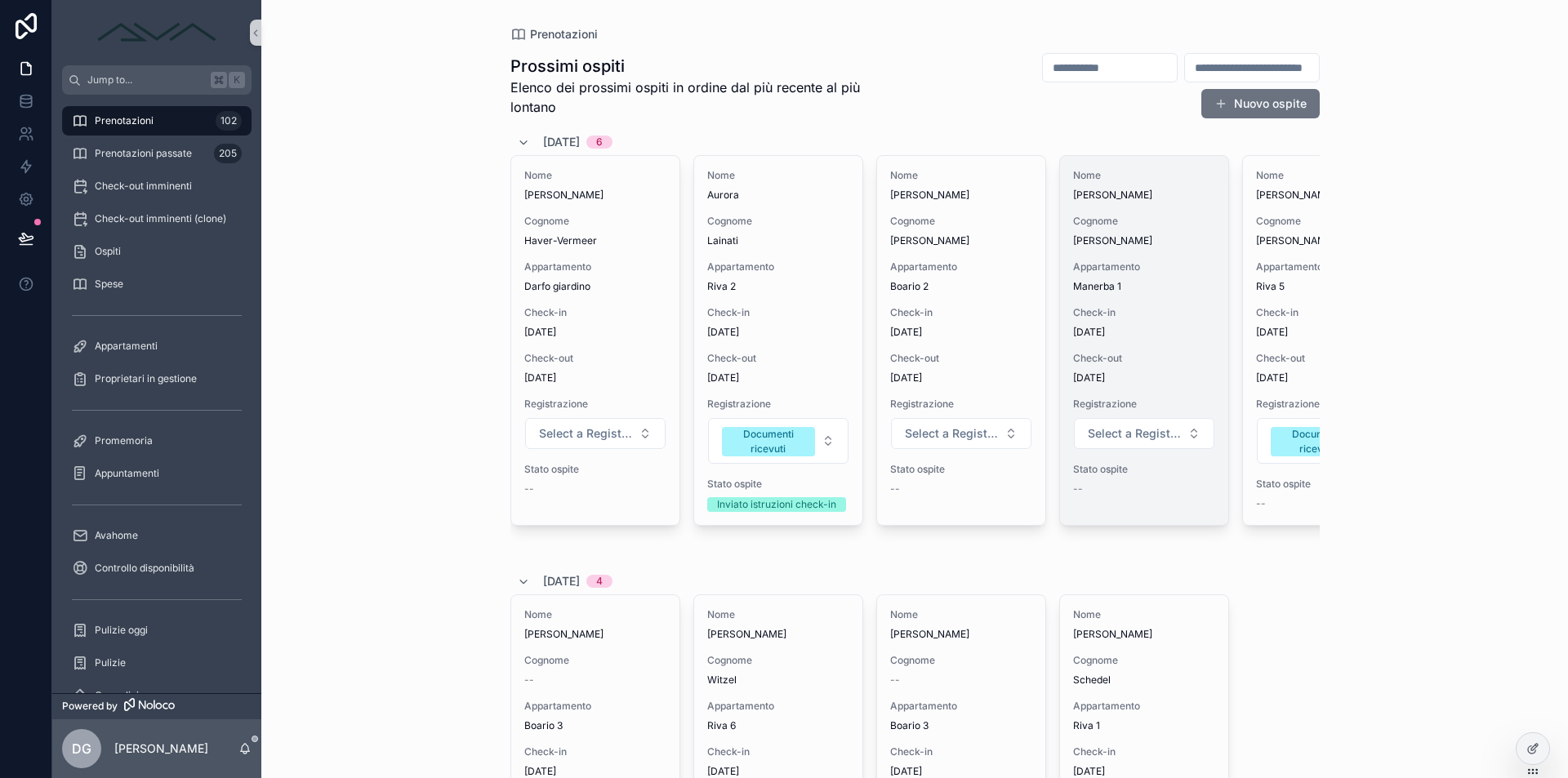
click at [1152, 298] on div "Nome Lisa Cognome Forzano Appartamento Manerba 1 Check-in 01/09/2025 Check-out …" at bounding box center [1144, 340] width 168 height 369
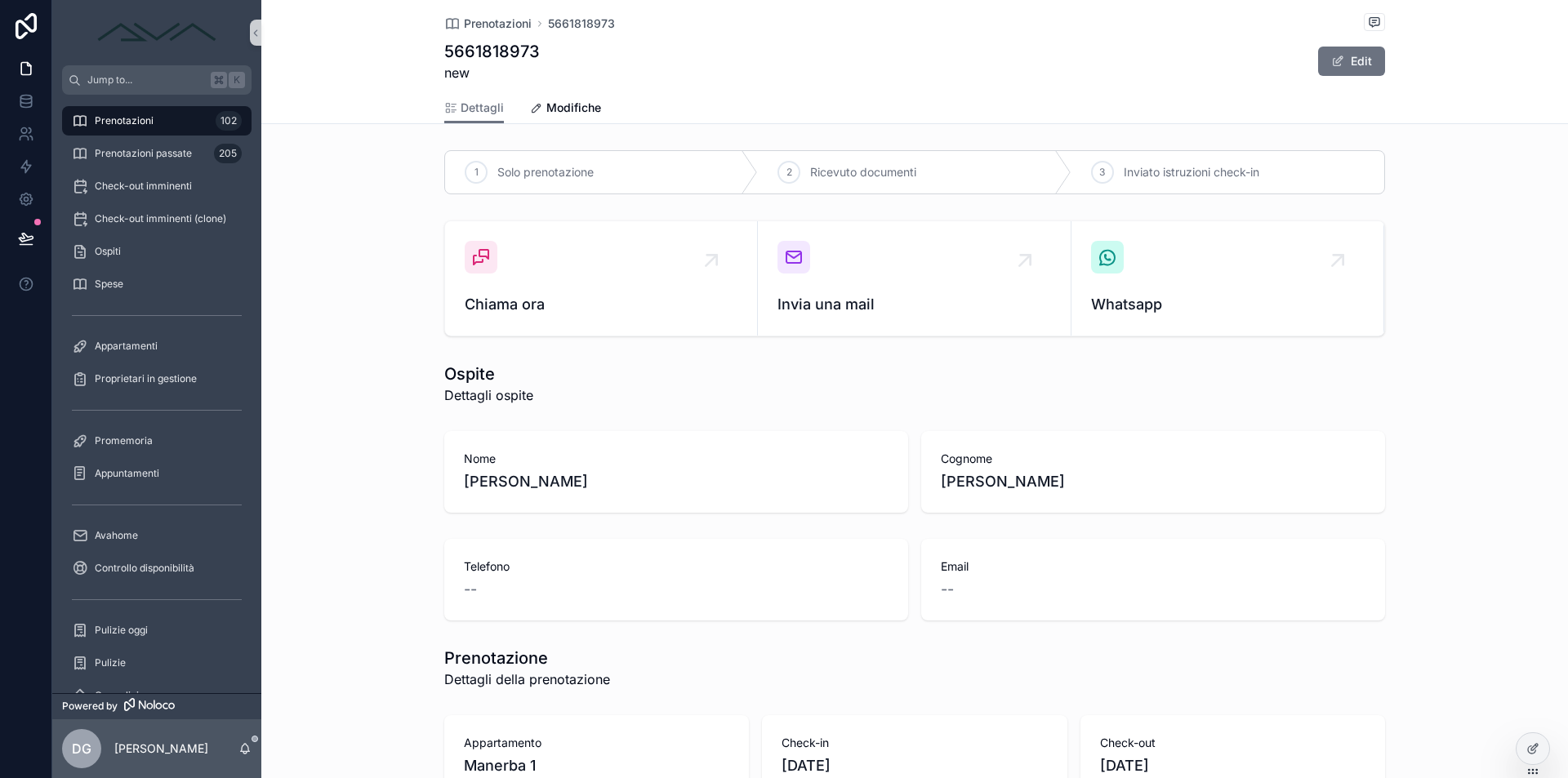
scroll to position [329, 0]
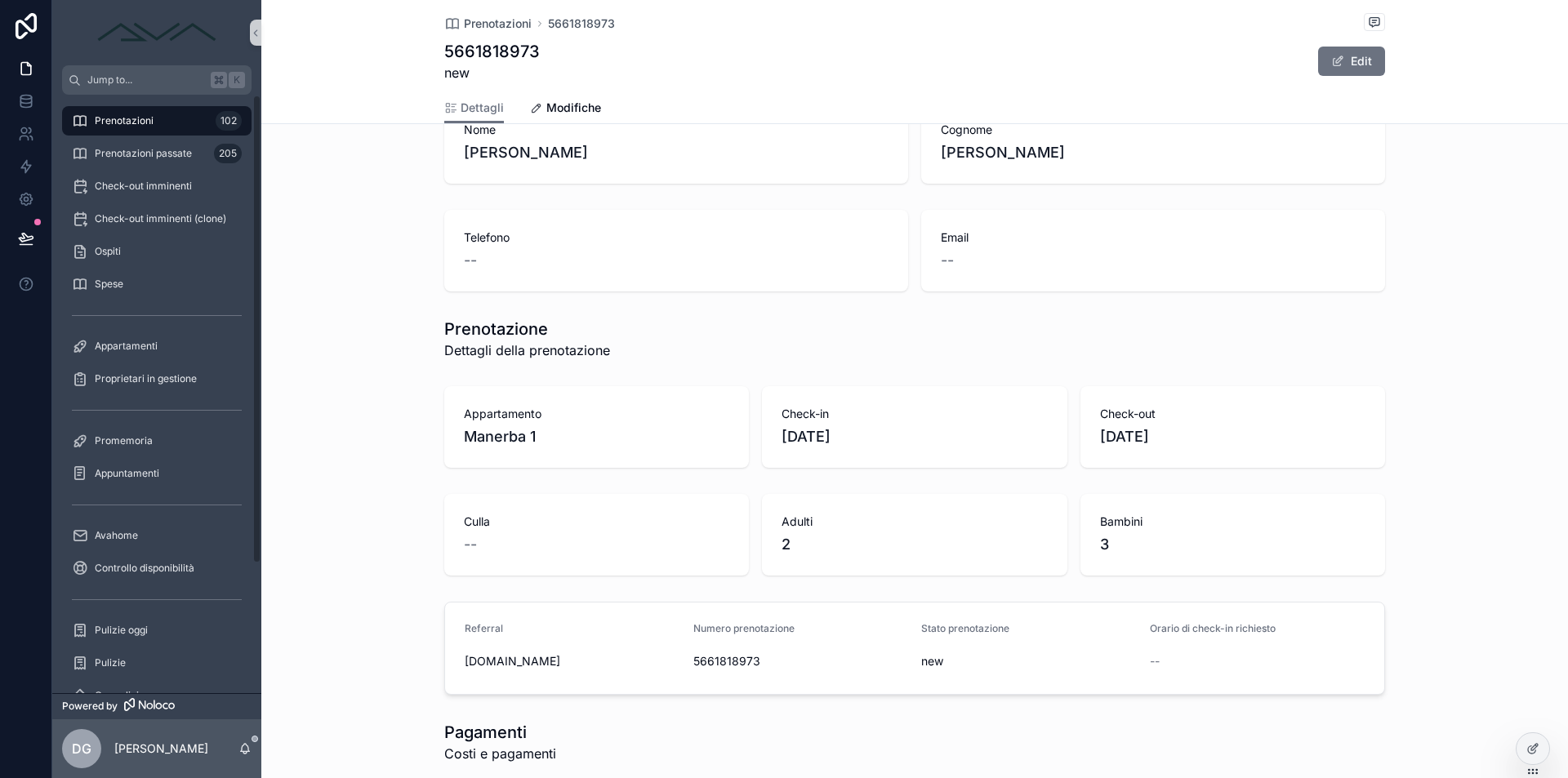
click at [151, 128] on div "Prenotazioni 102" at bounding box center [156, 121] width 170 height 26
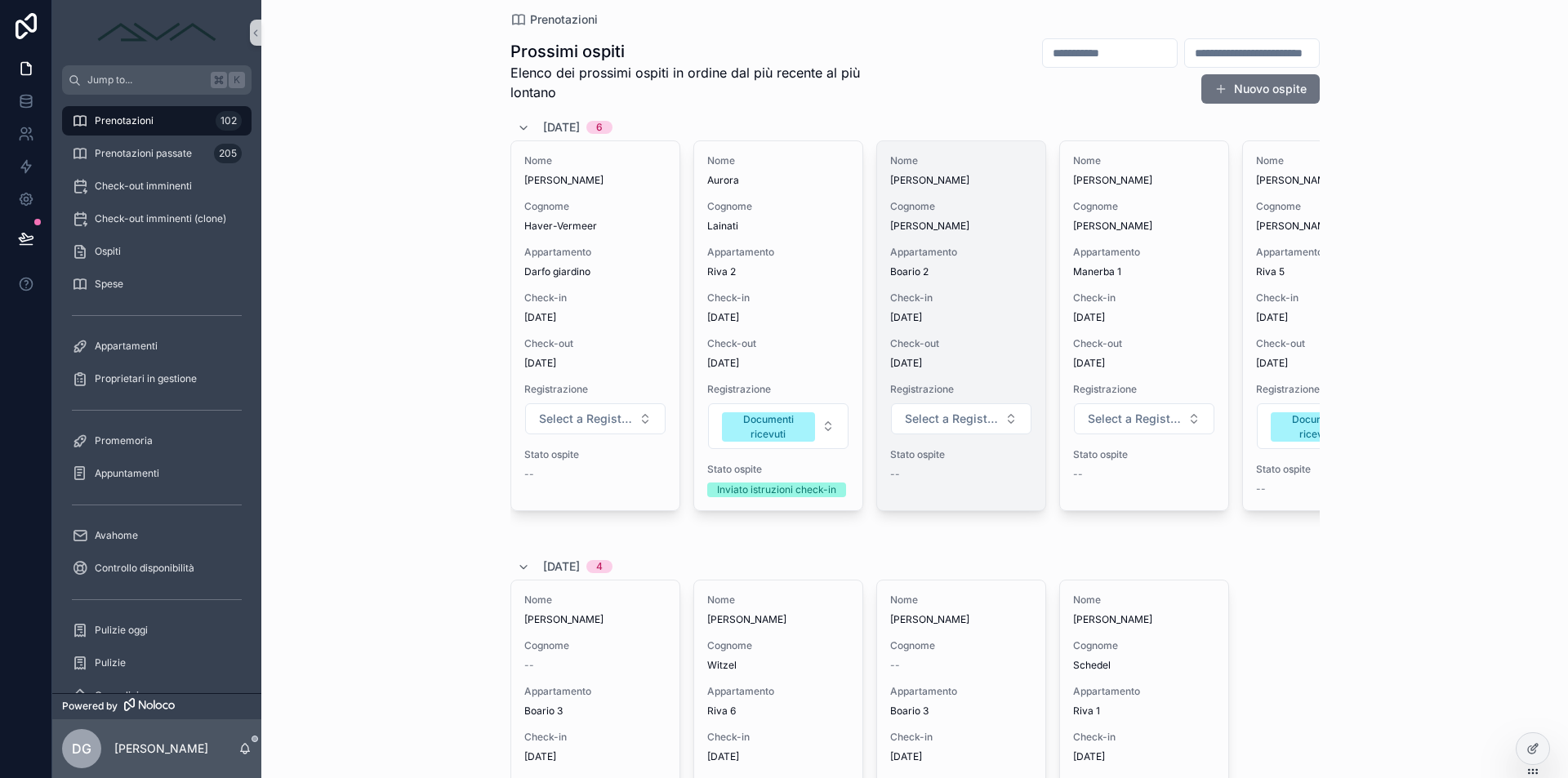
scroll to position [0, 275]
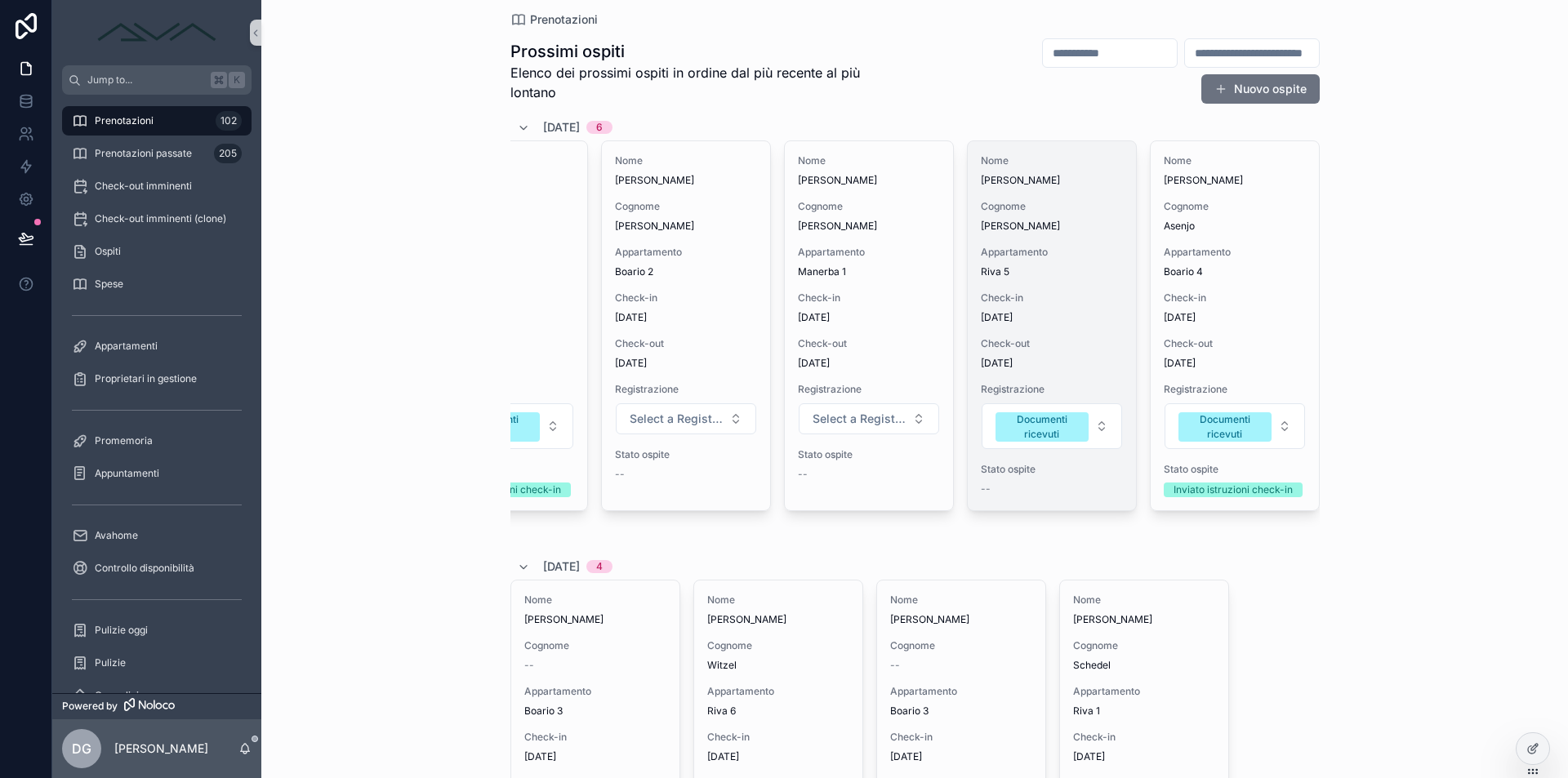
click at [1084, 289] on div "Nome Marvin Cognome Mohr Appartamento Riva 5 Check-in 01/09/2025 Check-out 05/0…" at bounding box center [1051, 325] width 168 height 369
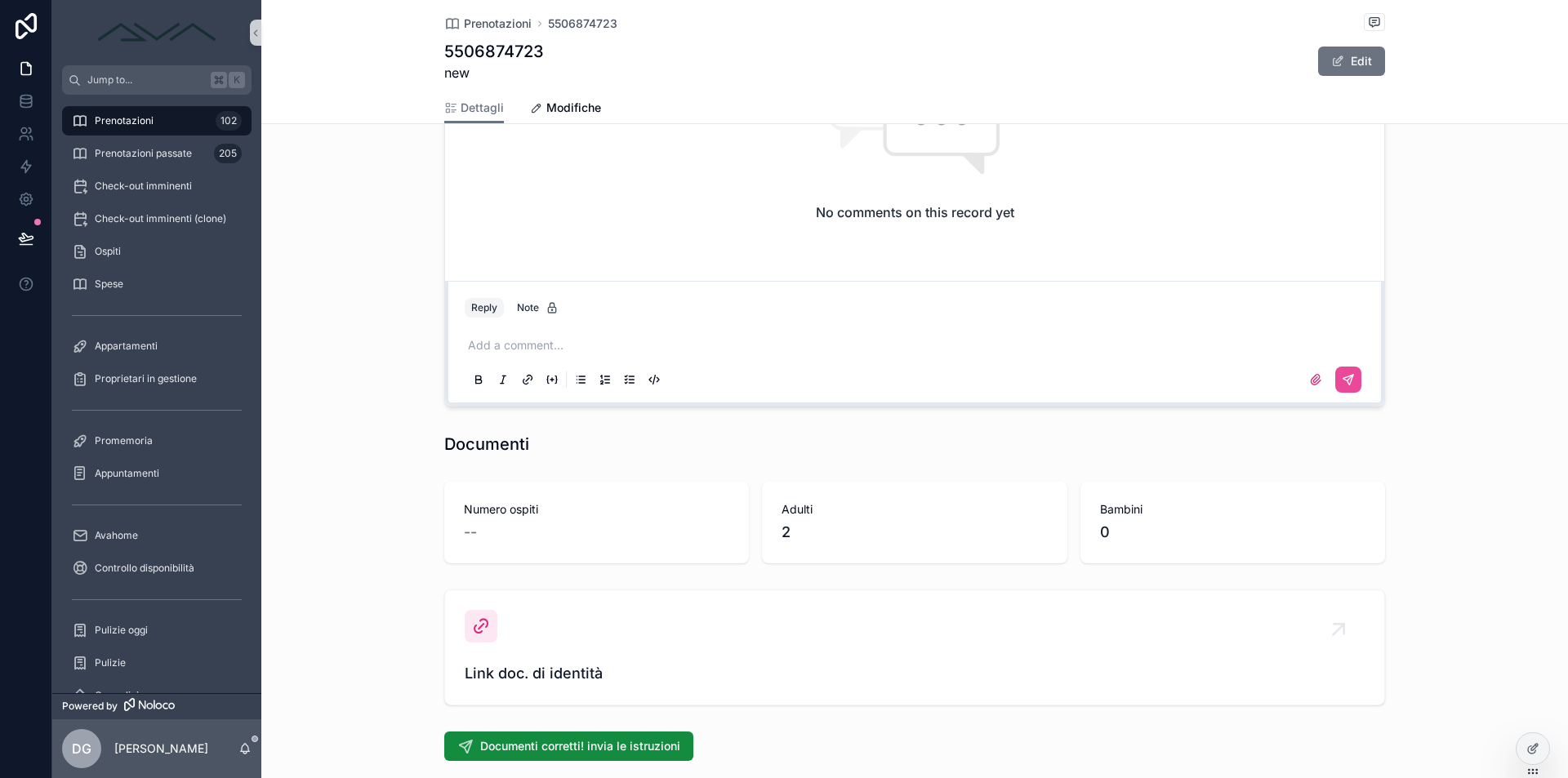
scroll to position [1580, 0]
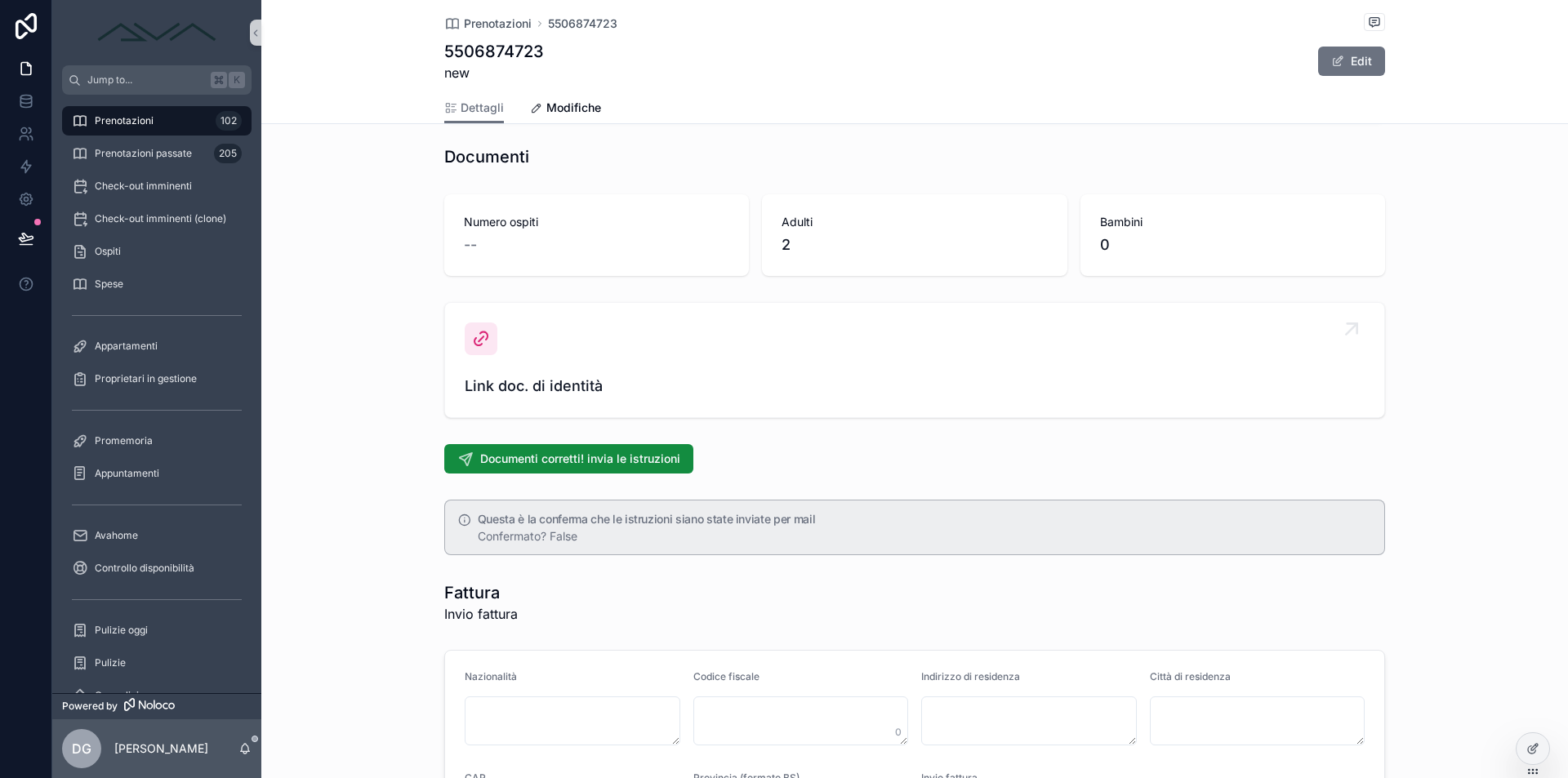
click at [461, 337] on link "Link doc. di identità" at bounding box center [914, 360] width 939 height 114
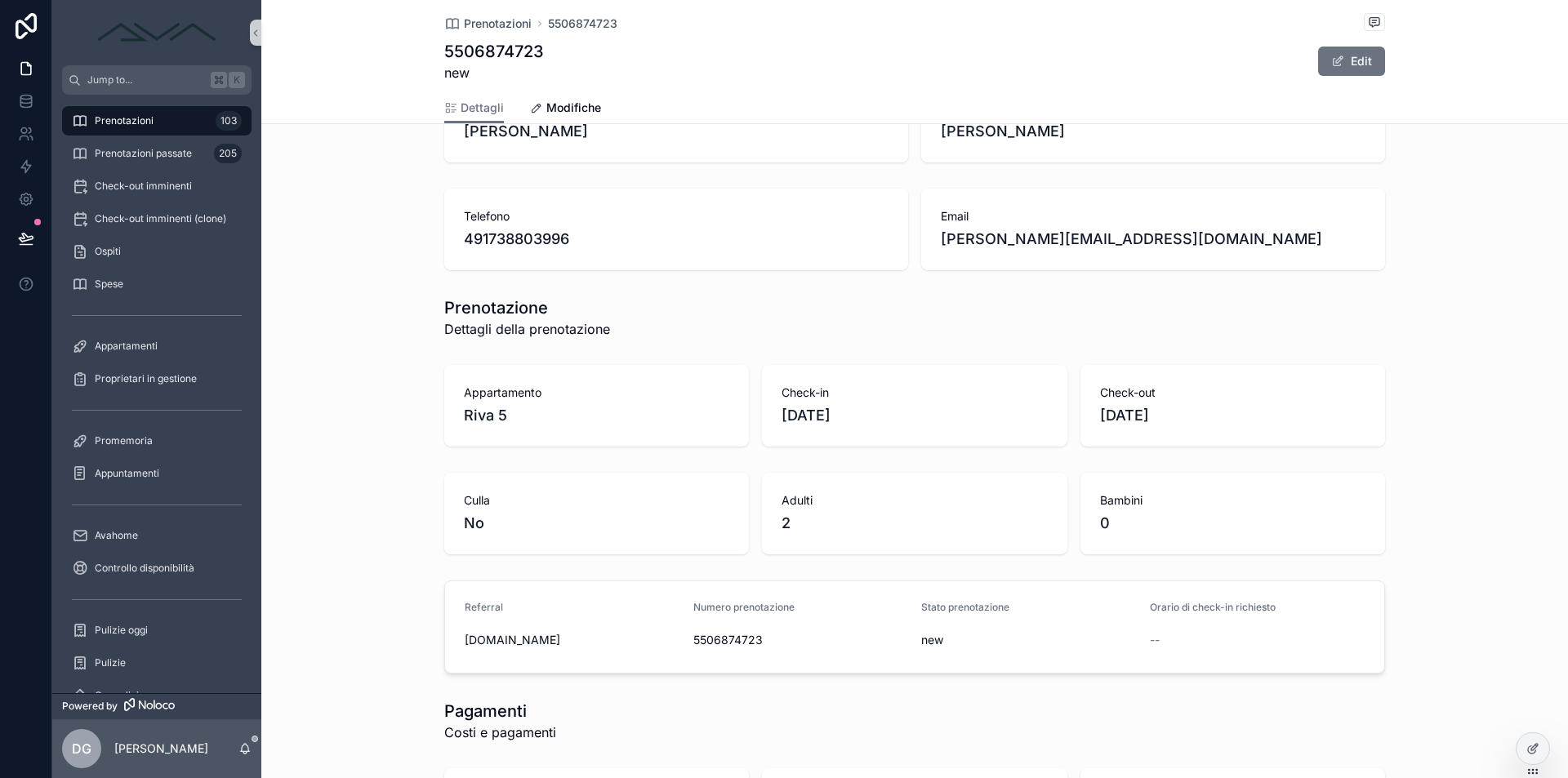
scroll to position [521, 0]
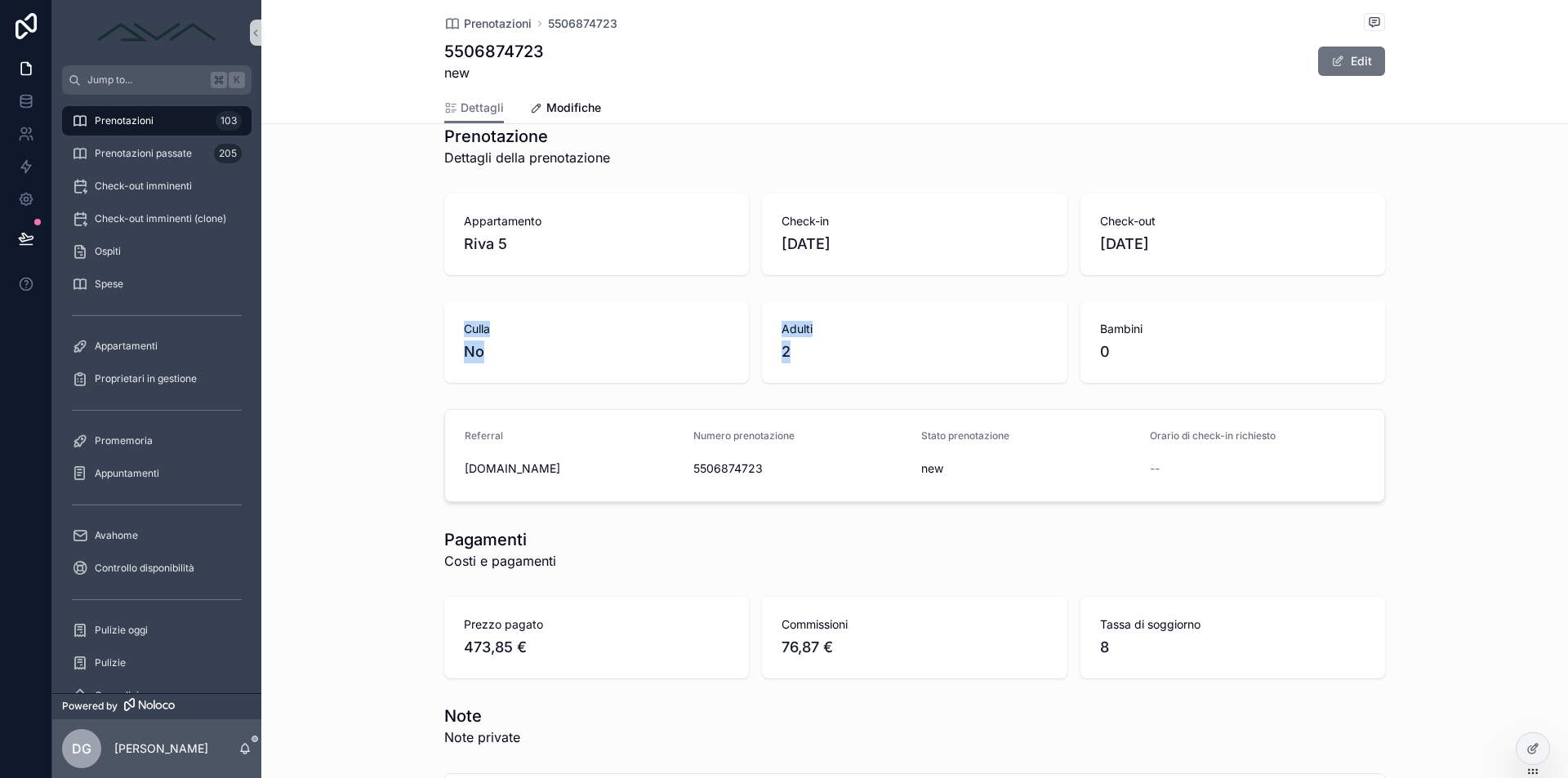
drag, startPoint x: 811, startPoint y: 365, endPoint x: 738, endPoint y: 315, distance: 88.5
click at [738, 315] on div "Culla No Adulti 2 Bambini 0" at bounding box center [914, 342] width 940 height 82
click at [1389, 324] on div "Culla No Adulti 2 Bambini 0" at bounding box center [914, 342] width 1307 height 95
drag, startPoint x: 1148, startPoint y: 352, endPoint x: 1067, endPoint y: 297, distance: 97.9
click at [1067, 297] on div "Culla No Adulti 2 Bambini 0" at bounding box center [914, 342] width 1307 height 95
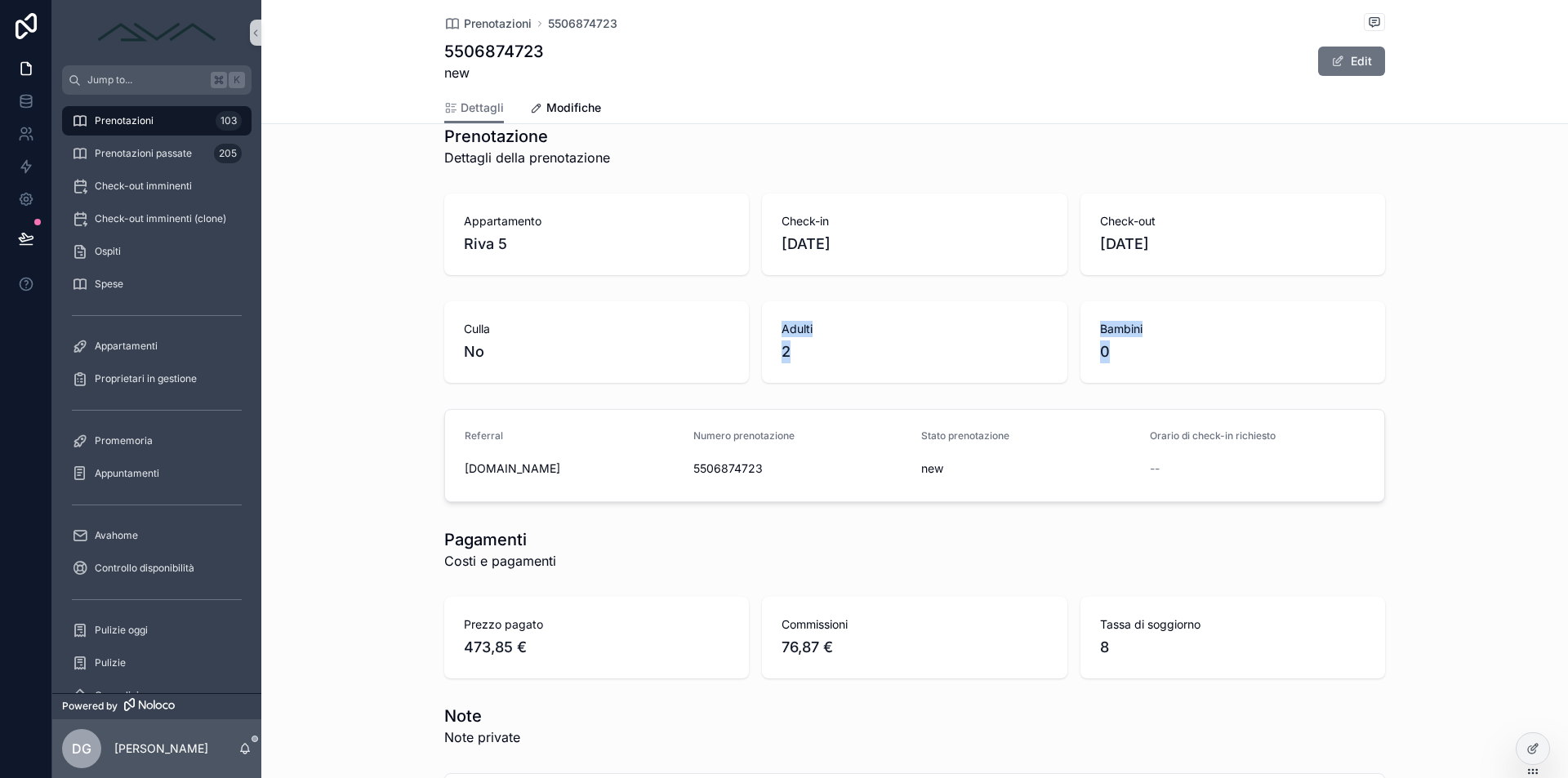
click at [1293, 336] on span "Bambini" at bounding box center [1232, 329] width 265 height 17
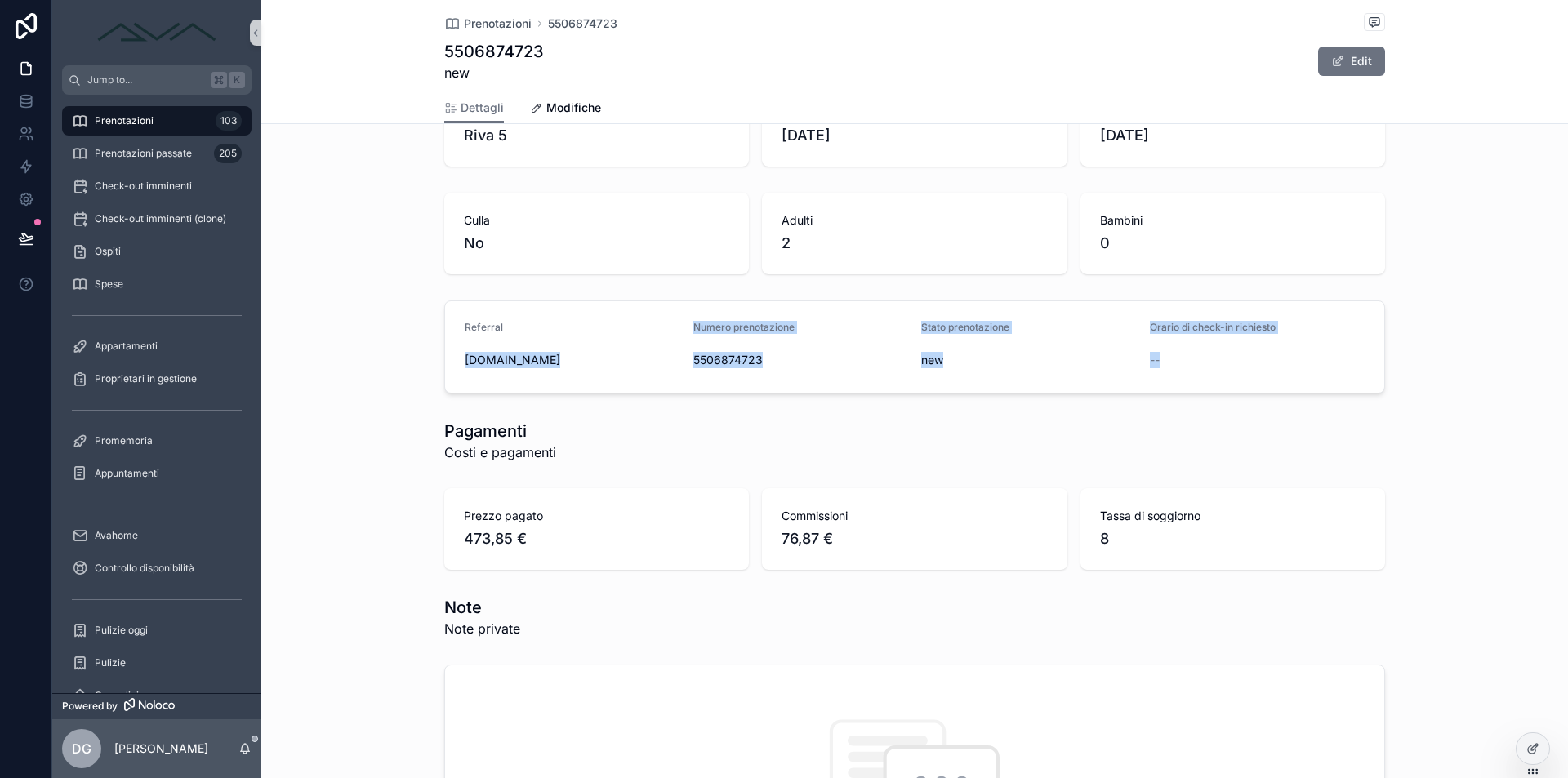
drag, startPoint x: 448, startPoint y: 358, endPoint x: 1321, endPoint y: 383, distance: 873.4
click at [1321, 383] on form "Referral [DOMAIN_NAME] Numero prenotazione 5506874723 Stato prenotazione new Or…" at bounding box center [914, 347] width 939 height 91
click at [1344, 405] on div "1 Solo prenotazione 2 Ricevuto documenti 3 Inviato istruzioni check-in [GEOGRAP…" at bounding box center [914, 668] width 1307 height 2310
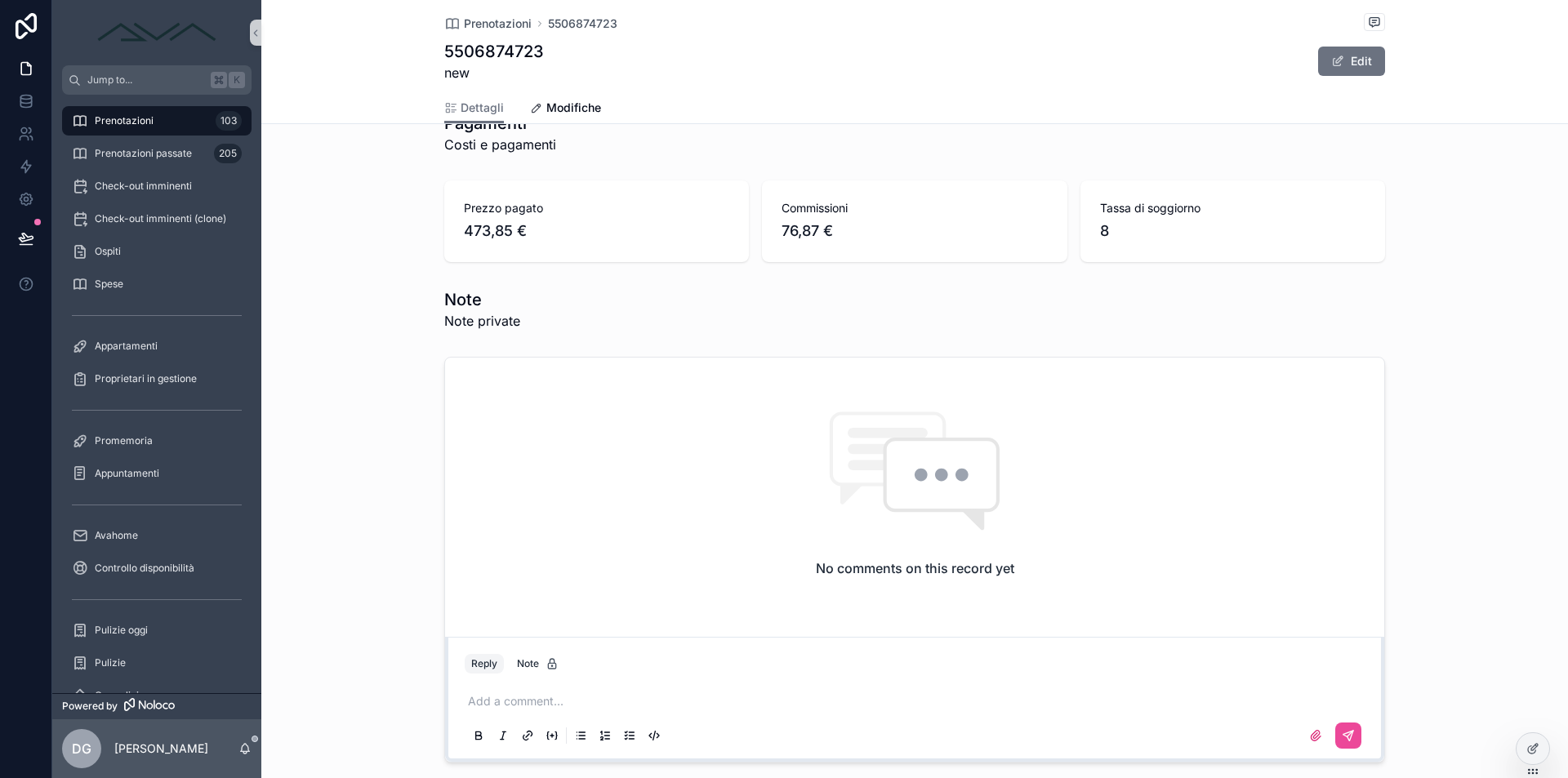
scroll to position [0, 0]
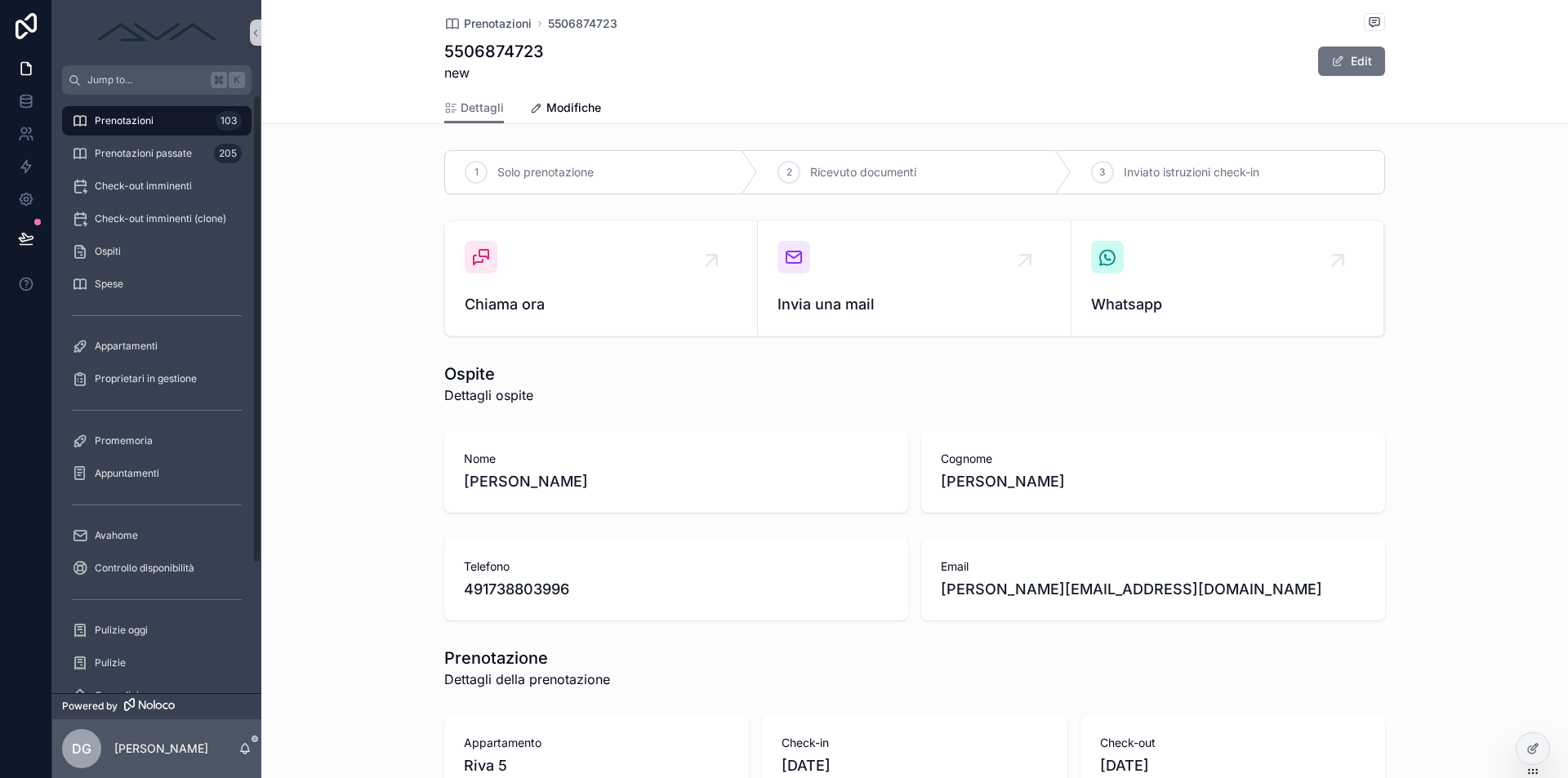
click at [163, 118] on div "Prenotazioni 103" at bounding box center [156, 121] width 170 height 26
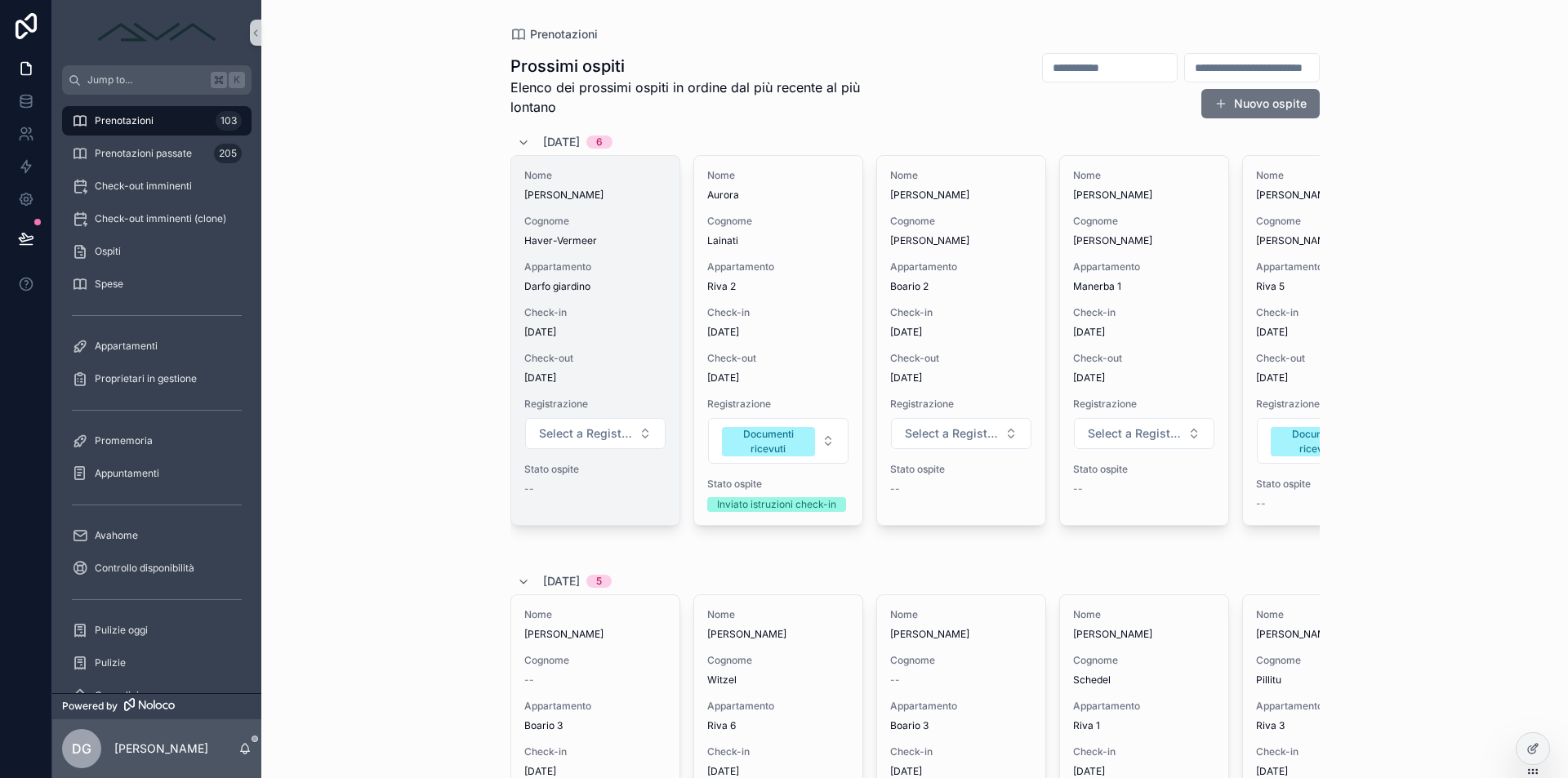
click at [612, 325] on span "[DATE]" at bounding box center [595, 332] width 142 height 13
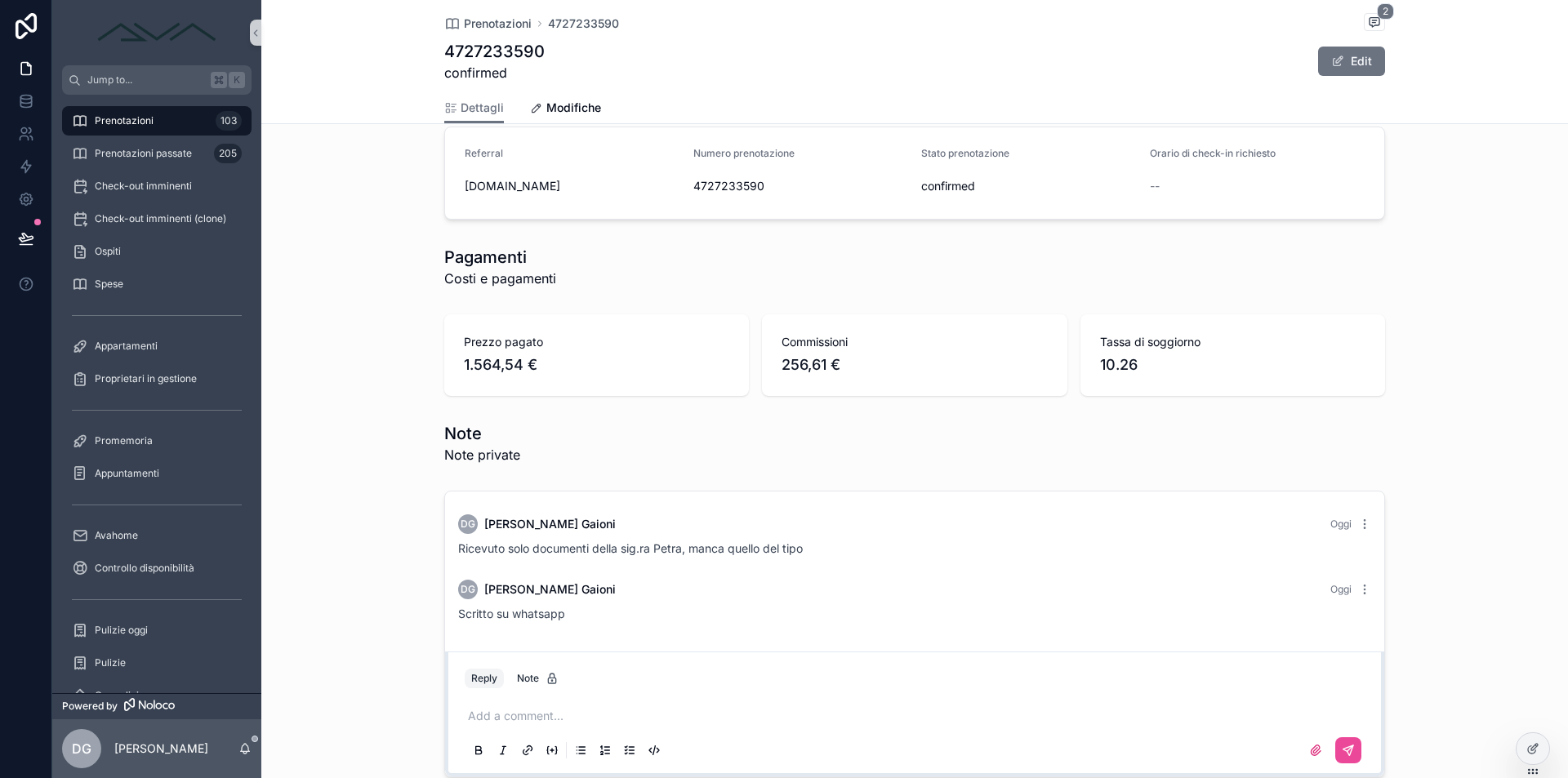
scroll to position [1366, 0]
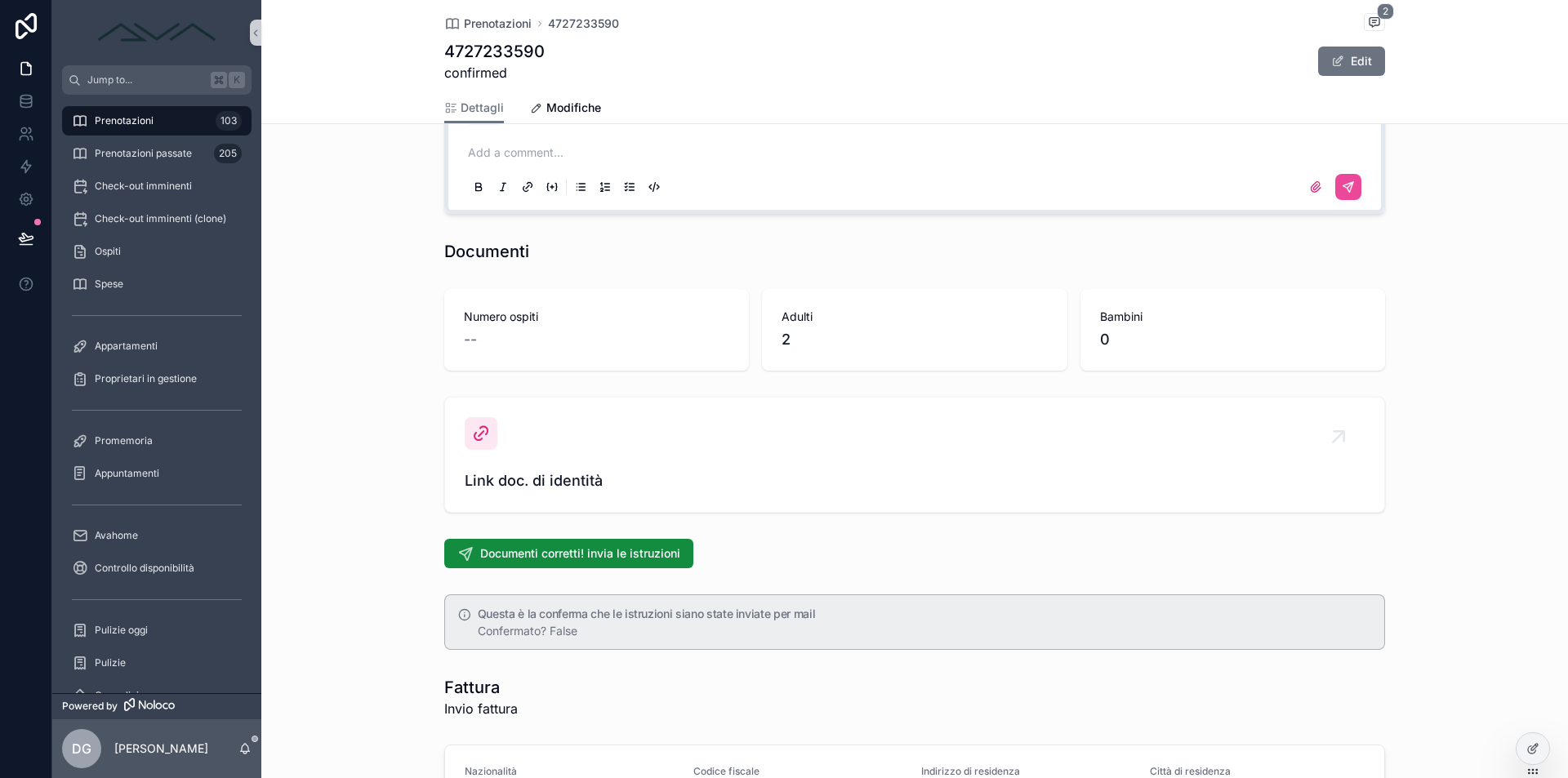
click at [164, 124] on div "Prenotazioni 103" at bounding box center [156, 121] width 170 height 26
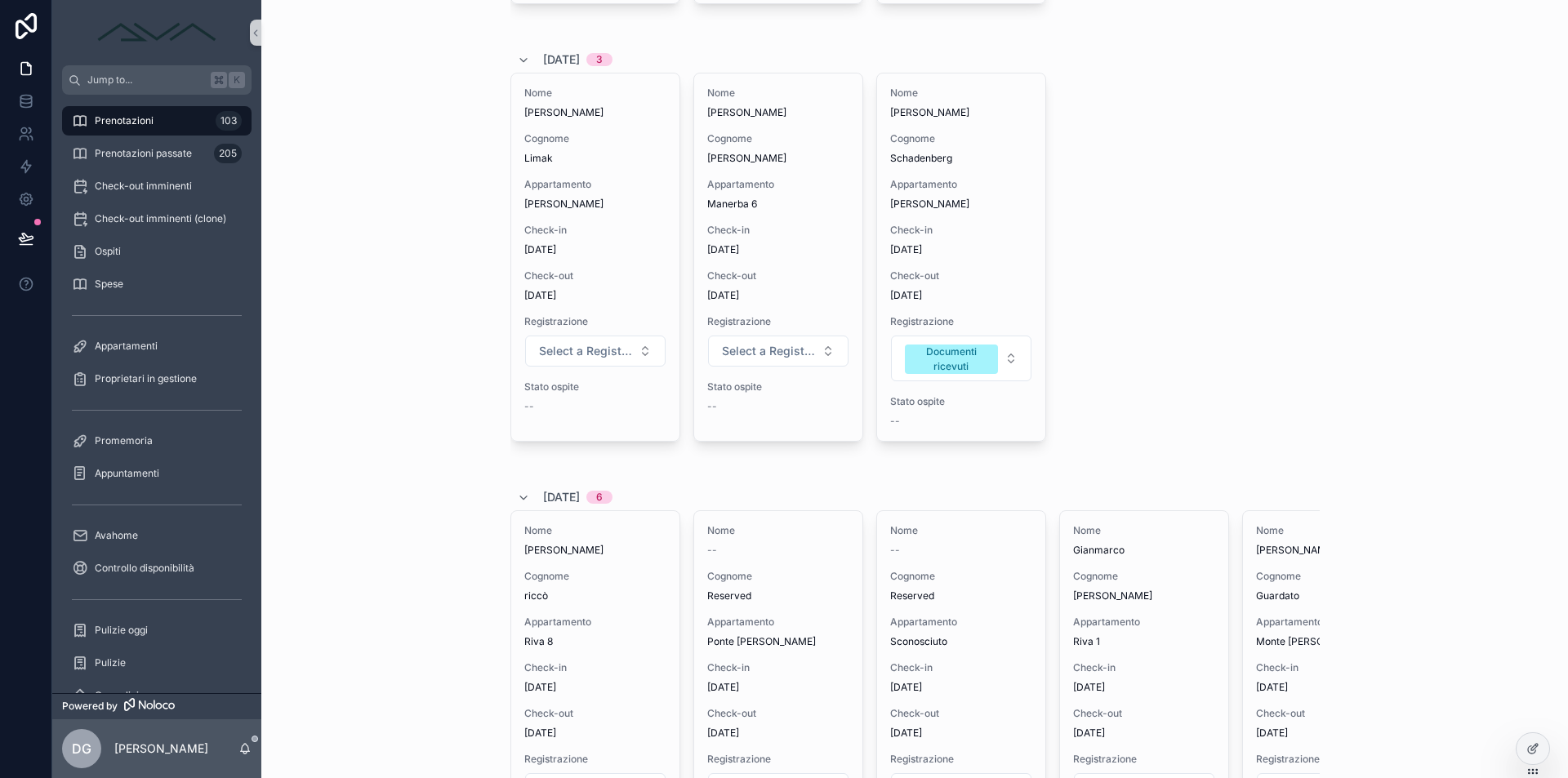
scroll to position [19, 0]
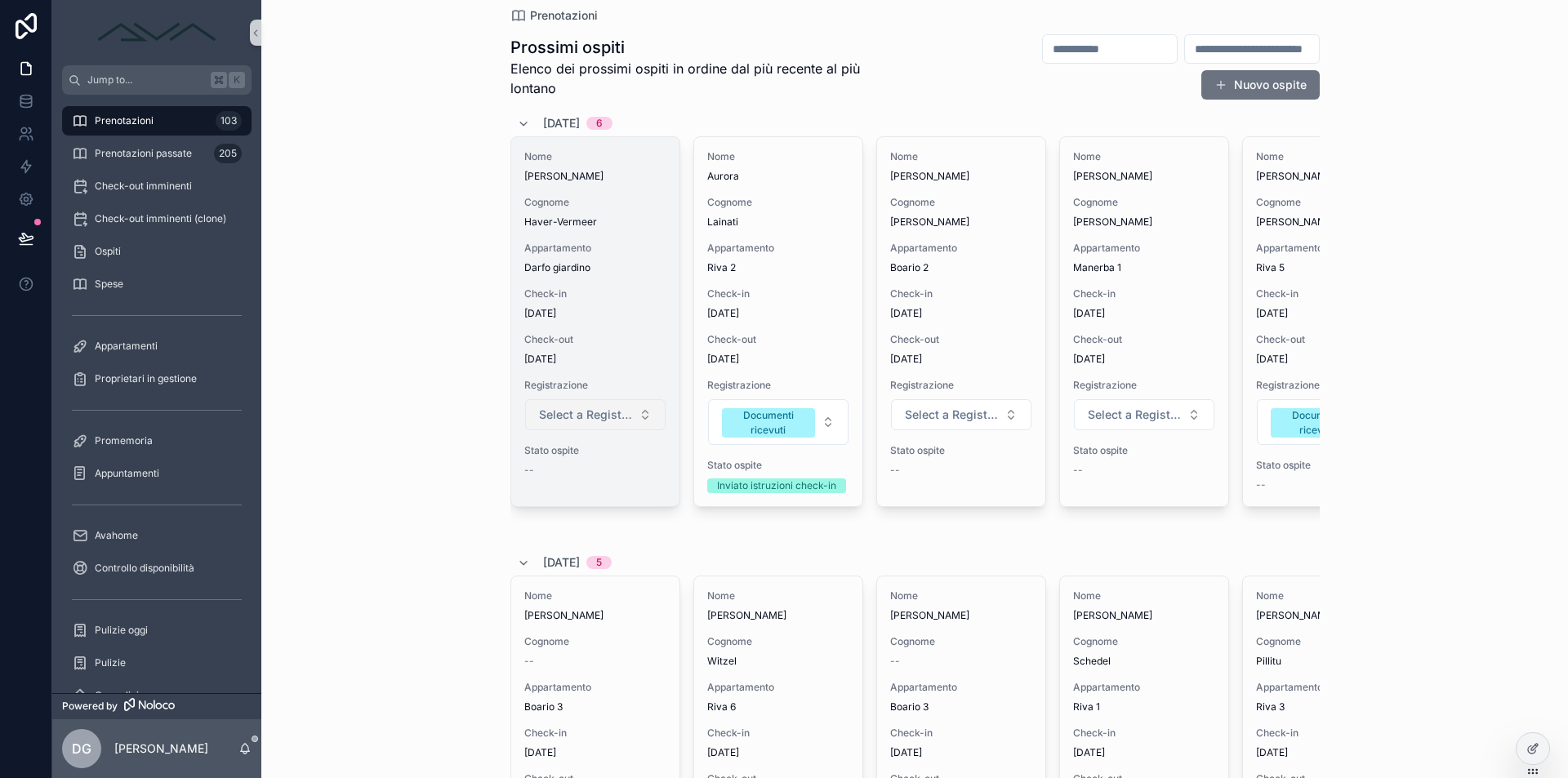
click at [591, 414] on span "Select a Registrazione" at bounding box center [585, 415] width 93 height 17
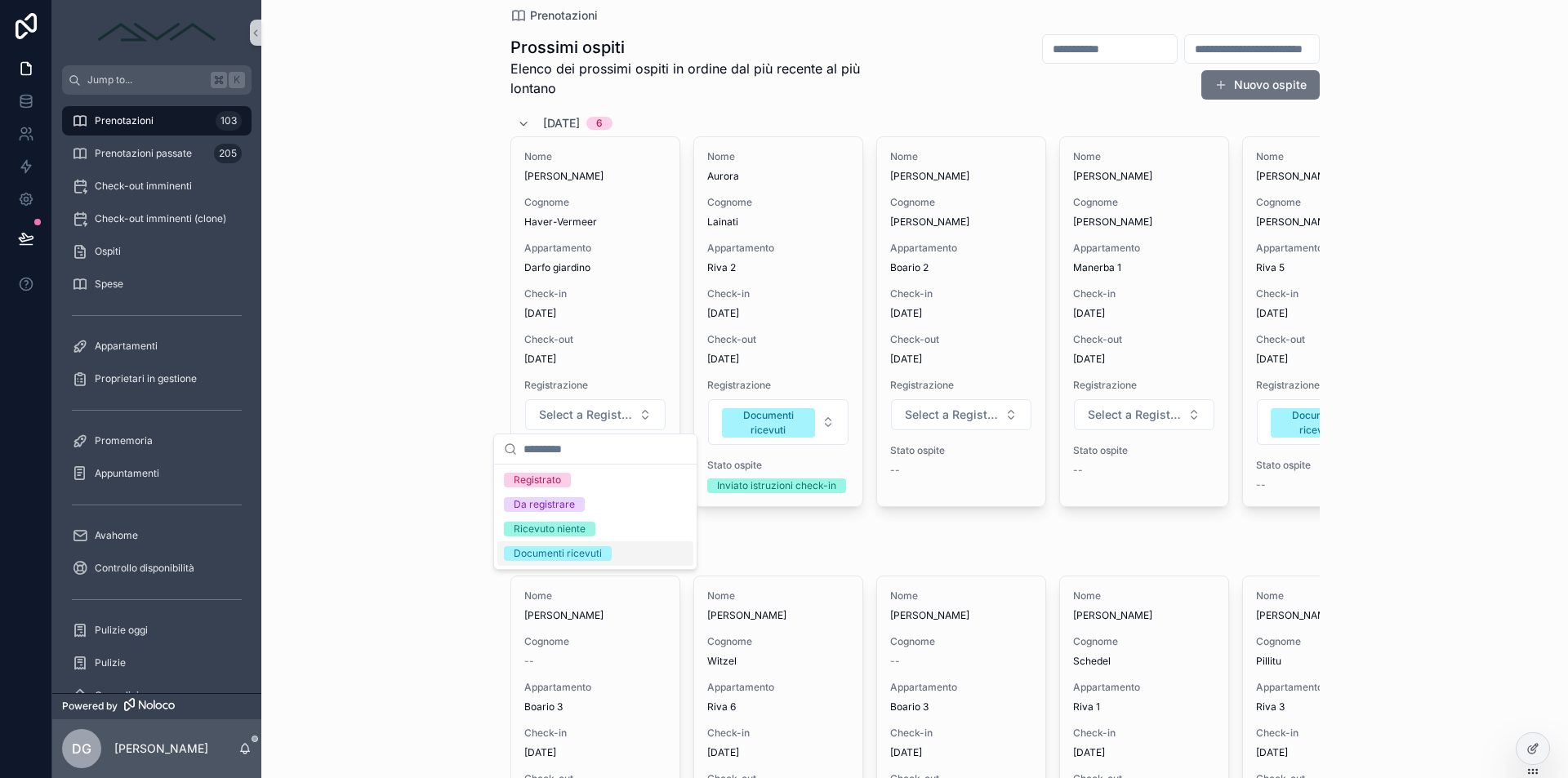
click at [595, 548] on div "Documenti ricevuti" at bounding box center [557, 553] width 88 height 15
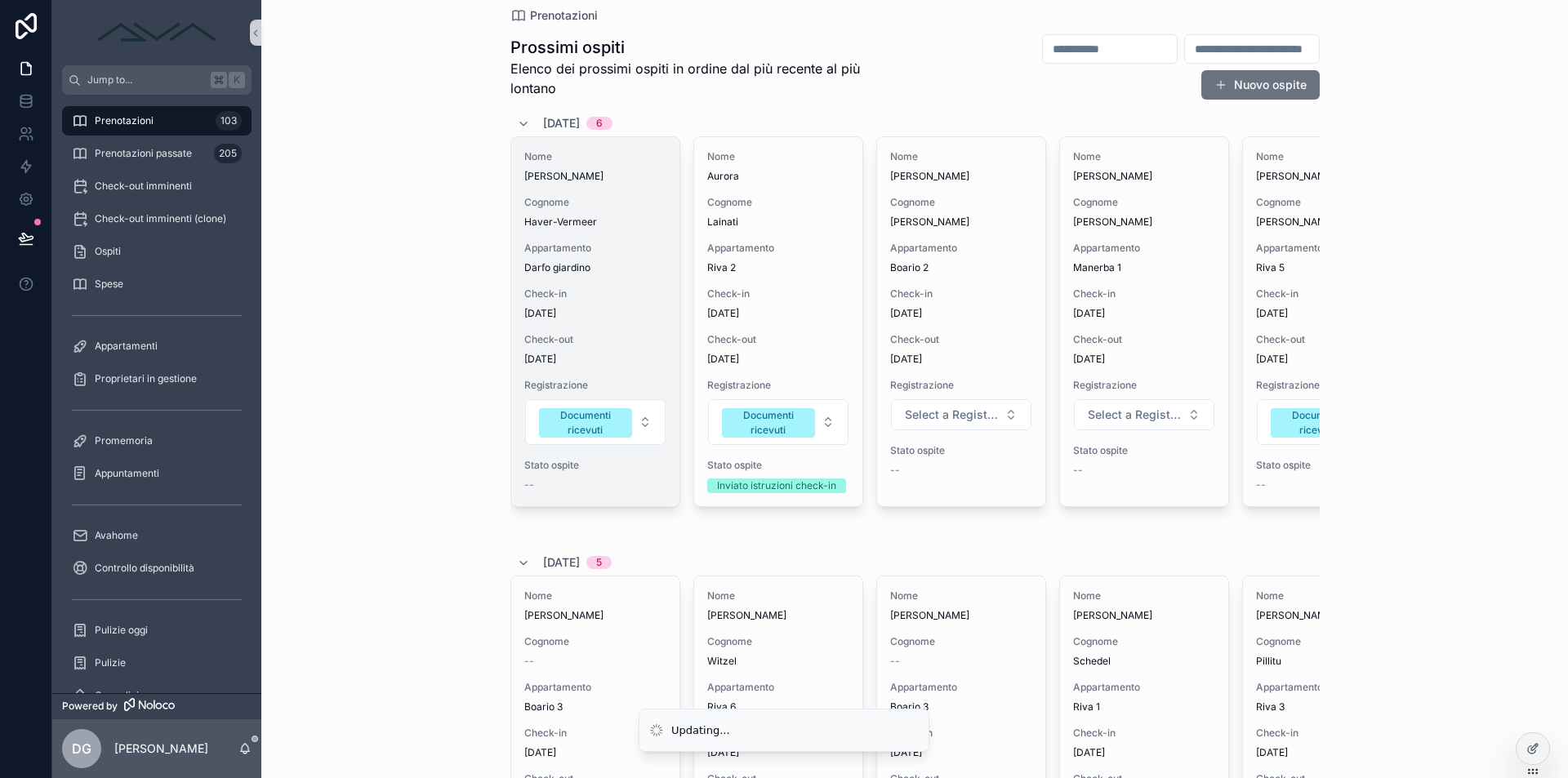
click at [637, 306] on div "Check-in 01/09/2025" at bounding box center [595, 303] width 142 height 33
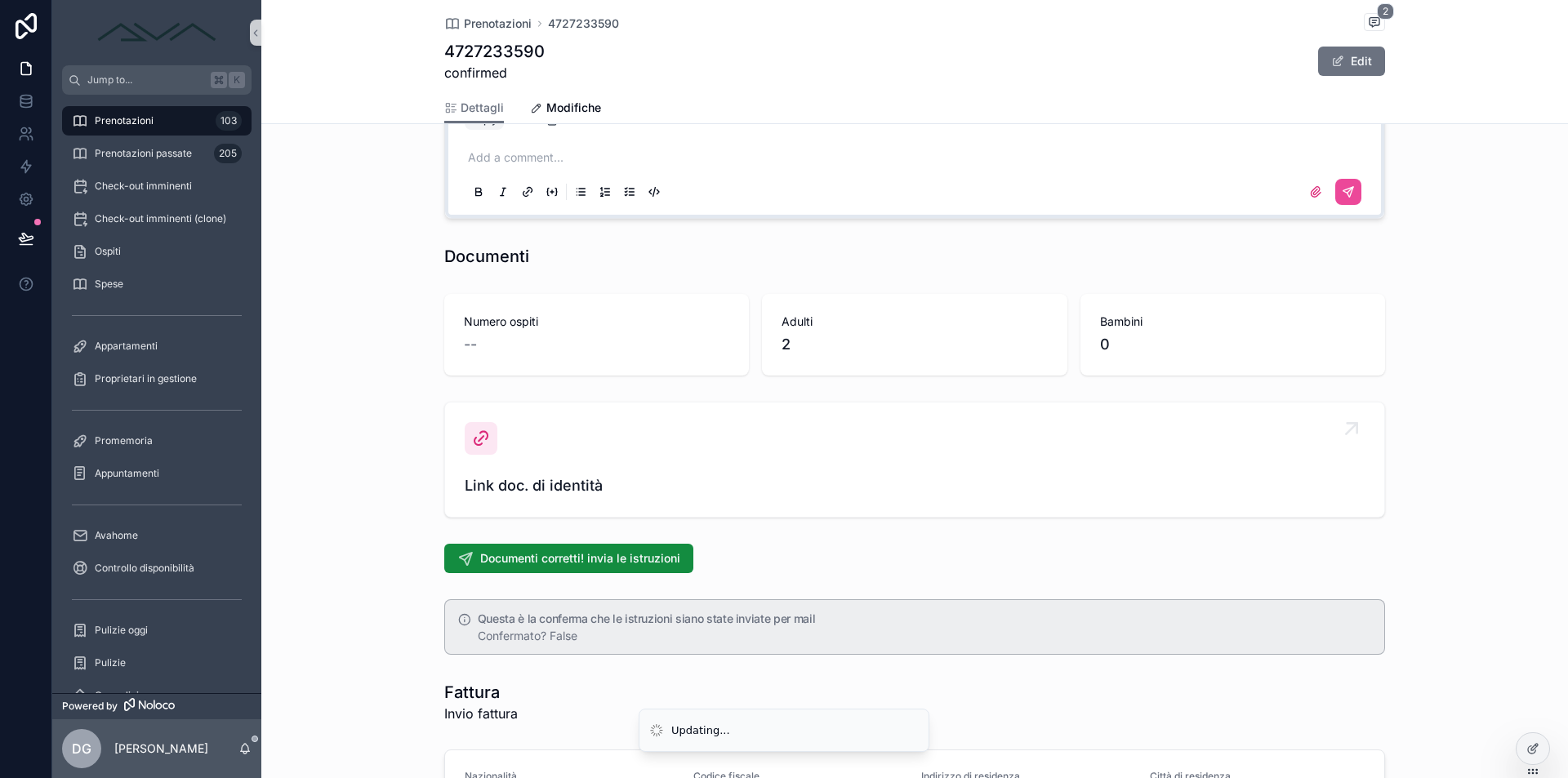
scroll to position [1661, 0]
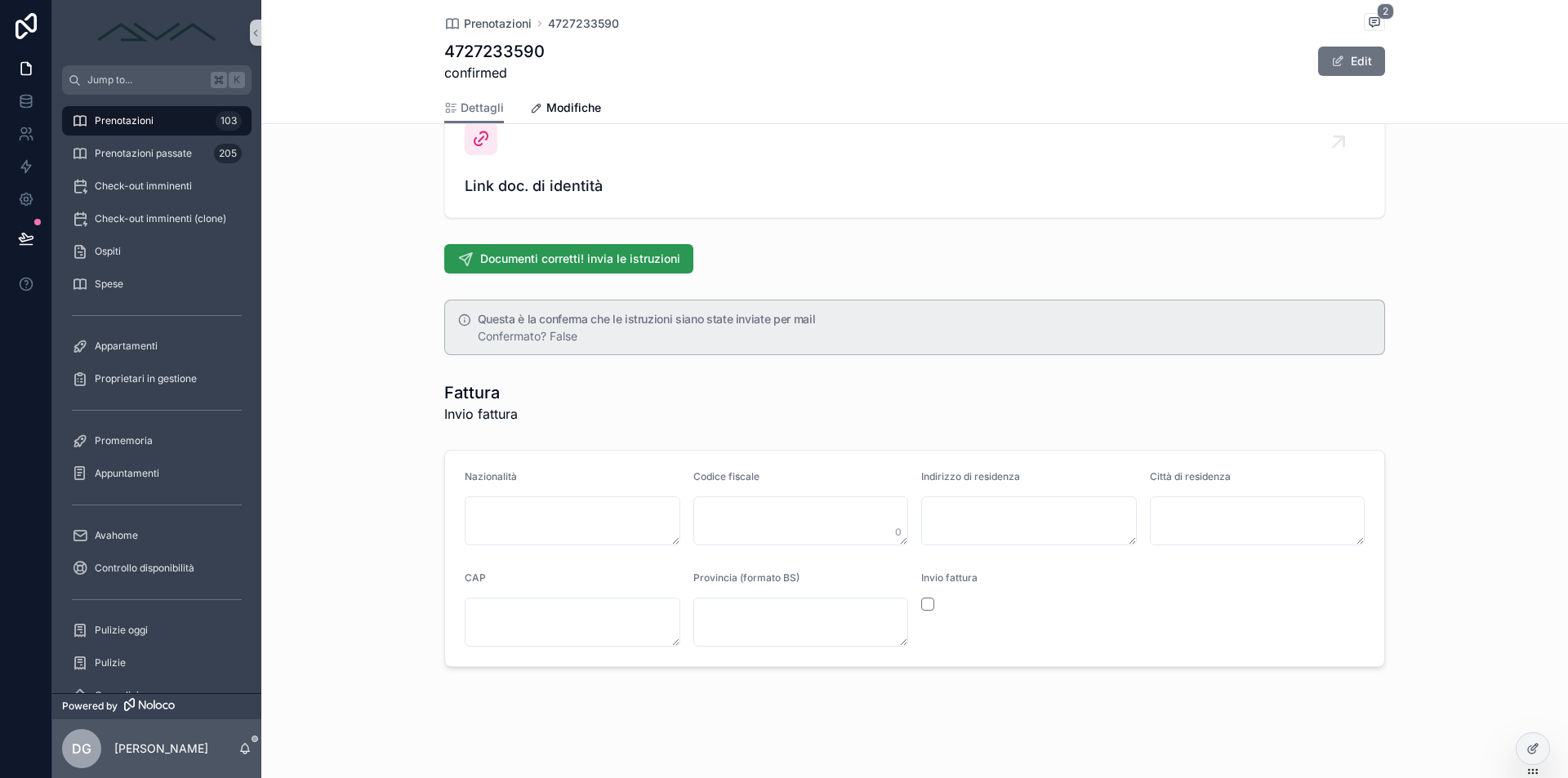
click at [538, 257] on span "Documenti corretti! invia le istruzioni" at bounding box center [579, 259] width 200 height 17
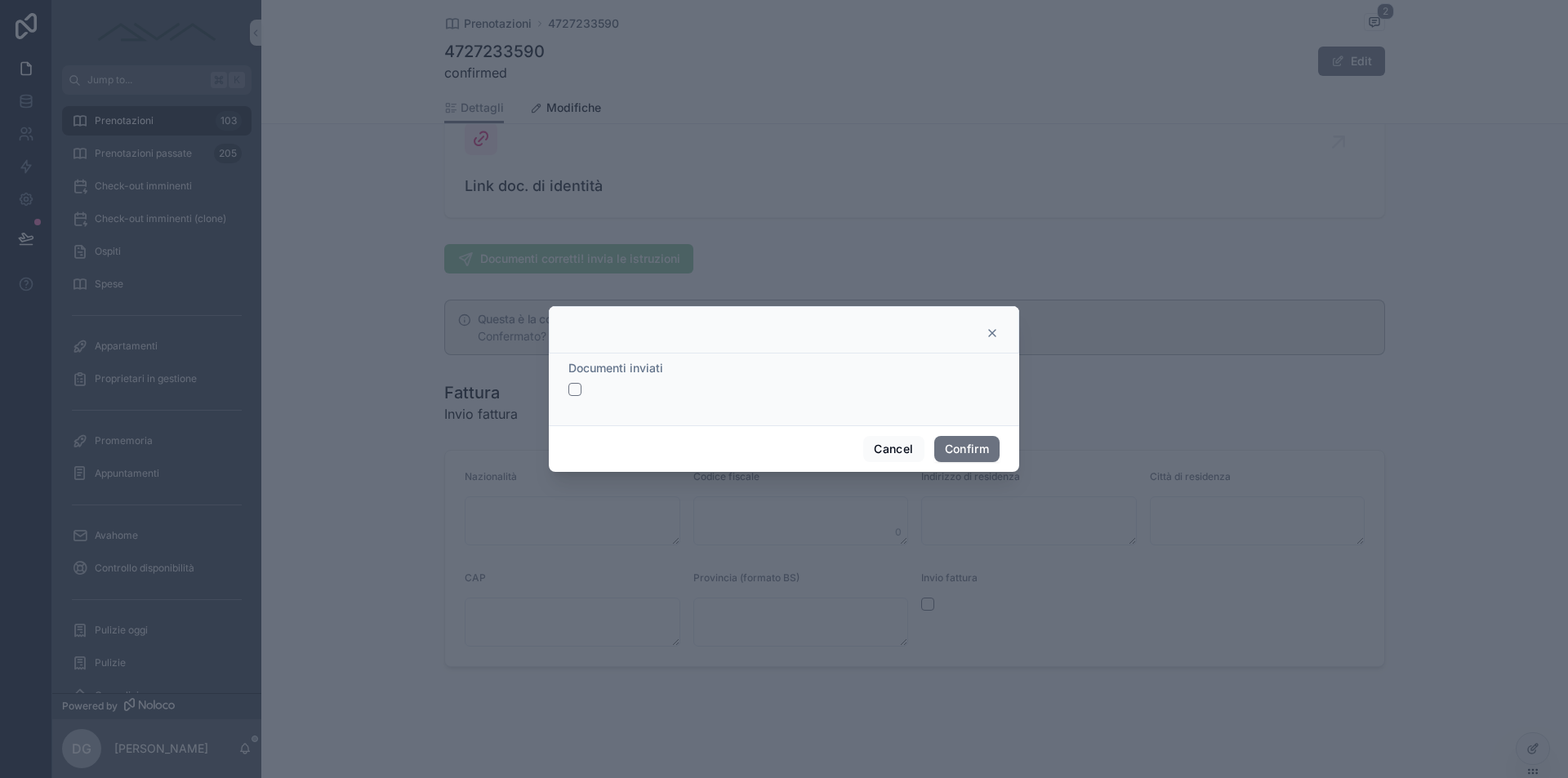
click at [578, 389] on button "button" at bounding box center [575, 389] width 13 height 13
click at [1000, 444] on div "Cancel Confirm" at bounding box center [784, 448] width 471 height 46
click at [983, 449] on button "Confirm" at bounding box center [966, 449] width 65 height 26
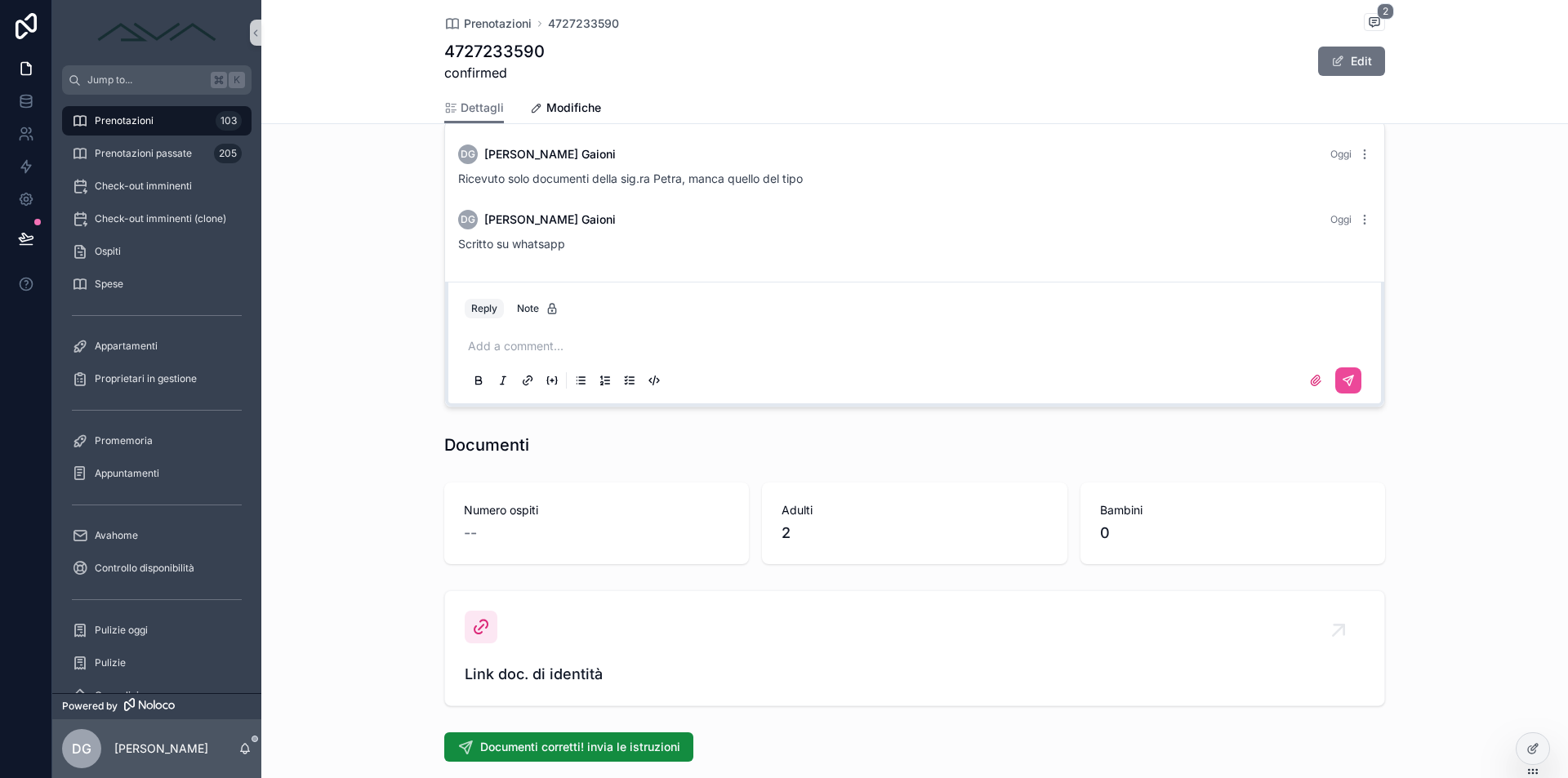
scroll to position [1305, 0]
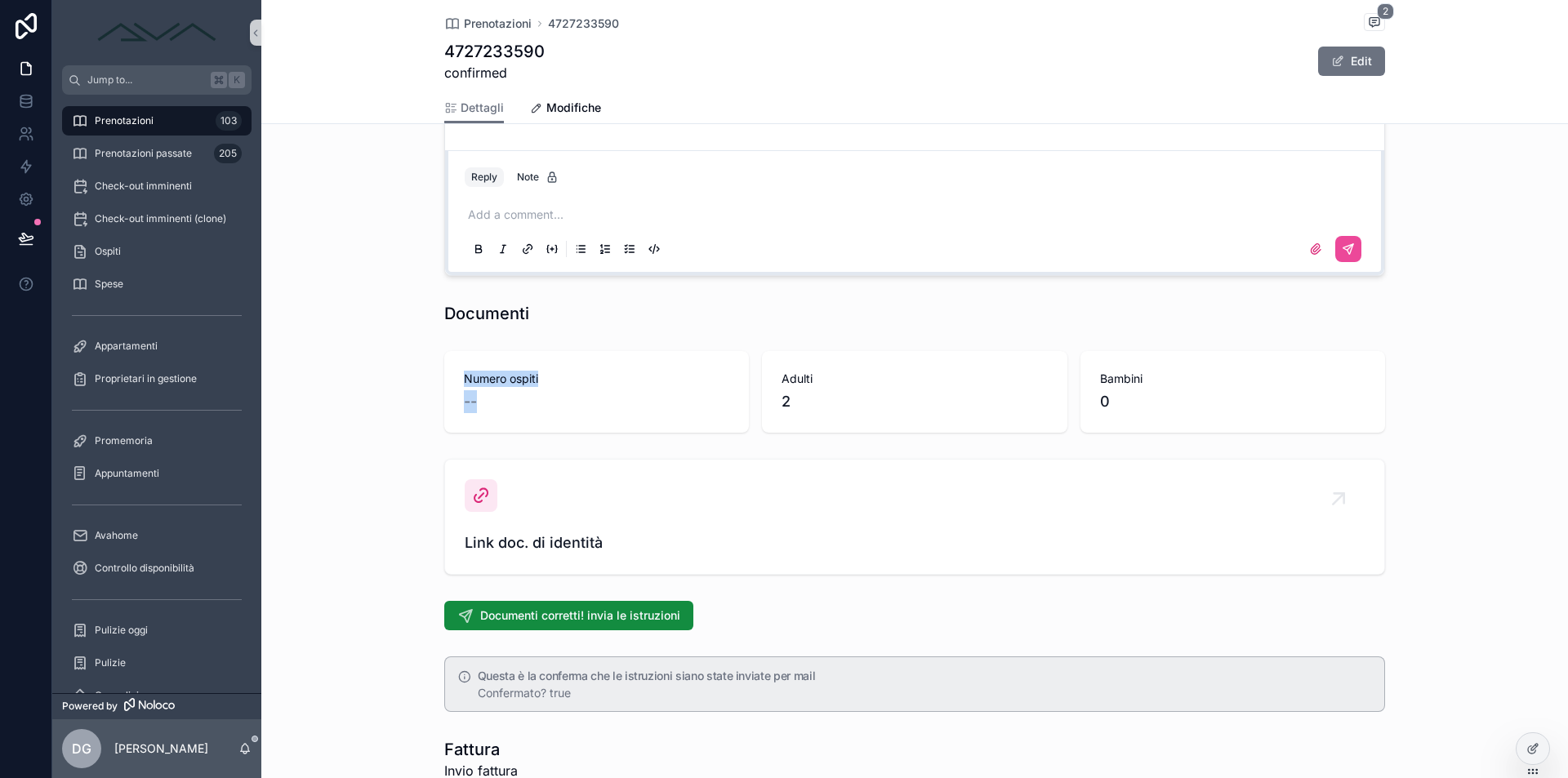
click at [427, 362] on div "Numero ospiti -- Adulti 2 Bambini 0" at bounding box center [914, 391] width 1307 height 95
click at [534, 618] on span "Documenti corretti! invia le istruzioni" at bounding box center [579, 615] width 200 height 17
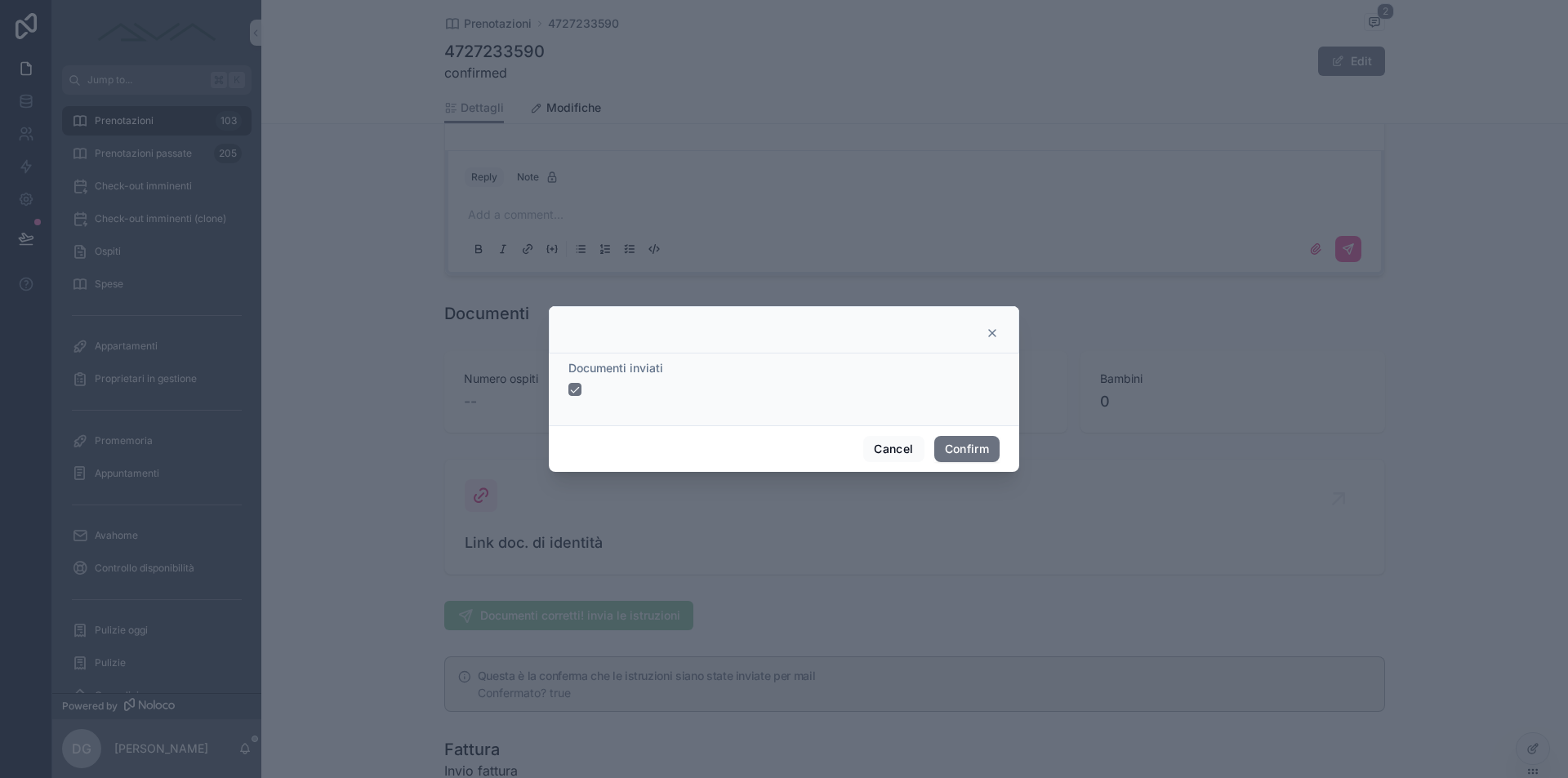
click at [184, 108] on div at bounding box center [784, 389] width 1568 height 778
click at [996, 333] on icon at bounding box center [992, 333] width 13 height 13
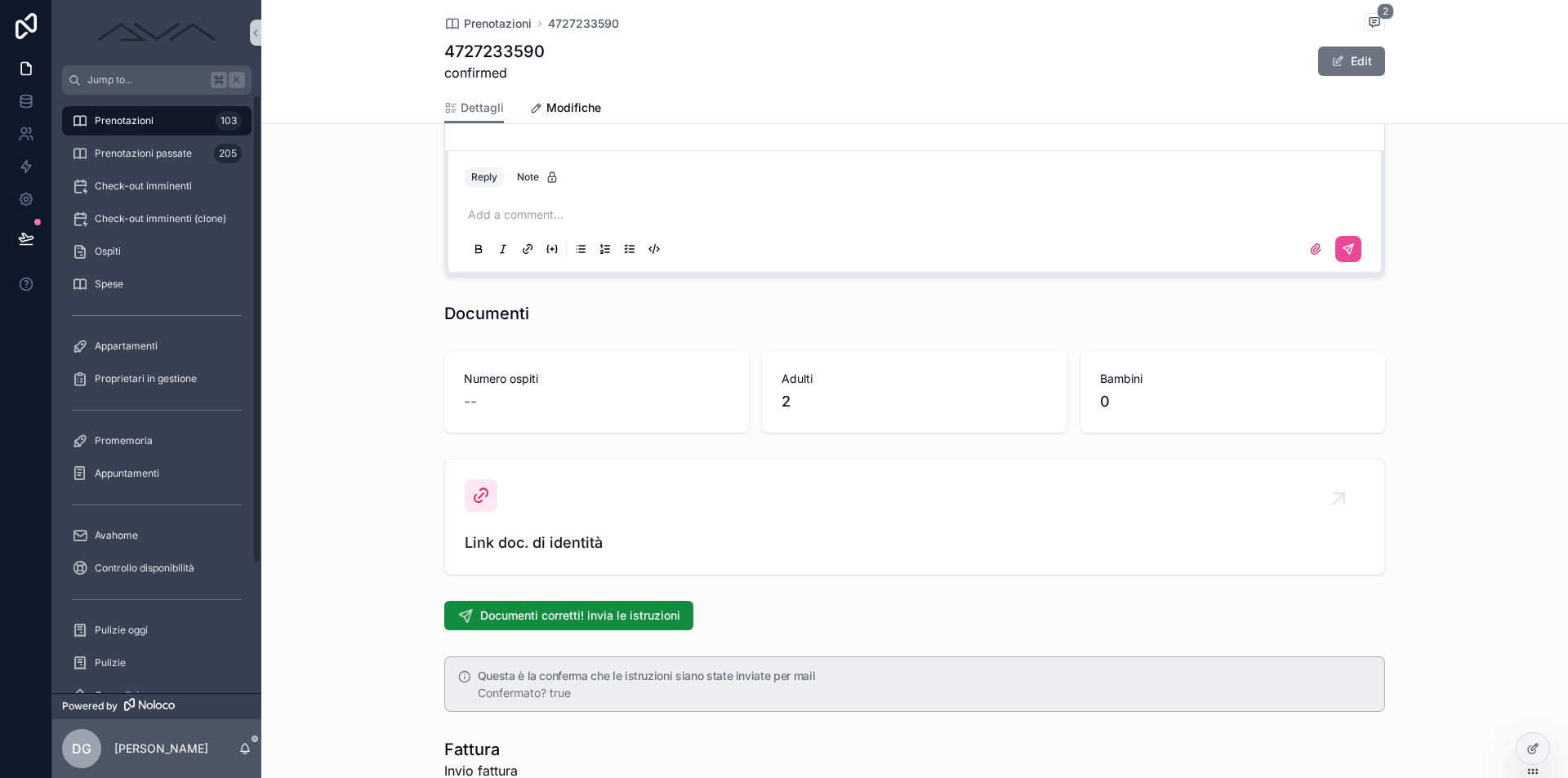
click at [145, 123] on span "Prenotazioni" at bounding box center [124, 121] width 59 height 13
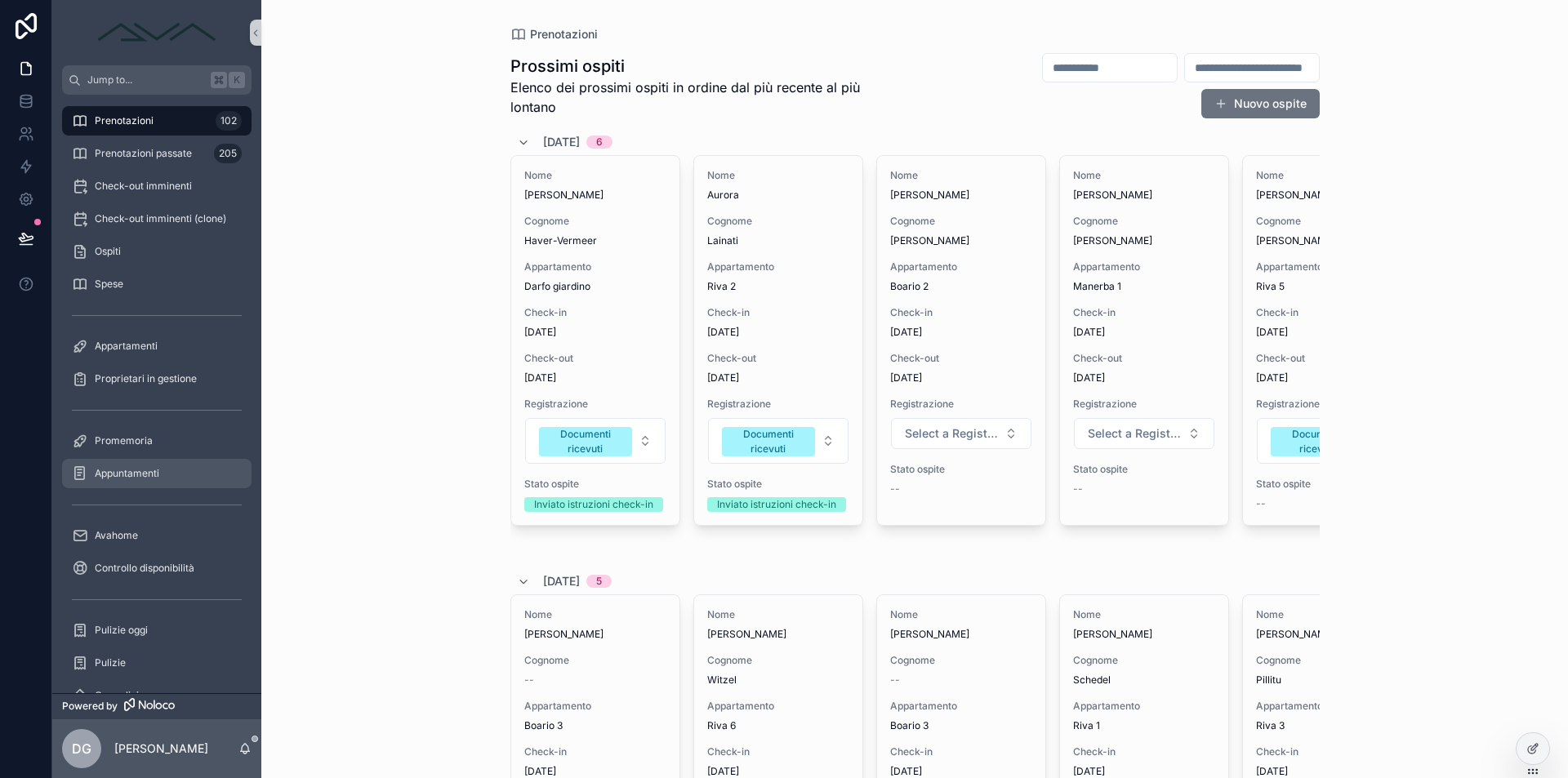
click at [153, 473] on span "Appuntamenti" at bounding box center [126, 473] width 64 height 13
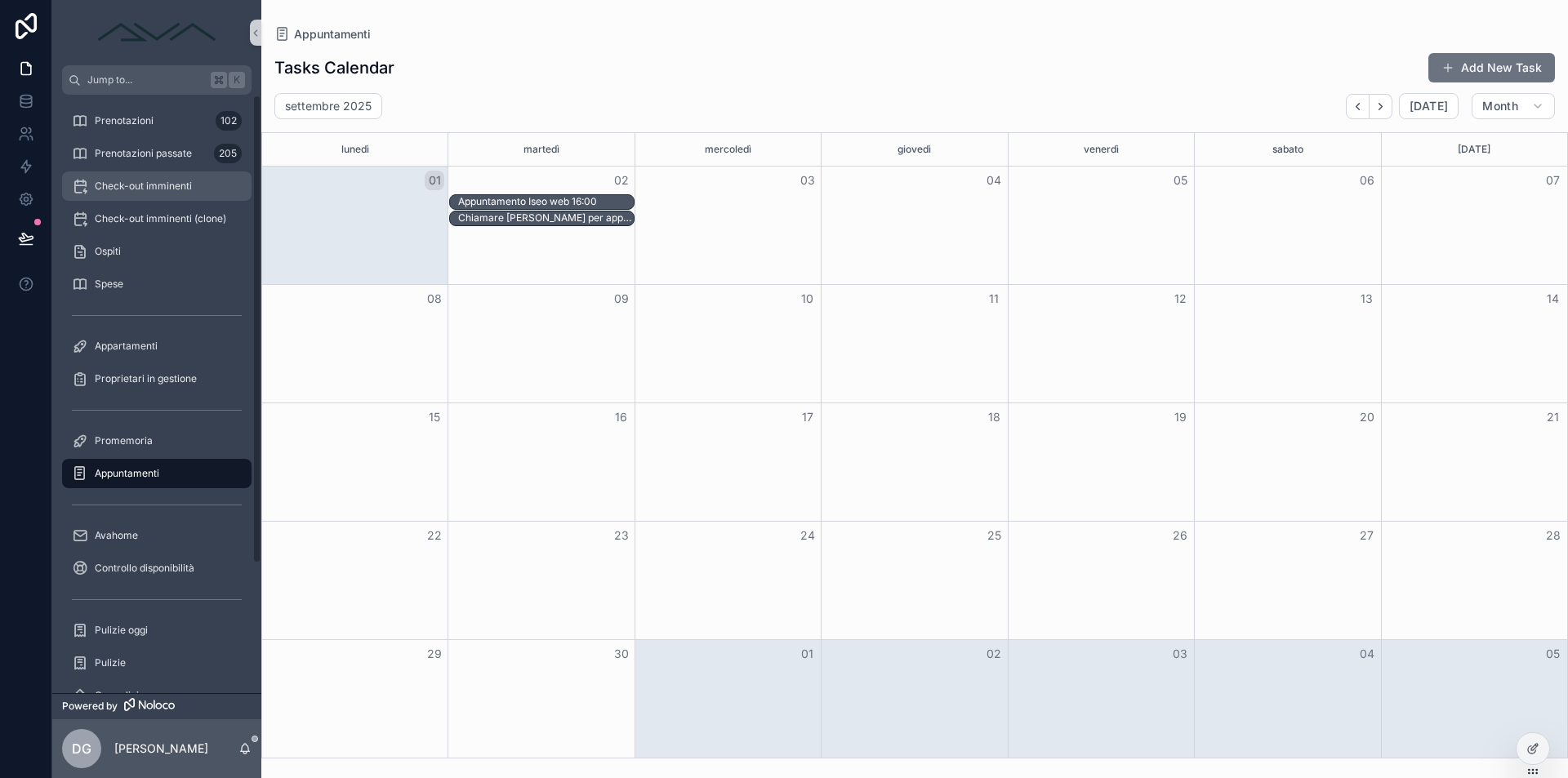
click at [179, 192] on div "Check-out imminenti" at bounding box center [156, 186] width 170 height 26
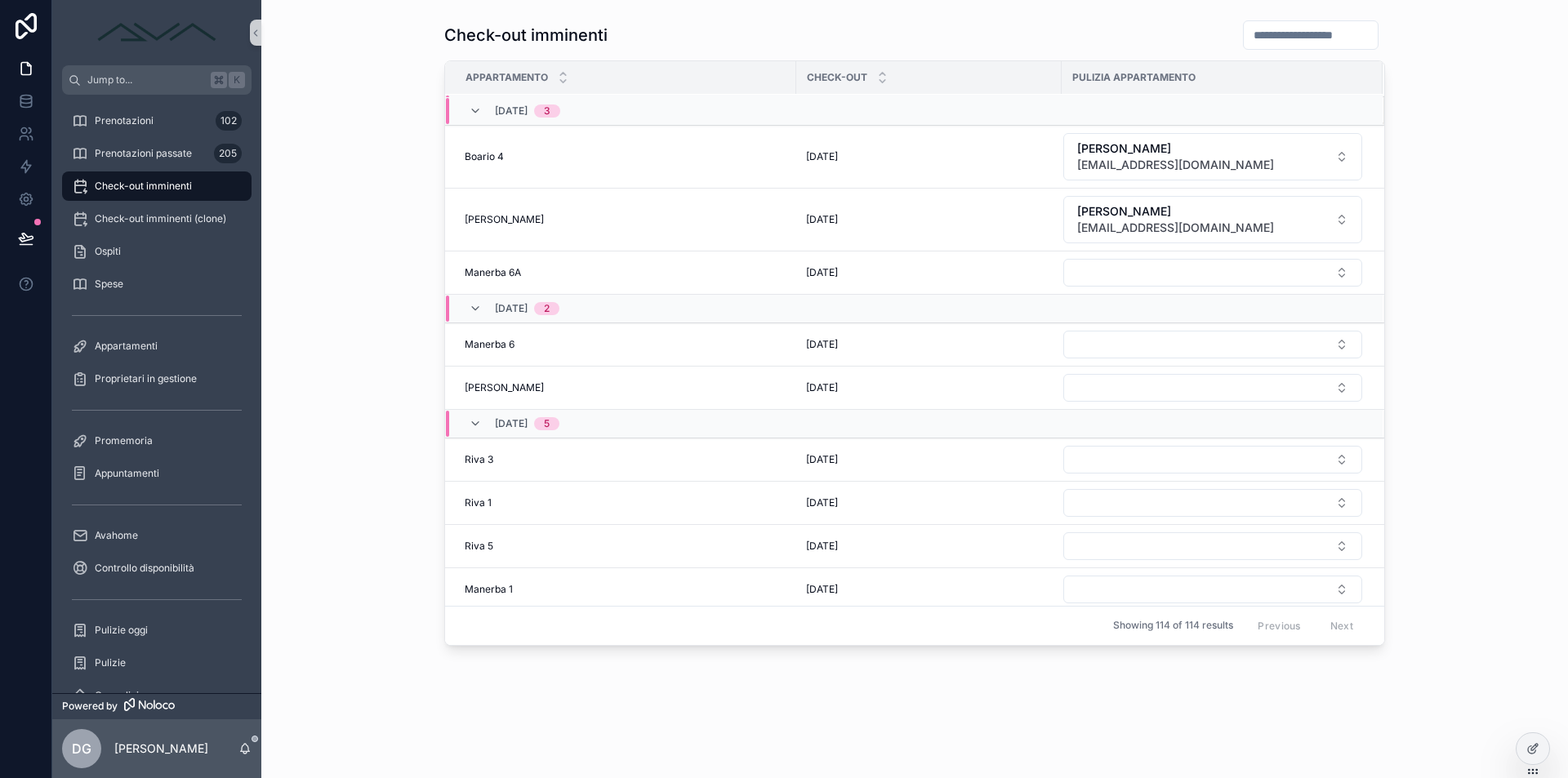
scroll to position [492, 0]
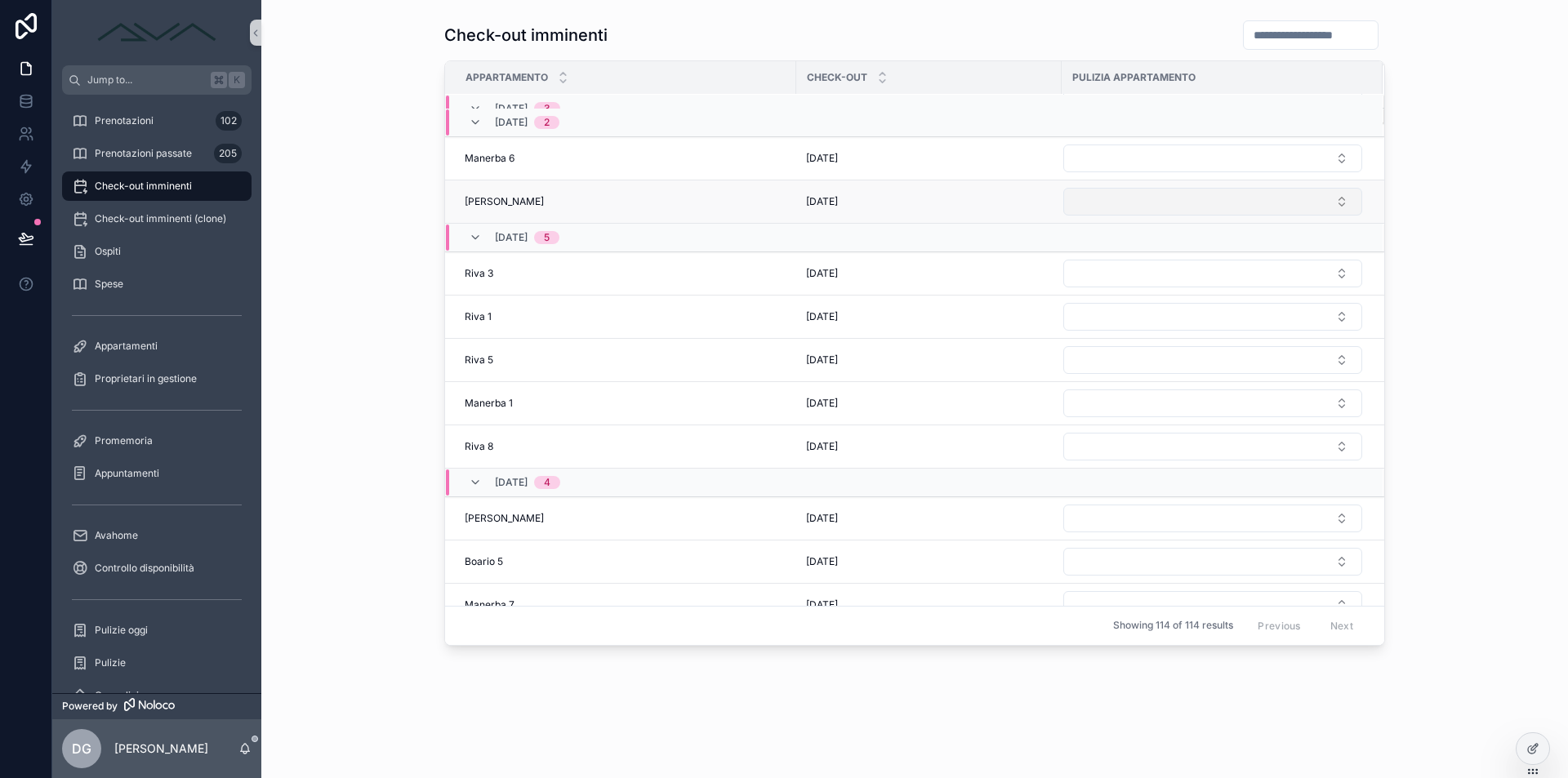
click at [1153, 196] on button "Select Button" at bounding box center [1212, 202] width 299 height 28
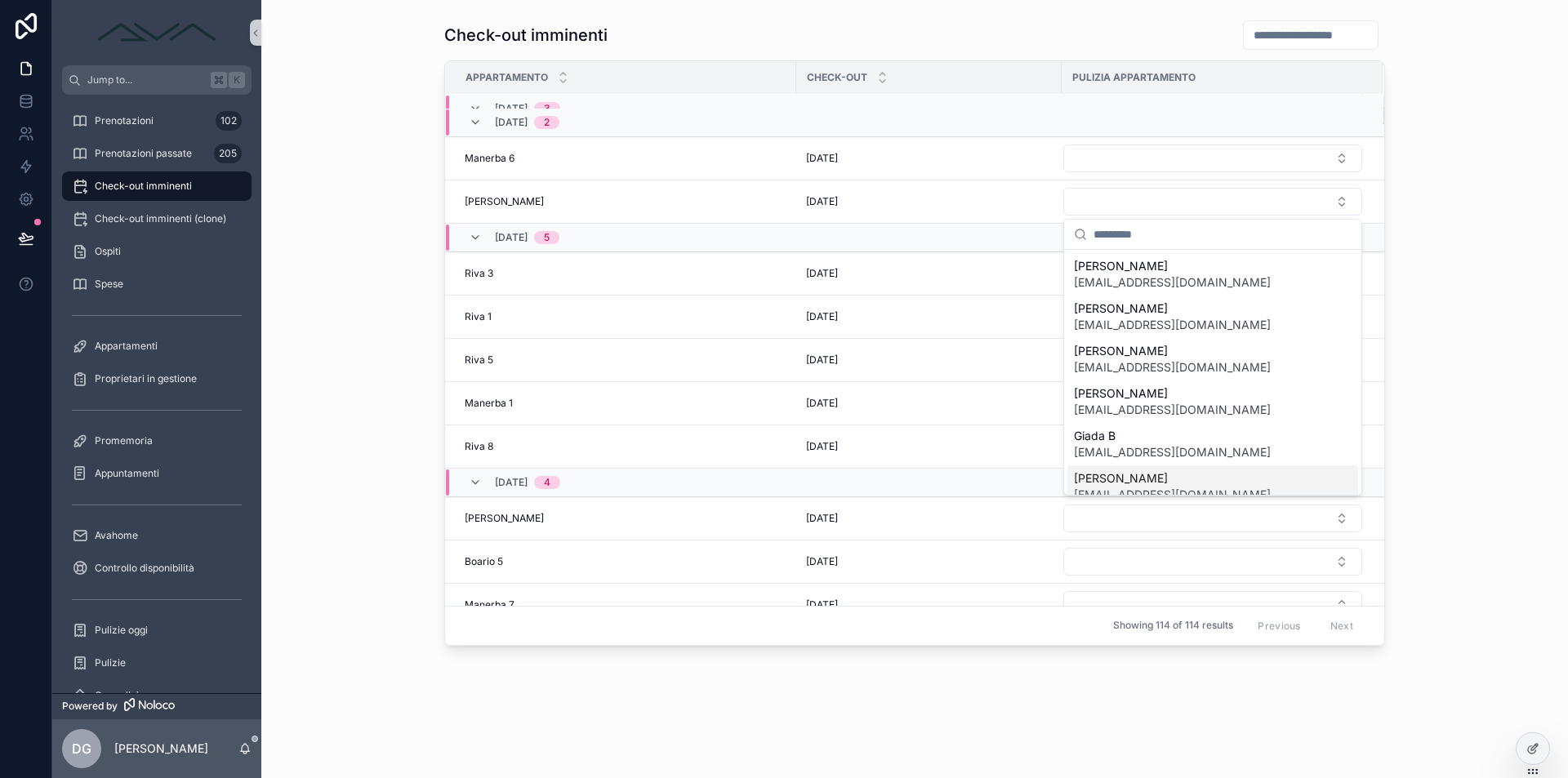
click at [1135, 473] on span "[PERSON_NAME]" at bounding box center [1172, 479] width 197 height 17
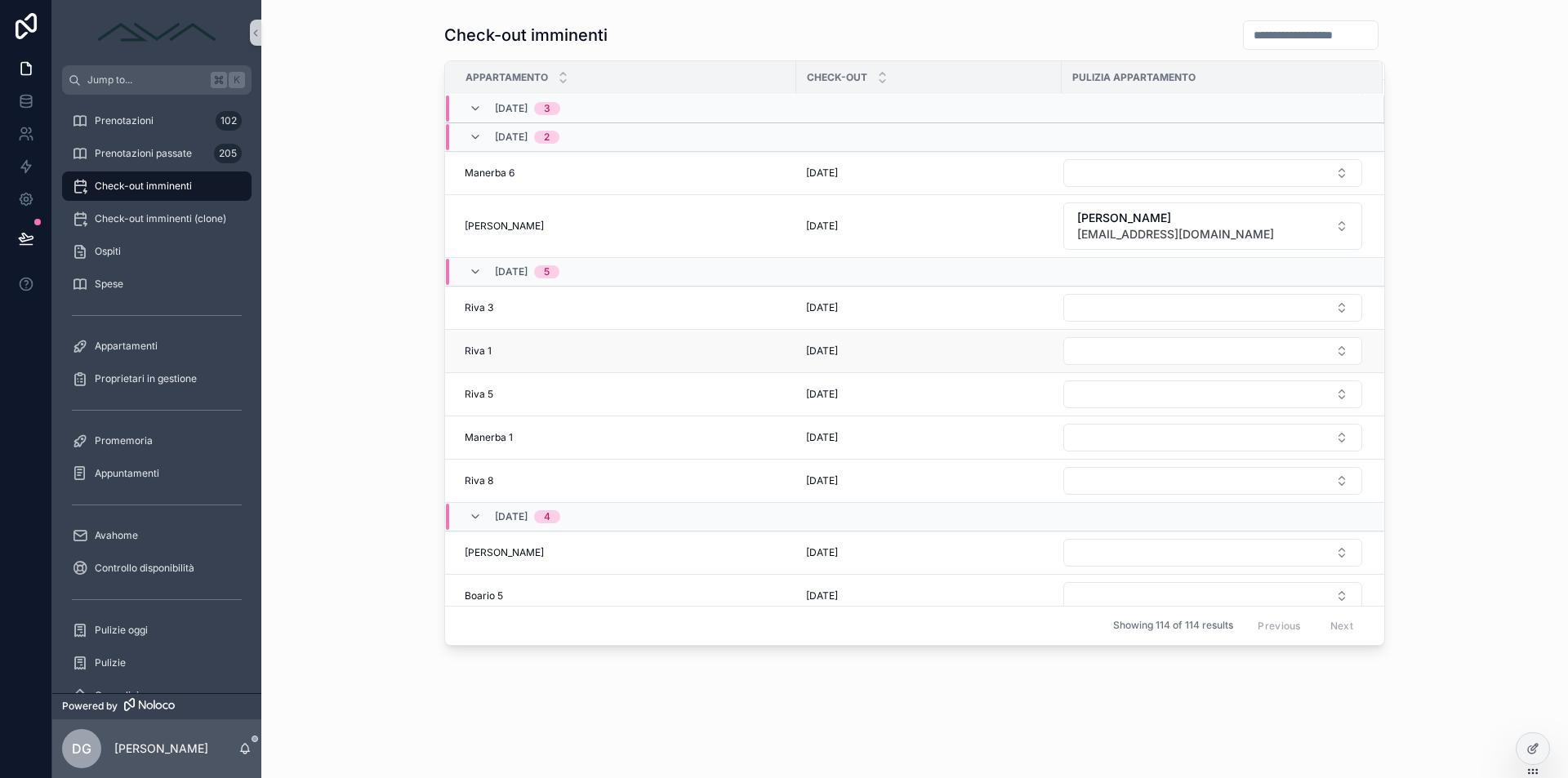
scroll to position [481, 0]
click at [1136, 310] on button "Select Button" at bounding box center [1212, 305] width 299 height 28
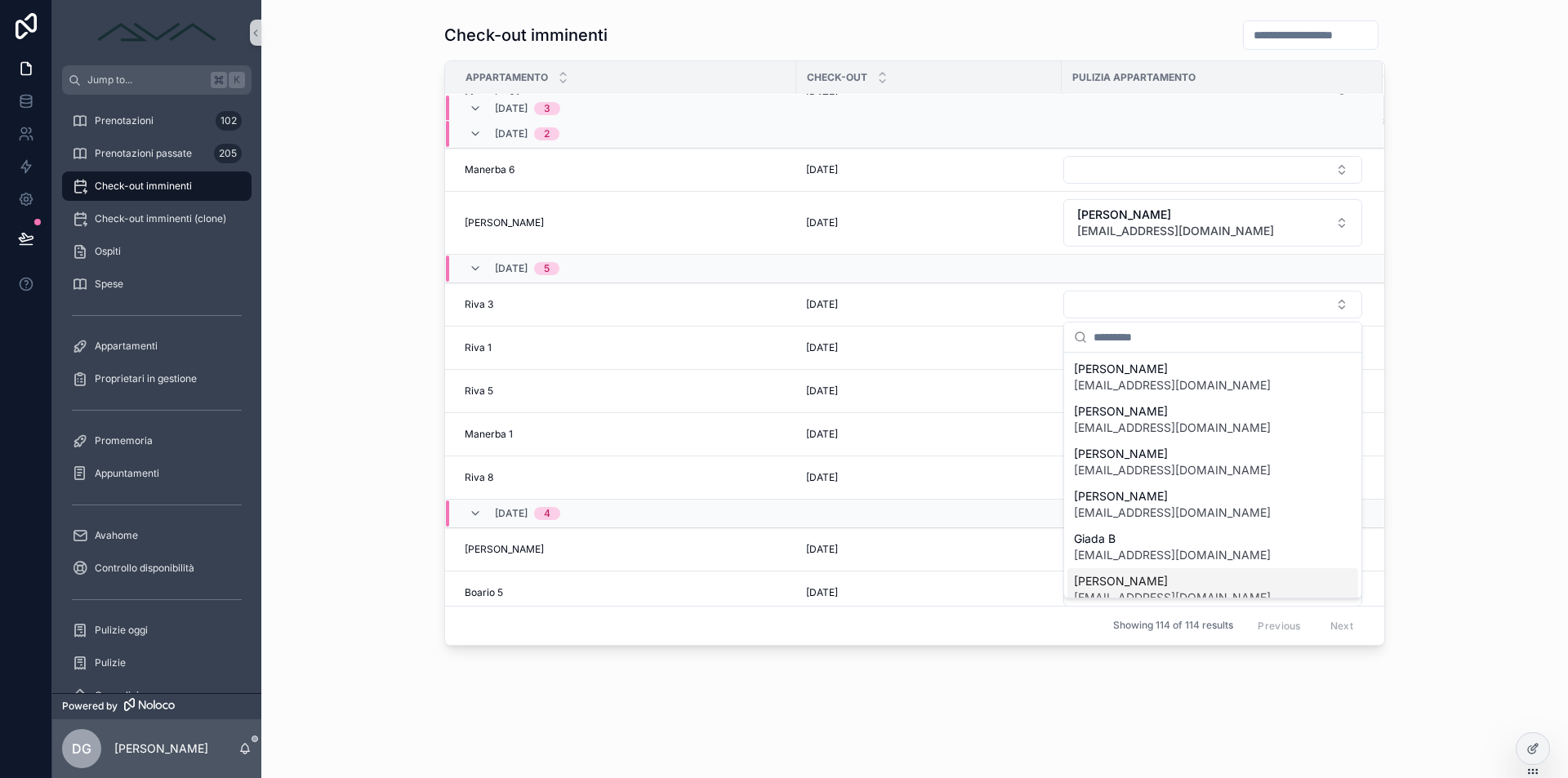
click at [1138, 584] on span "[PERSON_NAME]" at bounding box center [1172, 581] width 197 height 17
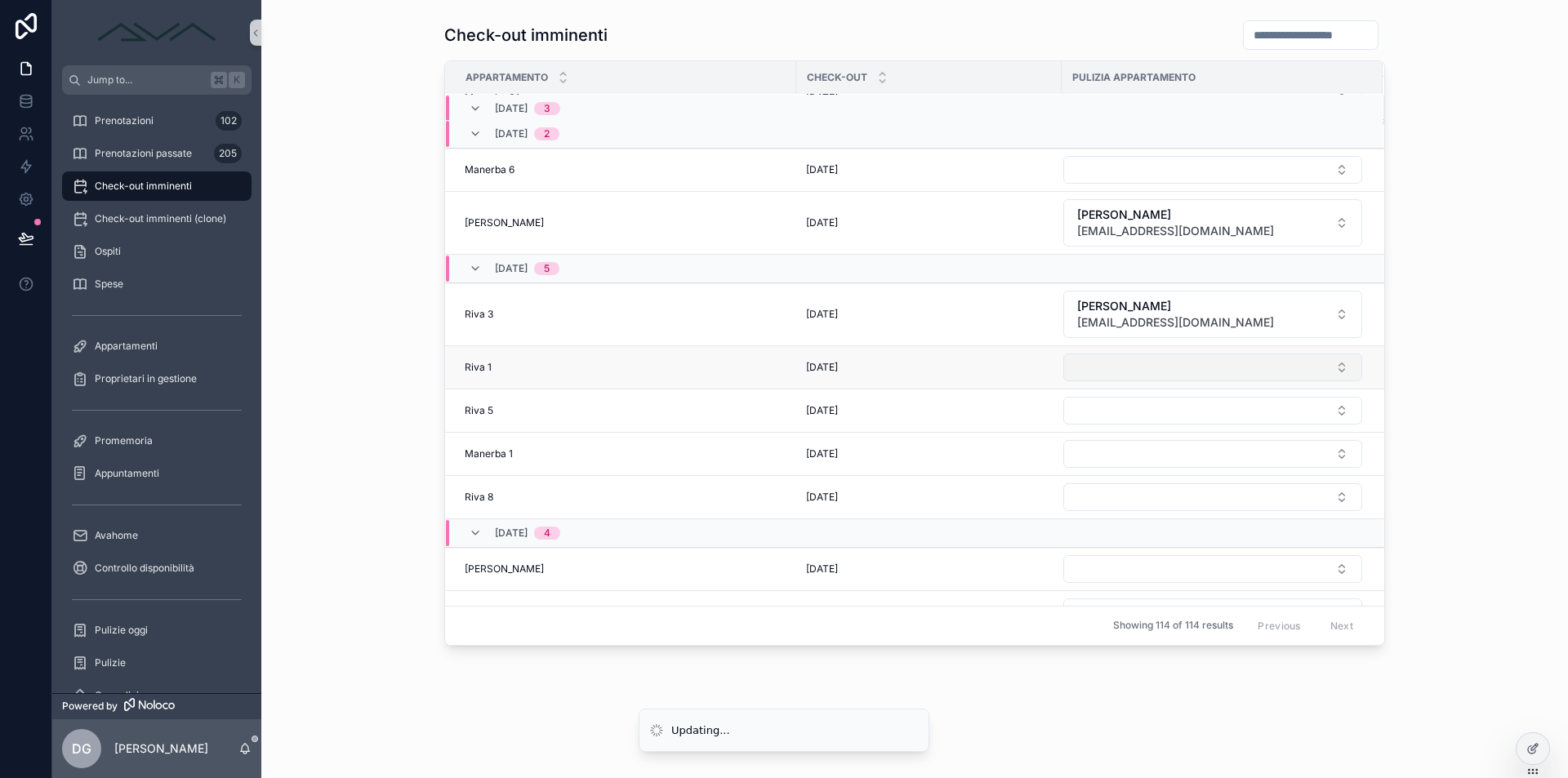
click at [1123, 369] on button "Select Button" at bounding box center [1212, 367] width 299 height 28
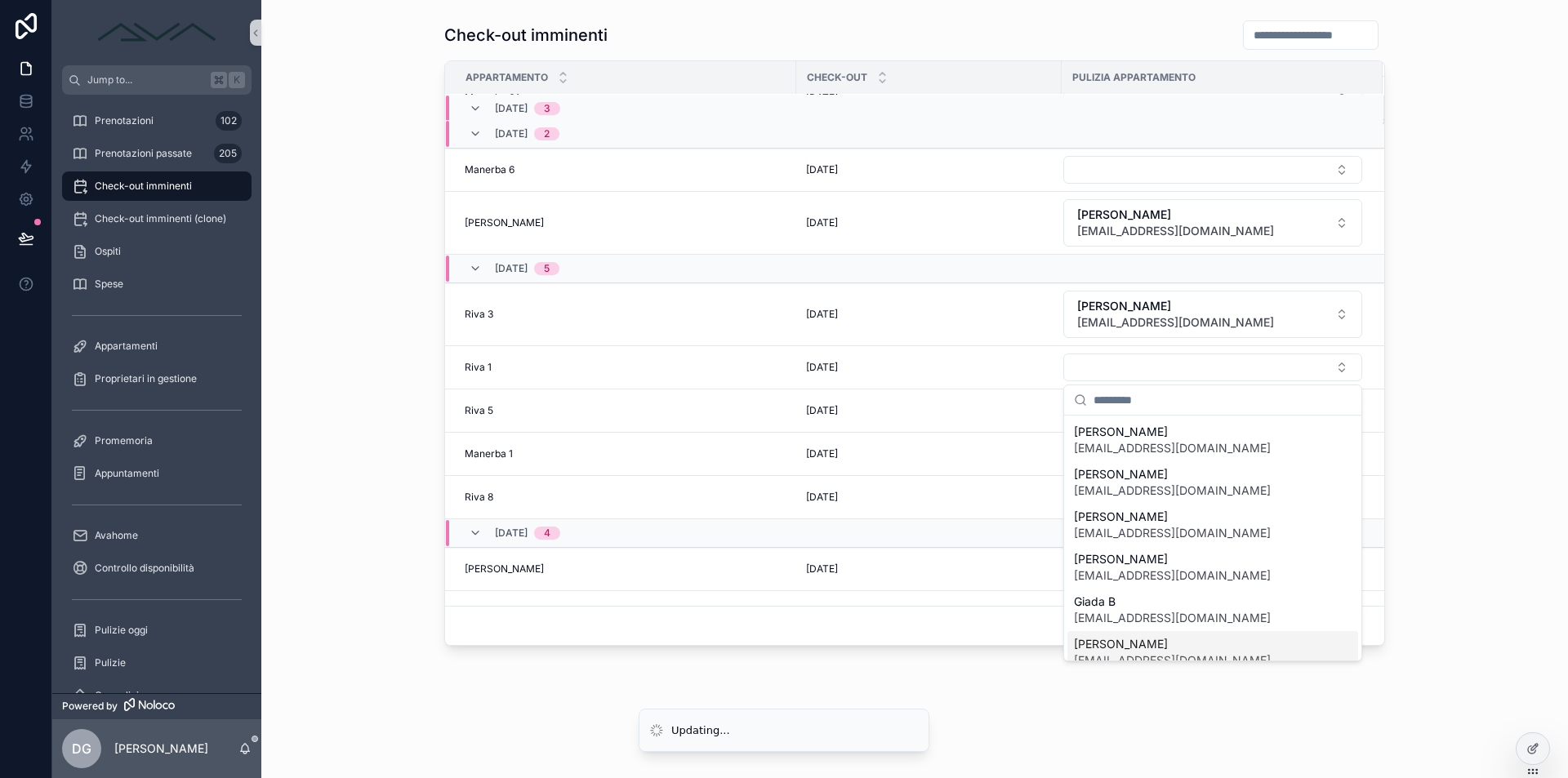
click at [1108, 640] on span "[PERSON_NAME]" at bounding box center [1172, 644] width 197 height 17
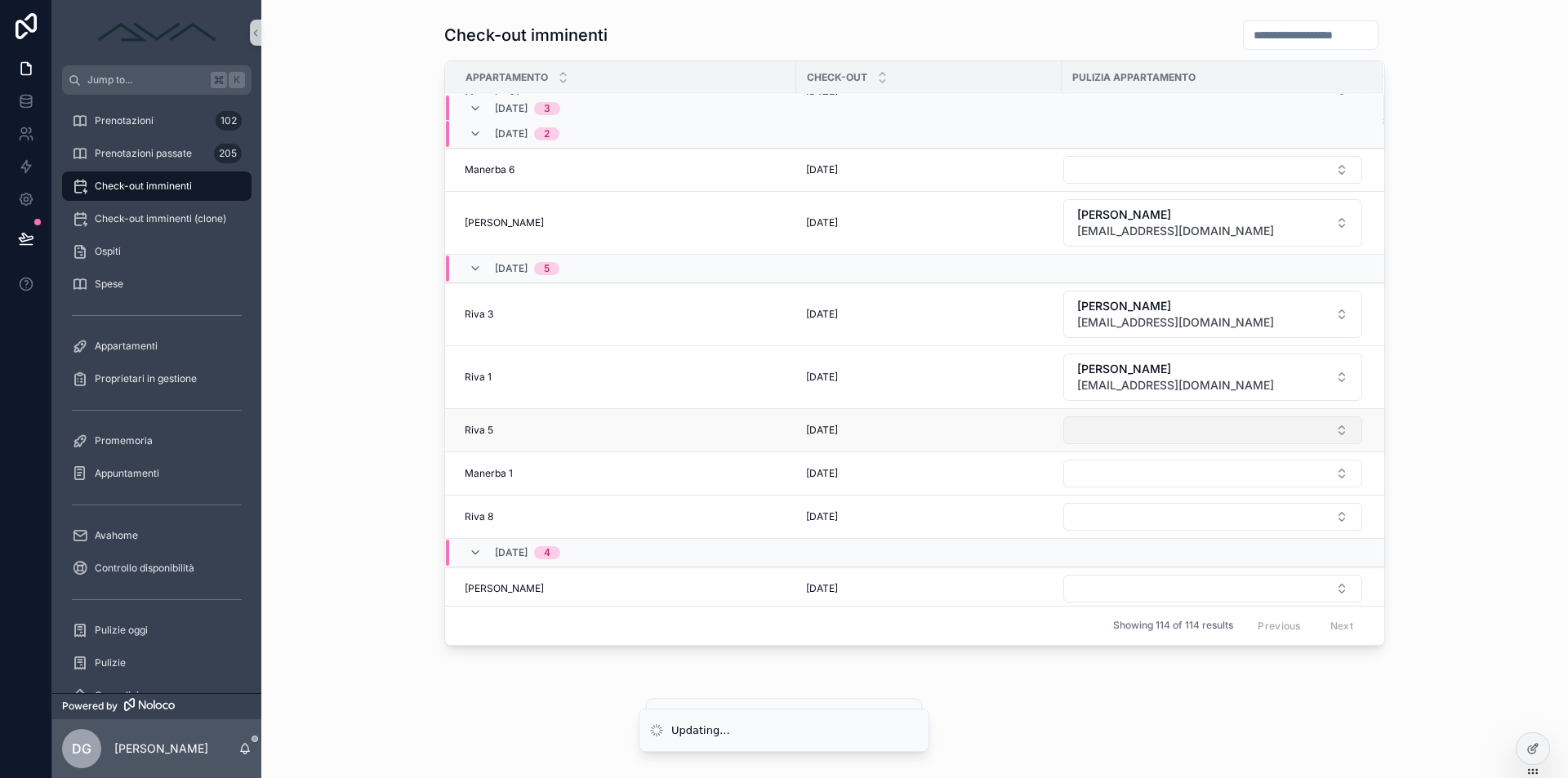
click at [1119, 433] on button "Select Button" at bounding box center [1212, 430] width 299 height 28
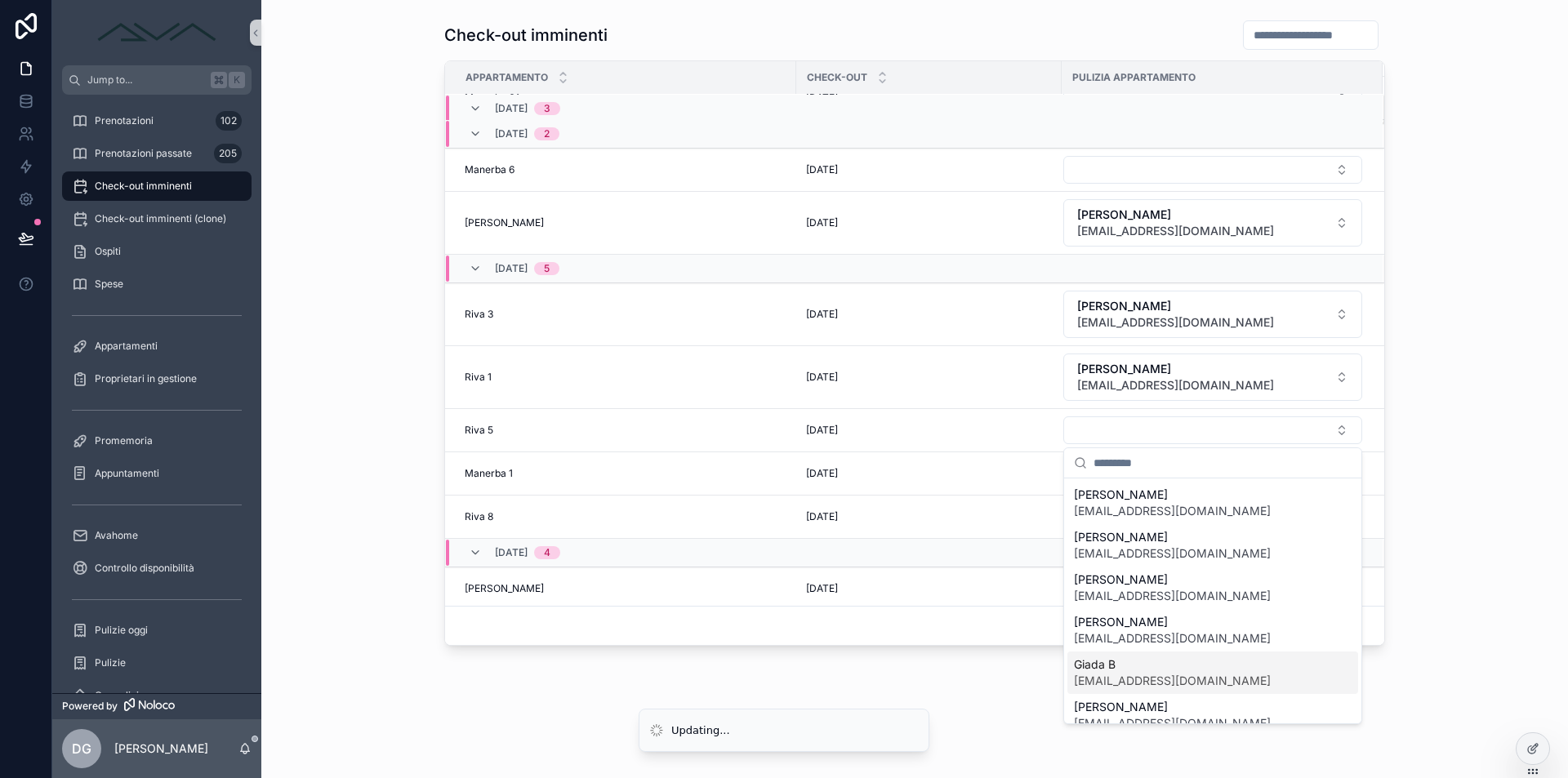
click at [1129, 665] on span "Giada B" at bounding box center [1172, 665] width 197 height 17
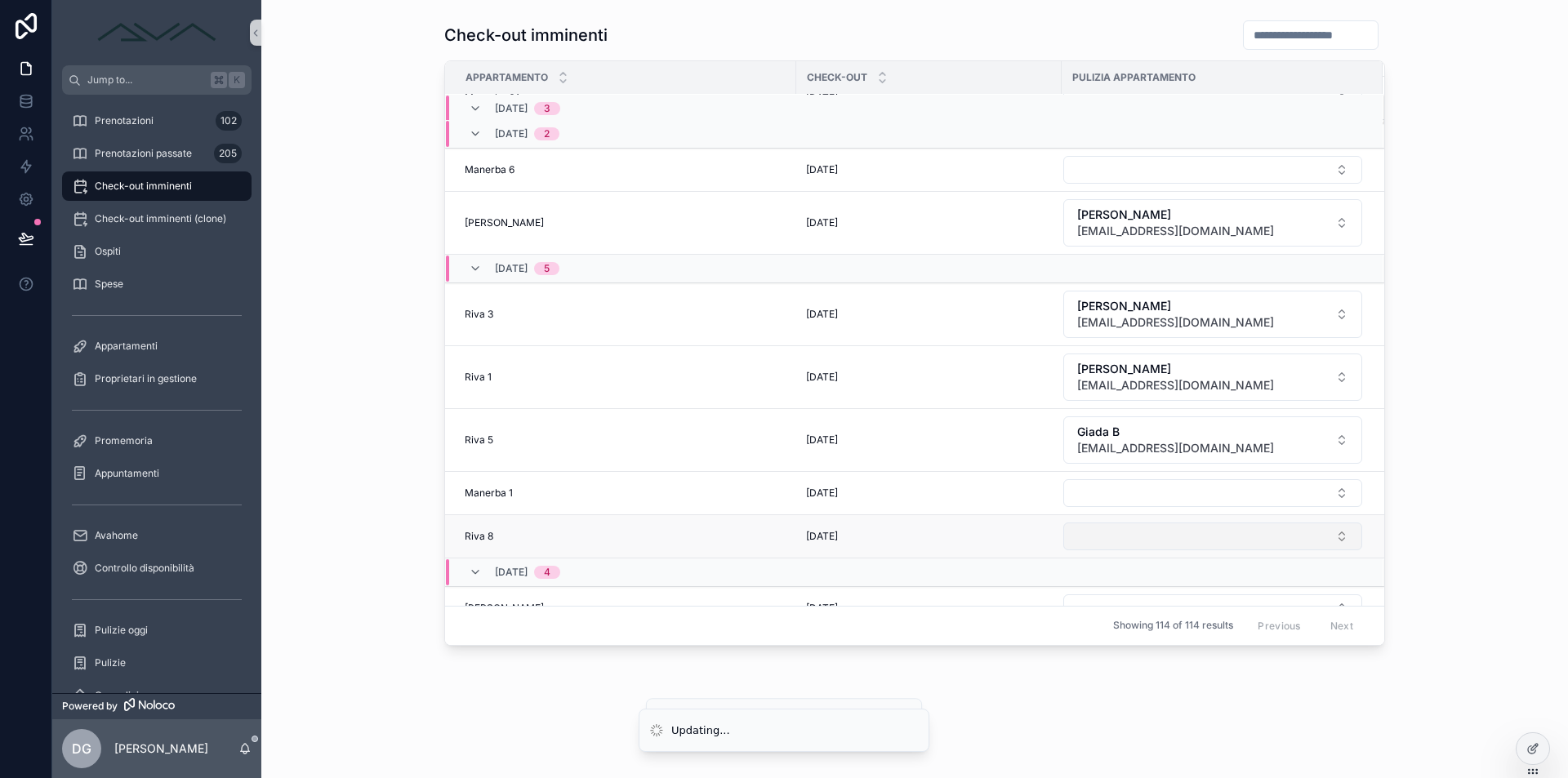
click at [1134, 544] on button "Select Button" at bounding box center [1212, 536] width 299 height 28
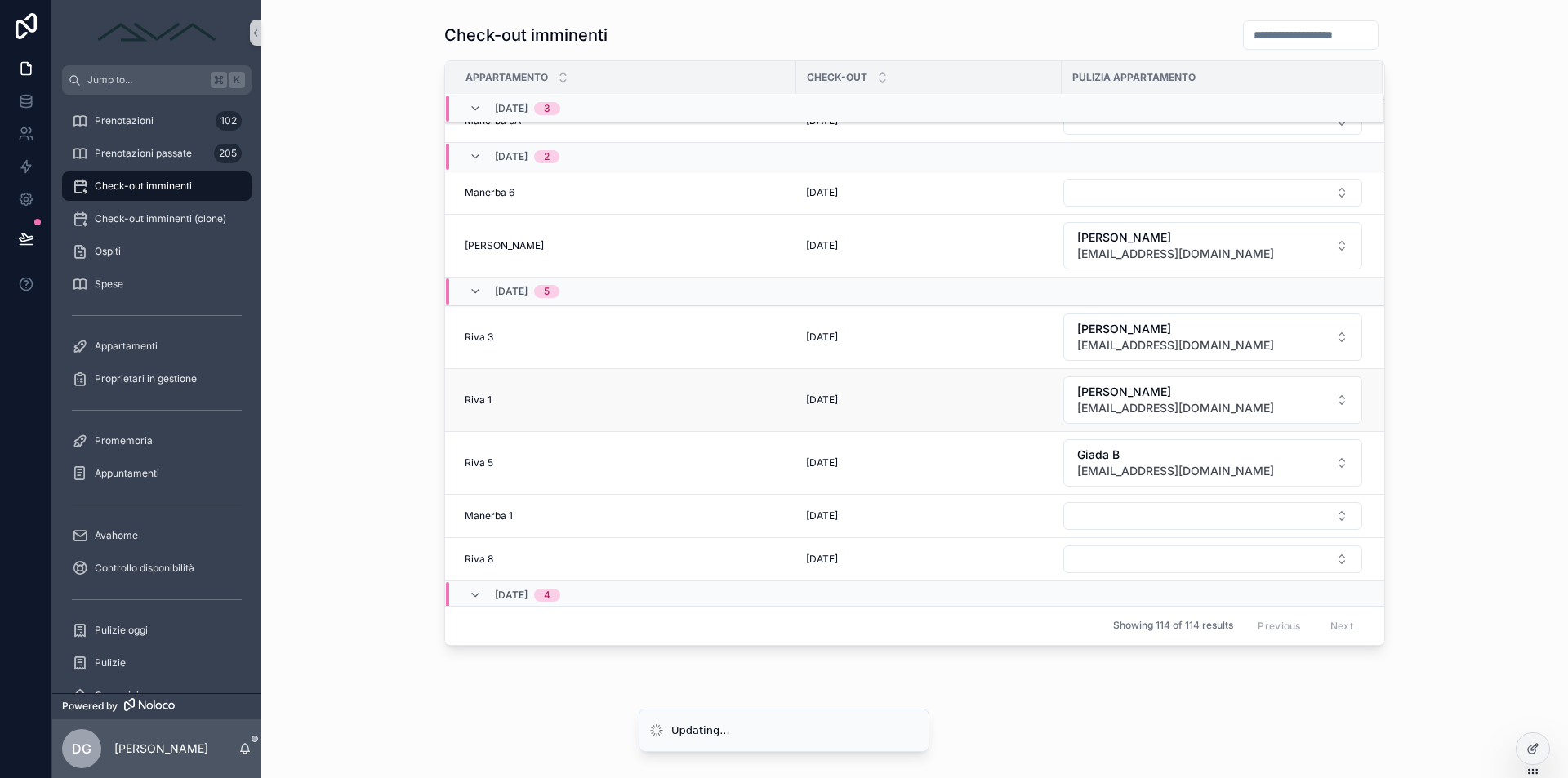
scroll to position [622, 0]
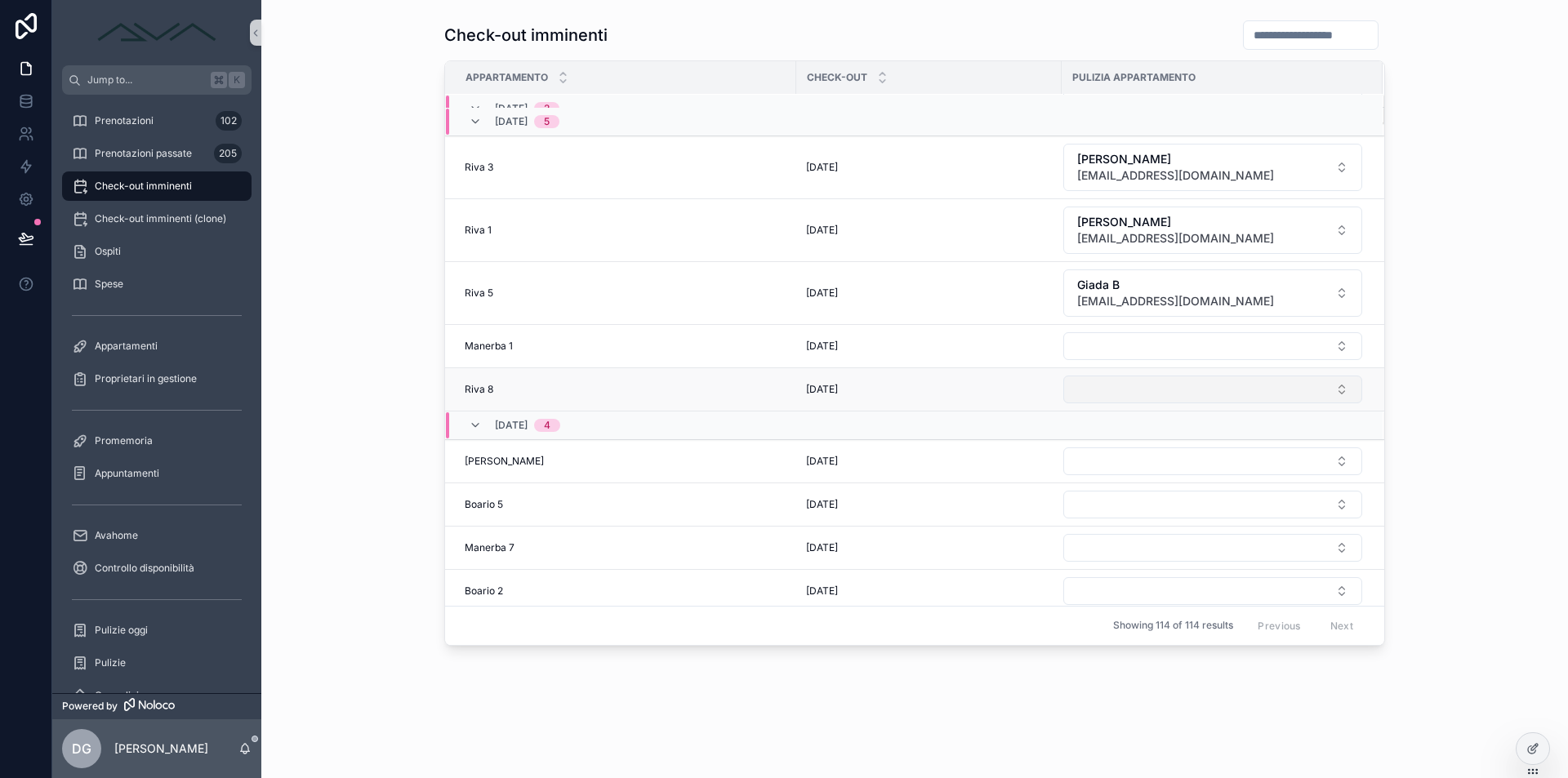
click at [1109, 387] on button "Select Button" at bounding box center [1212, 389] width 299 height 28
click at [1103, 397] on button "Select Button" at bounding box center [1212, 389] width 299 height 28
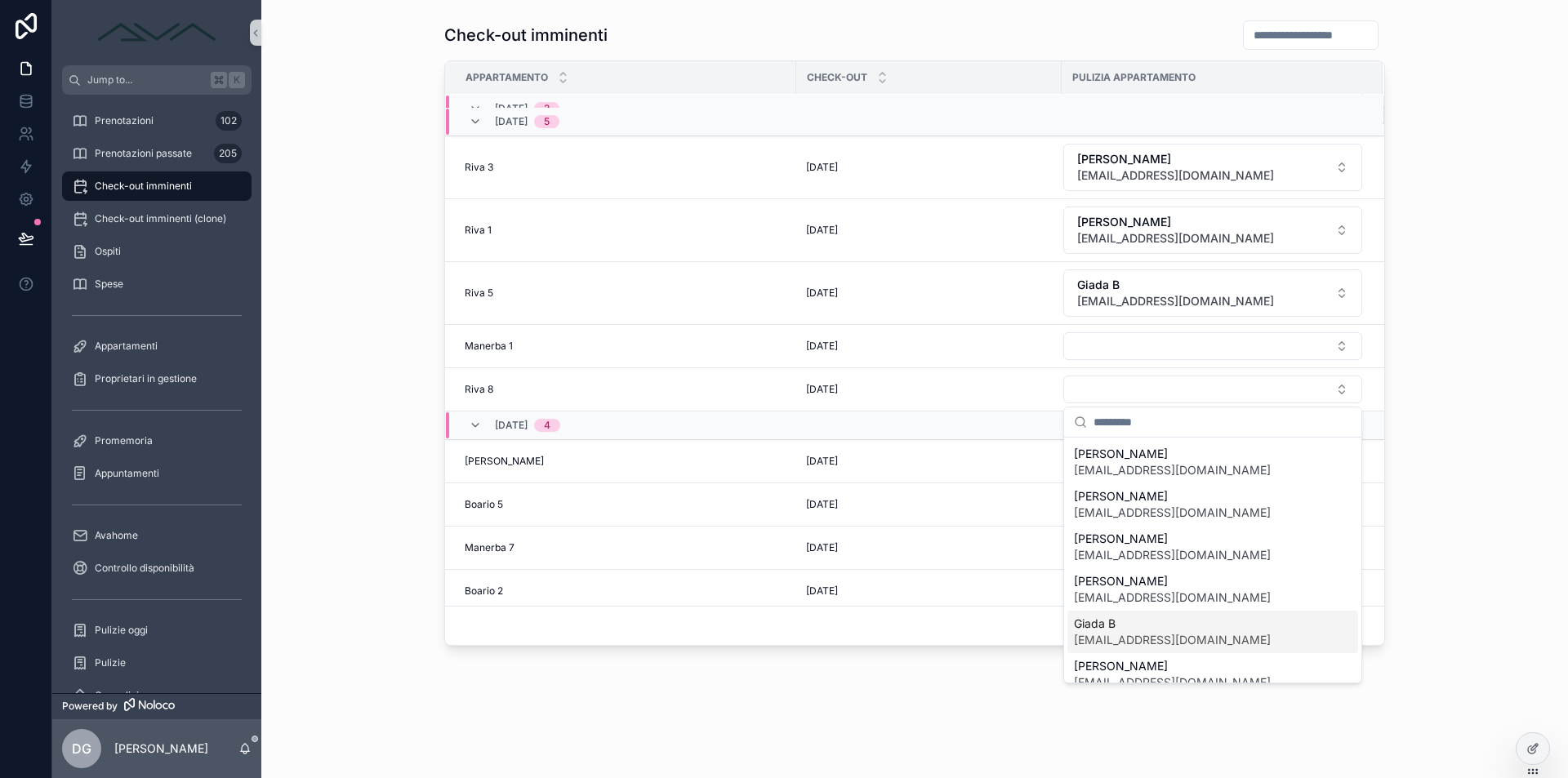
click at [1100, 627] on span "Giada B" at bounding box center [1172, 624] width 197 height 17
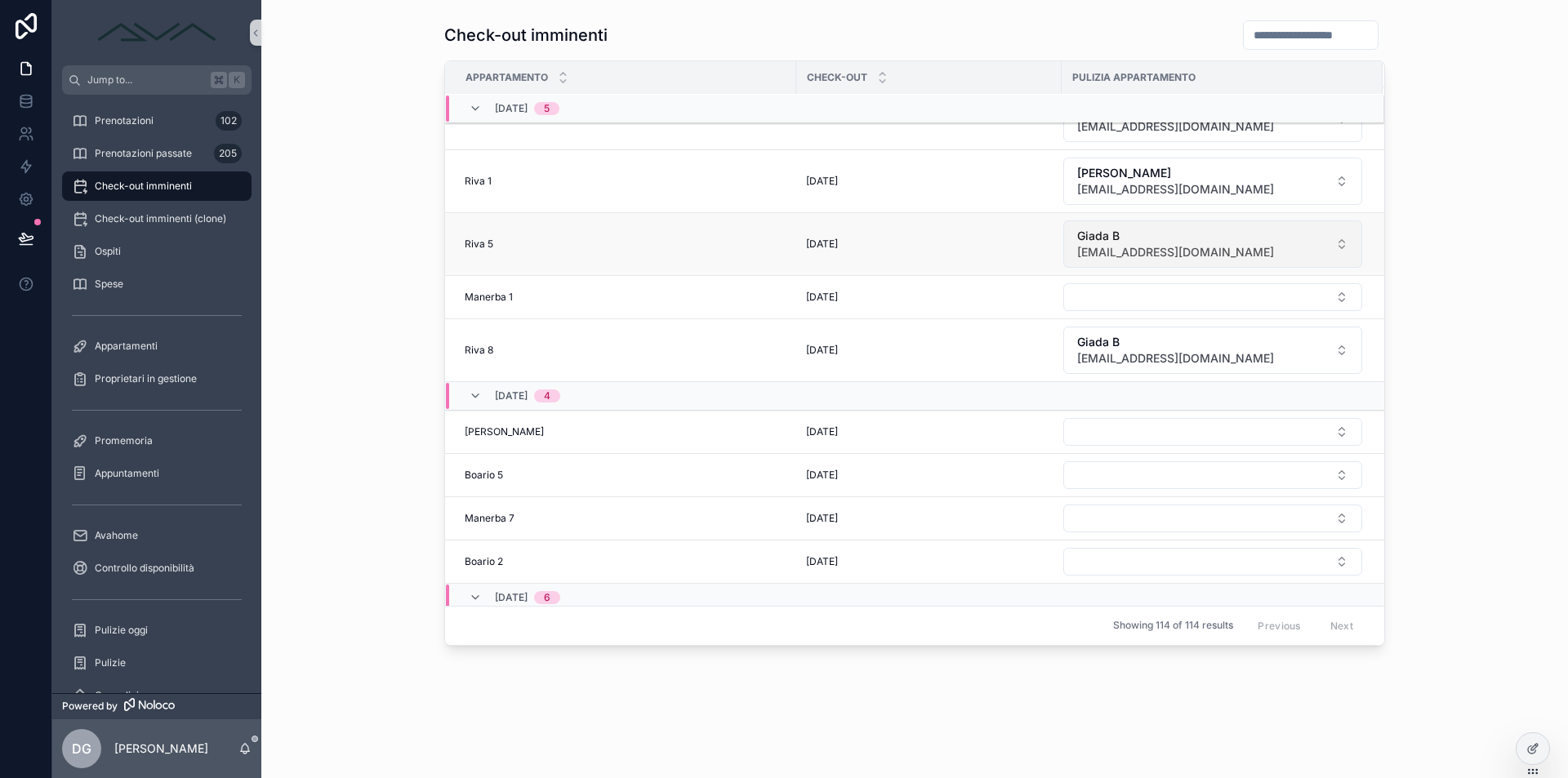
scroll to position [756, 0]
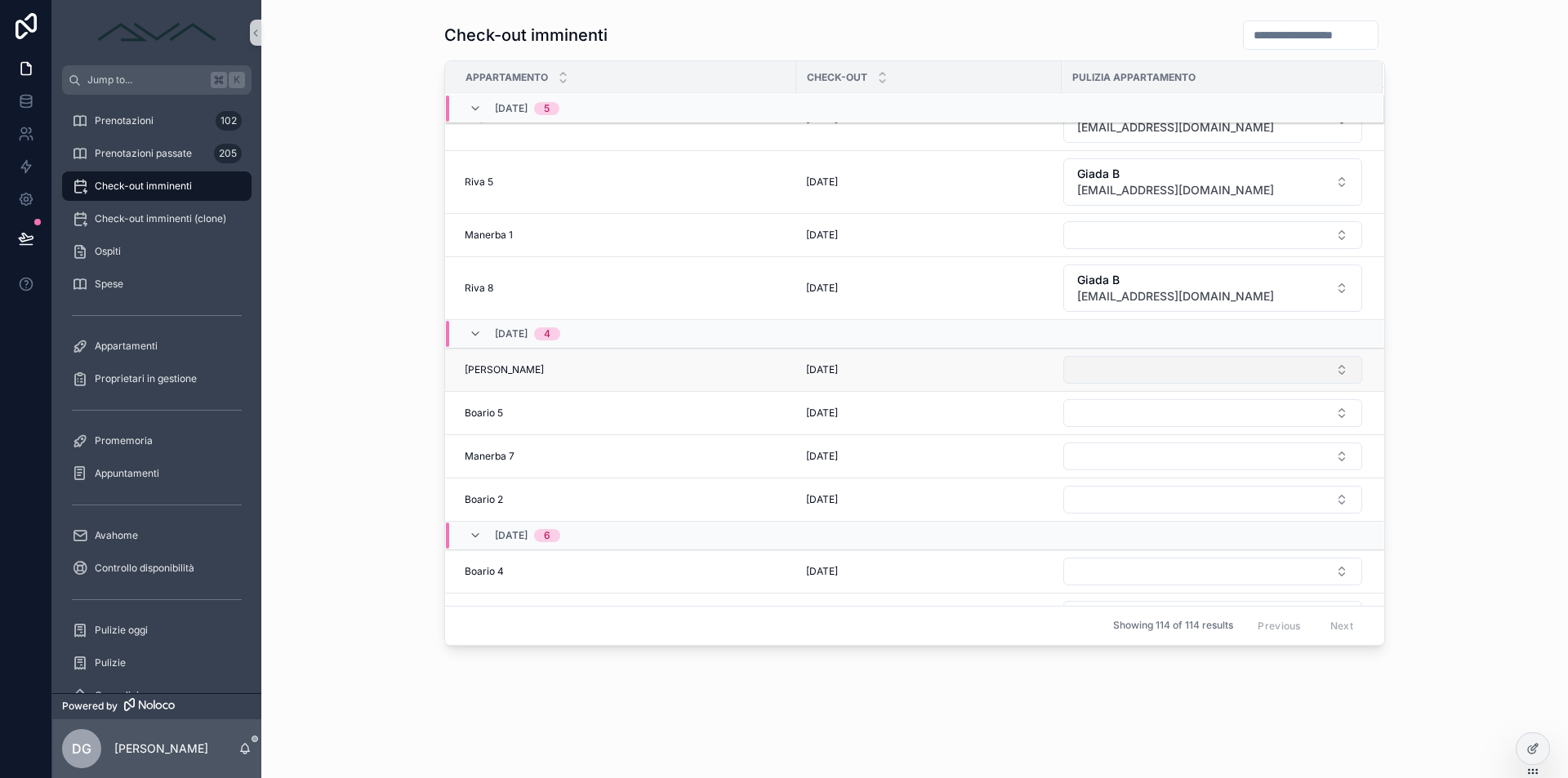
click at [1168, 370] on button "Select Button" at bounding box center [1212, 370] width 299 height 28
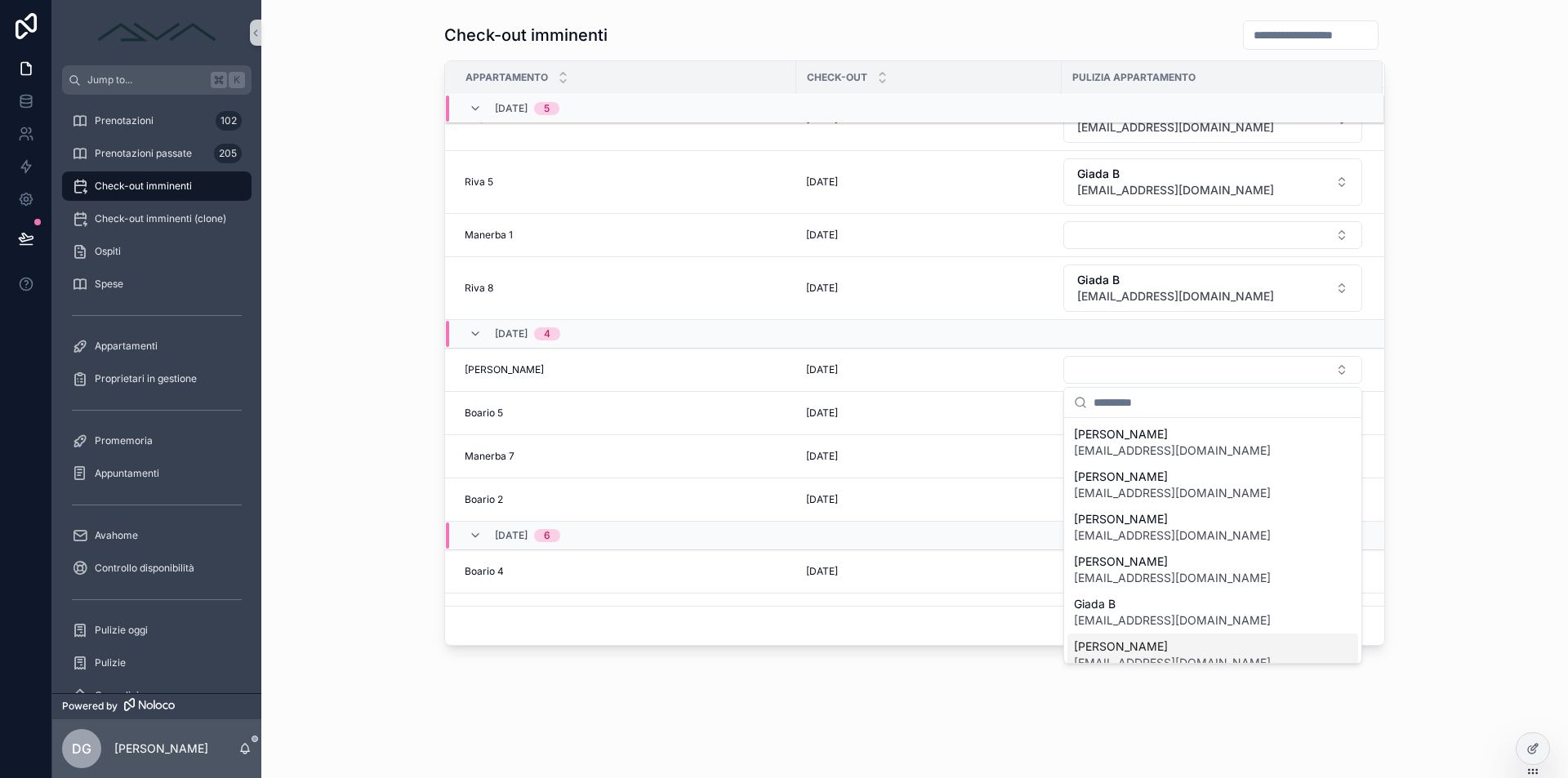
click at [1139, 645] on span "[PERSON_NAME]" at bounding box center [1172, 647] width 197 height 17
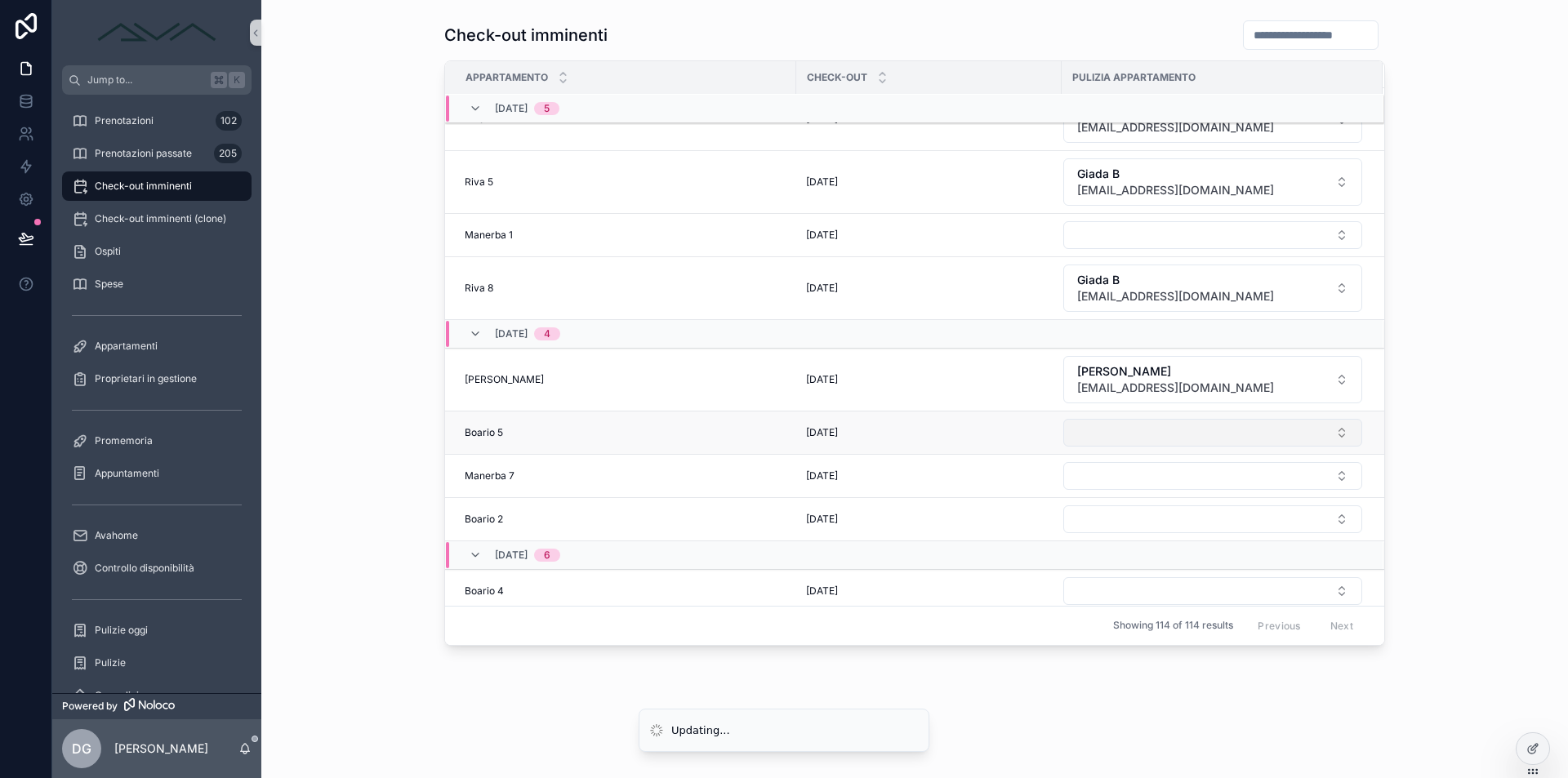
click at [1103, 436] on button "Select Button" at bounding box center [1212, 432] width 299 height 28
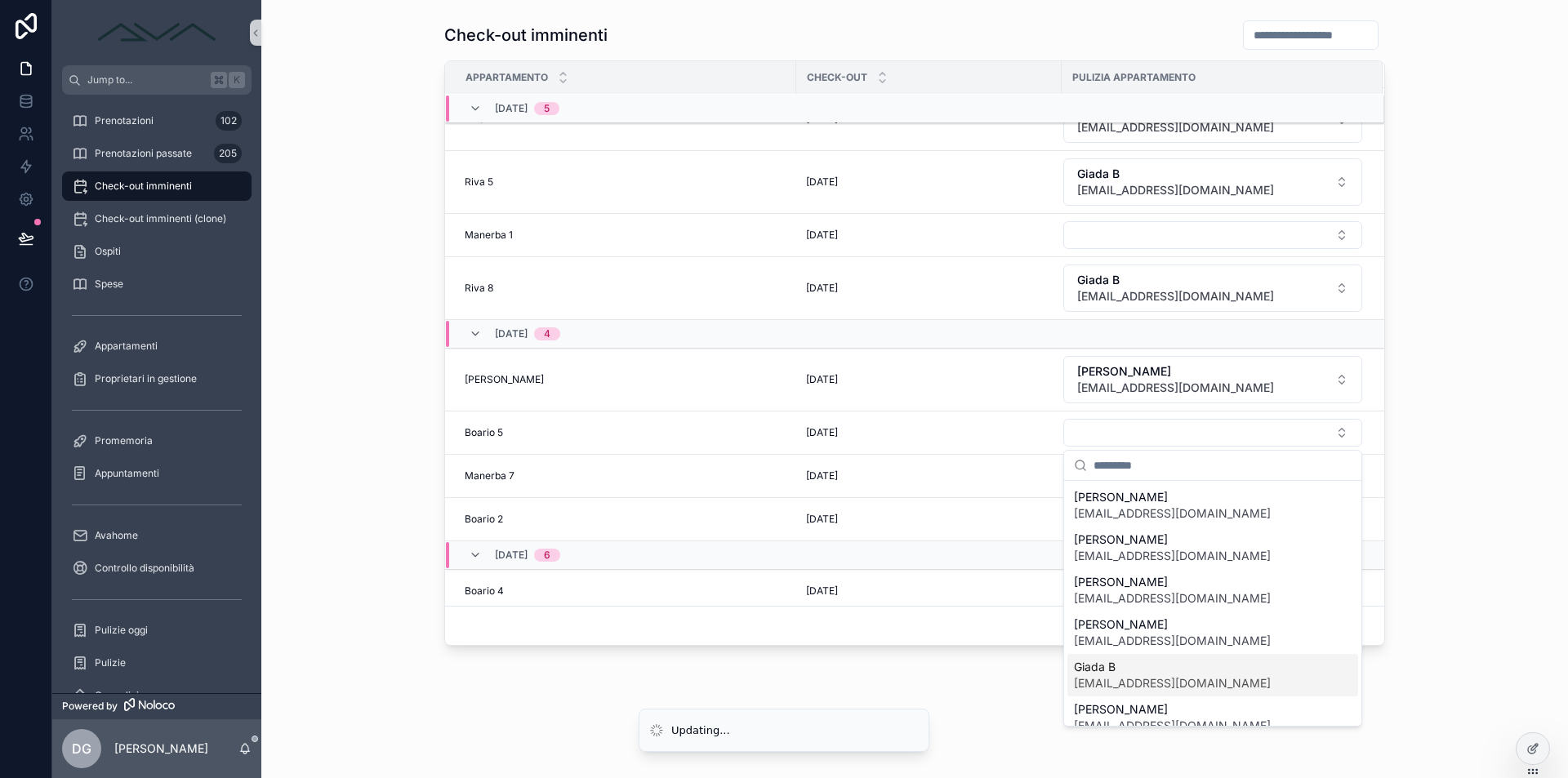
click at [1120, 665] on span "Giada B" at bounding box center [1172, 666] width 197 height 17
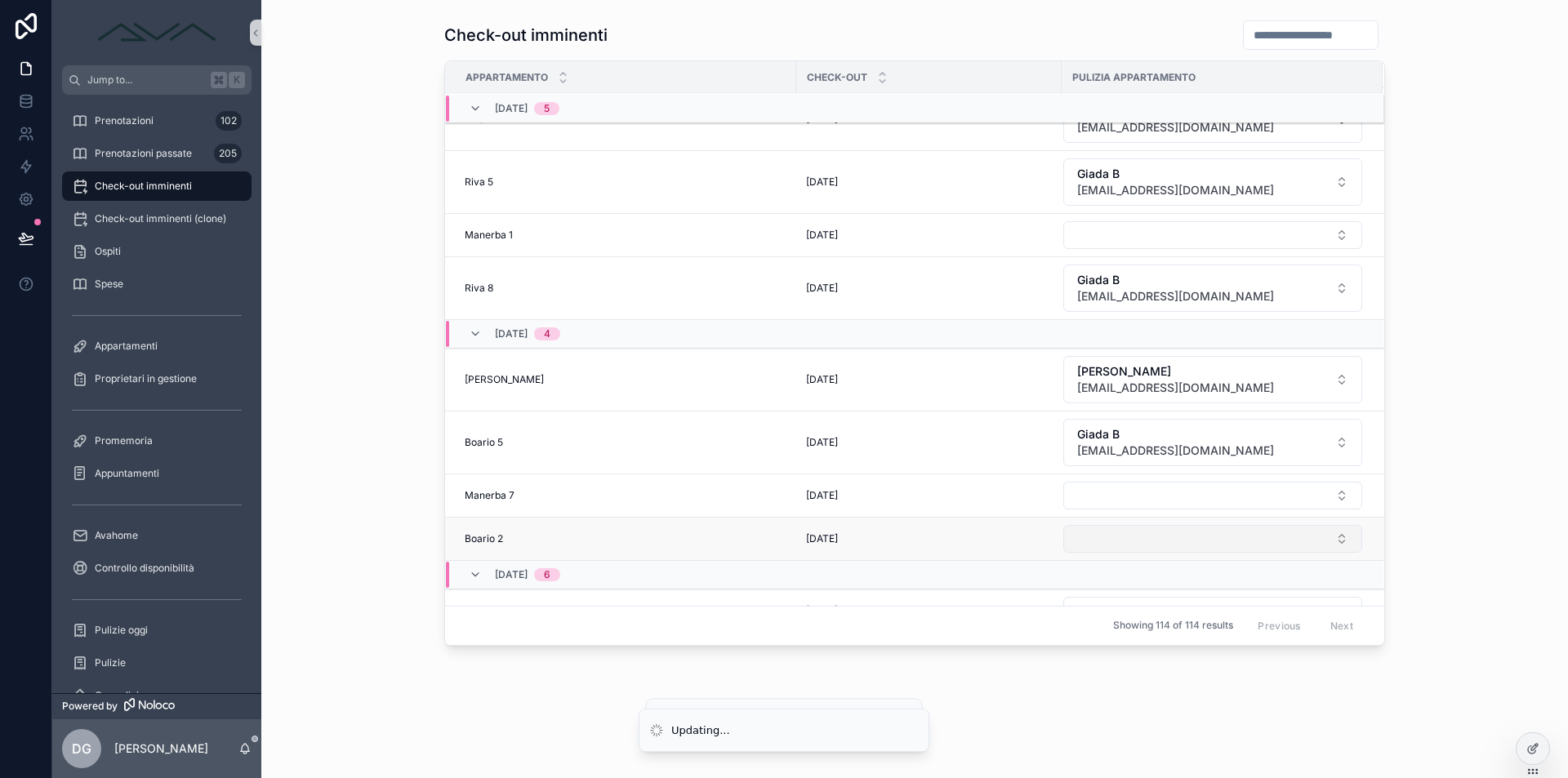
click at [1118, 535] on button "Select Button" at bounding box center [1212, 538] width 299 height 28
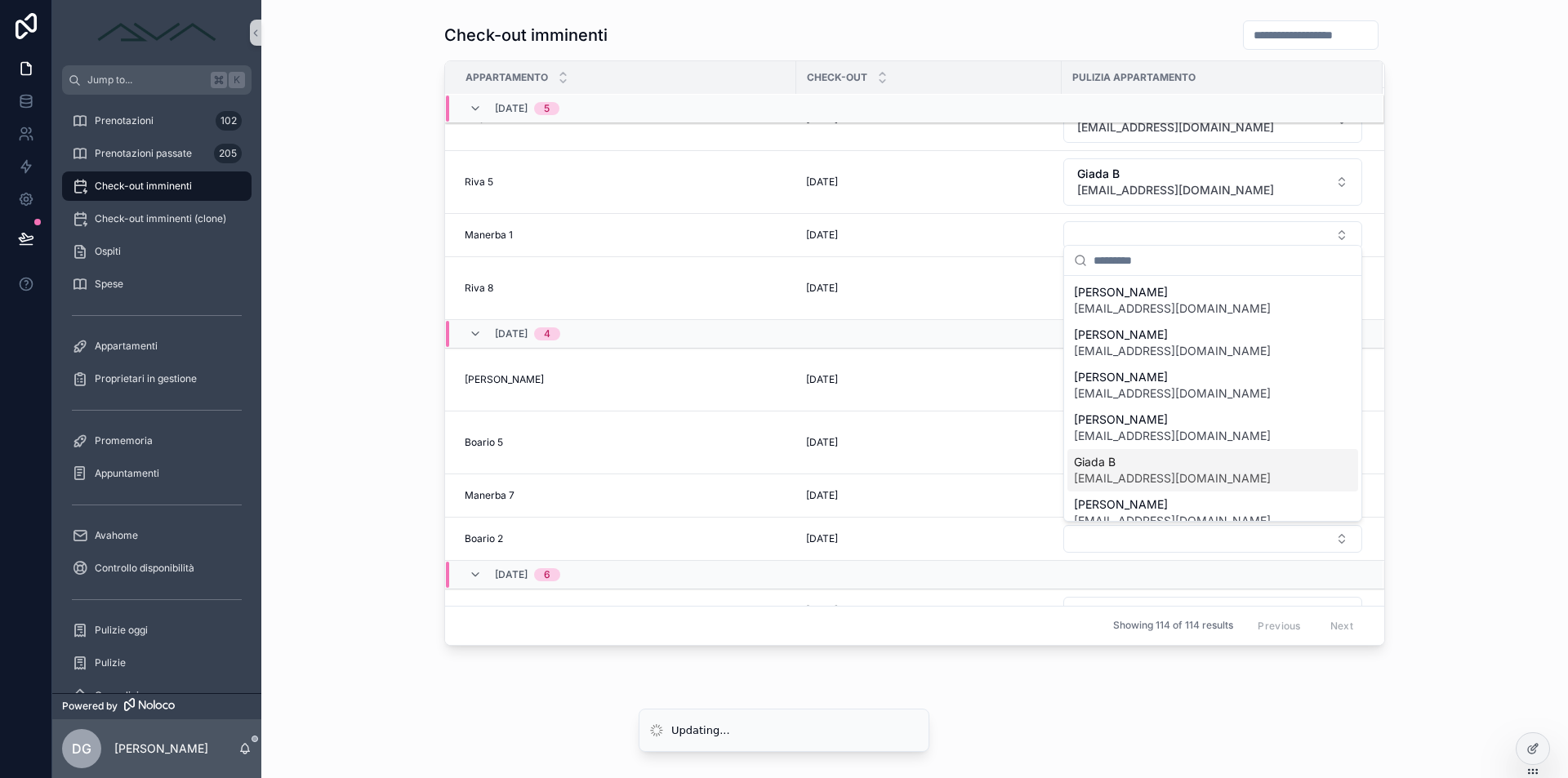
click at [1123, 462] on span "Giada B" at bounding box center [1172, 462] width 197 height 17
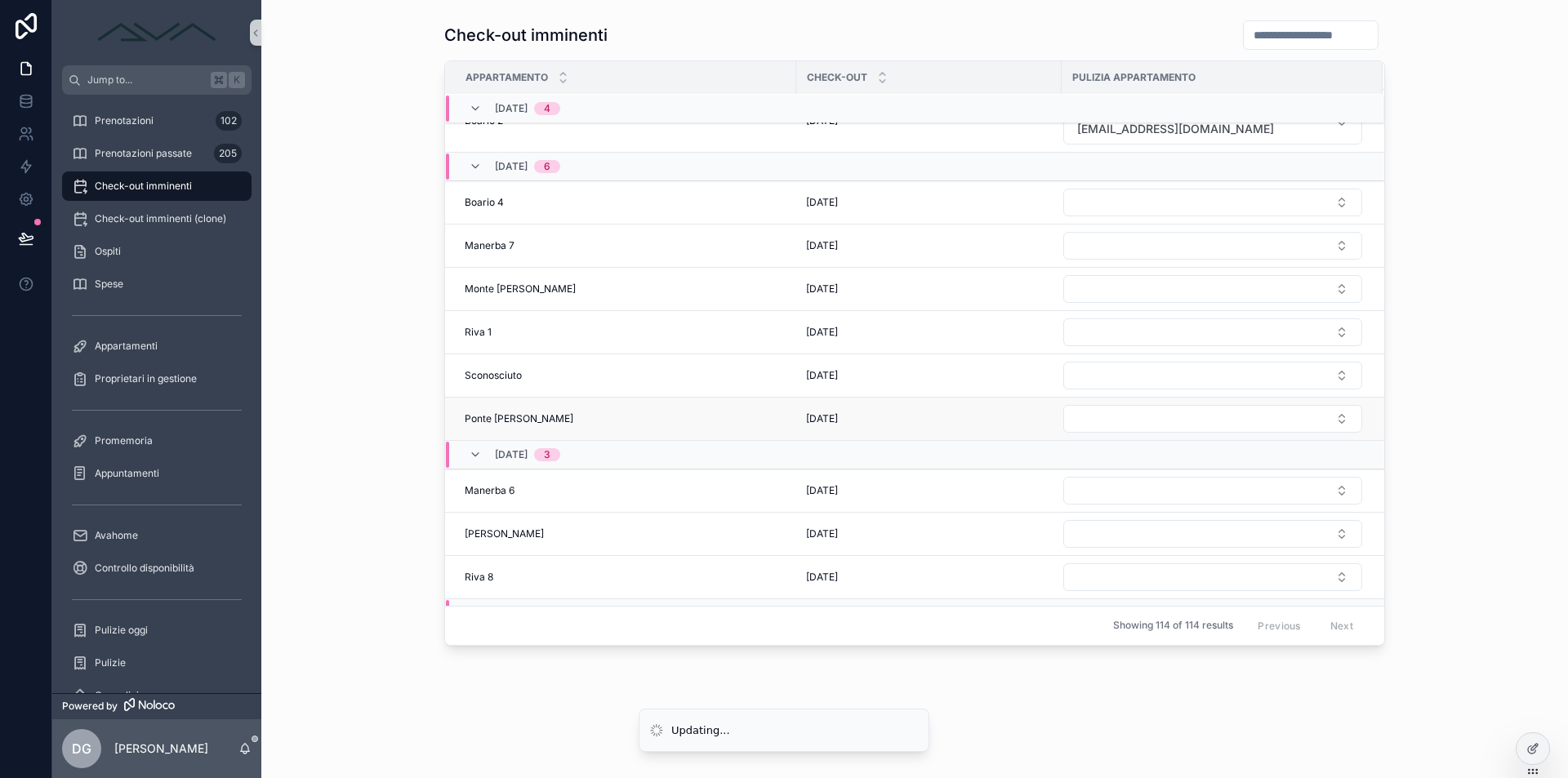
scroll to position [1172, 0]
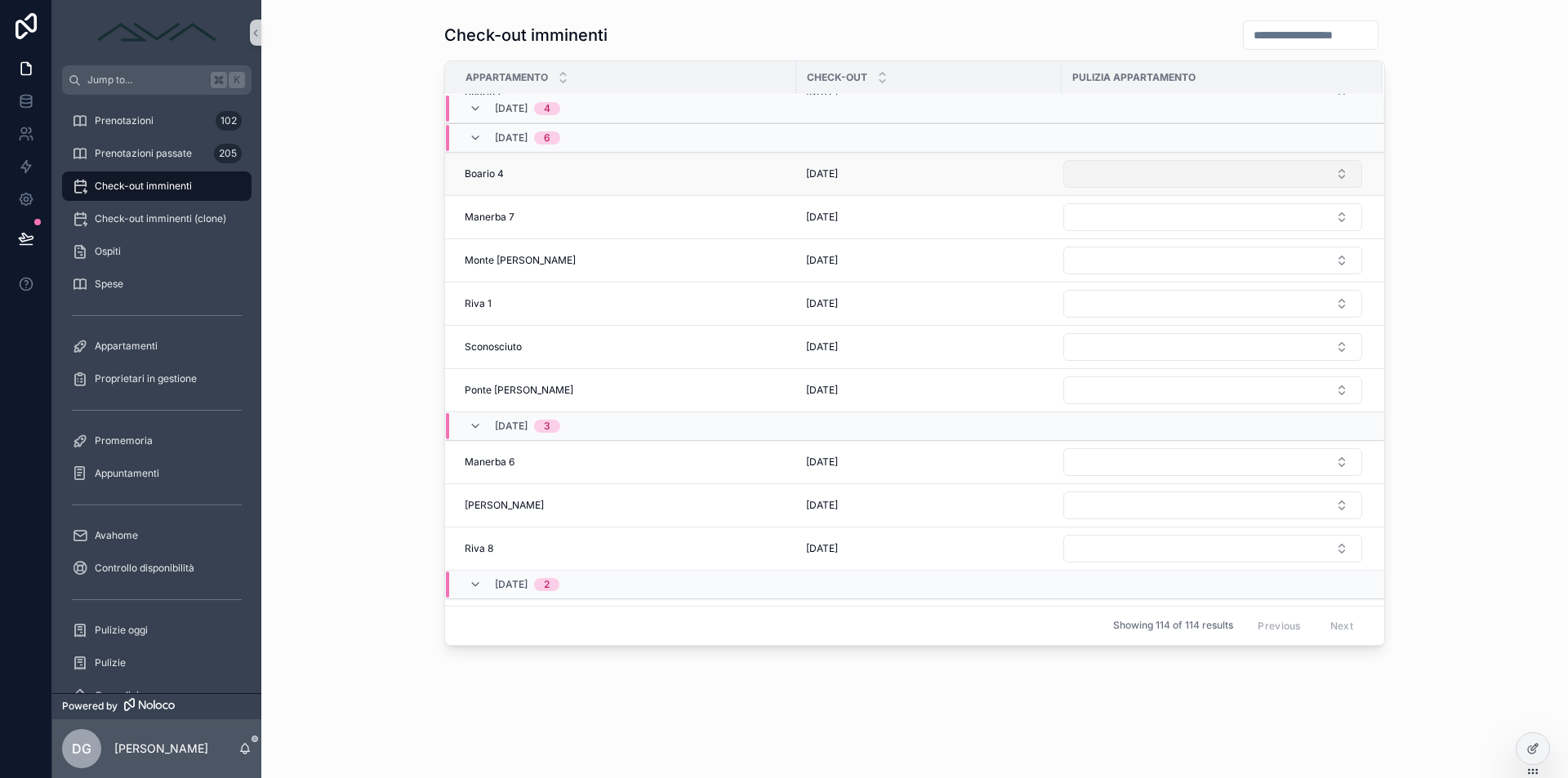
click at [1104, 176] on button "Select Button" at bounding box center [1212, 174] width 299 height 28
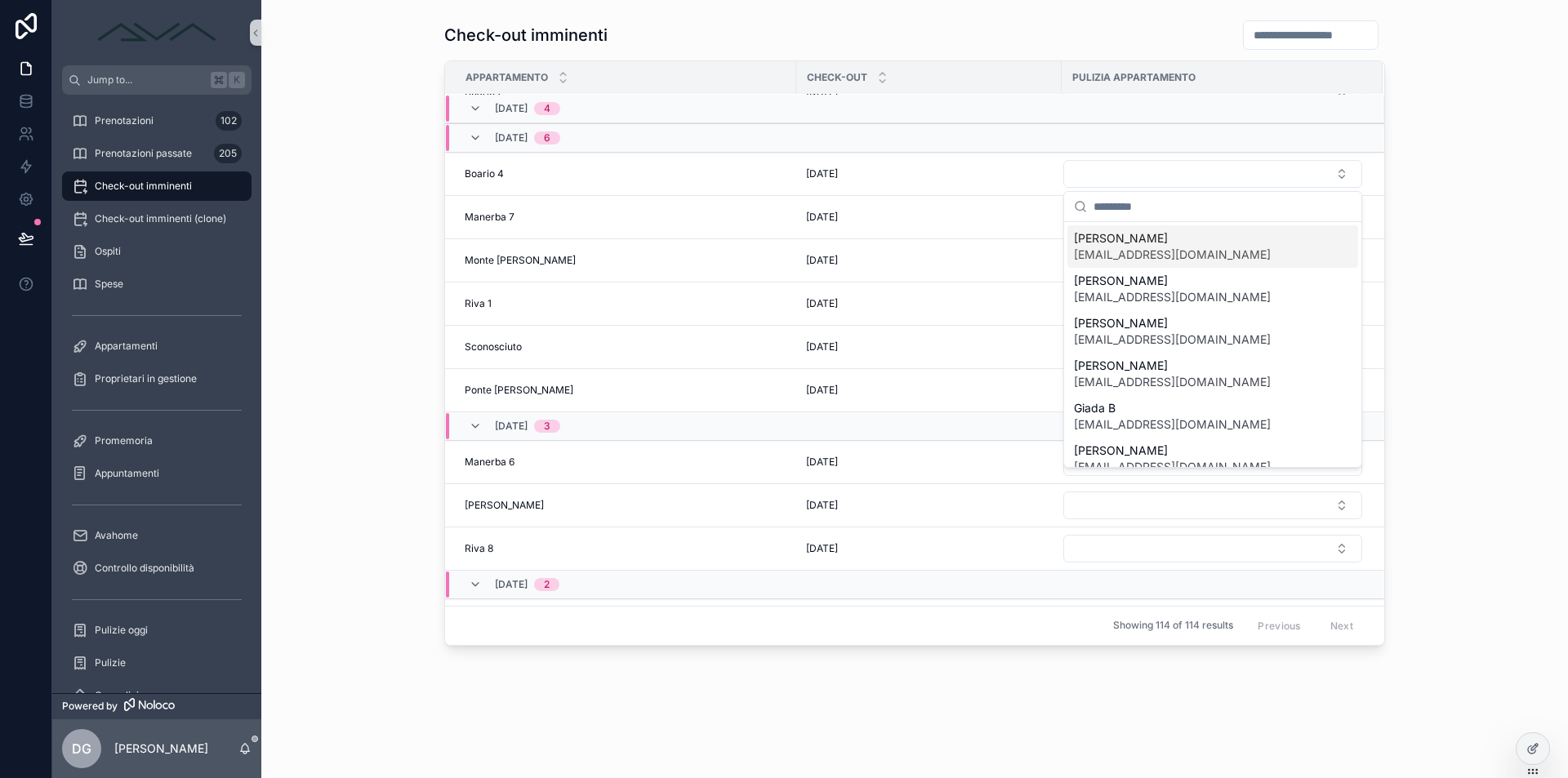
click at [382, 202] on div "Check-out imminenti Appartamento Check-out Pulizia appartamento [DATE] 5 Riva 3…" at bounding box center [914, 332] width 1281 height 639
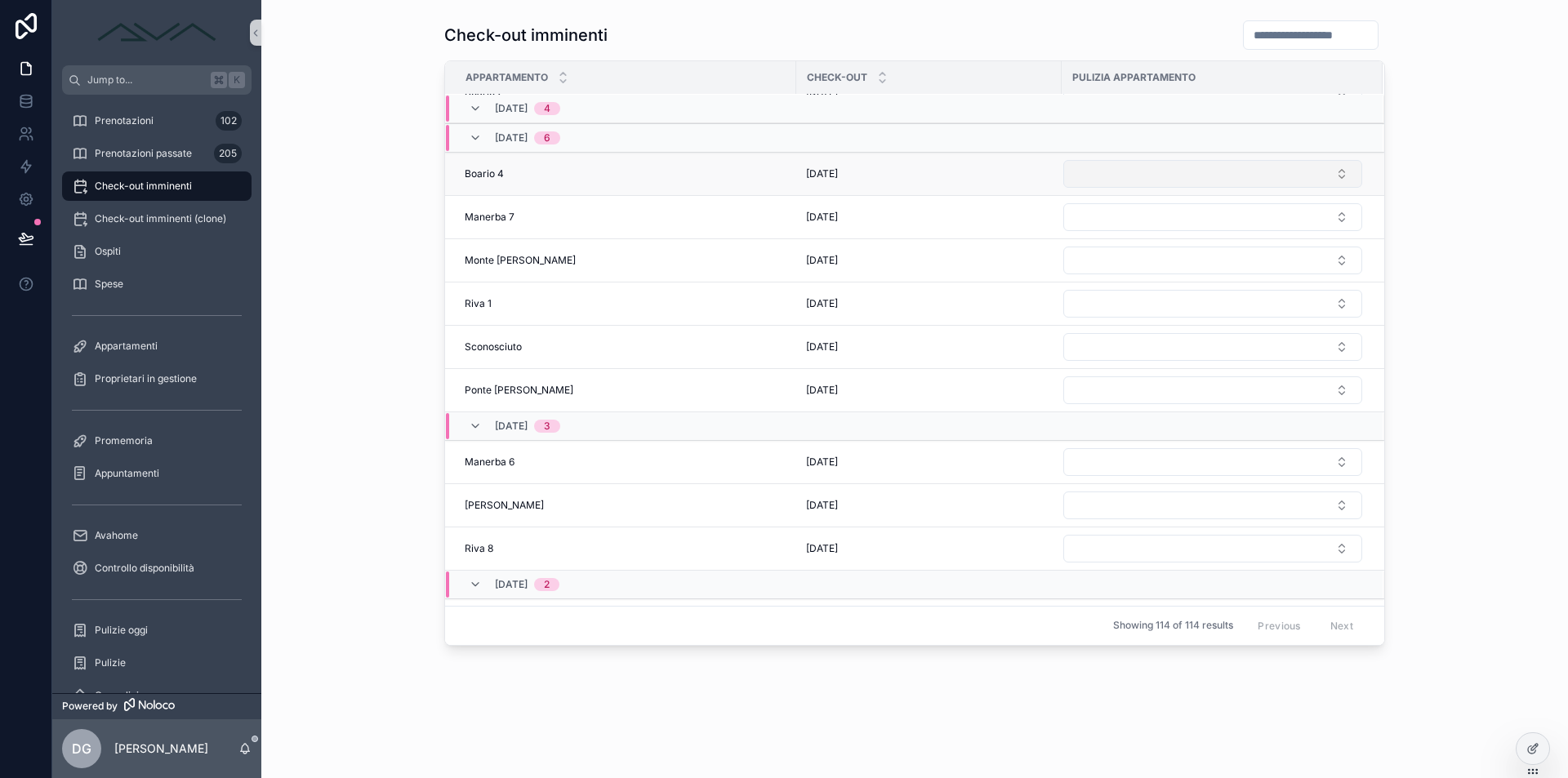
click at [1157, 165] on button "Select Button" at bounding box center [1212, 174] width 299 height 28
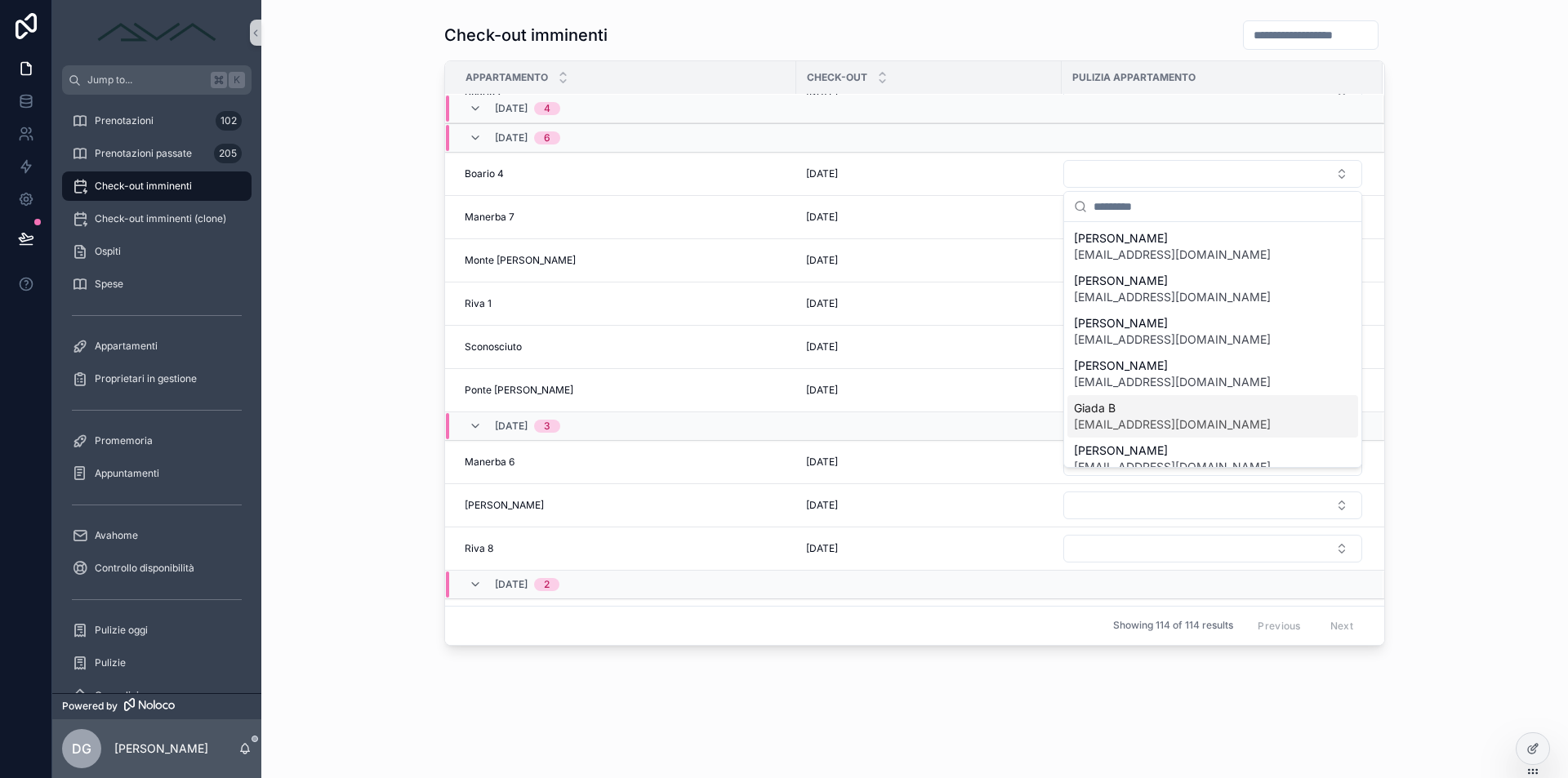
click at [409, 272] on div "Check-out imminenti Appartamento Check-out Pulizia appartamento [DATE] 5 Riva 3…" at bounding box center [914, 332] width 1281 height 639
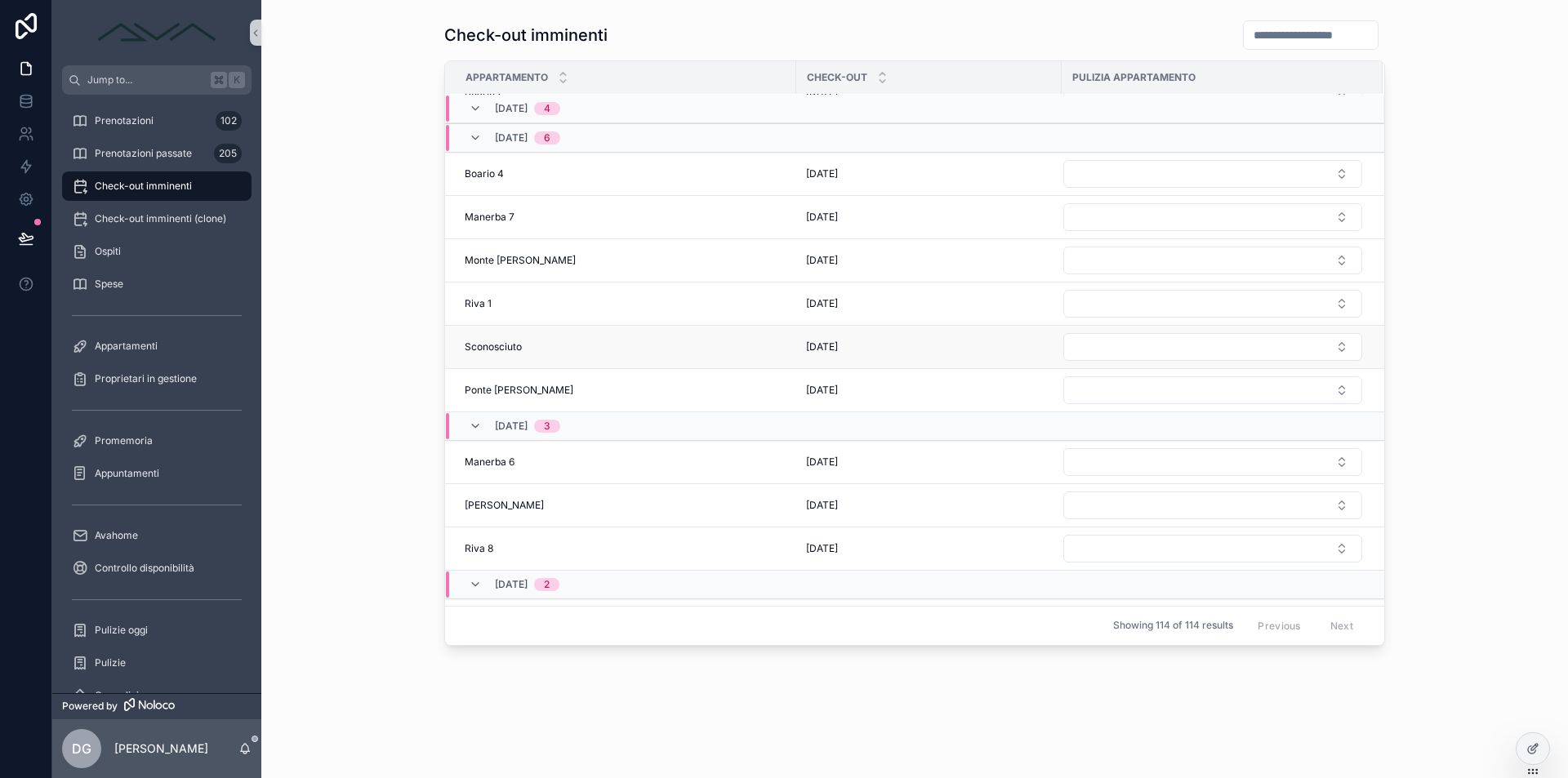
click at [653, 357] on td "Sconosciuto Sconosciuto" at bounding box center [619, 347] width 351 height 44
click at [141, 121] on span "Prenotazioni" at bounding box center [124, 121] width 59 height 13
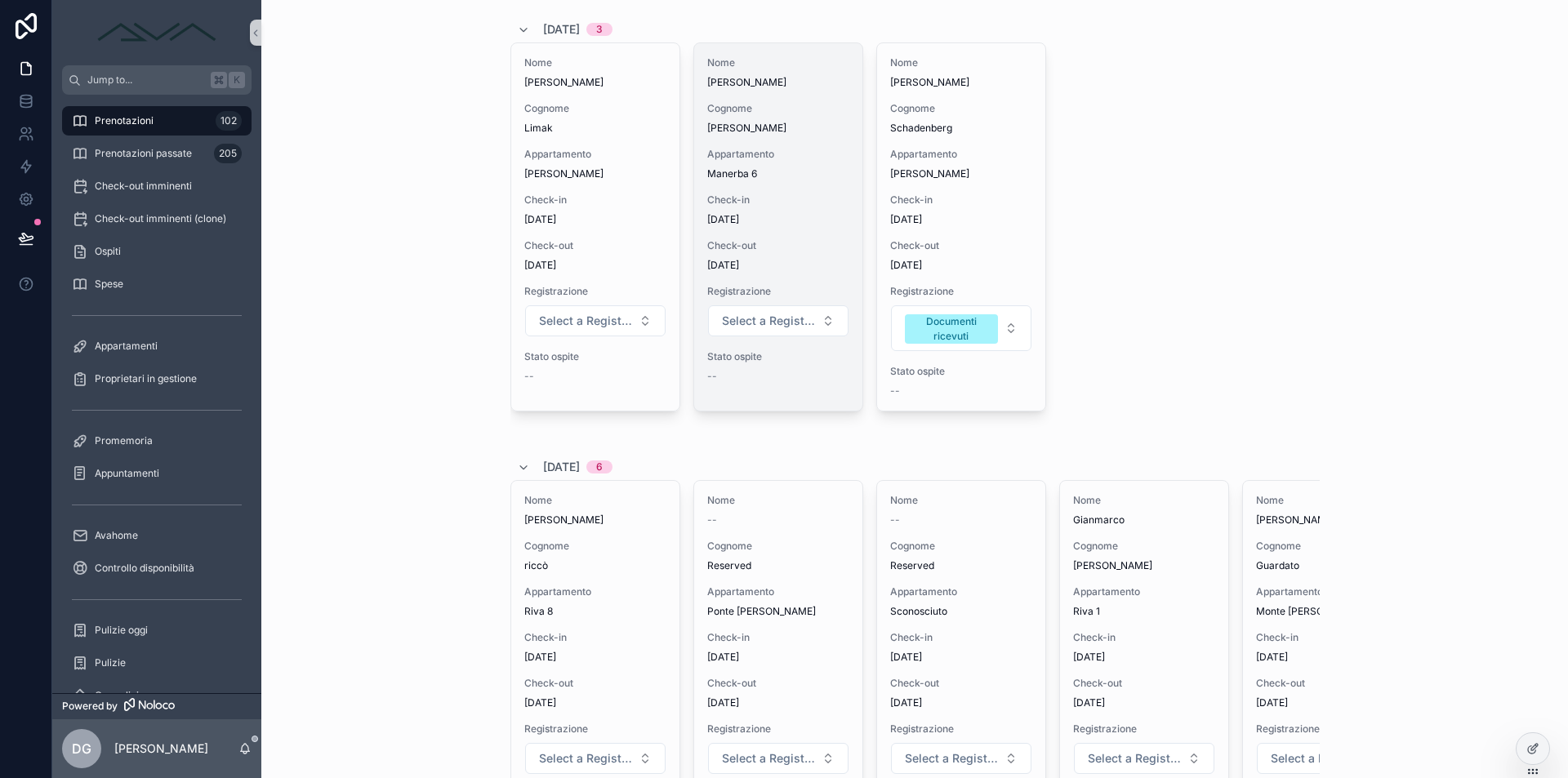
scroll to position [1553, 0]
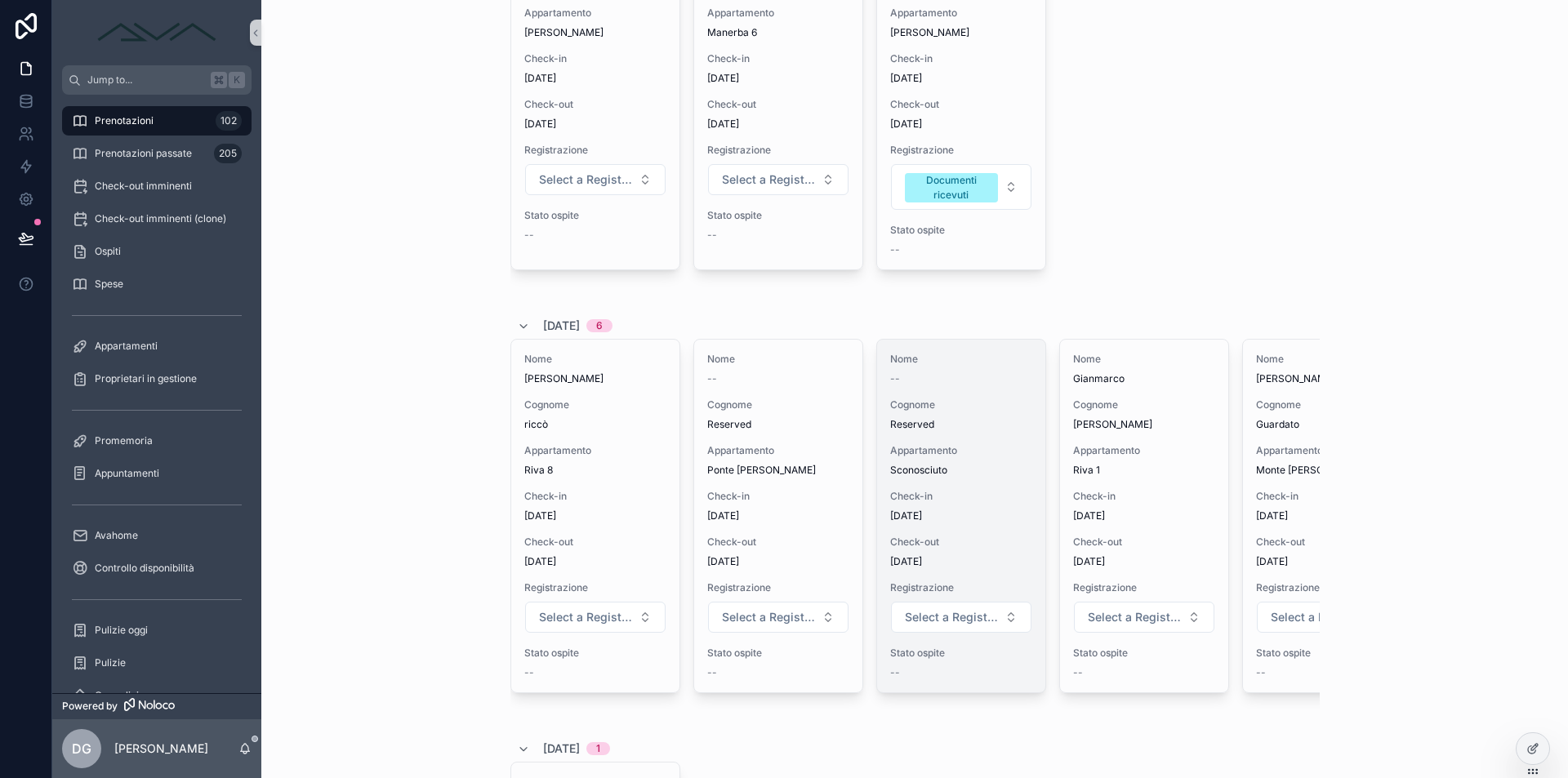
click at [957, 466] on span "Sconosciuto" at bounding box center [961, 470] width 142 height 13
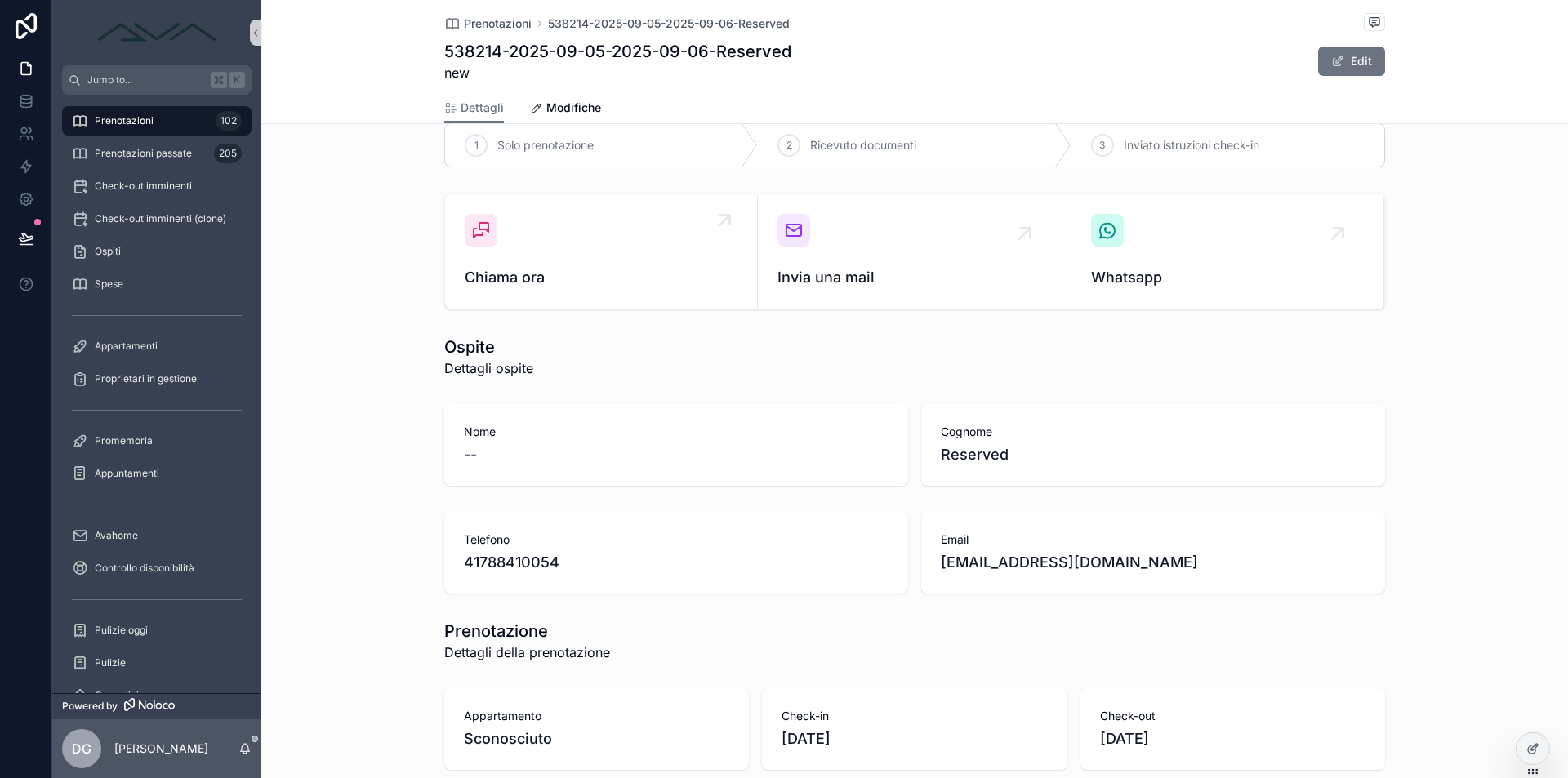
scroll to position [244, 0]
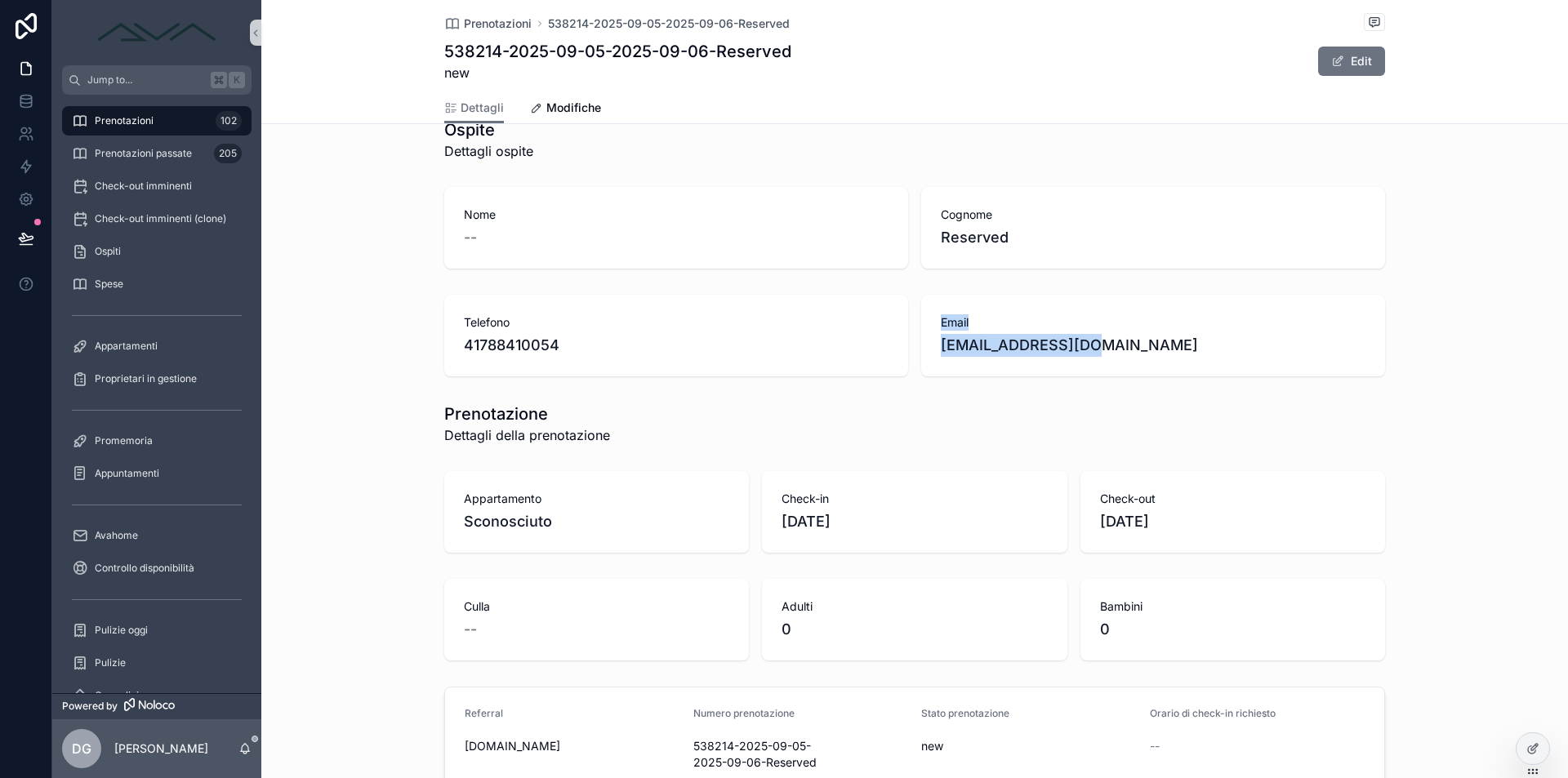
drag, startPoint x: 1112, startPoint y: 348, endPoint x: 914, endPoint y: 337, distance: 198.3
click at [914, 337] on div "Telefono 41788410054 Email [EMAIL_ADDRESS][DOMAIN_NAME]" at bounding box center [914, 336] width 940 height 82
click at [903, 379] on div "Telefono 41788410054 Email [EMAIL_ADDRESS][DOMAIN_NAME]" at bounding box center [914, 336] width 1307 height 95
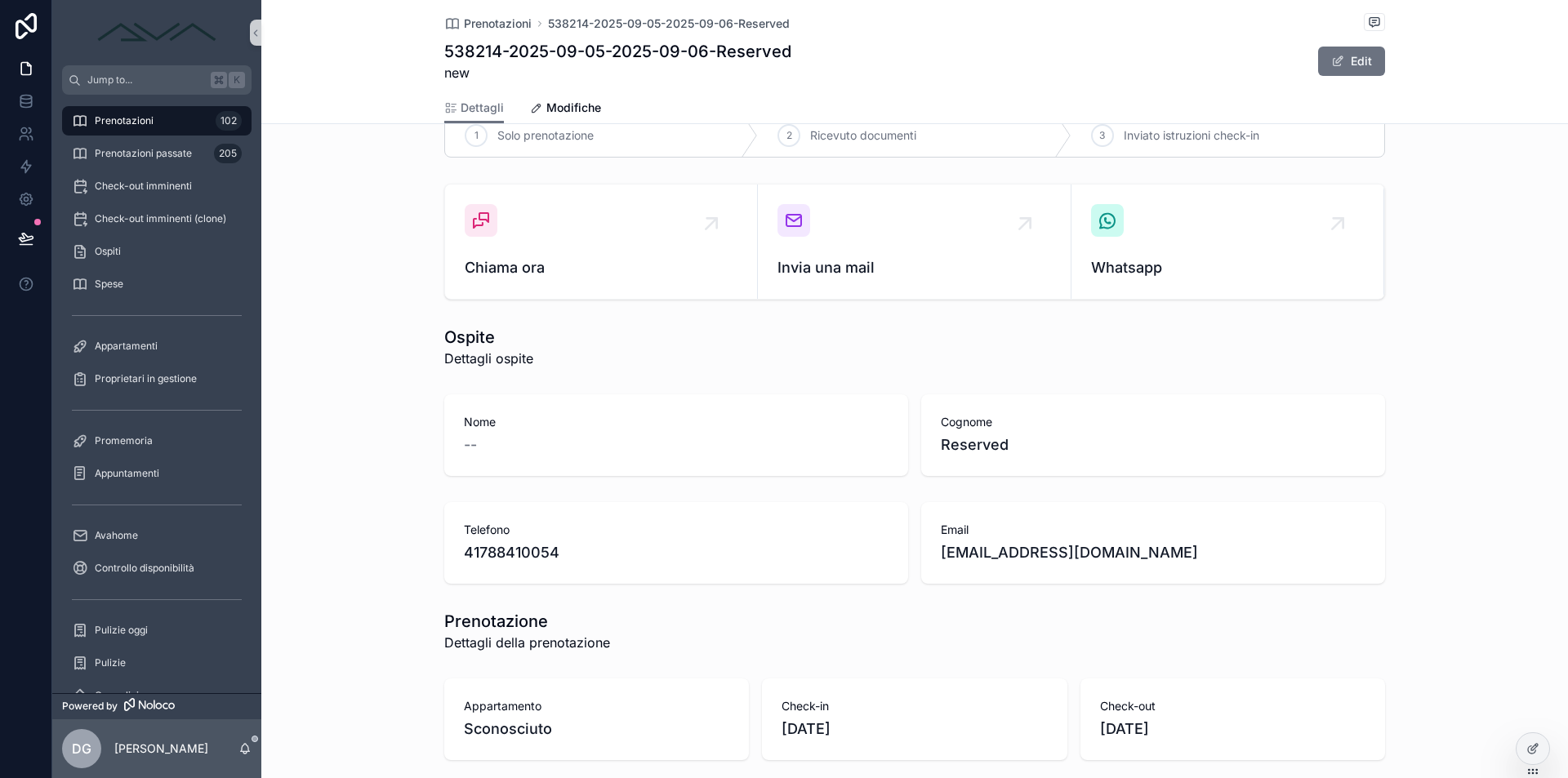
scroll to position [0, 0]
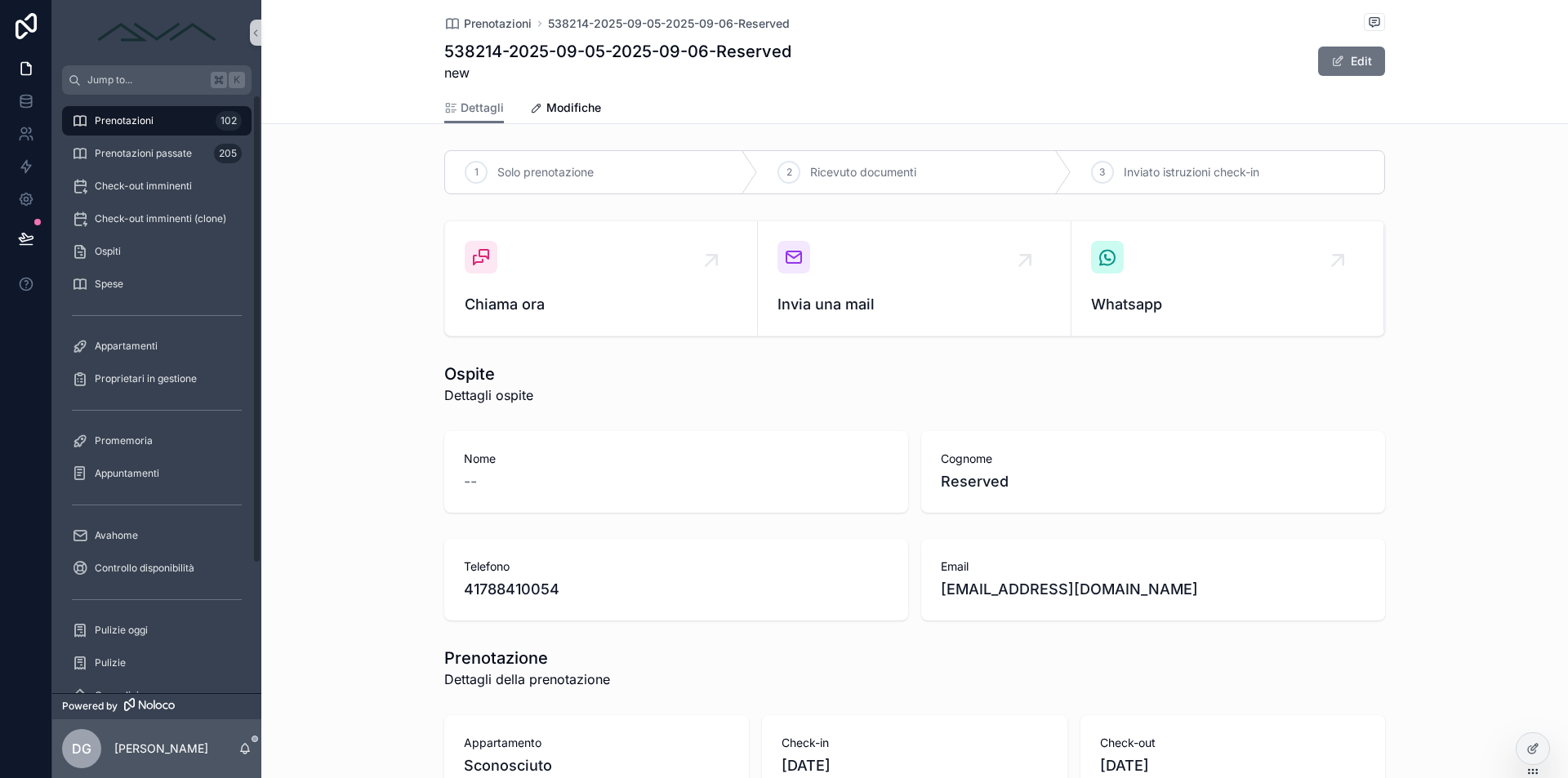
click at [114, 114] on span "Prenotazioni" at bounding box center [124, 121] width 59 height 13
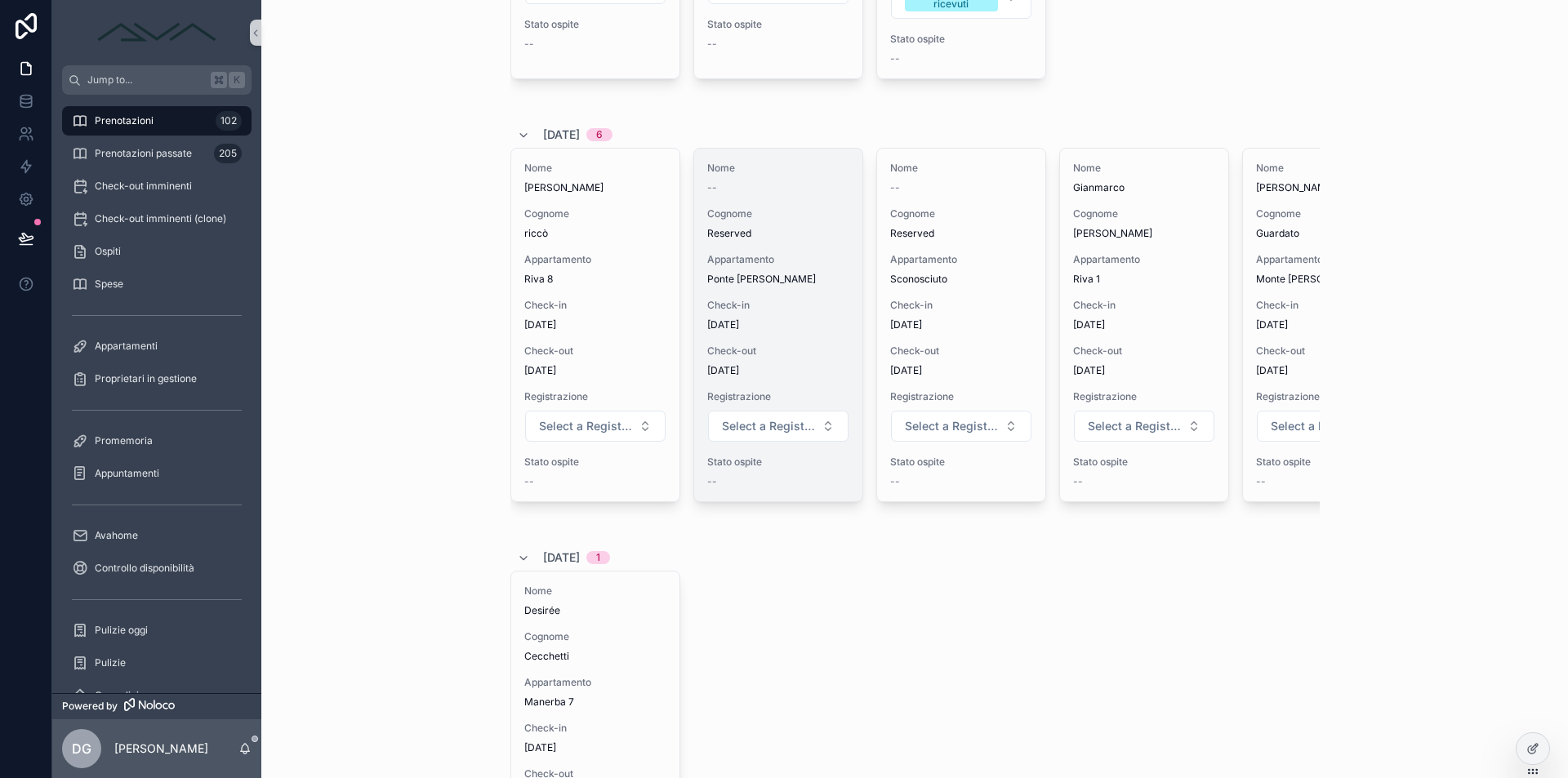
scroll to position [2095, 0]
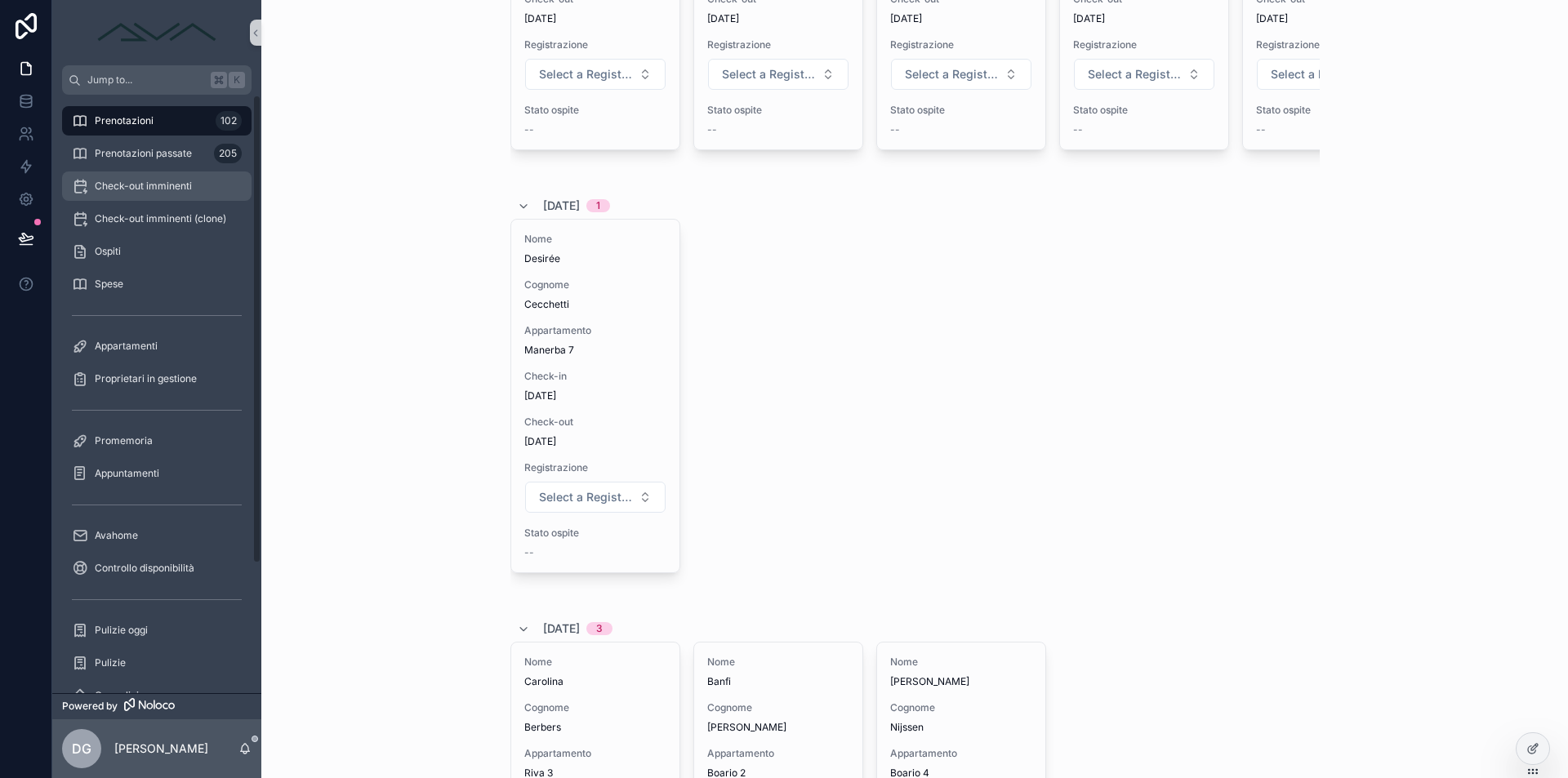
click at [135, 187] on span "Check-out imminenti" at bounding box center [143, 186] width 97 height 13
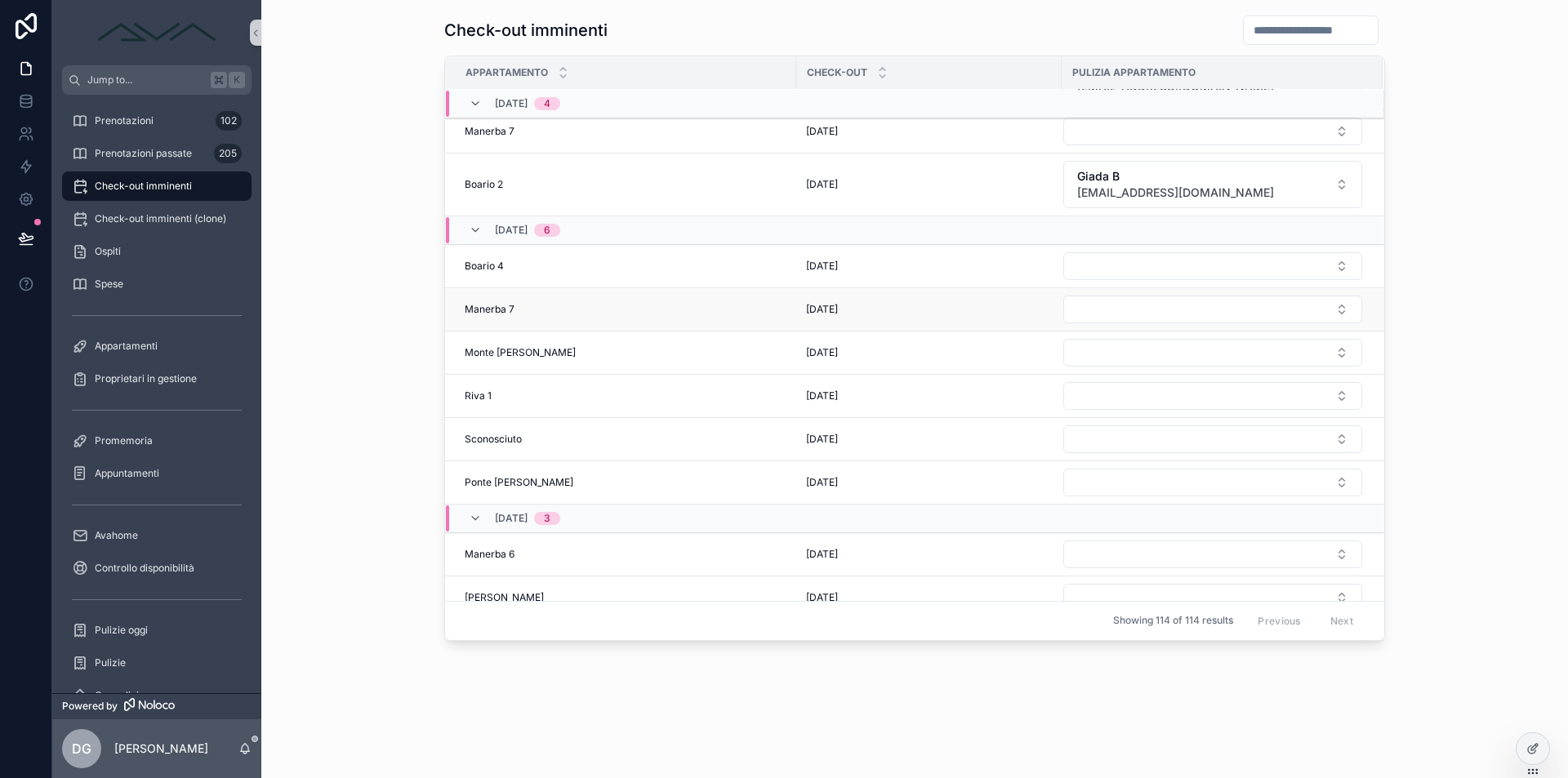
scroll to position [1106, 0]
click at [742, 472] on div "Ponte [PERSON_NAME] [PERSON_NAME]" at bounding box center [626, 479] width 322 height 13
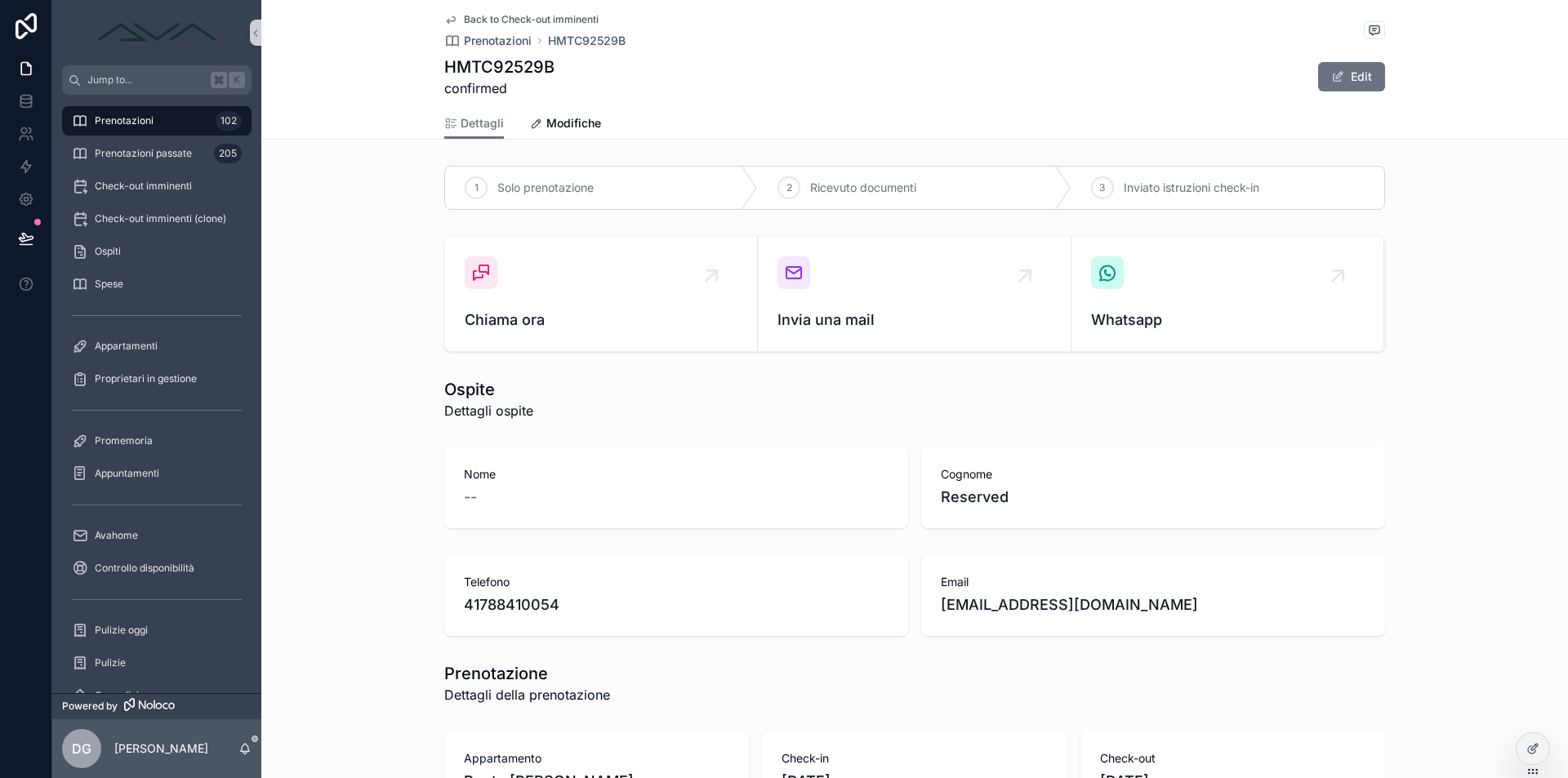
click at [163, 119] on div "Prenotazioni 102" at bounding box center [156, 121] width 170 height 26
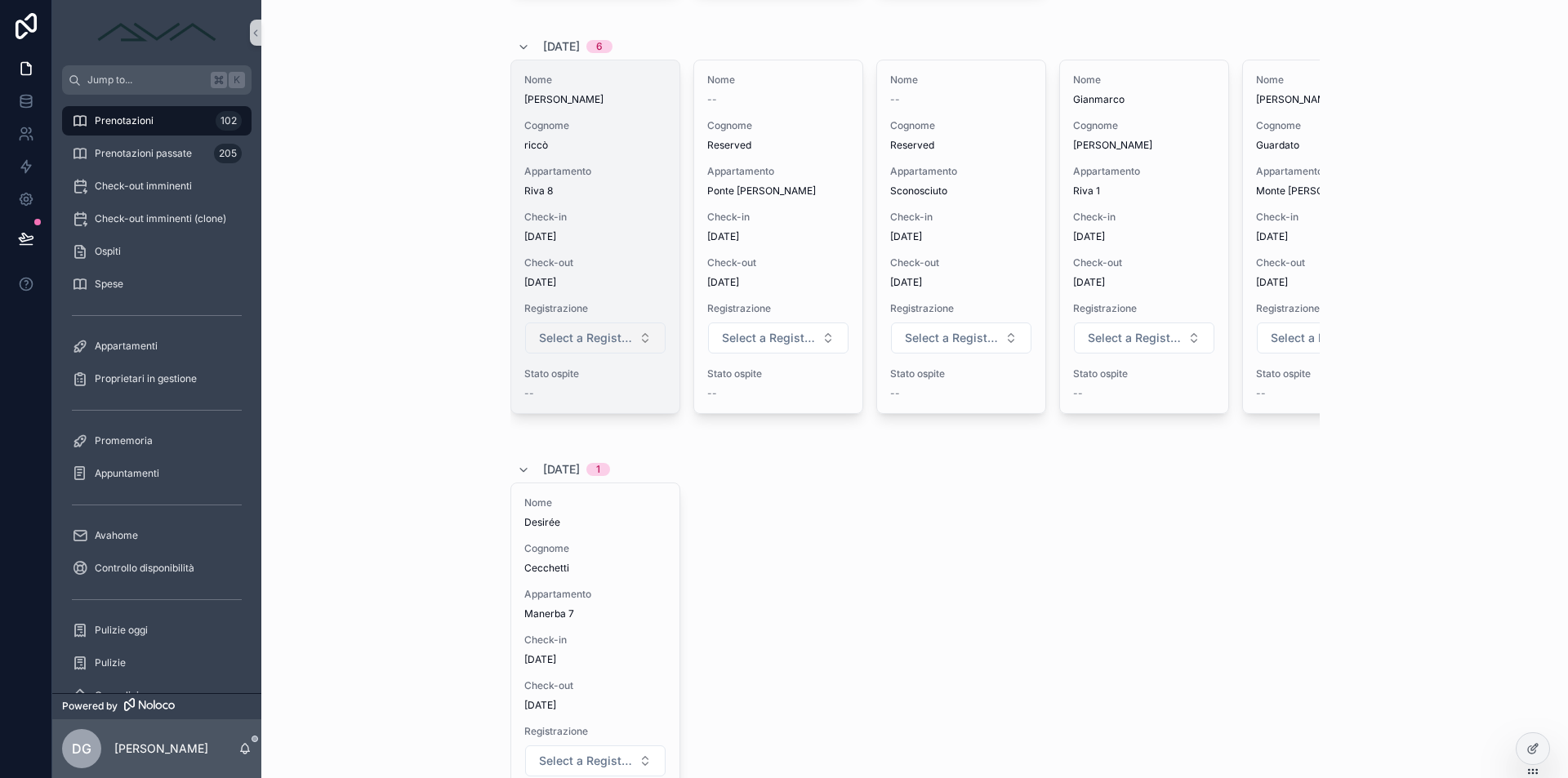
scroll to position [1828, 0]
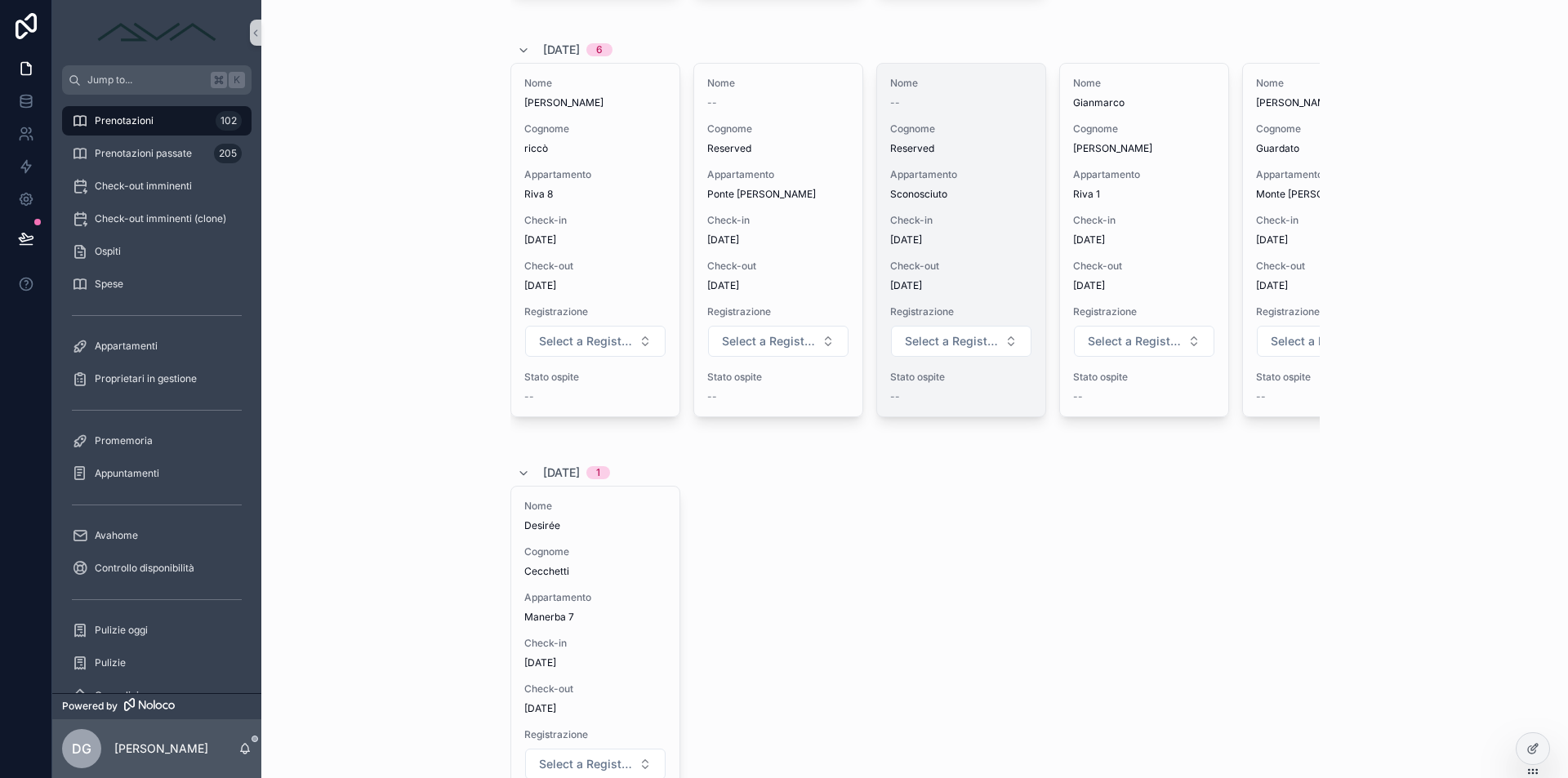
click at [963, 248] on div "Nome -- Cognome Reserved Appartamento Sconosciuto Check-in [DATE] Check-out [DA…" at bounding box center [961, 239] width 168 height 352
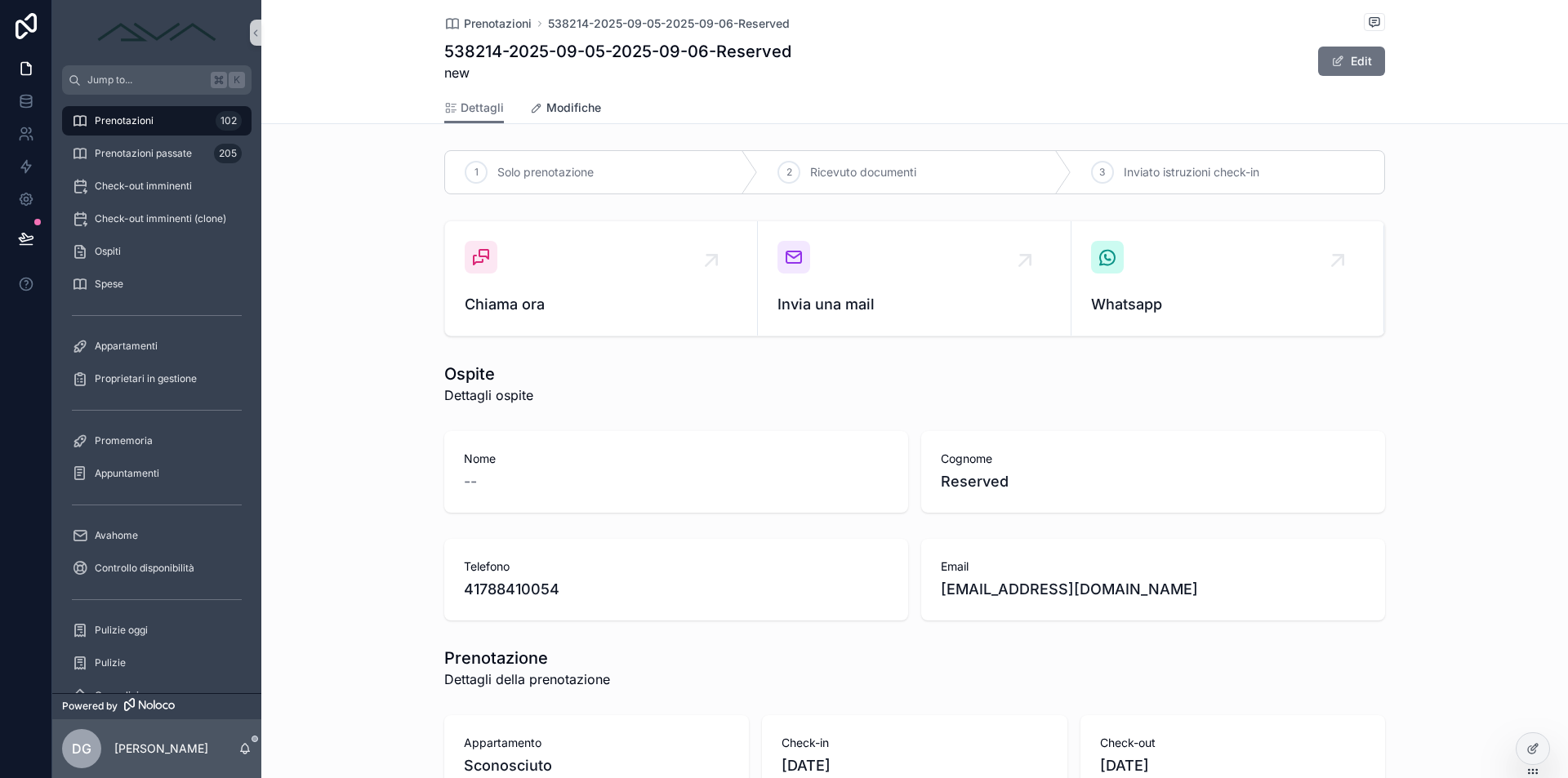
click at [562, 107] on span "Modifiche" at bounding box center [573, 108] width 55 height 17
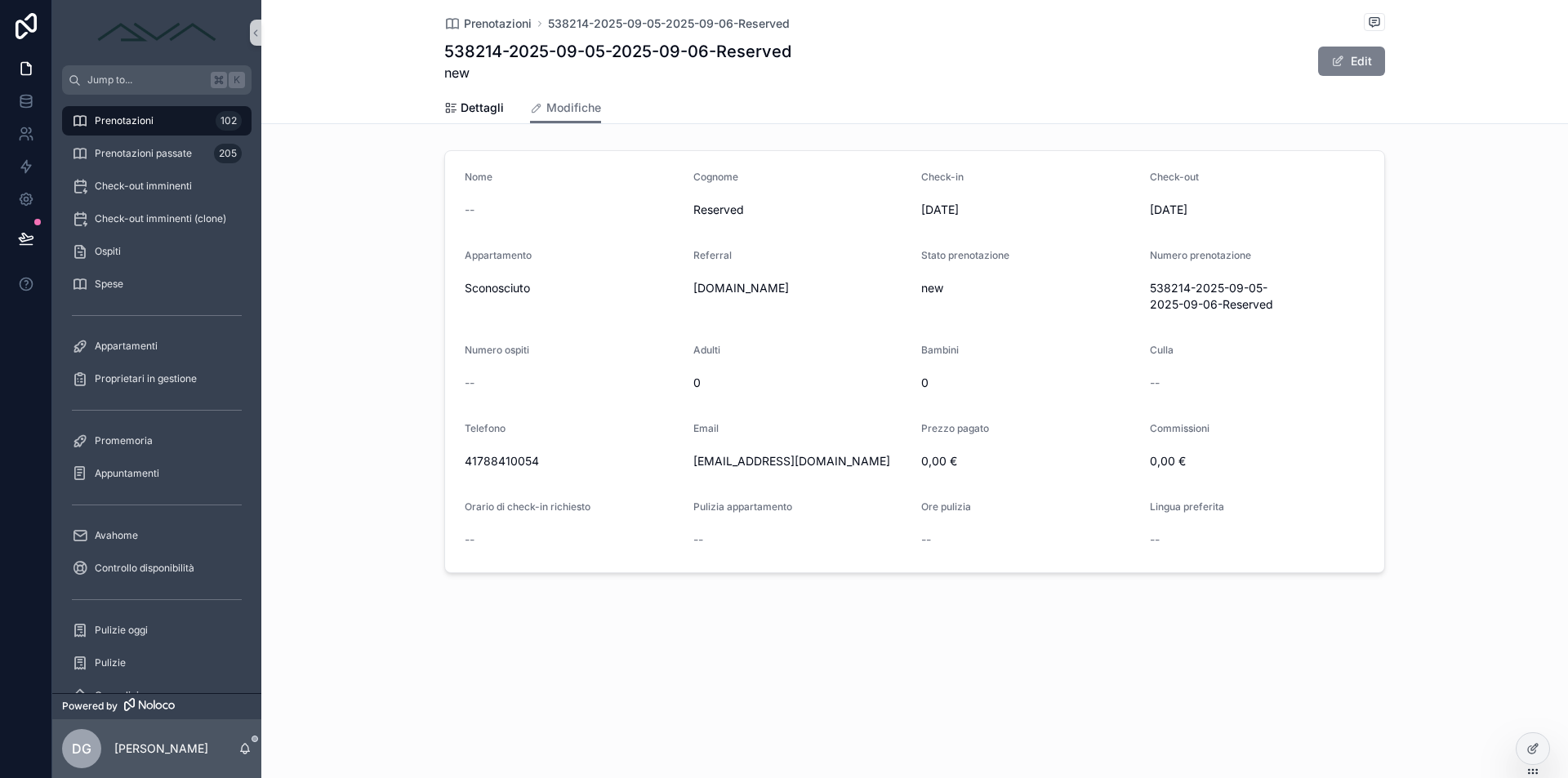
click at [1361, 51] on button "Edit" at bounding box center [1351, 61] width 67 height 30
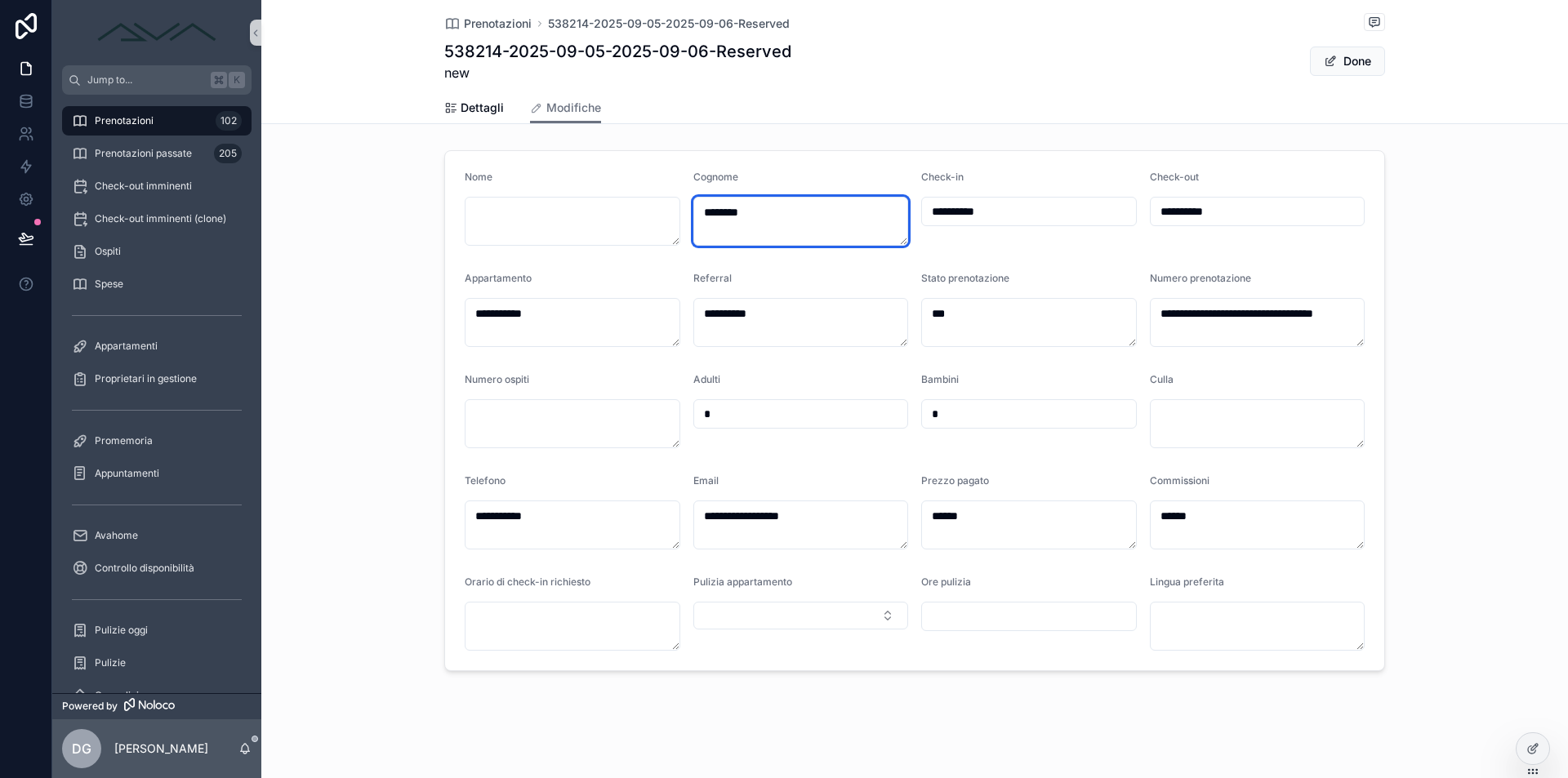
drag, startPoint x: 788, startPoint y: 214, endPoint x: 584, endPoint y: 192, distance: 205.2
click at [584, 192] on form "**********" at bounding box center [914, 410] width 939 height 519
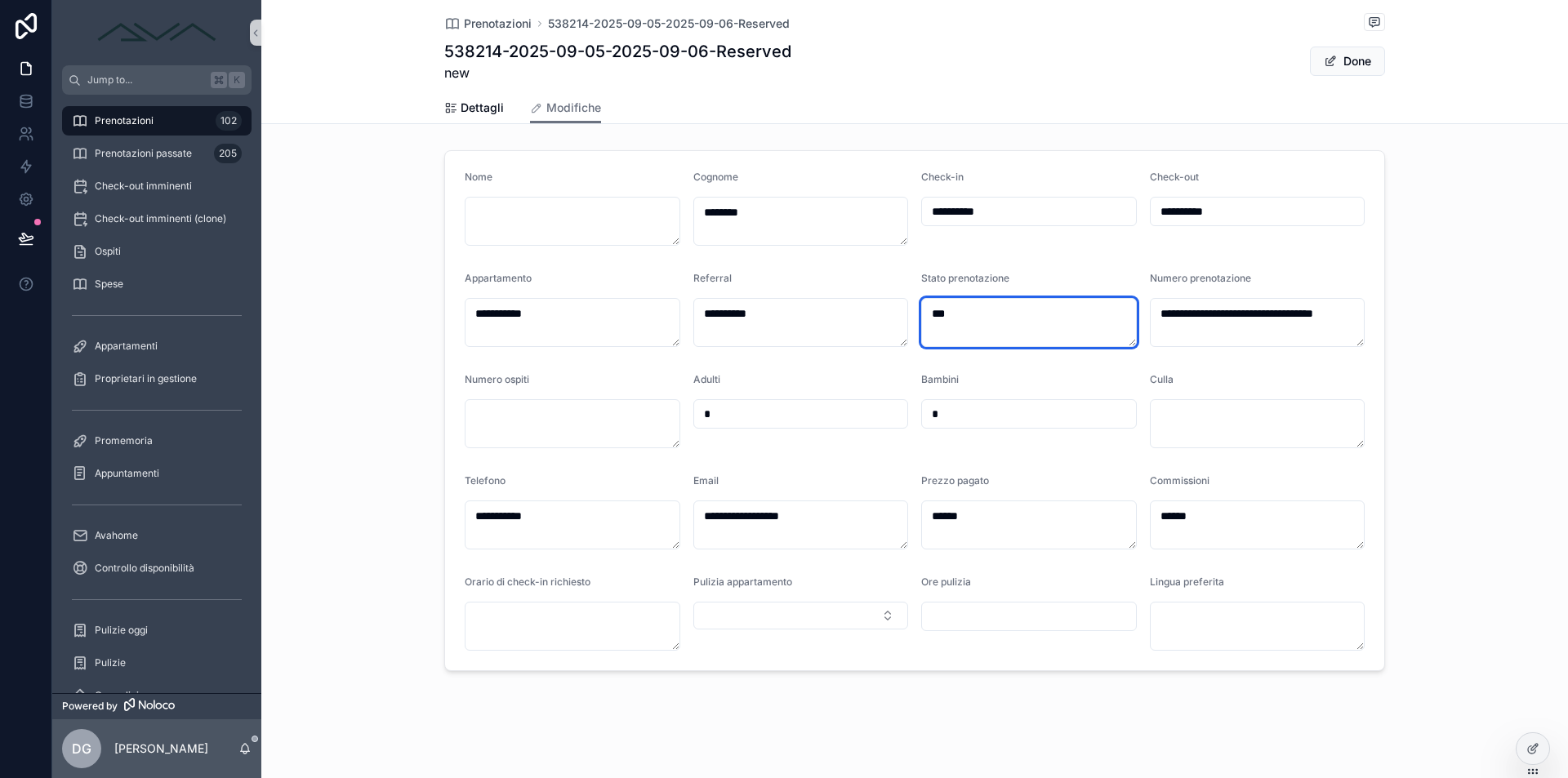
drag, startPoint x: 1024, startPoint y: 324, endPoint x: 715, endPoint y: 301, distance: 309.9
click at [715, 301] on form "**********" at bounding box center [914, 410] width 939 height 519
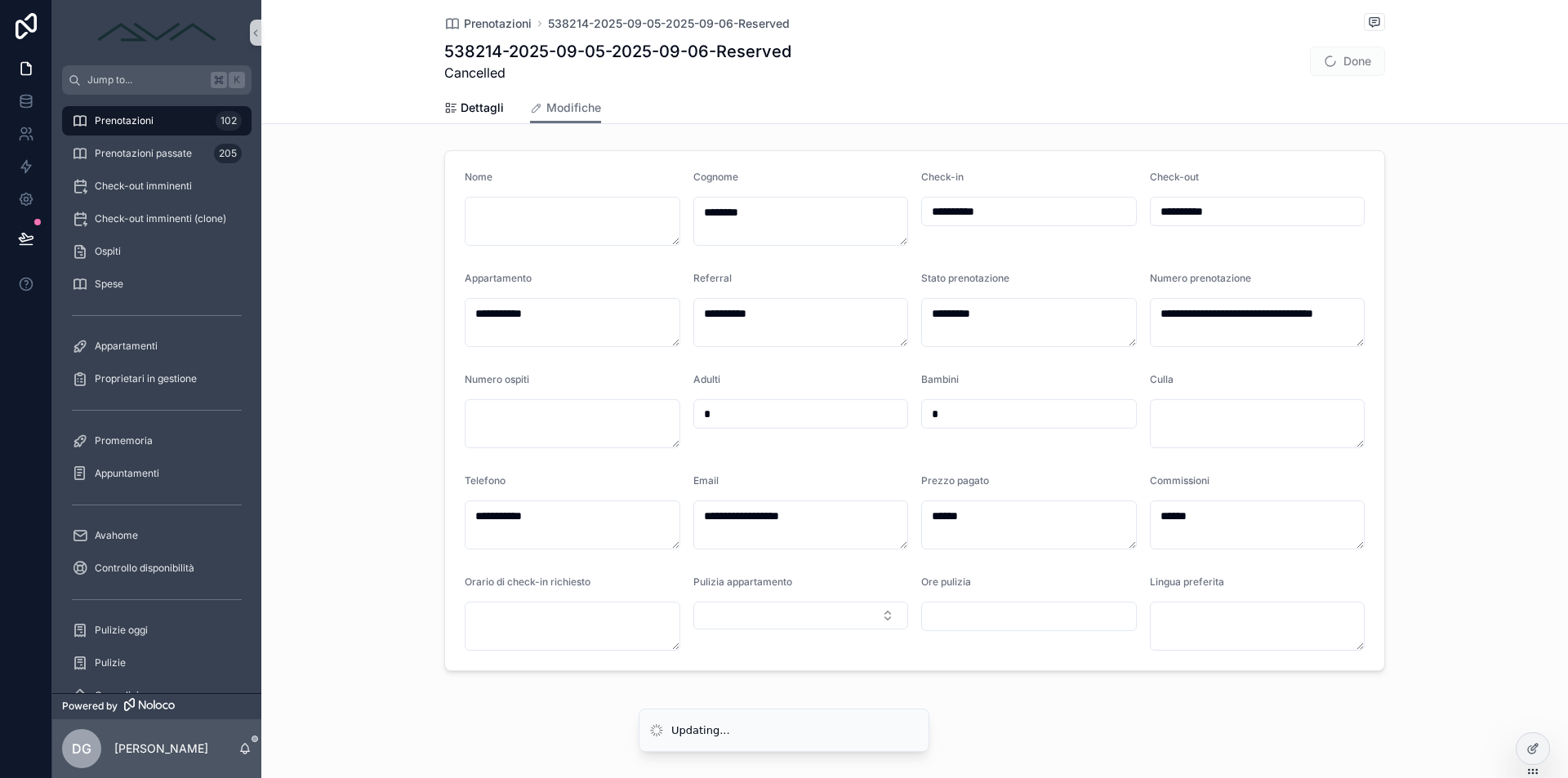
click at [1344, 59] on span "Done" at bounding box center [1347, 61] width 75 height 30
drag, startPoint x: 1040, startPoint y: 310, endPoint x: 878, endPoint y: 306, distance: 162.0
click at [878, 306] on form "**********" at bounding box center [914, 410] width 939 height 519
type textarea "***"
click at [1349, 58] on button "Done" at bounding box center [1347, 61] width 75 height 30
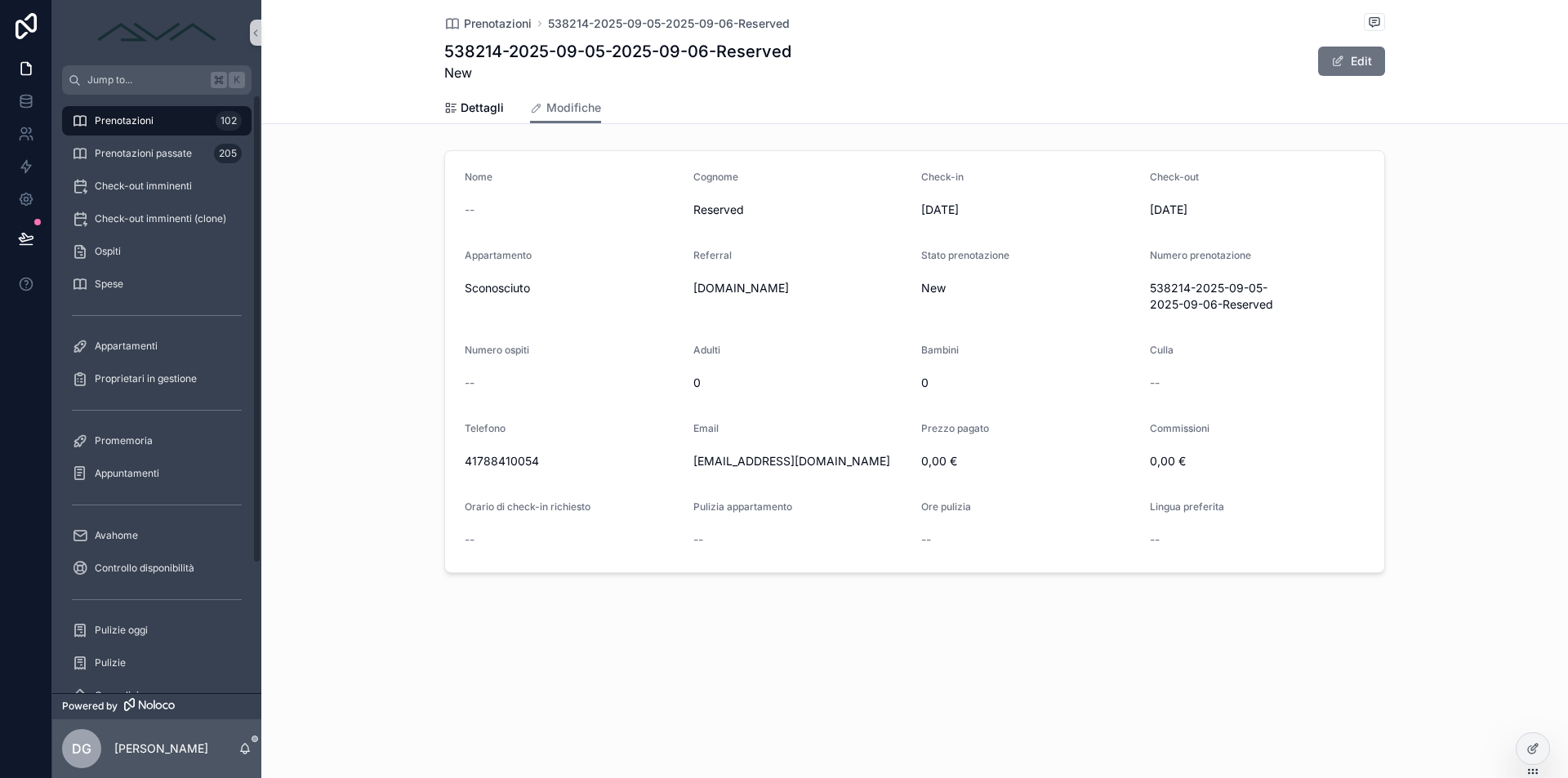
click at [101, 113] on div "Prenotazioni 102" at bounding box center [156, 121] width 170 height 26
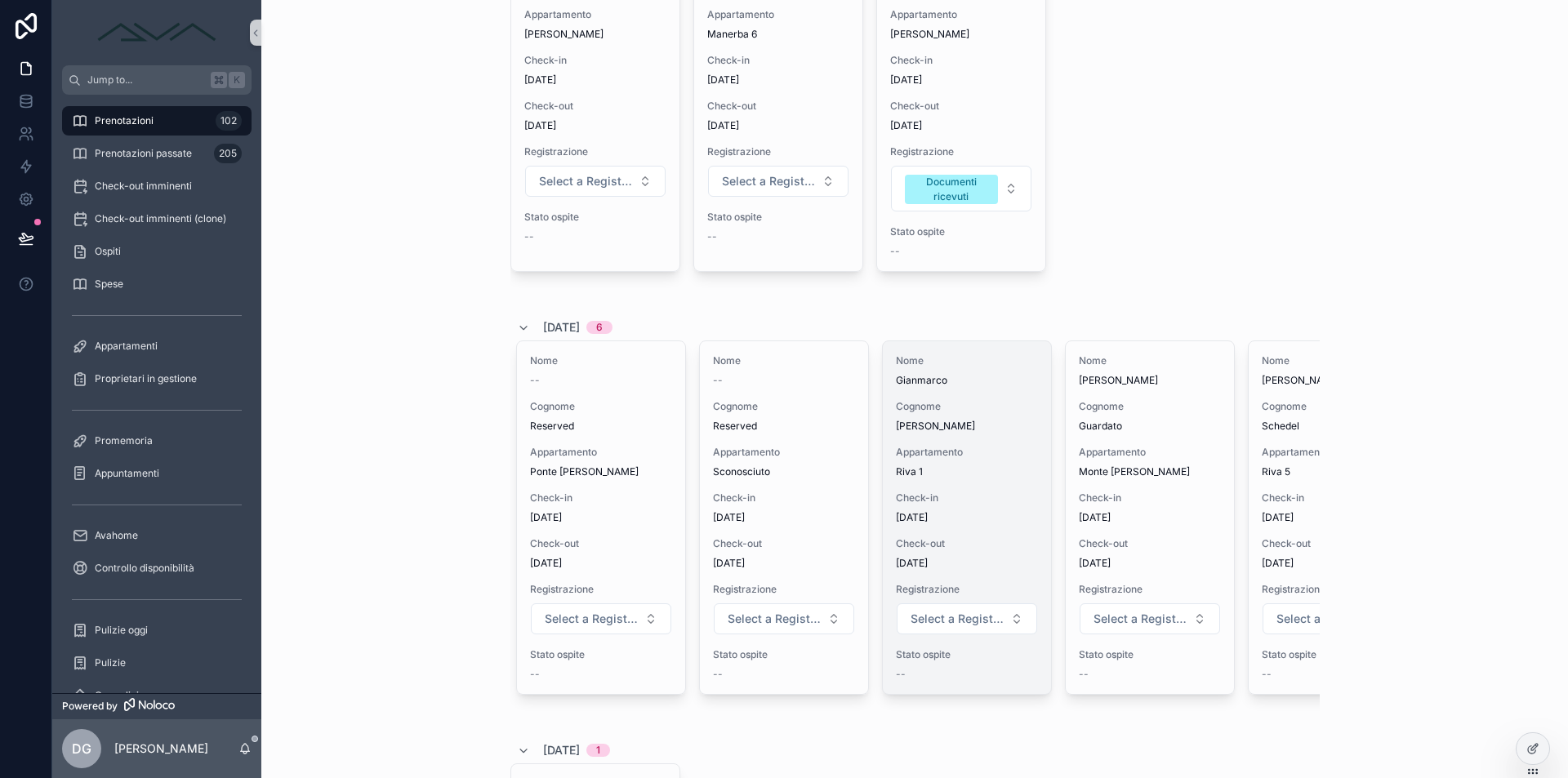
scroll to position [0, 112]
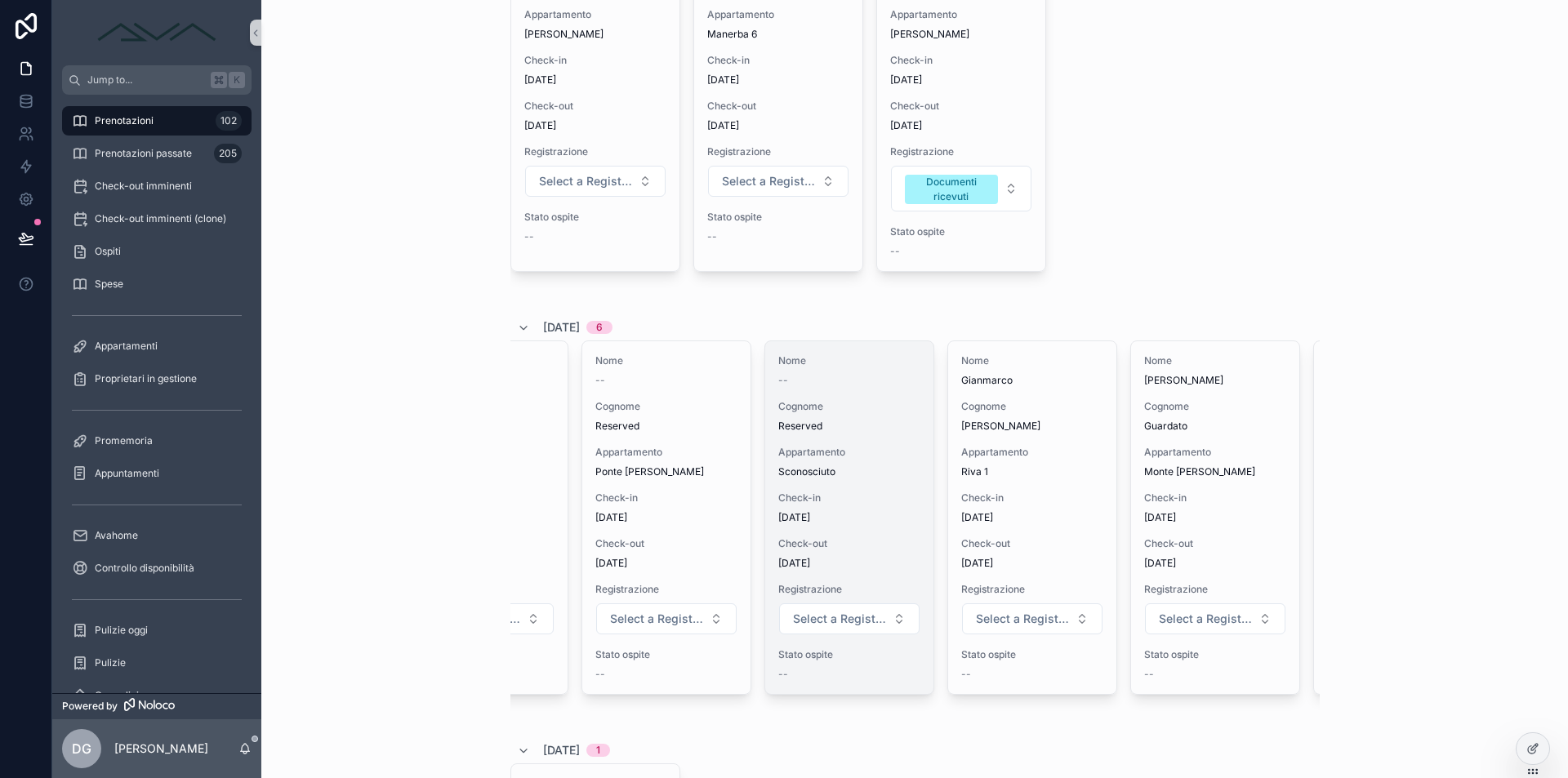
click at [856, 475] on span "Sconosciuto" at bounding box center [849, 471] width 142 height 13
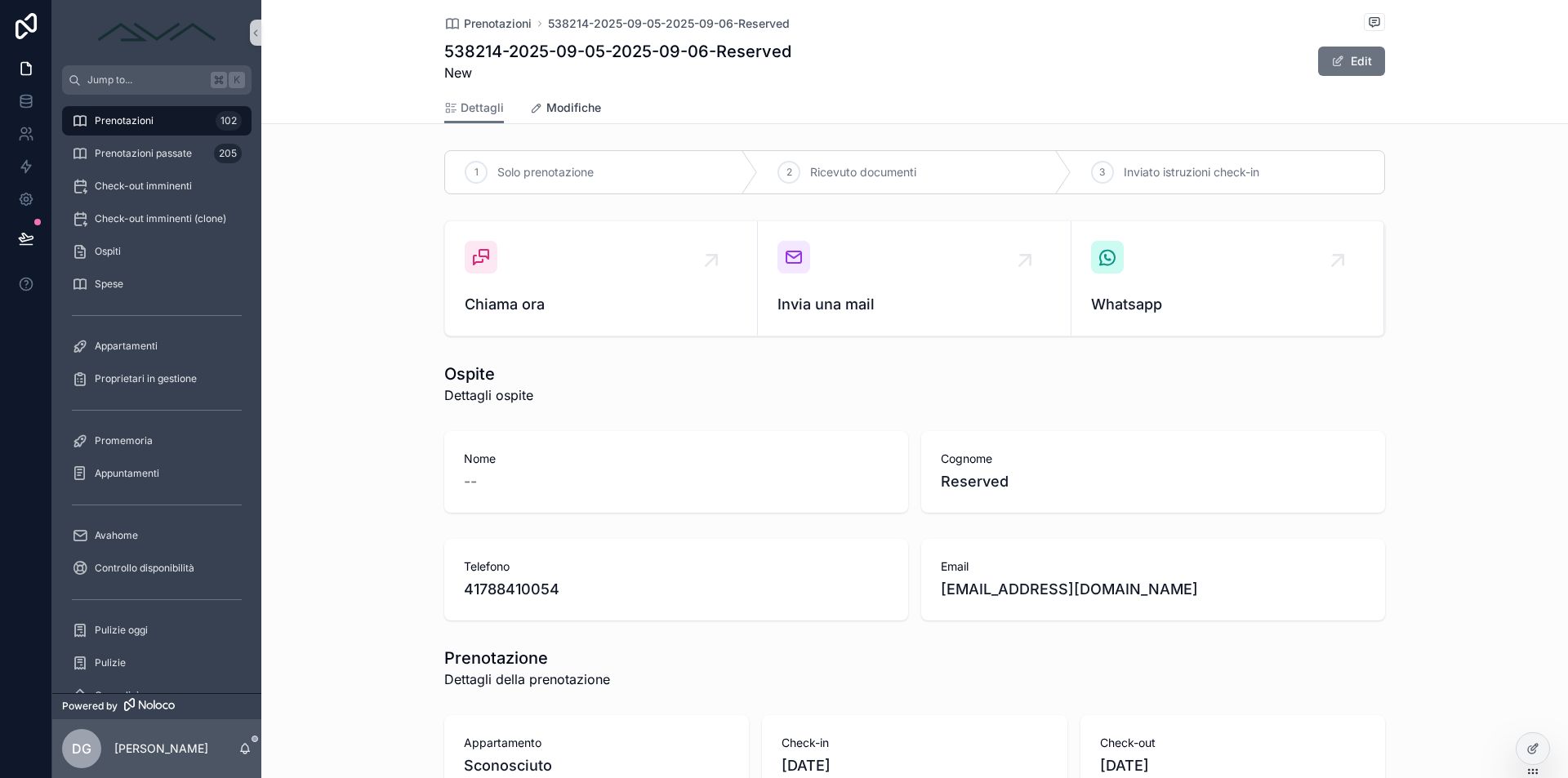
click at [562, 104] on span "Modifiche" at bounding box center [573, 108] width 55 height 17
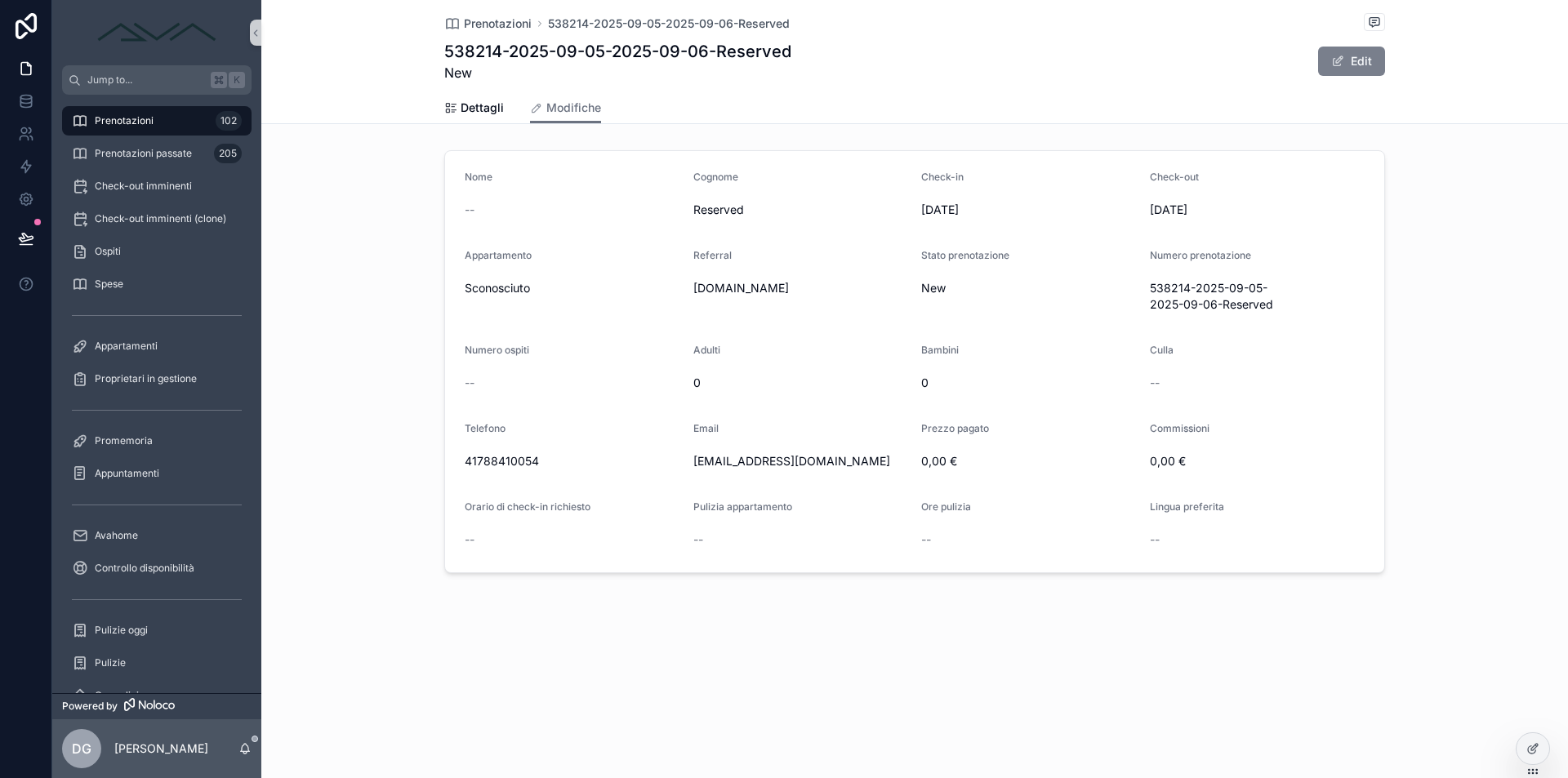
click at [1375, 59] on button "Edit" at bounding box center [1351, 61] width 67 height 30
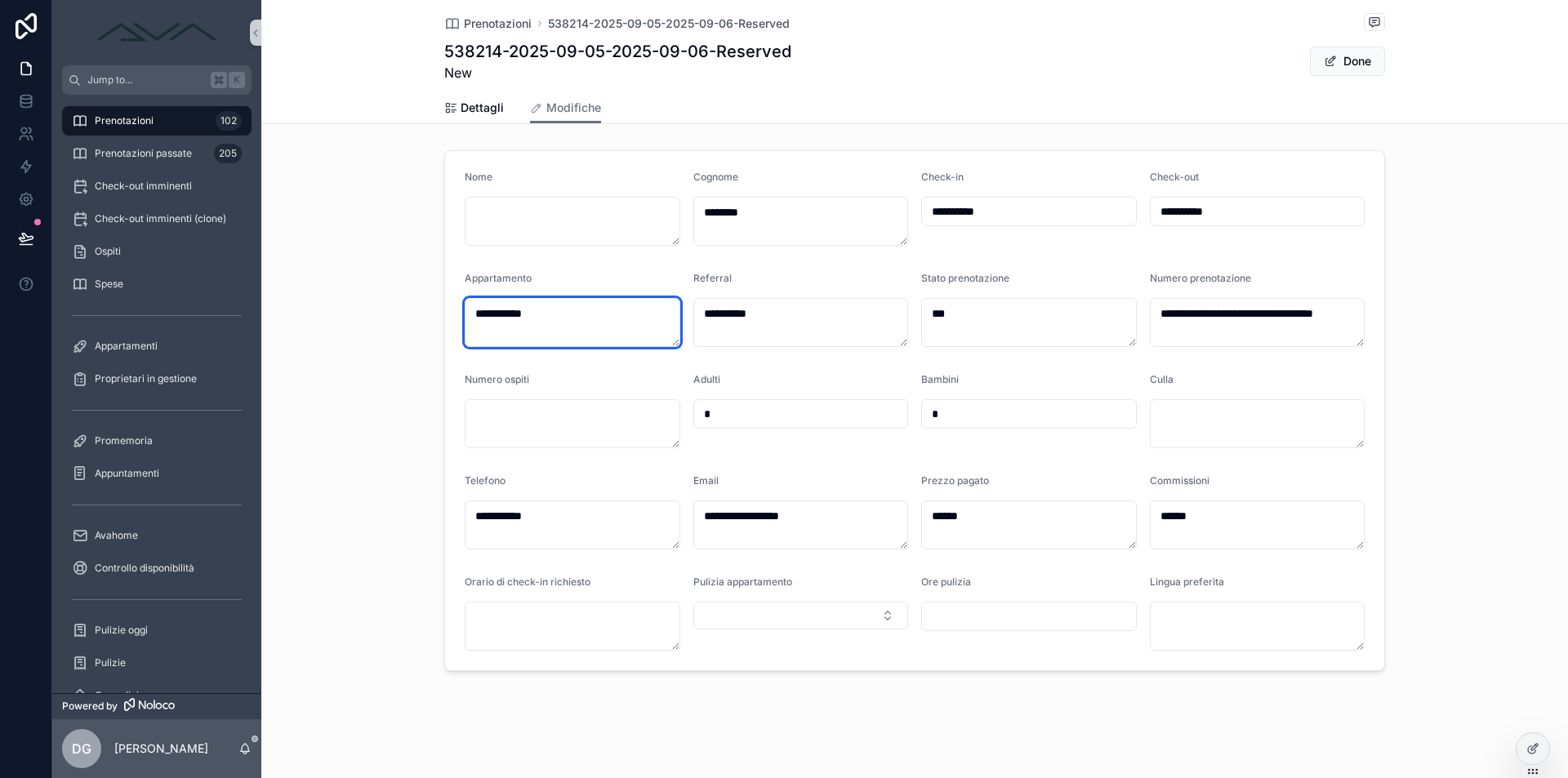
drag, startPoint x: 589, startPoint y: 316, endPoint x: 432, endPoint y: 310, distance: 157.1
click at [432, 310] on div "**********" at bounding box center [914, 411] width 1307 height 534
type textarea "**********"
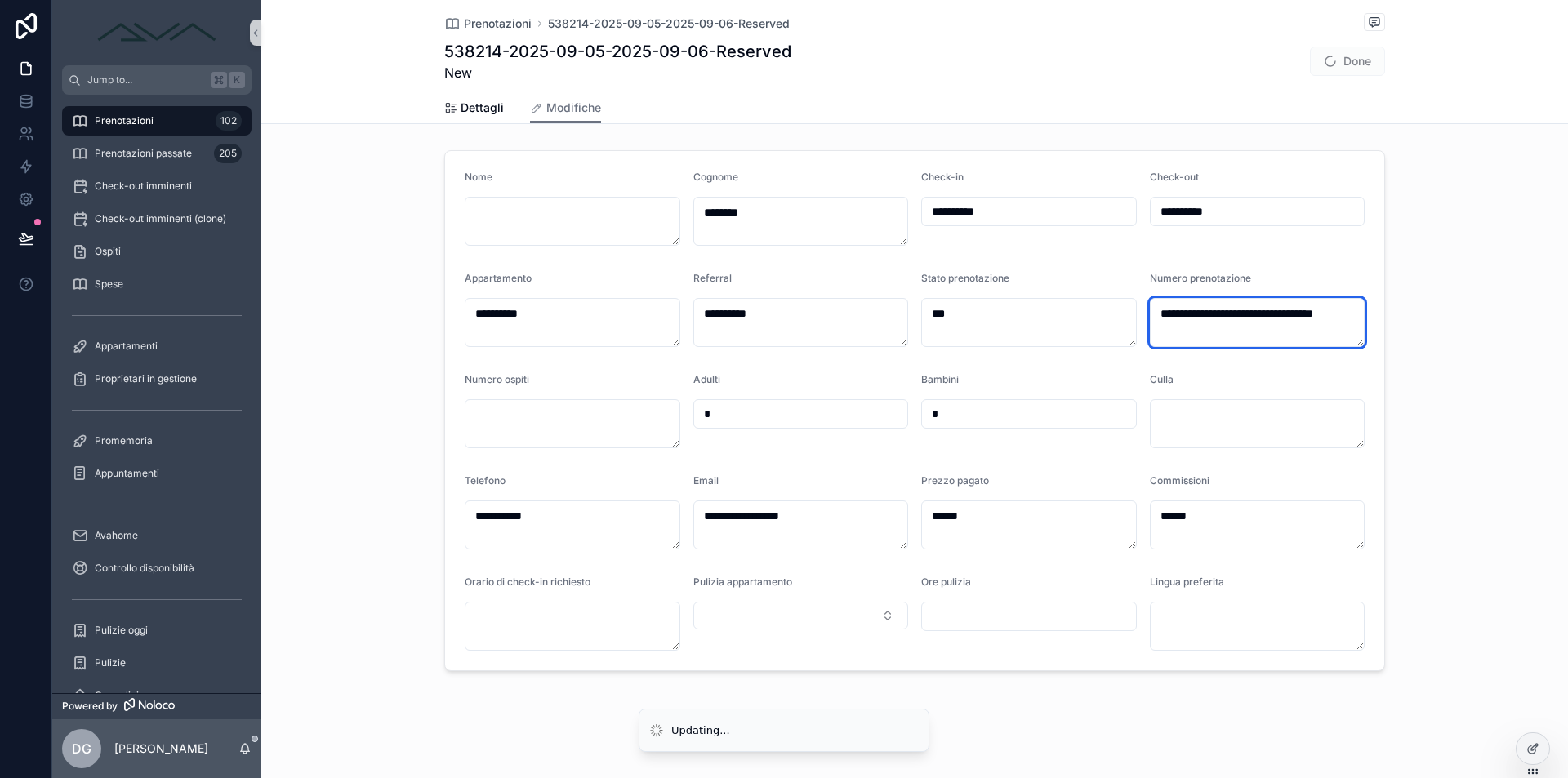
drag, startPoint x: 1264, startPoint y: 334, endPoint x: 1154, endPoint y: 292, distance: 117.7
click at [1153, 294] on div "**********" at bounding box center [1257, 309] width 216 height 75
paste textarea "scrollable content"
type textarea "**********"
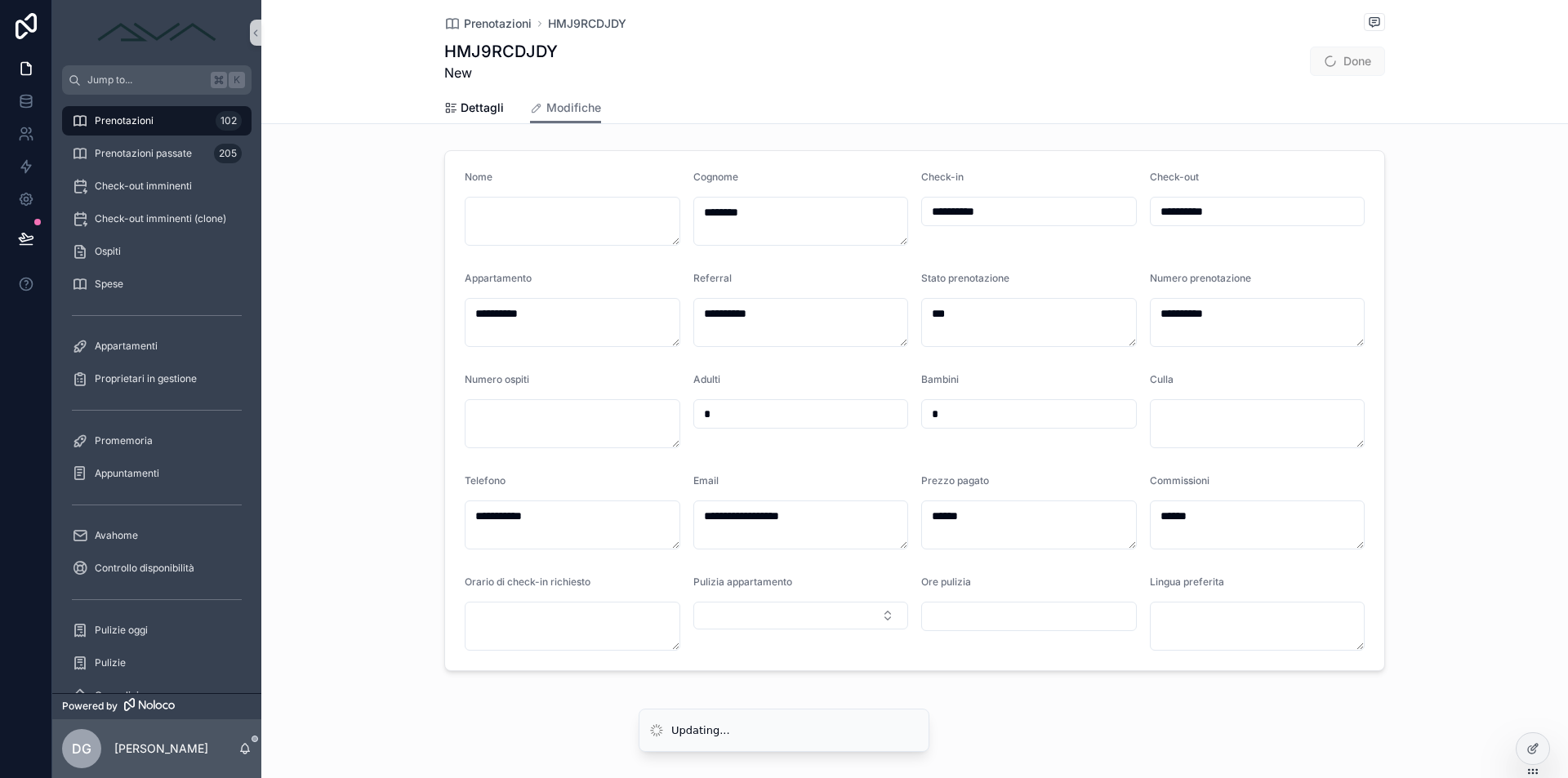
click at [1342, 59] on span "Done" at bounding box center [1347, 61] width 75 height 30
click at [568, 221] on textarea "scrollable content" at bounding box center [573, 221] width 216 height 49
type textarea "*********"
drag, startPoint x: 560, startPoint y: 522, endPoint x: 374, endPoint y: 507, distance: 186.6
click at [374, 507] on div "**********" at bounding box center [914, 411] width 1307 height 534
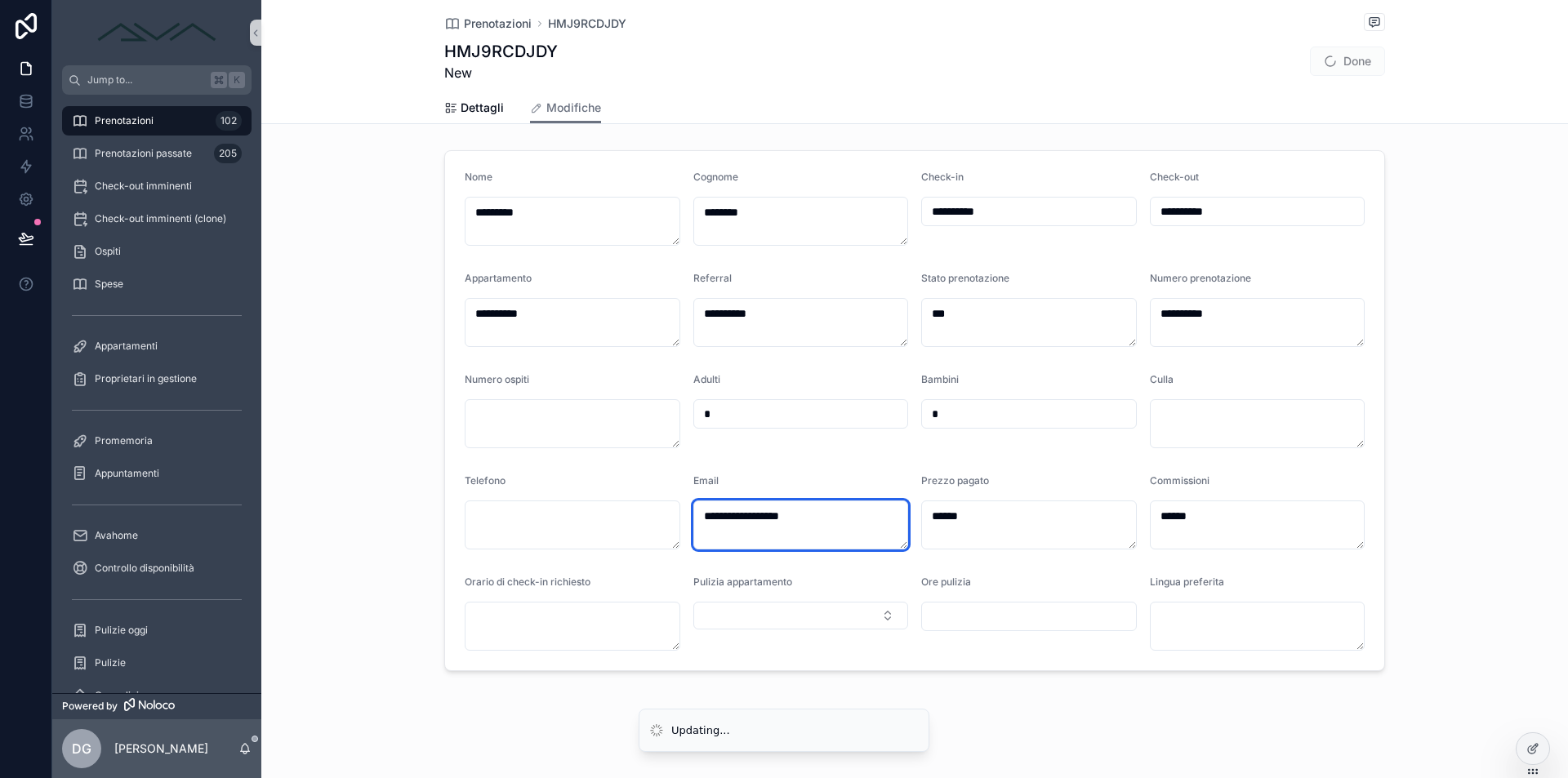
drag, startPoint x: 838, startPoint y: 518, endPoint x: 598, endPoint y: 506, distance: 240.3
click at [598, 506] on form "**********" at bounding box center [914, 410] width 939 height 519
click at [1348, 63] on button "Done" at bounding box center [1347, 61] width 75 height 30
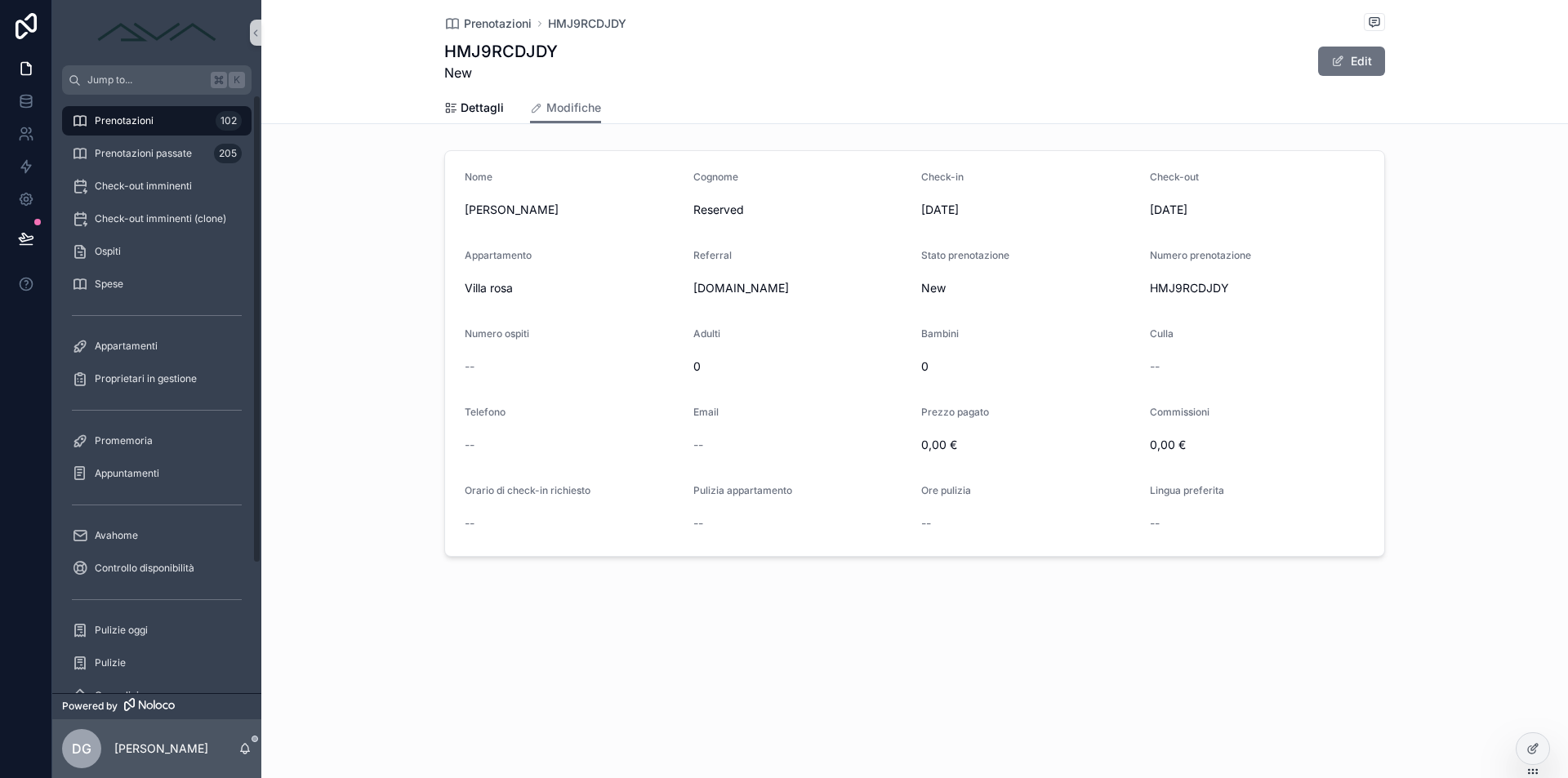
click at [169, 109] on div "Prenotazioni 102" at bounding box center [156, 121] width 170 height 26
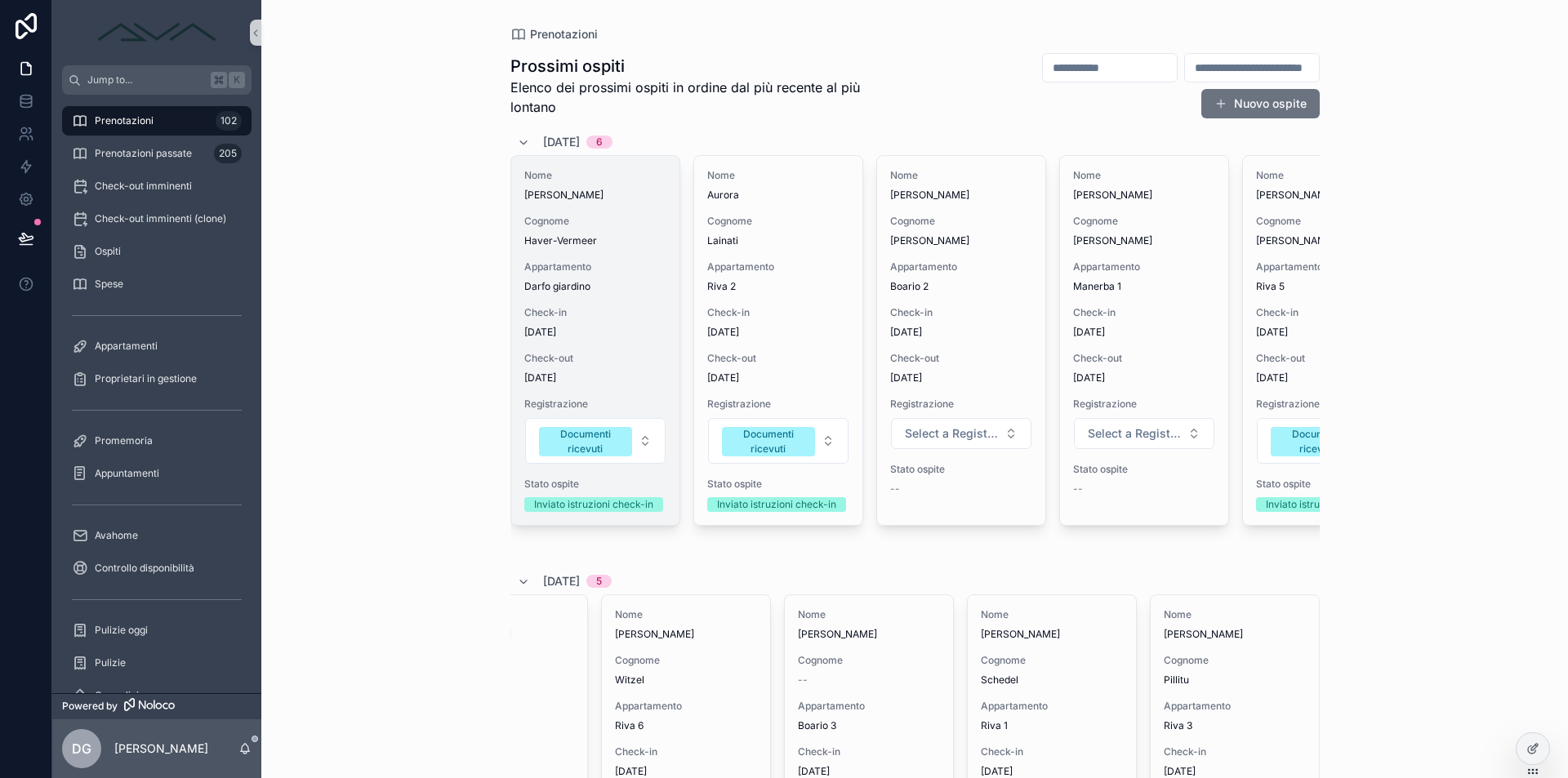
click at [635, 339] on div "Nome [PERSON_NAME] Haver-Vermeer Appartamento Darfo giardino Check-in [DATE] Ch…" at bounding box center [595, 340] width 168 height 369
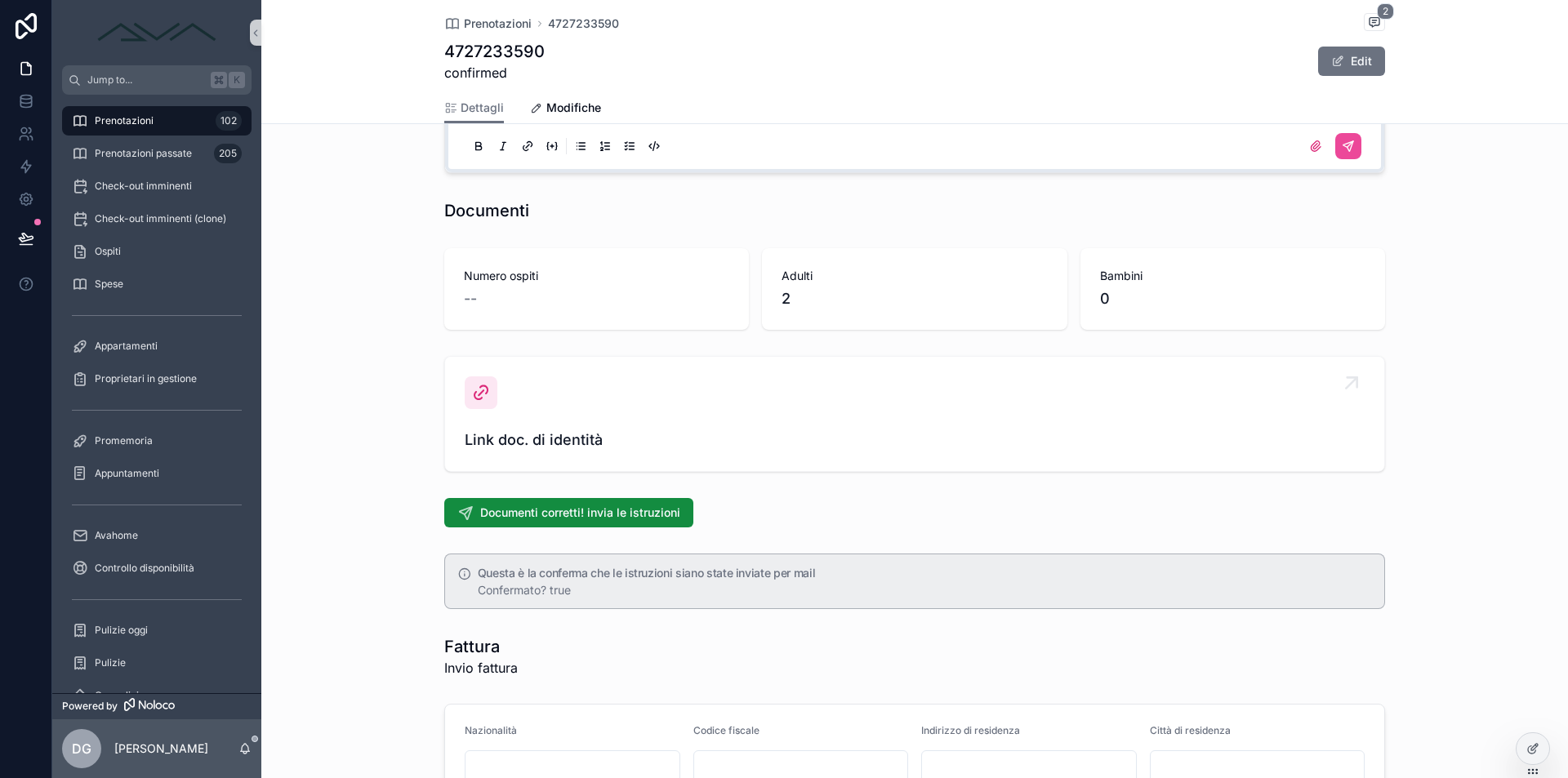
scroll to position [1661, 0]
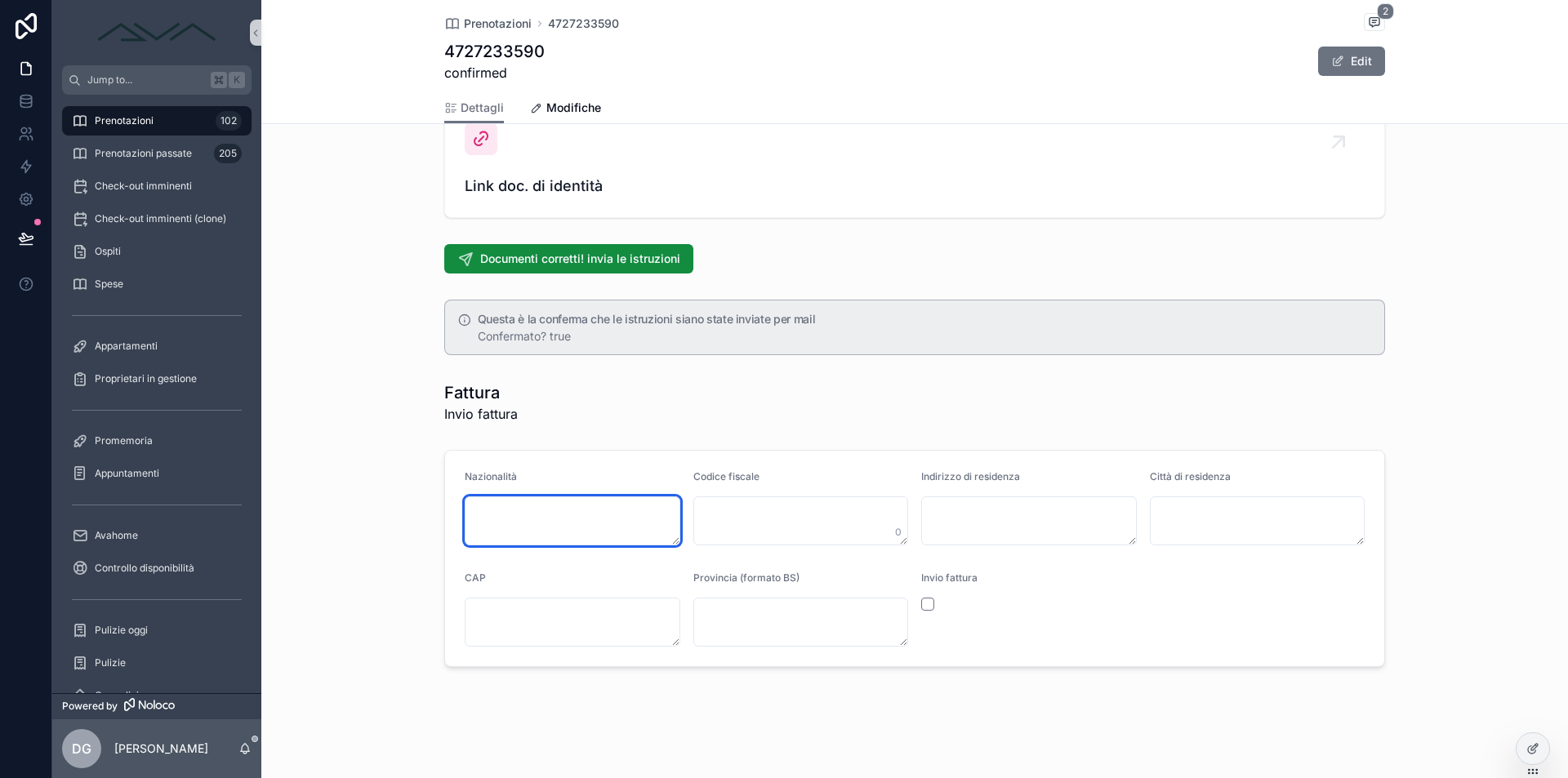
click at [586, 512] on textarea "scrollable content" at bounding box center [573, 521] width 216 height 49
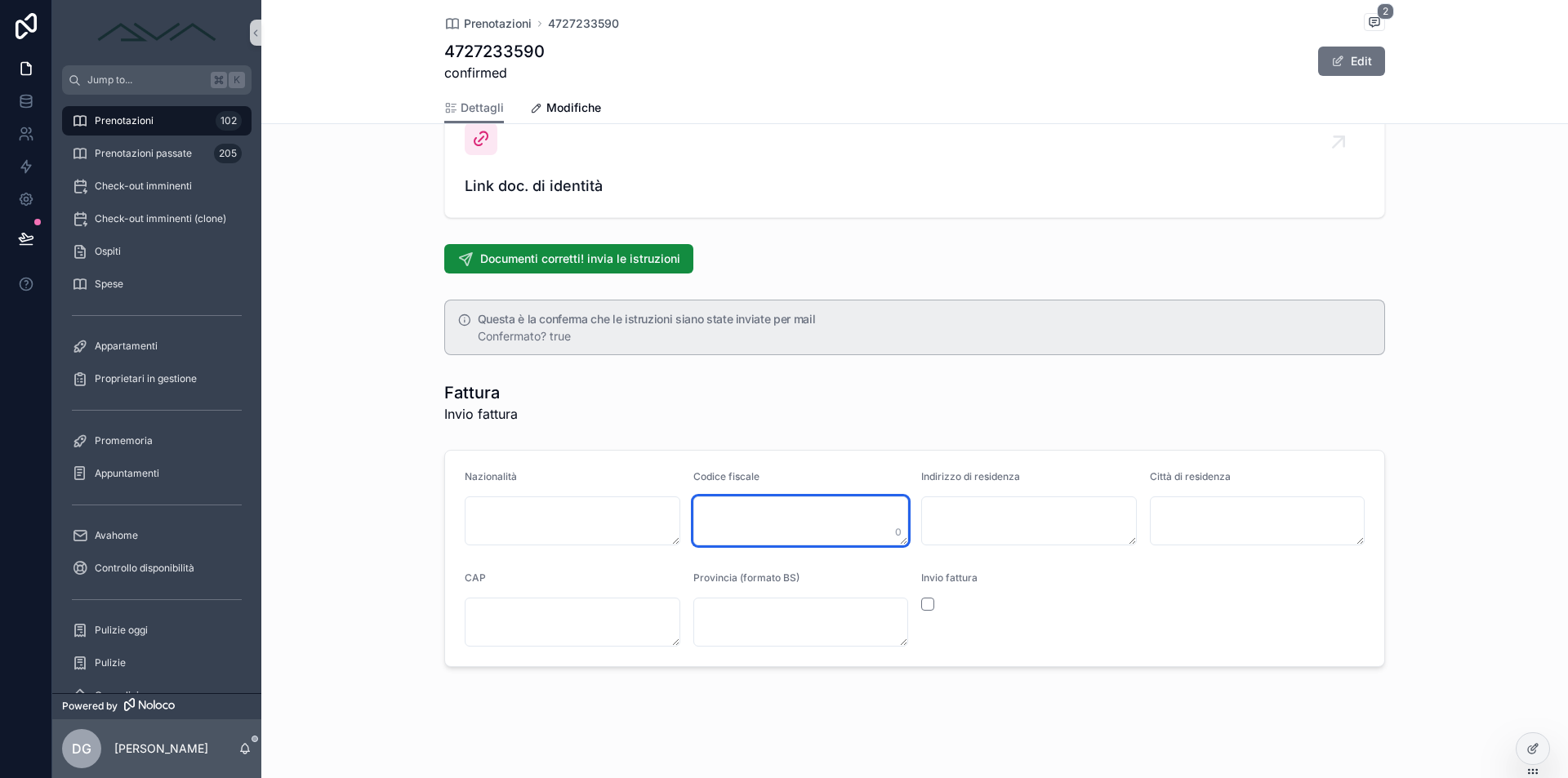
click at [761, 507] on textarea "scrollable content" at bounding box center [801, 521] width 216 height 49
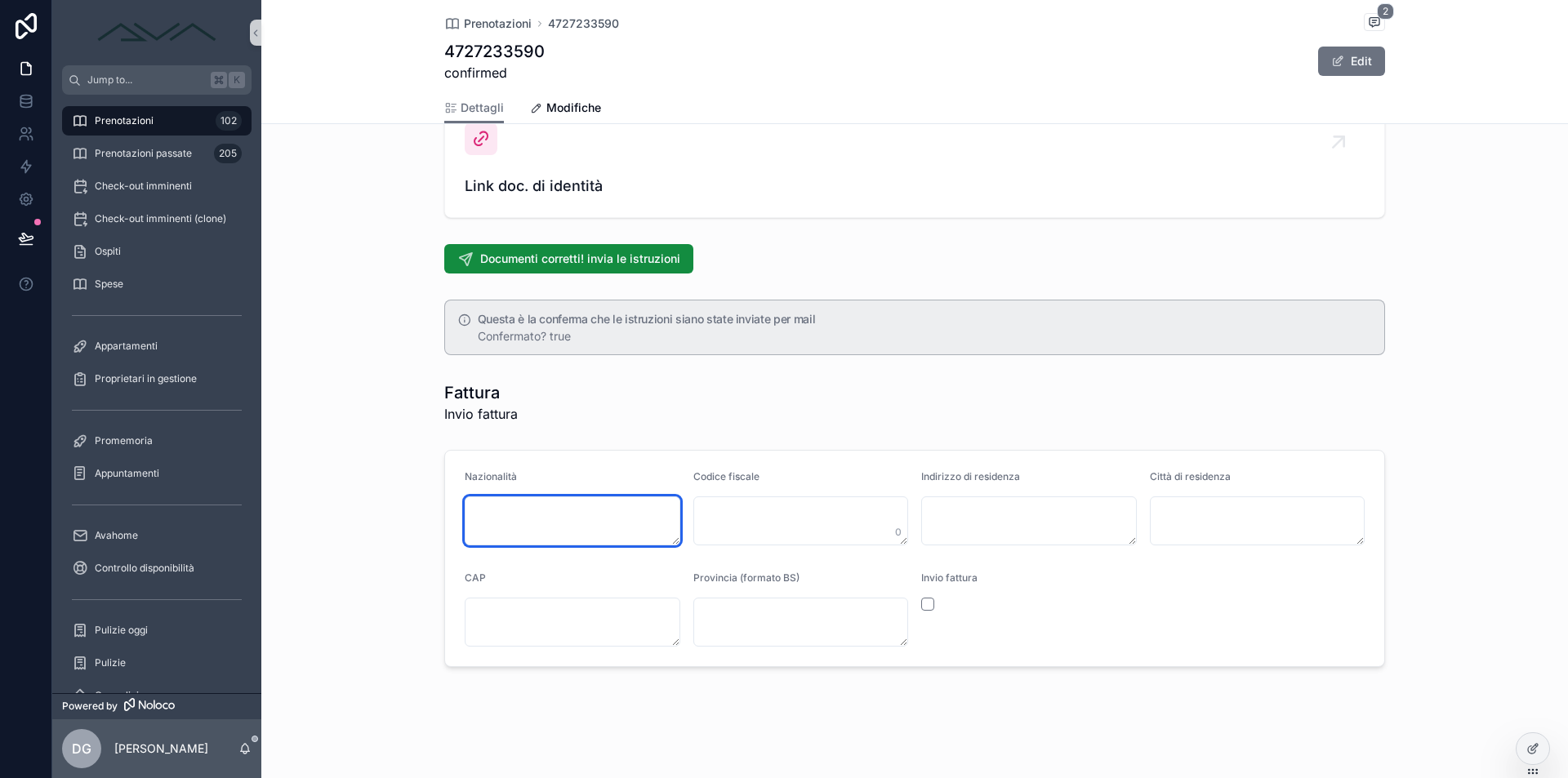
click at [528, 509] on textarea "scrollable content" at bounding box center [573, 521] width 216 height 49
click at [151, 118] on span "Prenotazioni" at bounding box center [124, 121] width 59 height 13
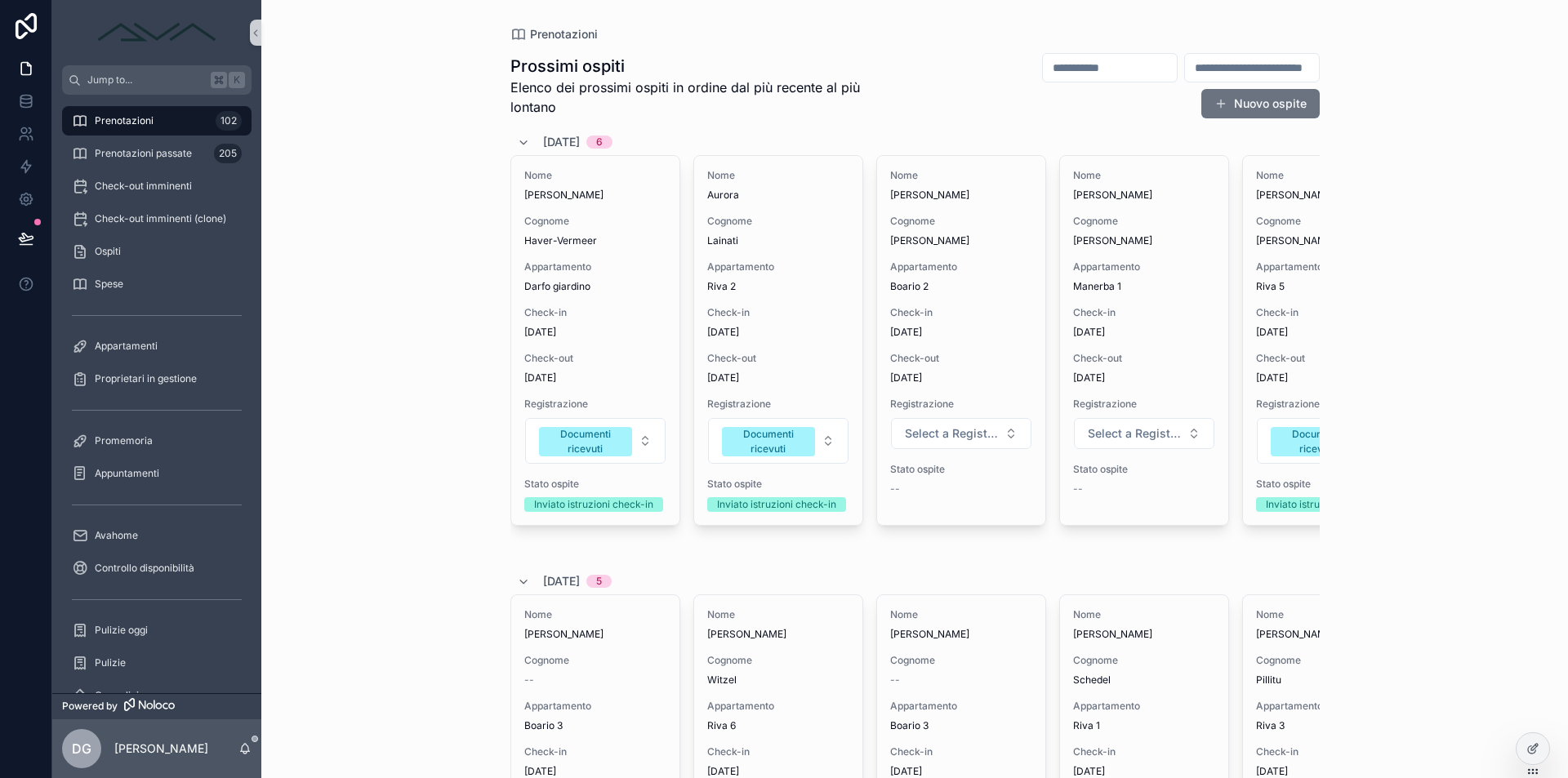
click at [1043, 71] on input "scrollable content" at bounding box center [1110, 68] width 134 height 23
drag, startPoint x: 1419, startPoint y: 38, endPoint x: 1408, endPoint y: 31, distance: 13.0
click at [1421, 38] on div "Prenotazioni Prossimi ospiti Elenco dei prossimi ospiti in ordine dal più recen…" at bounding box center [914, 389] width 1307 height 778
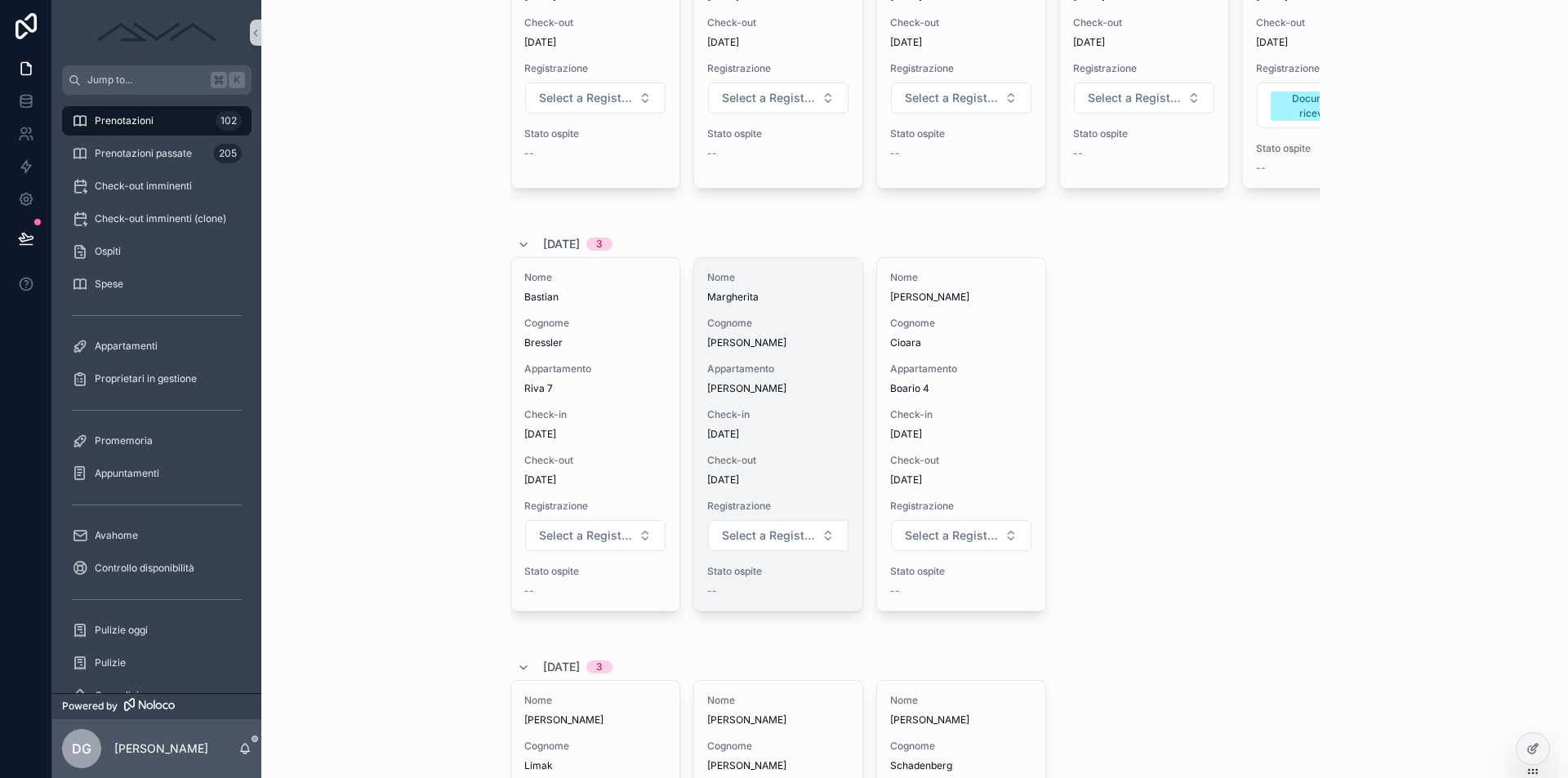
scroll to position [894, 0]
